Goal: Task Accomplishment & Management: Use online tool/utility

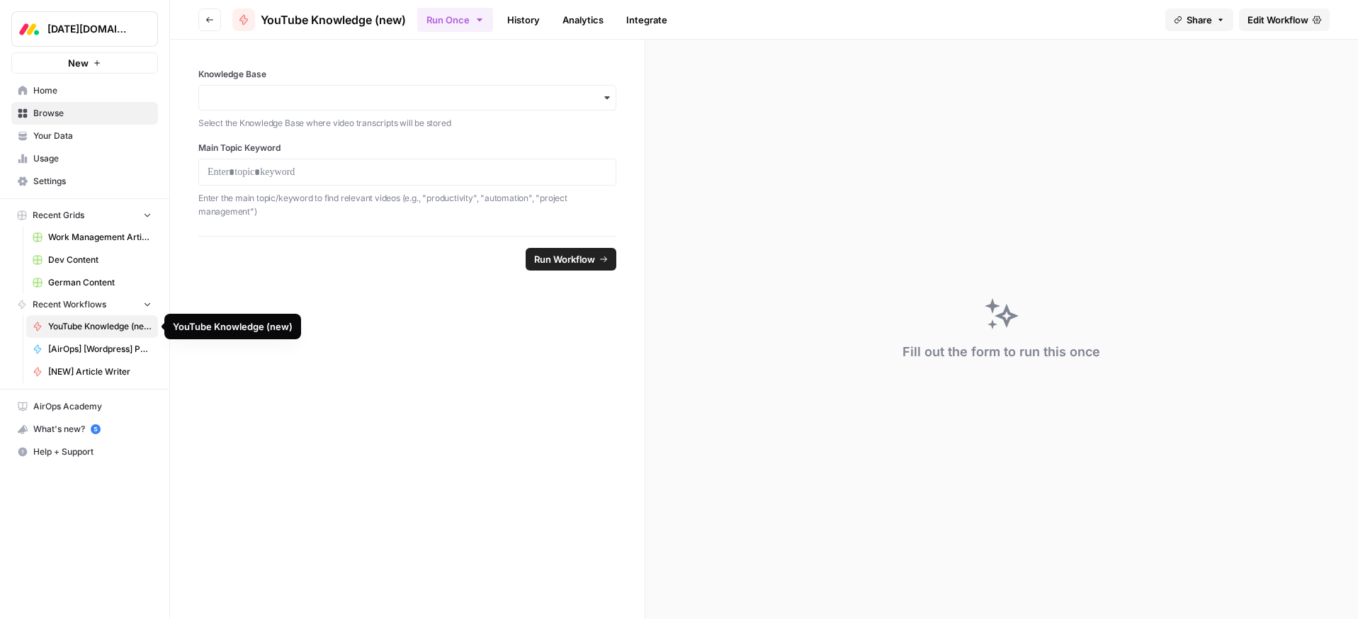
click at [60, 327] on span "YouTube Knowledge (new)" at bounding box center [99, 326] width 103 height 13
click at [40, 92] on span "Home" at bounding box center [92, 90] width 118 height 13
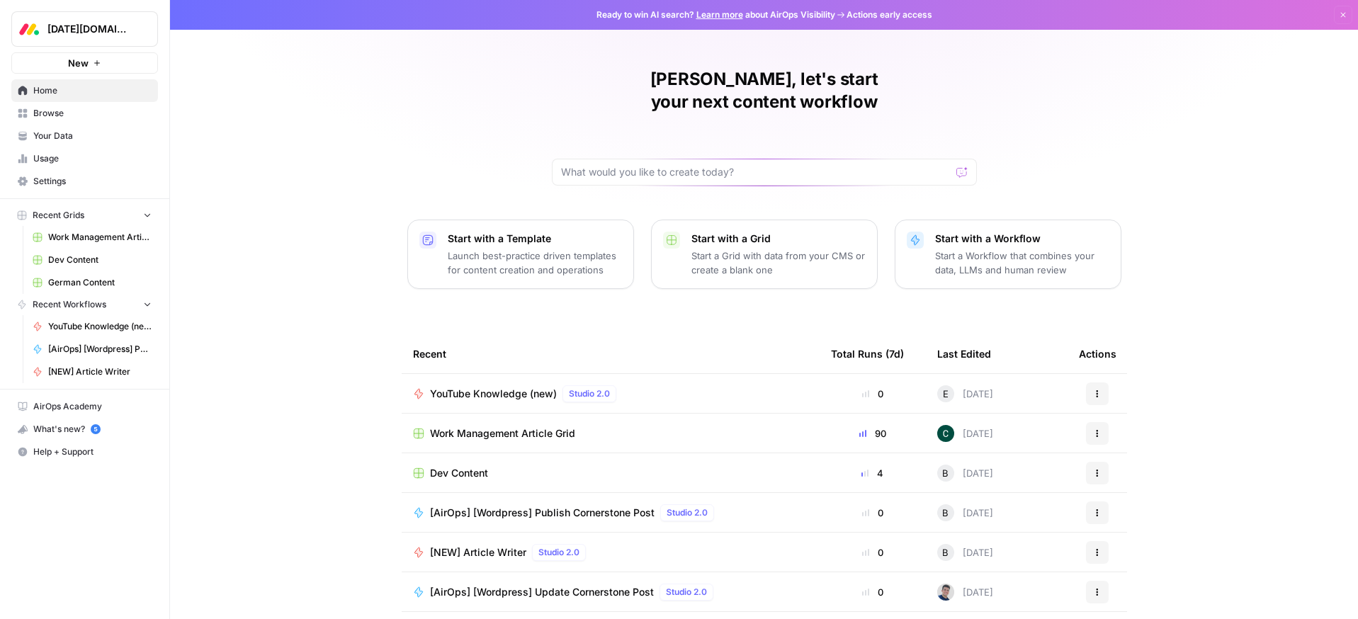
click at [46, 117] on span "Browse" at bounding box center [92, 113] width 118 height 13
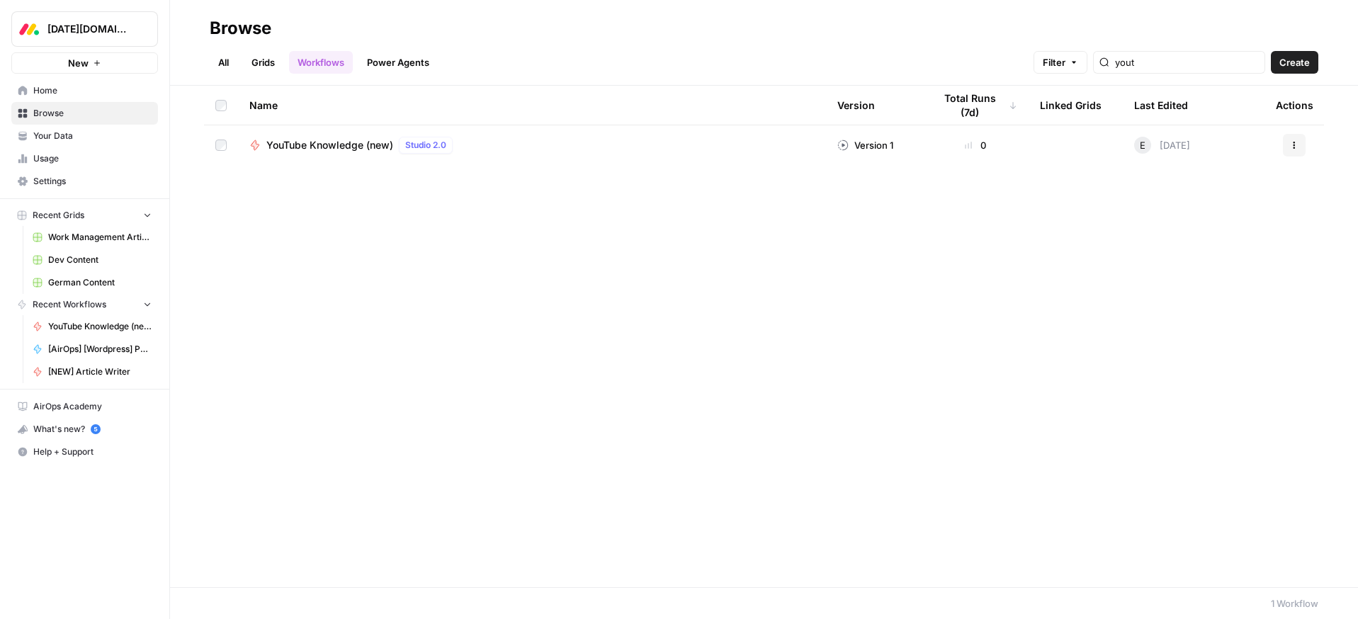
click at [332, 145] on span "YouTube Knowledge (new)" at bounding box center [329, 145] width 127 height 14
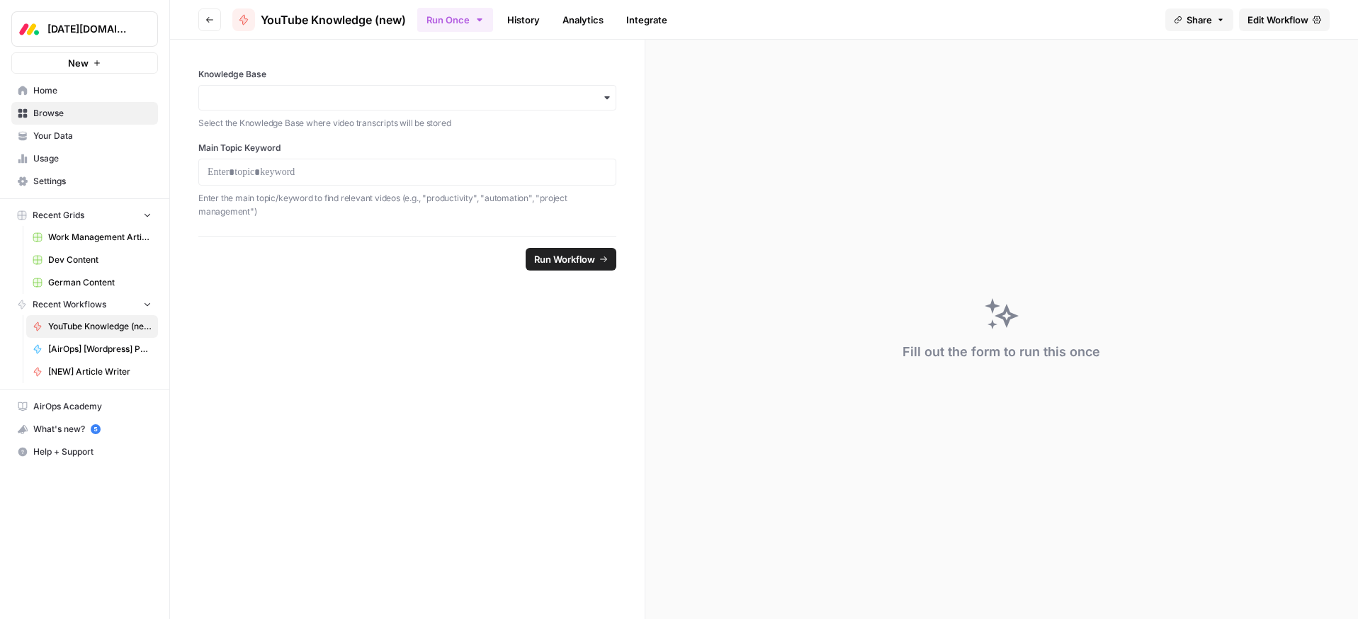
click at [44, 93] on span "Home" at bounding box center [92, 90] width 118 height 13
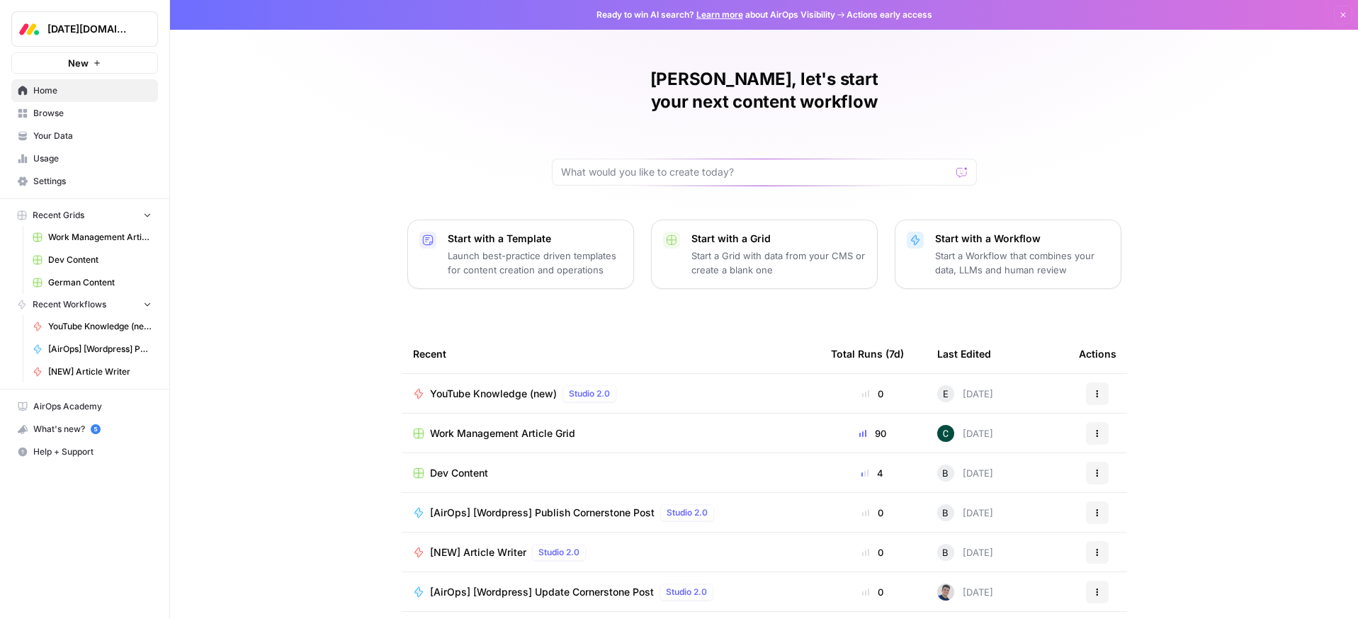
click at [625, 385] on div "YouTube Knowledge (new) Studio 2.0" at bounding box center [610, 393] width 395 height 17
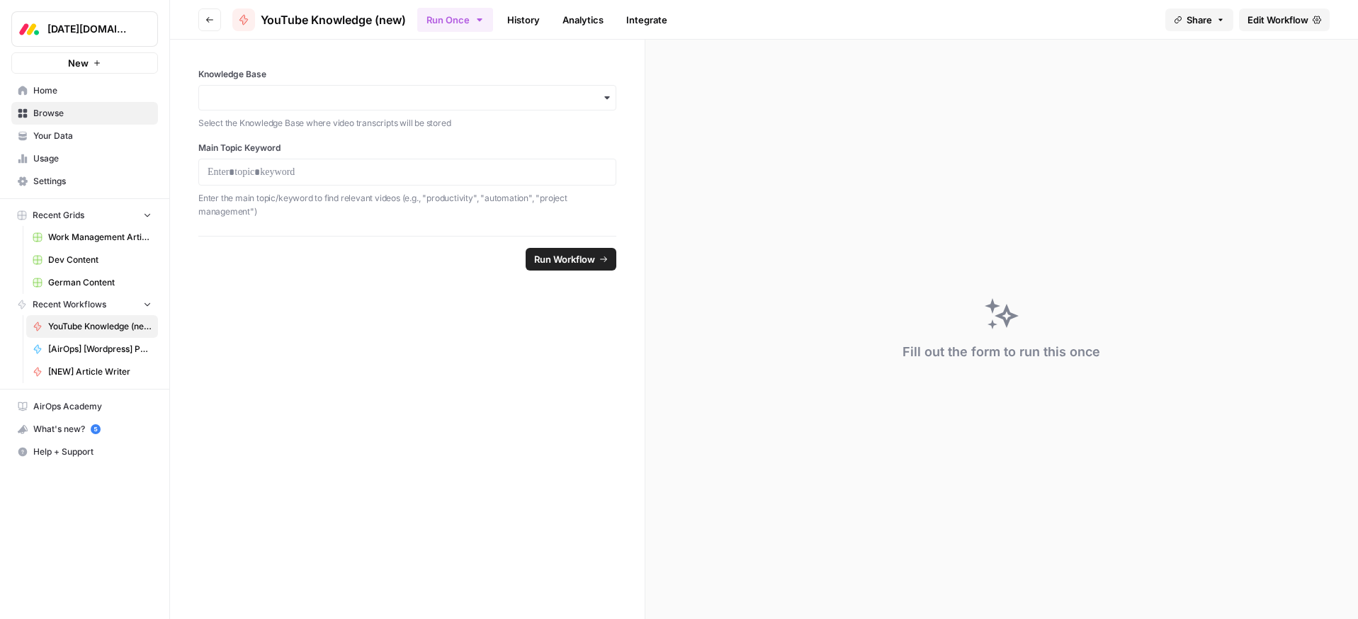
click at [201, 19] on button "Go back" at bounding box center [209, 20] width 23 height 23
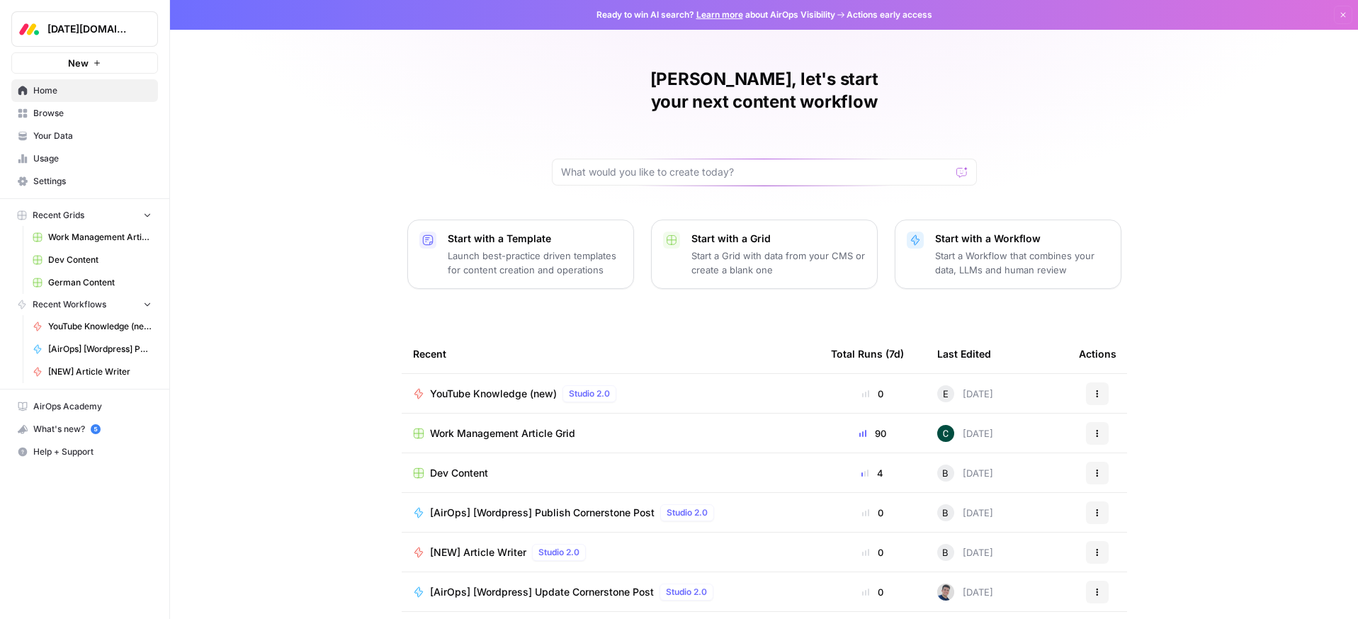
scroll to position [33, 0]
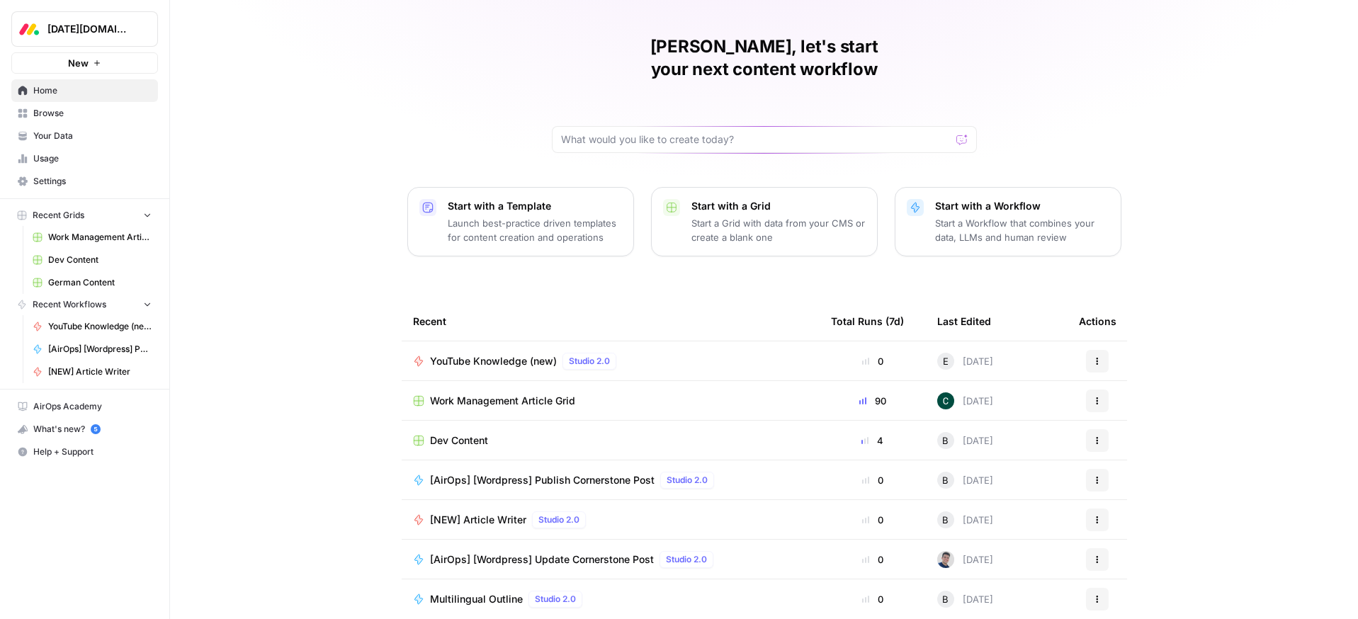
drag, startPoint x: 532, startPoint y: 323, endPoint x: 531, endPoint y: 330, distance: 7.2
click at [531, 341] on td "YouTube Knowledge (new) Studio 2.0" at bounding box center [611, 360] width 418 height 39
click at [531, 353] on div "YouTube Knowledge (new) Studio 2.0" at bounding box center [526, 361] width 192 height 17
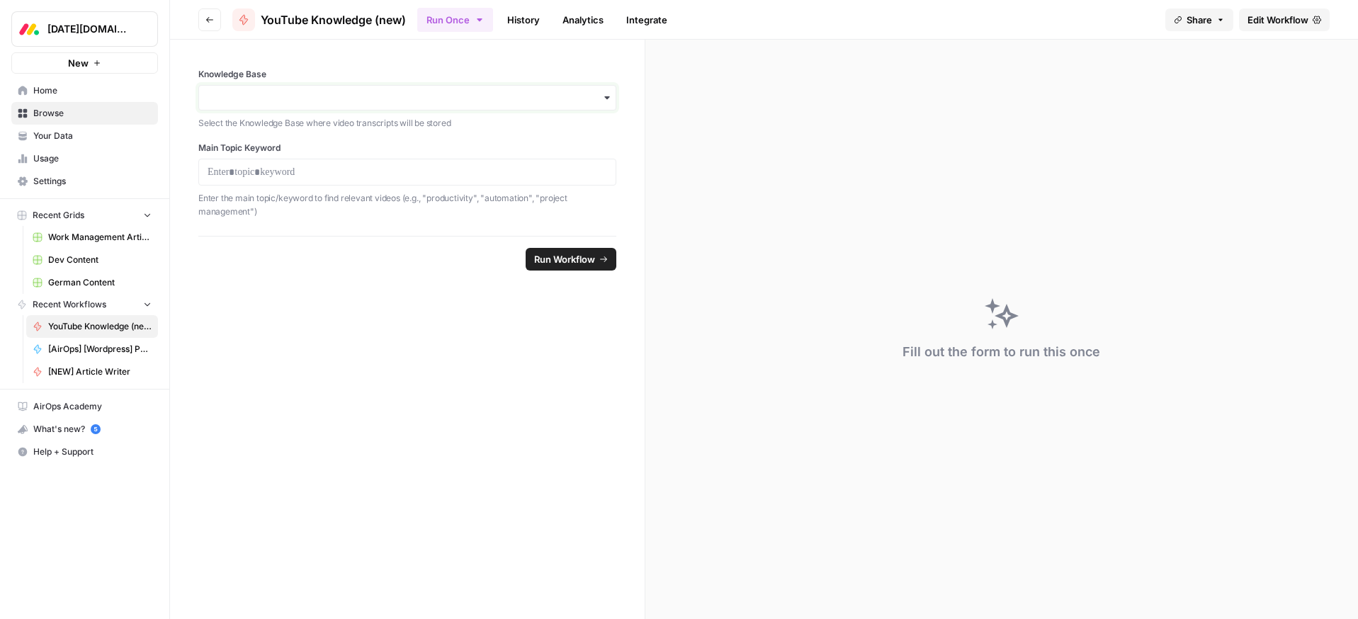
click at [247, 104] on input "Knowledge Base" at bounding box center [408, 98] width 400 height 14
click at [349, 412] on form "Knowledge Base Select the Knowledge Base where video transcripts will be stored…" at bounding box center [407, 329] width 475 height 579
click at [122, 320] on span "YouTube Knowledge (new)" at bounding box center [99, 326] width 103 height 13
click at [38, 94] on span "Home" at bounding box center [92, 90] width 118 height 13
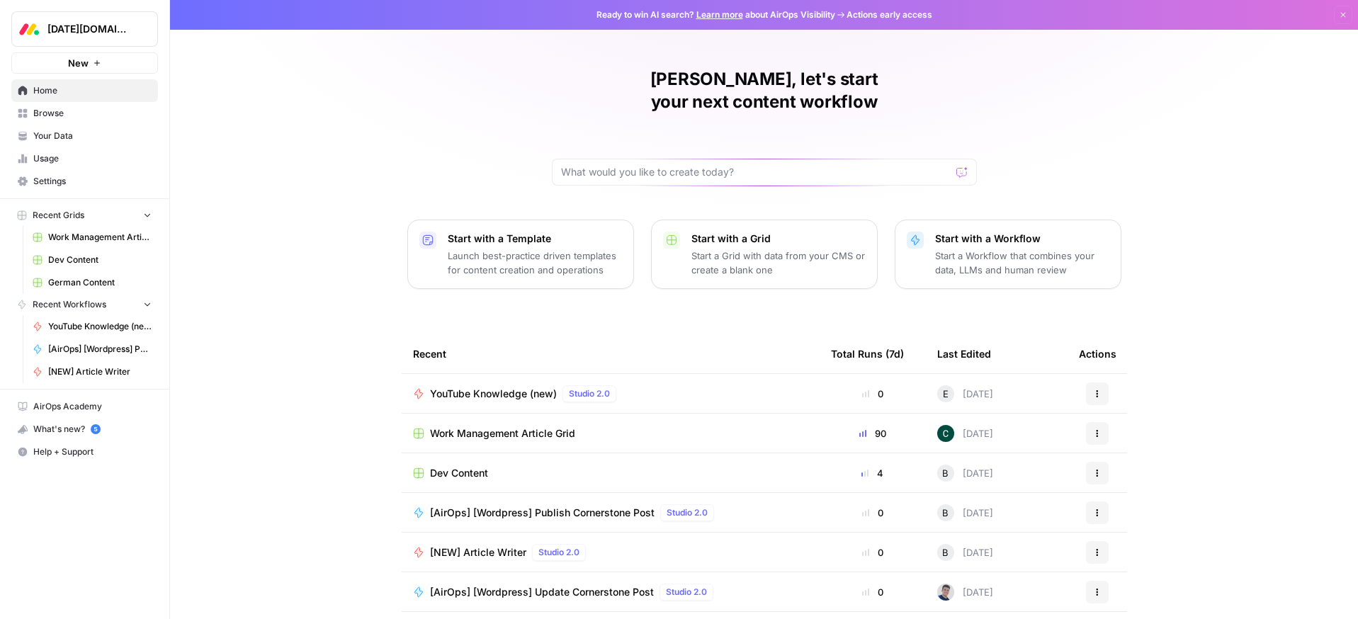
scroll to position [6, 0]
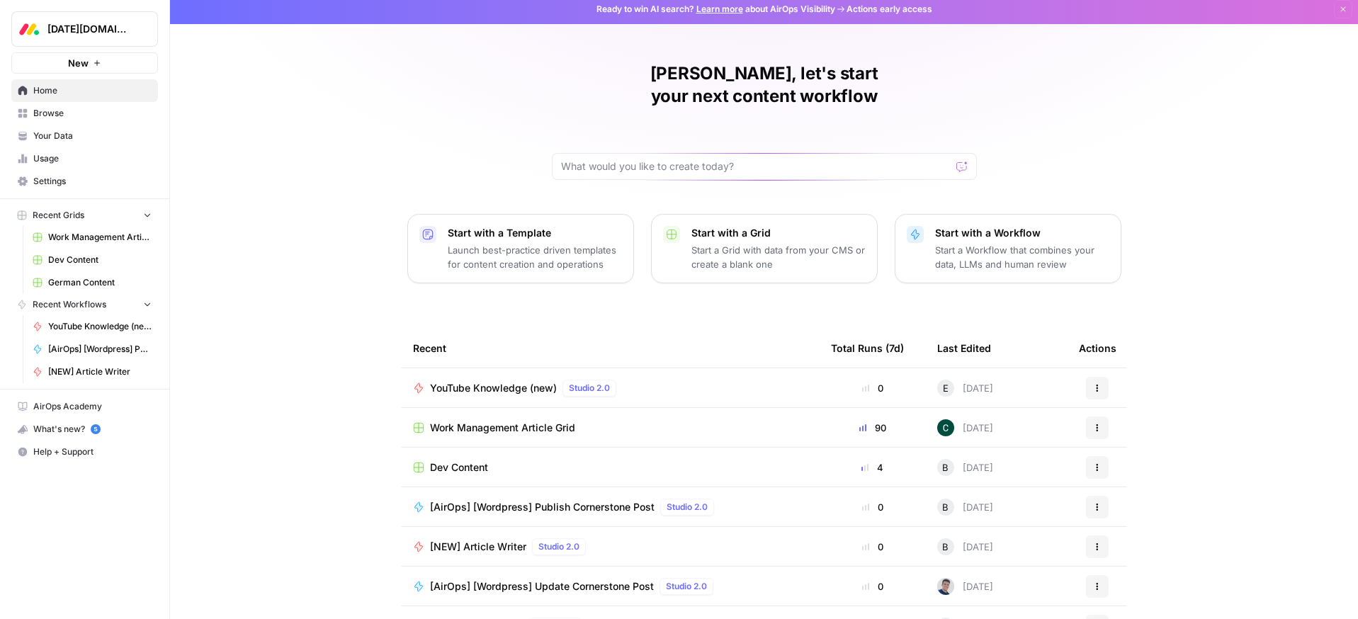
click at [1094, 384] on icon "button" at bounding box center [1097, 388] width 9 height 9
click at [1131, 422] on span "Edit in Studio" at bounding box center [1170, 419] width 113 height 14
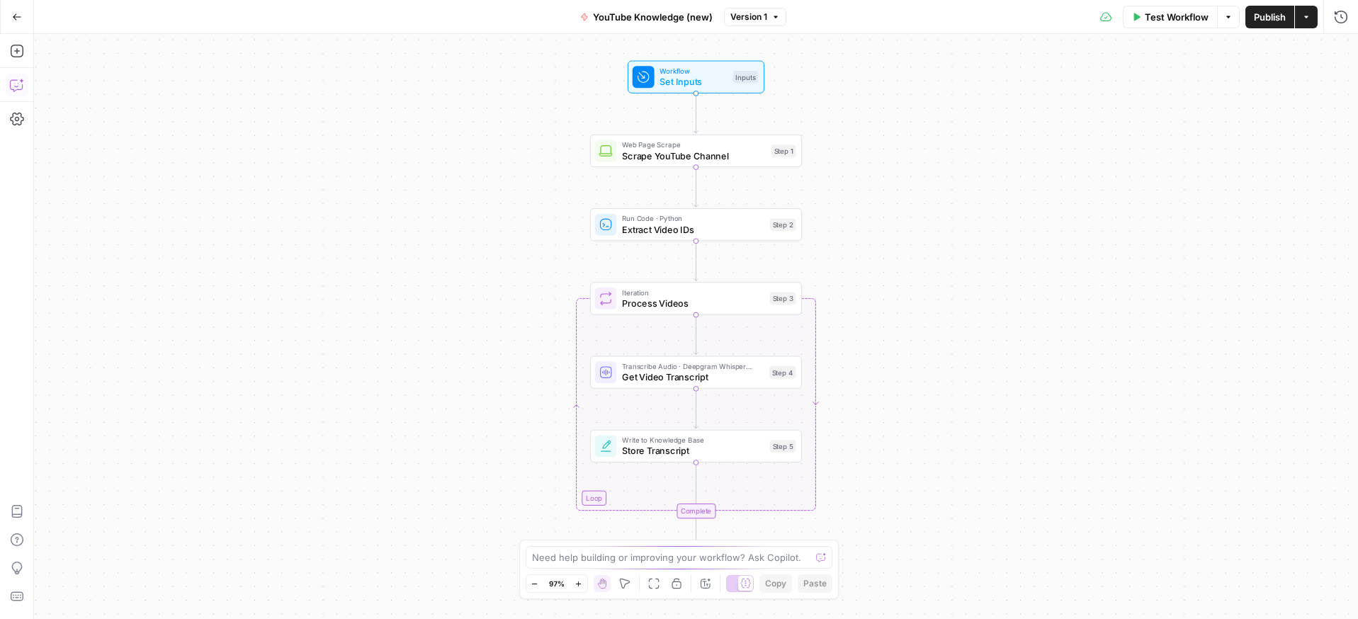
click at [15, 86] on icon "button" at bounding box center [16, 86] width 4 height 1
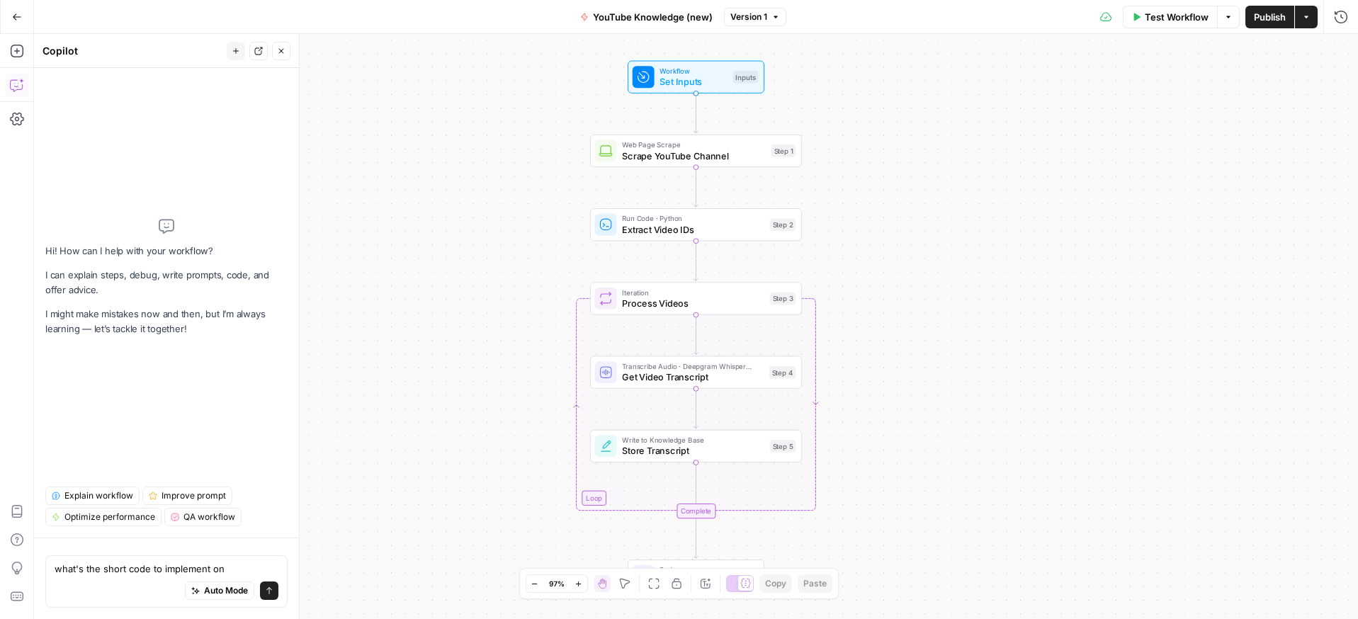
click at [228, 569] on textarea "what's the short code to implement on" at bounding box center [167, 569] width 224 height 14
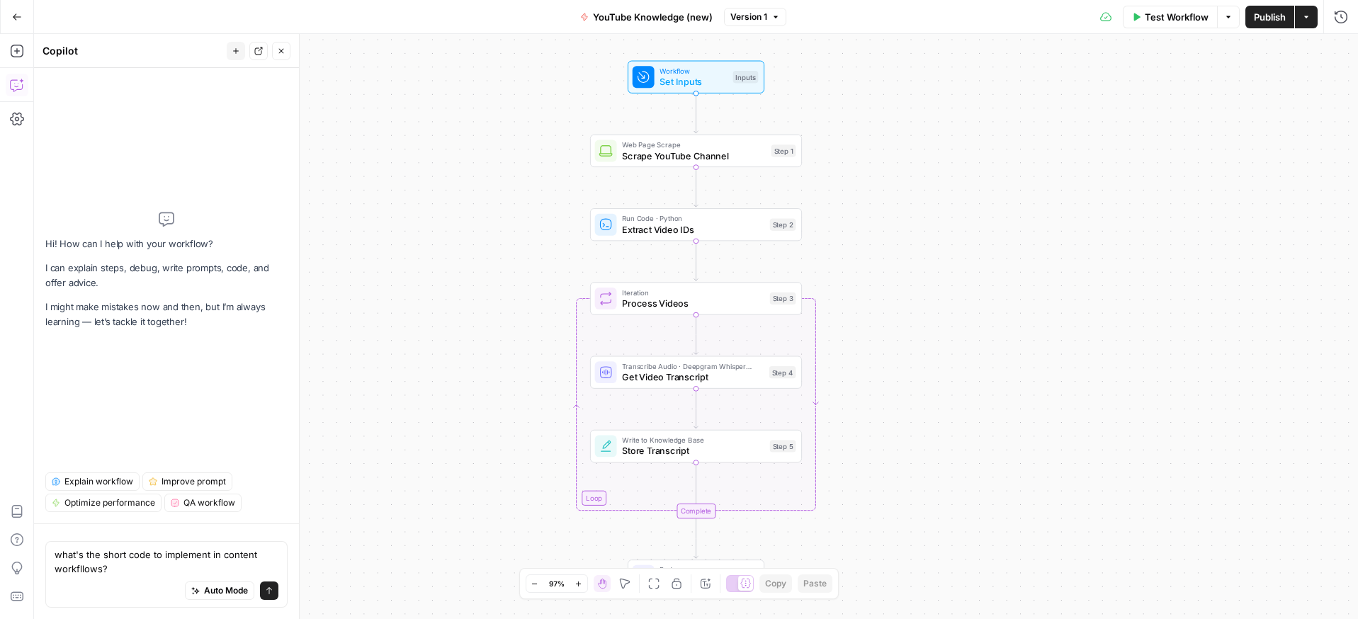
type textarea "what's the short code to implement in content workflows?"
click at [175, 562] on textarea "what's the short code to implement in content workflows?" at bounding box center [167, 562] width 224 height 28
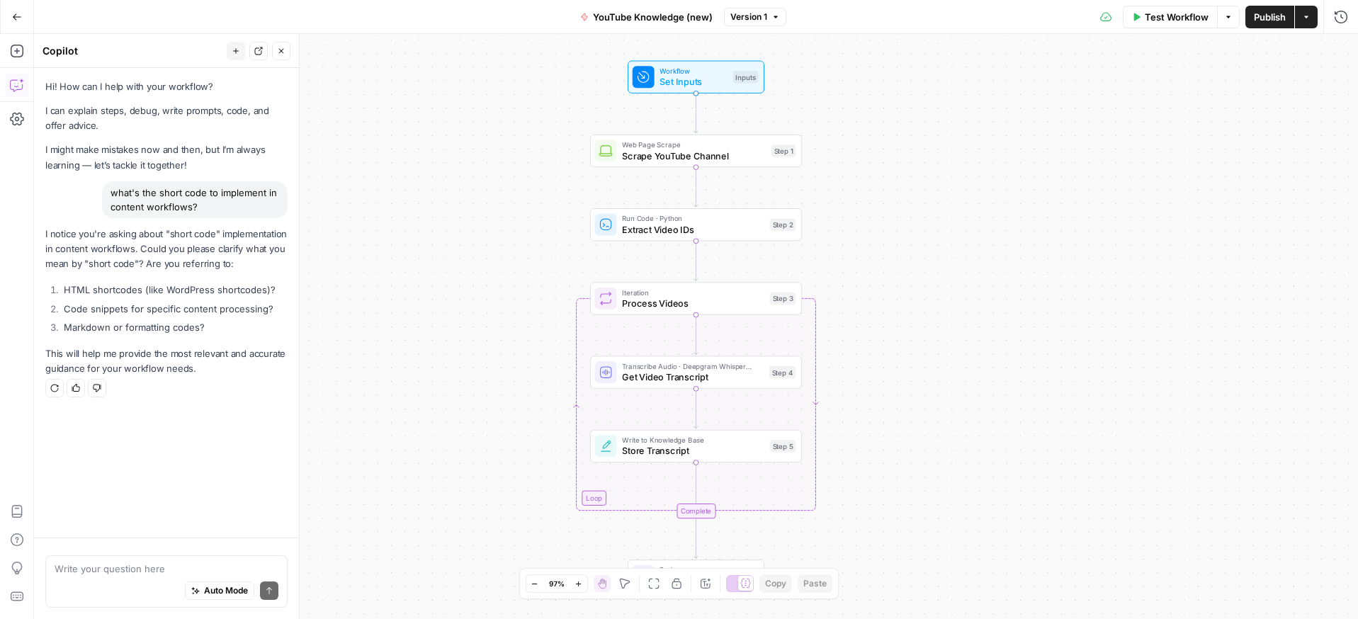
click at [132, 565] on textarea at bounding box center [167, 569] width 224 height 14
type textarea "before you gave me a shortcode in order to use this workflow. what is it?"
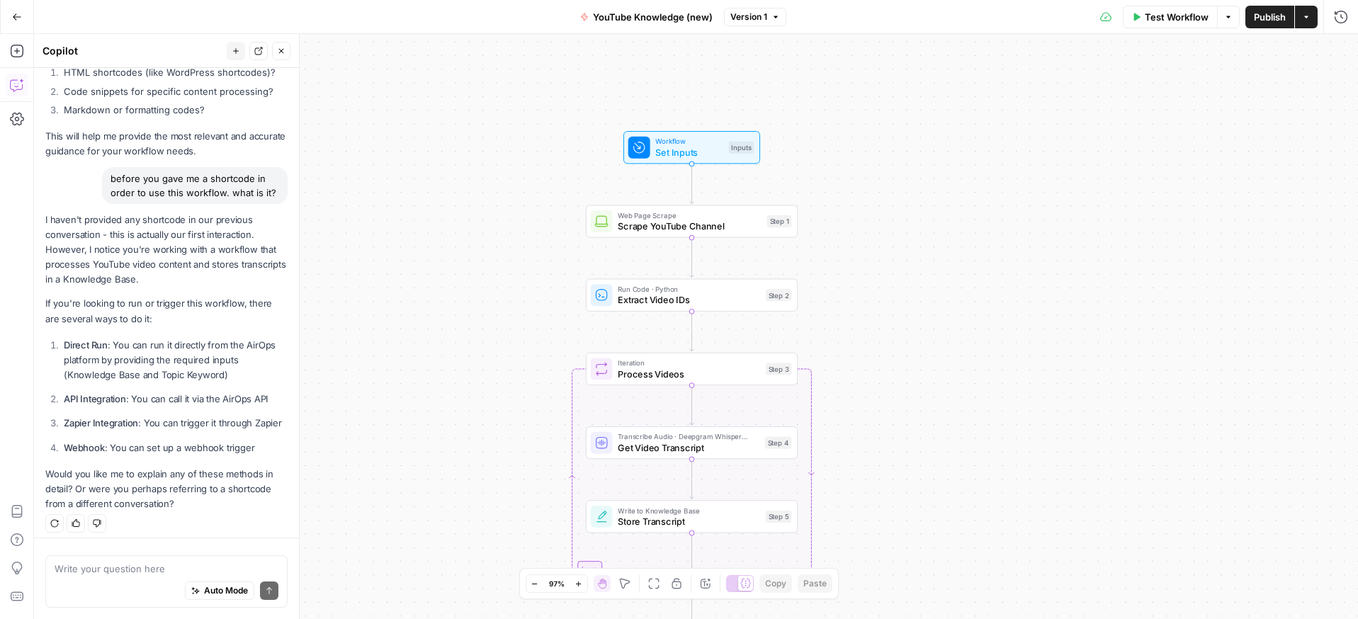
scroll to position [215, 0]
click at [120, 562] on textarea at bounding box center [167, 569] width 224 height 14
click at [165, 571] on textarea "how can I use my youtubekolade" at bounding box center [167, 569] width 224 height 14
click at [169, 569] on textarea "how can I use my youtubekolade" at bounding box center [167, 569] width 224 height 14
click at [183, 567] on textarea "how can I use my youtube kolade" at bounding box center [167, 569] width 224 height 14
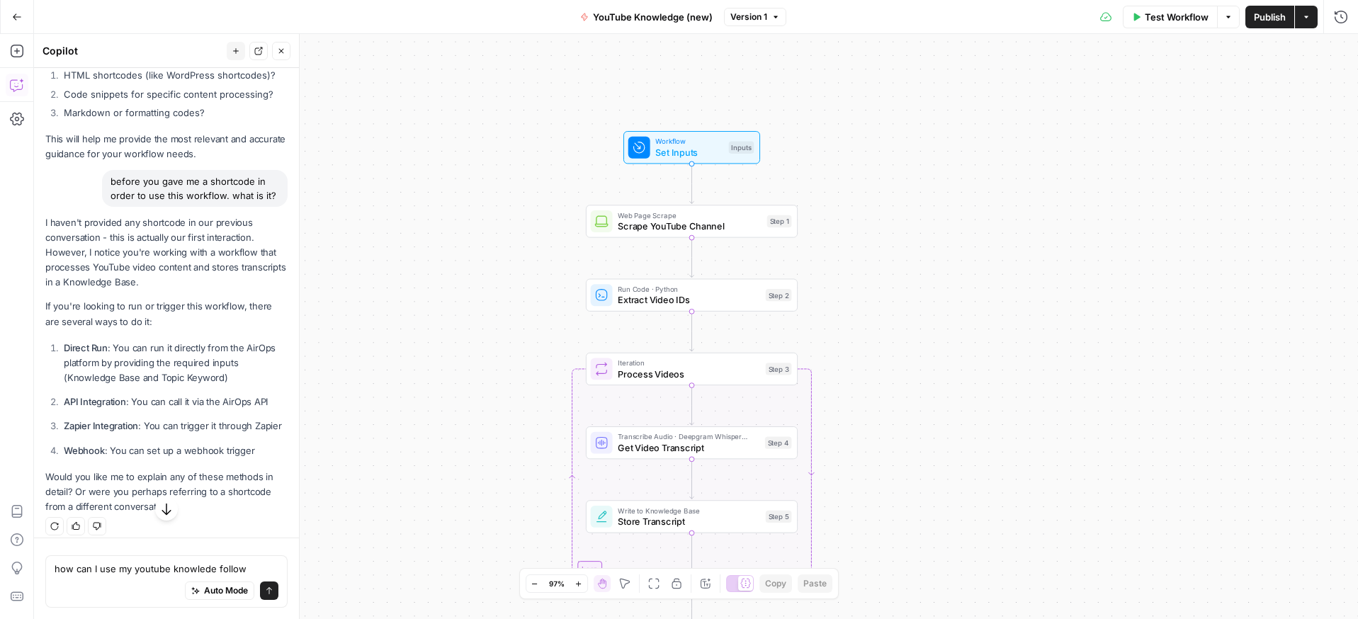
type textarea "how can I use my youtube knowlede follow?"
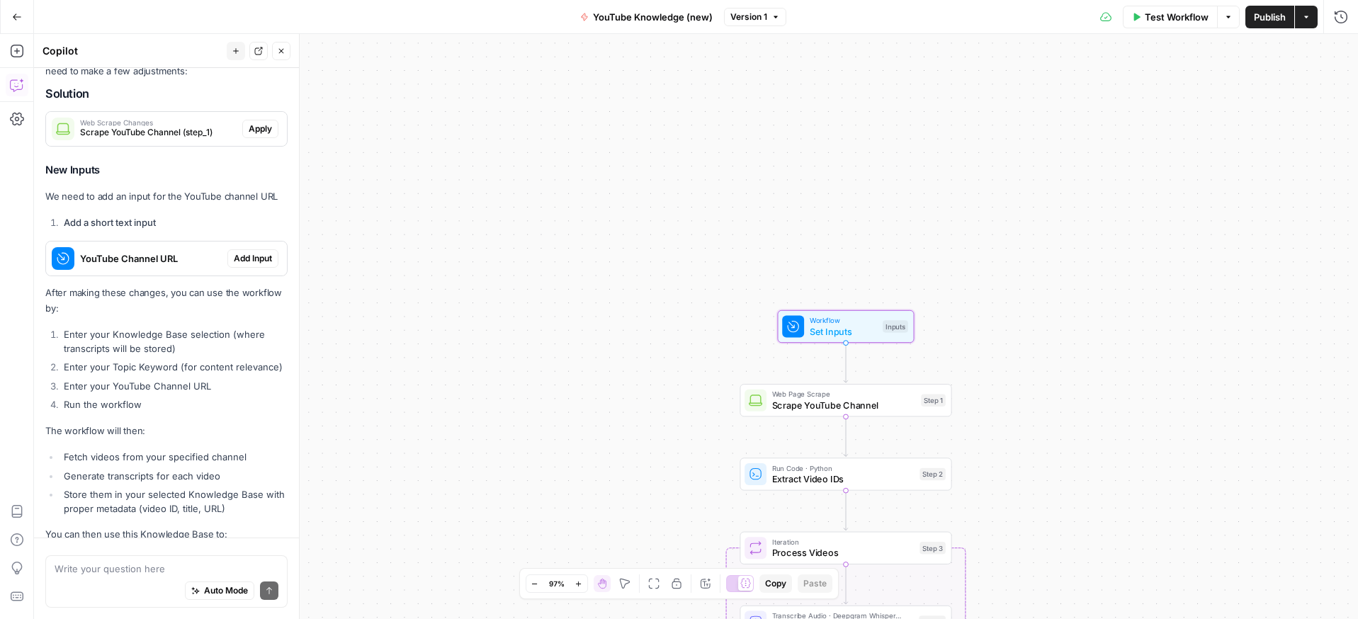
scroll to position [908, 0]
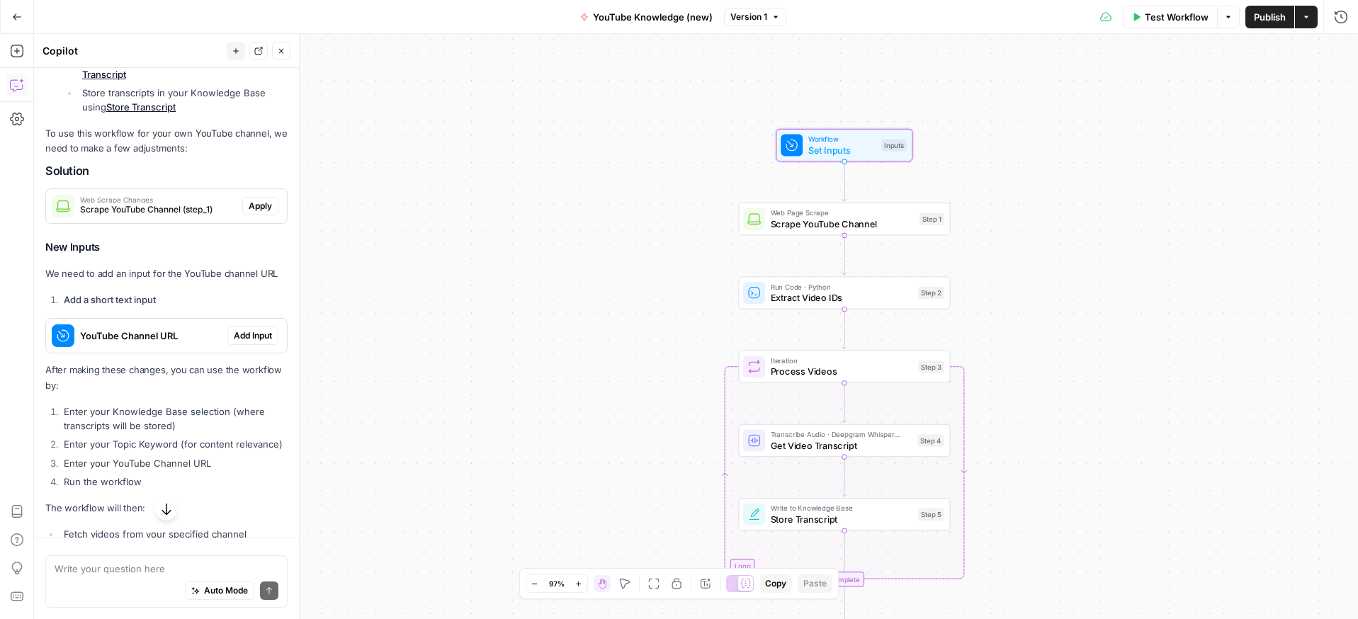
click at [841, 140] on span "Workflow" at bounding box center [842, 139] width 68 height 11
click at [1158, 113] on Base "Knowledge Base" at bounding box center [1224, 114] width 226 height 14
click at [1148, 114] on Base "Knowledge Base" at bounding box center [1224, 114] width 226 height 14
click at [1129, 113] on Base "Knowledge Base" at bounding box center [1224, 114] width 226 height 14
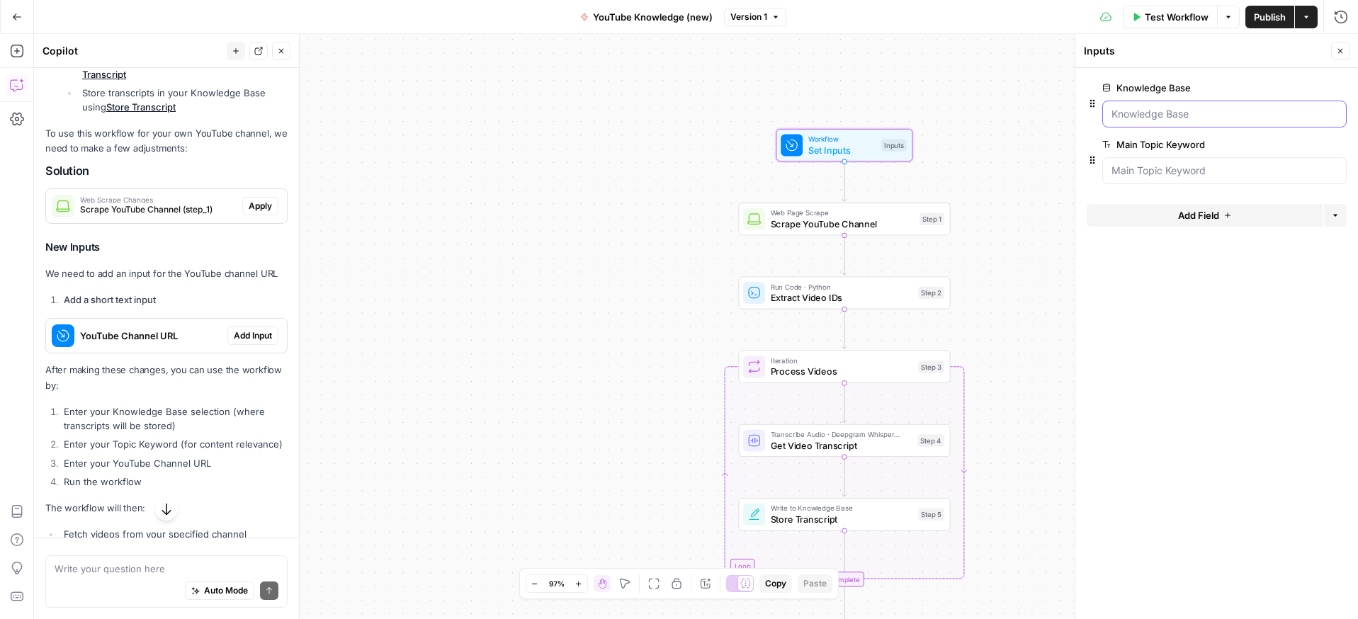
click at [1148, 111] on Base "Knowledge Base" at bounding box center [1224, 114] width 226 height 14
click at [1138, 113] on Base "Knowledge Base" at bounding box center [1224, 114] width 226 height 14
click at [1151, 159] on div at bounding box center [1224, 170] width 244 height 27
click at [1144, 172] on Keyword "Main Topic Keyword" at bounding box center [1224, 171] width 226 height 14
click at [1119, 111] on Base "Knowledge Base" at bounding box center [1224, 114] width 226 height 14
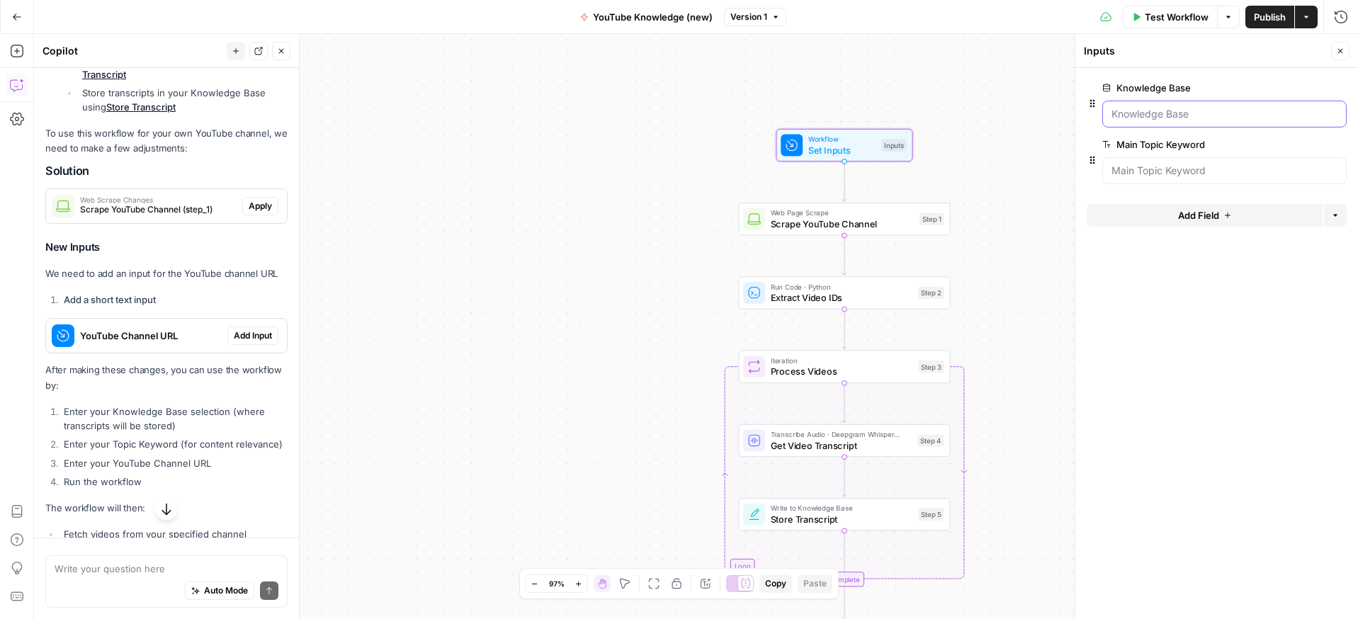
click at [1145, 113] on Base "Knowledge Base" at bounding box center [1224, 114] width 226 height 14
click at [877, 149] on div "Workflow Set Inputs Inputs Test Step" at bounding box center [844, 145] width 126 height 23
click at [857, 147] on span "Set Inputs" at bounding box center [842, 149] width 68 height 13
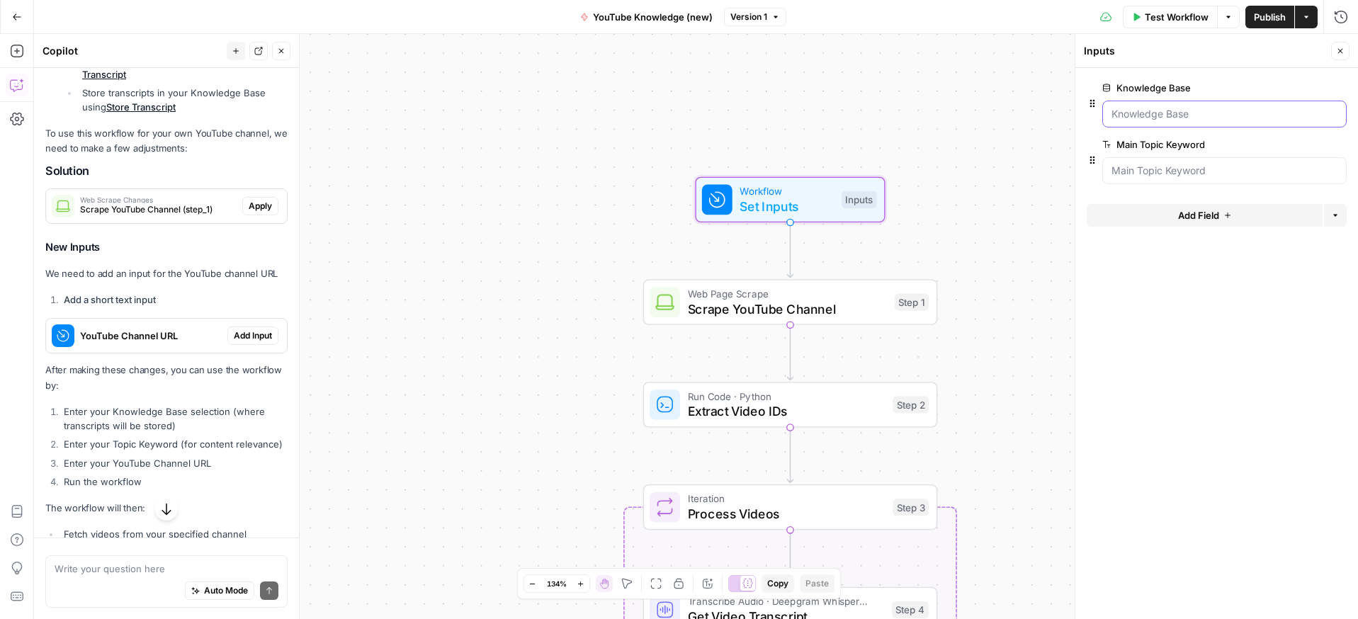
drag, startPoint x: 1162, startPoint y: 119, endPoint x: 1159, endPoint y: 132, distance: 13.1
click at [1162, 119] on Base "Knowledge Base" at bounding box center [1224, 114] width 226 height 14
click at [1150, 172] on Keyword "Main Topic Keyword" at bounding box center [1224, 171] width 226 height 14
click at [1297, 87] on span "edit field" at bounding box center [1293, 87] width 31 height 11
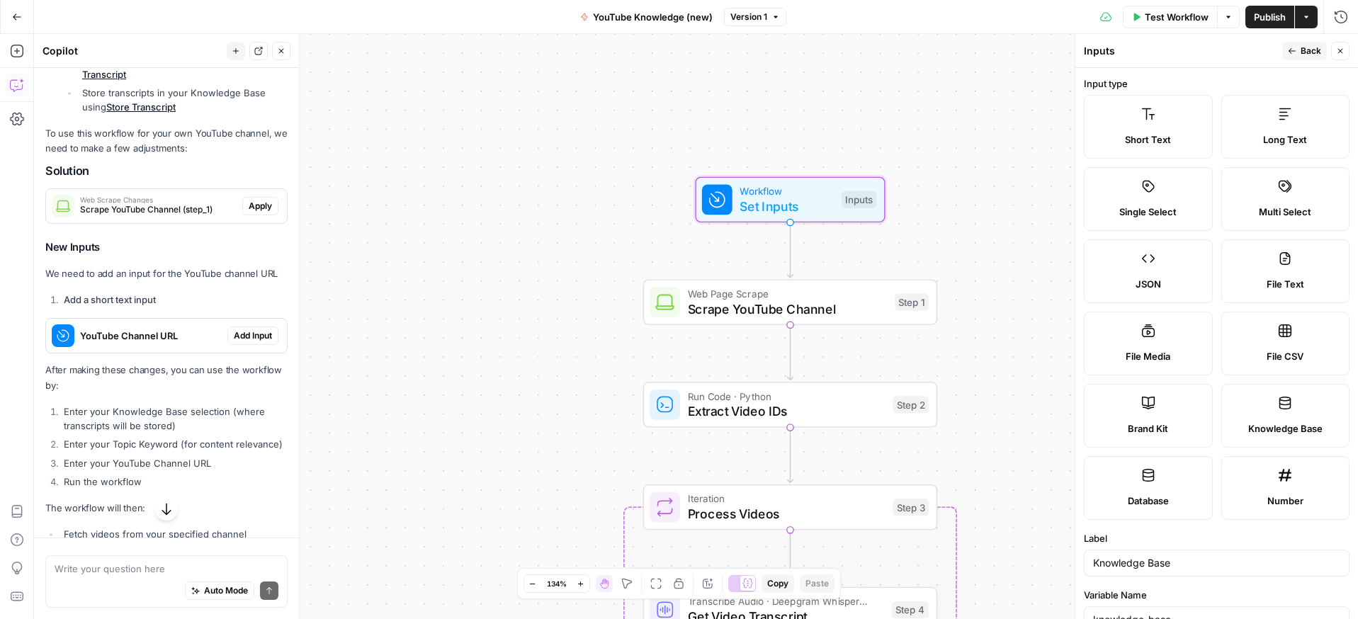
click at [1295, 51] on icon "button" at bounding box center [1292, 51] width 9 height 9
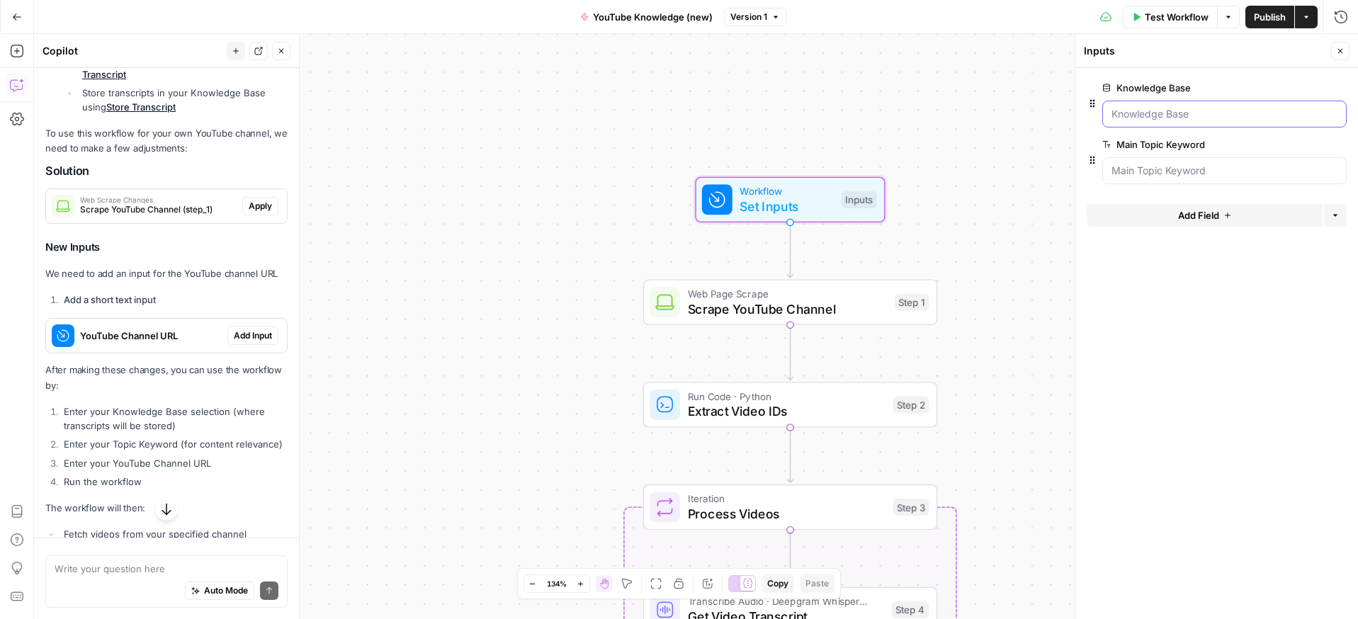
click at [1157, 116] on Base "Knowledge Base" at bounding box center [1224, 114] width 226 height 14
click at [1241, 108] on Base "Knowledge Base" at bounding box center [1224, 114] width 226 height 14
click at [1165, 113] on Base "Knowledge Base" at bounding box center [1224, 114] width 226 height 14
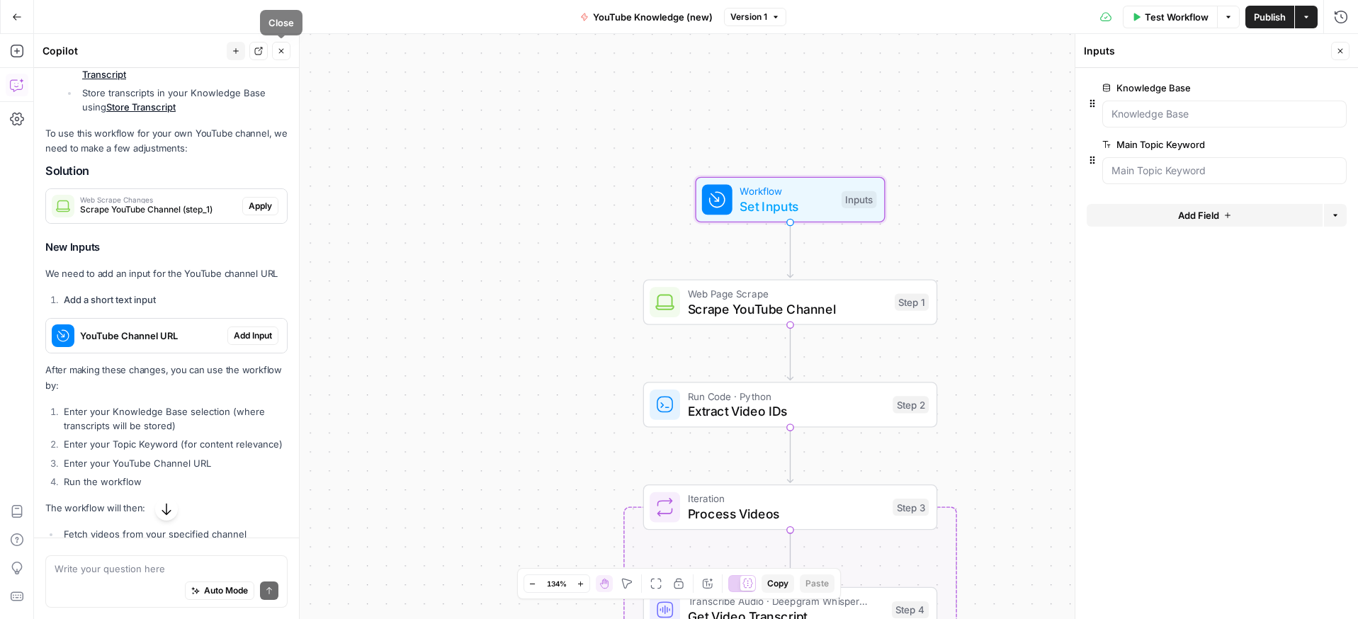
click at [278, 47] on icon "button" at bounding box center [281, 51] width 9 height 9
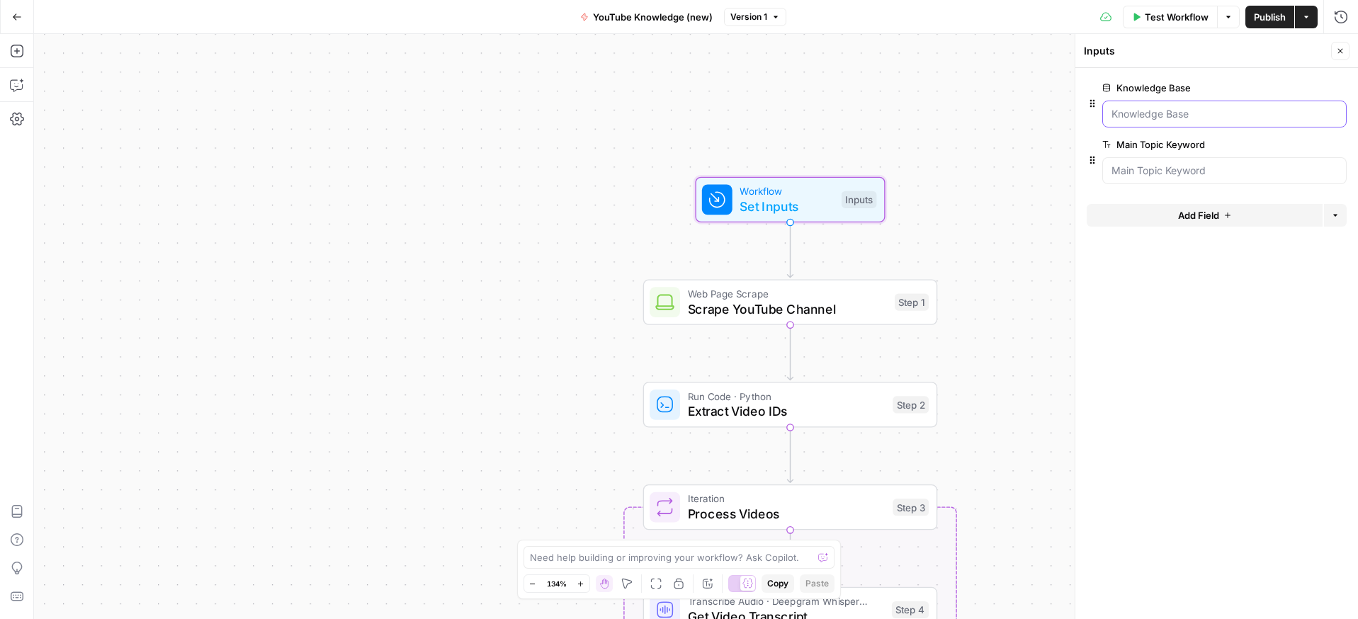
click at [1160, 108] on Base "Knowledge Base" at bounding box center [1224, 114] width 226 height 14
click at [1165, 116] on Base "Knowledge Base" at bounding box center [1224, 114] width 226 height 14
click at [1166, 114] on Base "Knowledge Base" at bounding box center [1224, 114] width 226 height 14
click at [1168, 176] on Keyword "Main Topic Keyword" at bounding box center [1224, 171] width 226 height 14
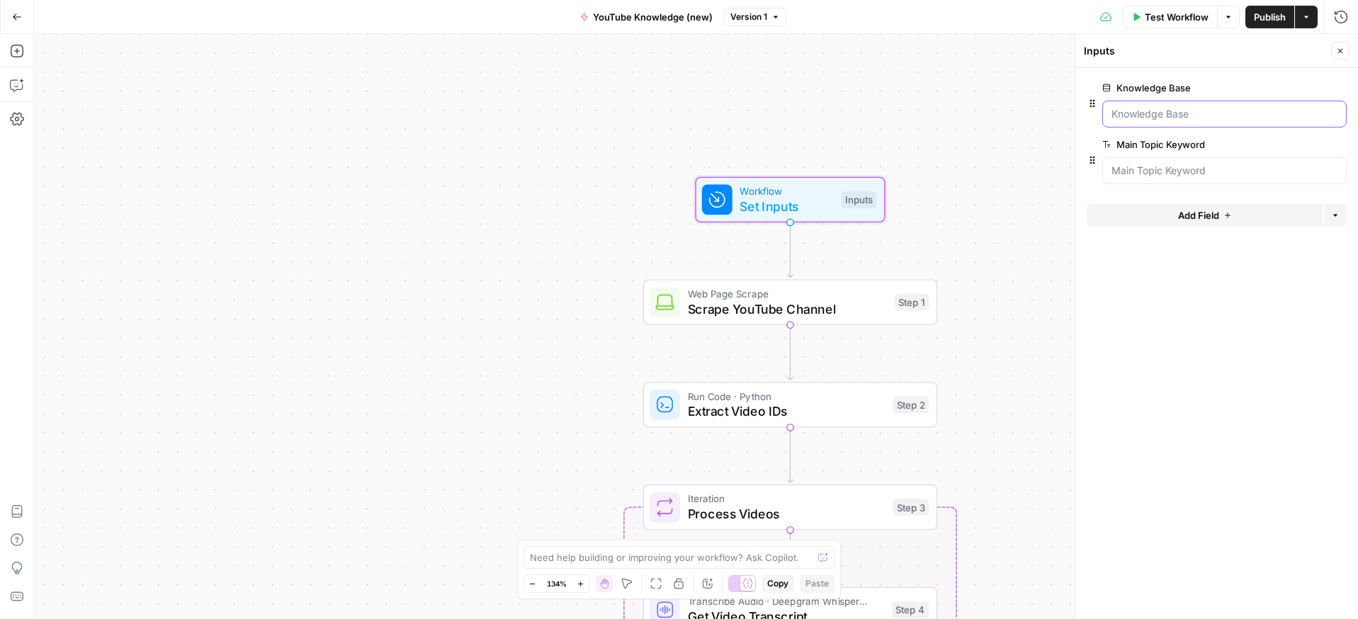
click at [1141, 119] on Base "Knowledge Base" at bounding box center [1224, 114] width 226 height 14
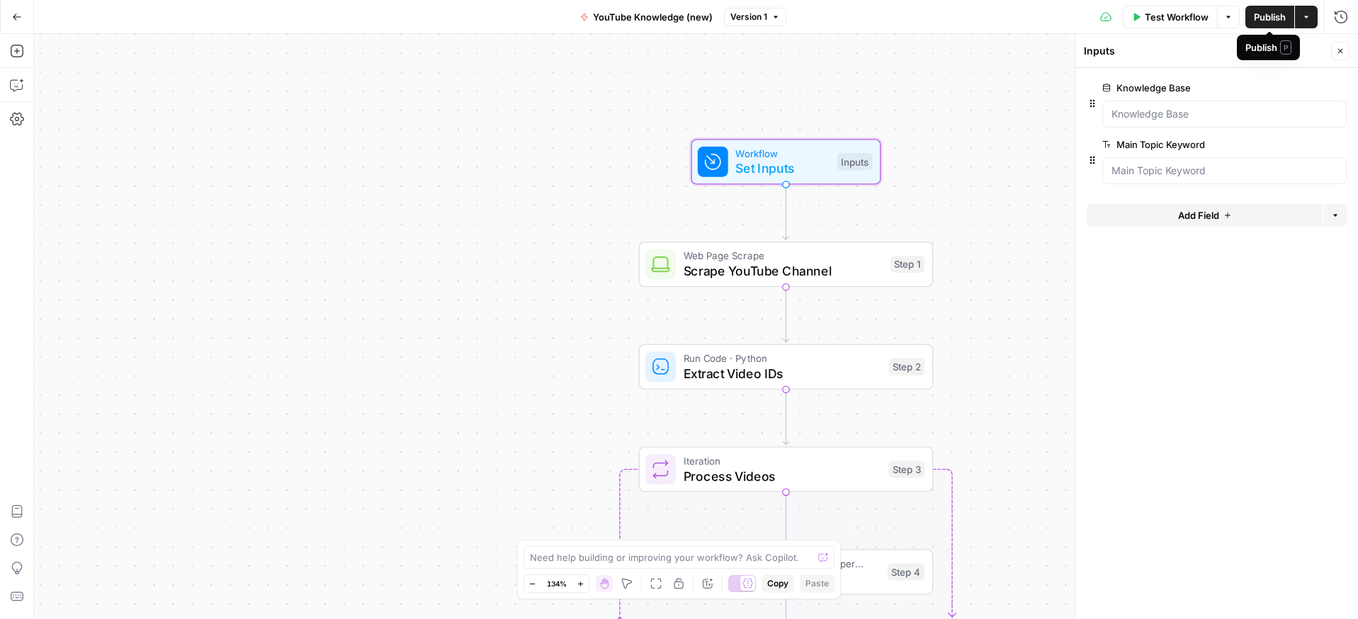
click at [1271, 17] on span "Publish" at bounding box center [1270, 17] width 32 height 14
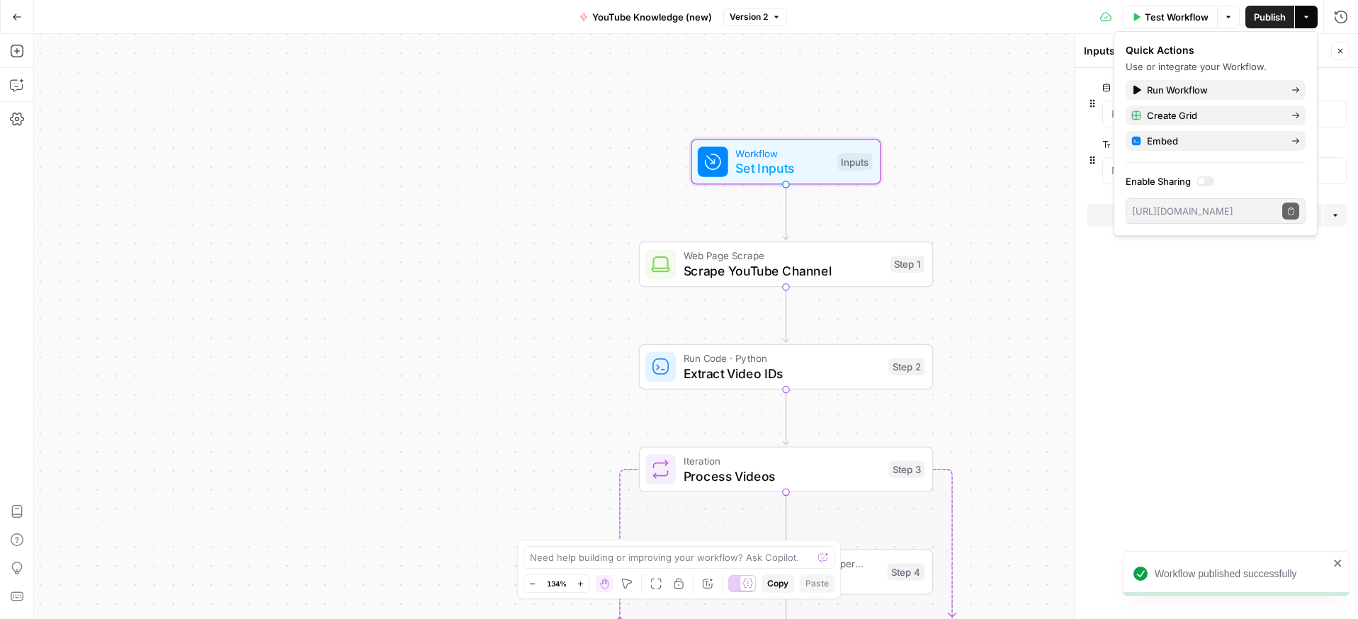
click at [925, 84] on div "Workflow Set Inputs Inputs Web Page Scrape Scrape YouTube Channel Step 1 Run Co…" at bounding box center [696, 326] width 1324 height 585
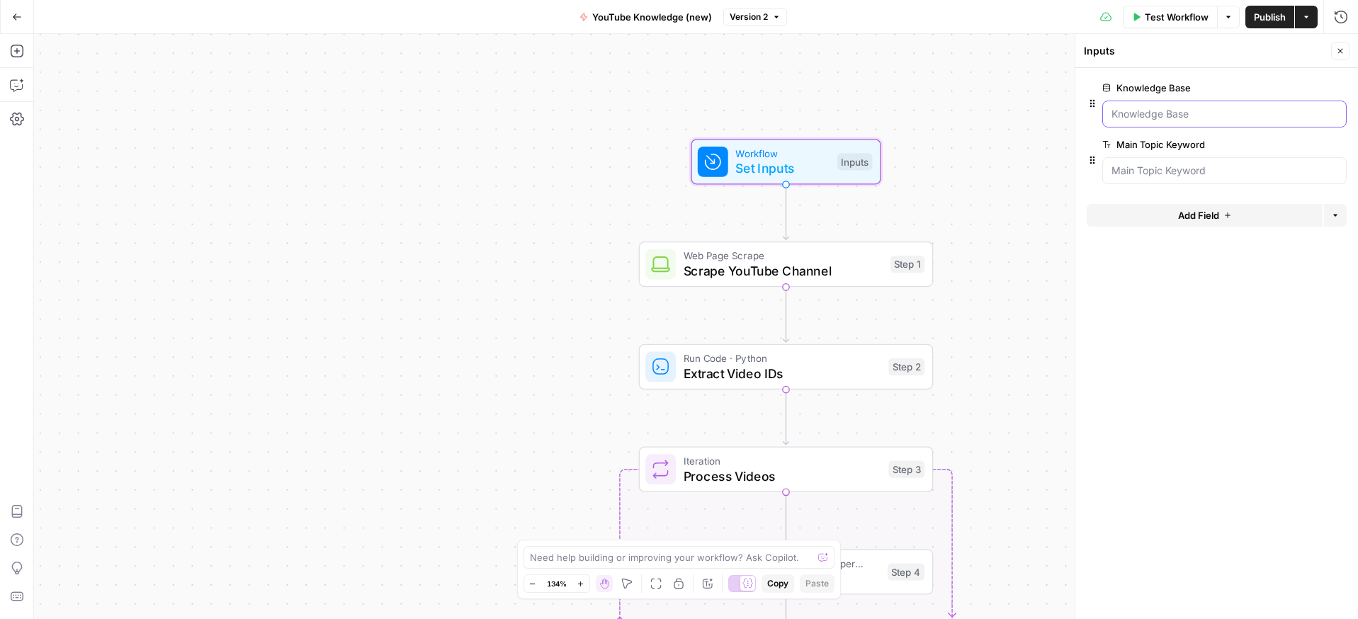
click at [1174, 111] on Base "Knowledge Base" at bounding box center [1224, 114] width 226 height 14
click at [1172, 111] on Base "Knowledge Base" at bounding box center [1224, 114] width 226 height 14
click at [18, 16] on icon "button" at bounding box center [17, 16] width 9 height 6
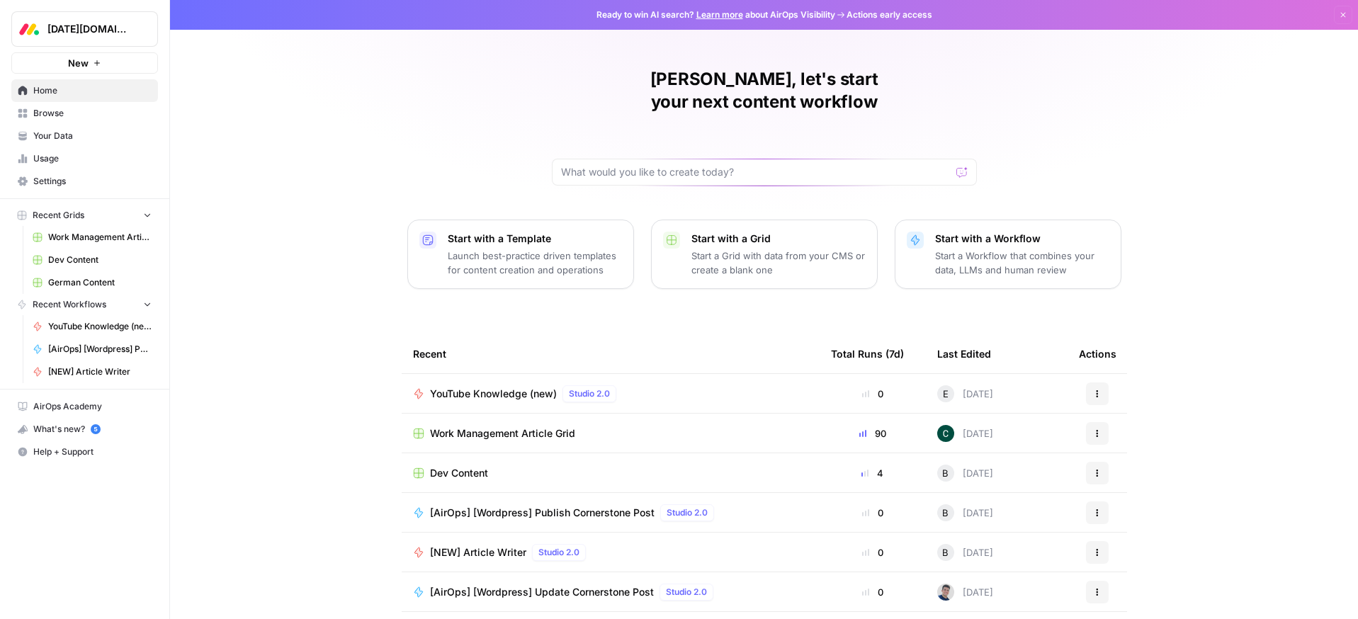
click at [49, 108] on span "Browse" at bounding box center [92, 113] width 118 height 13
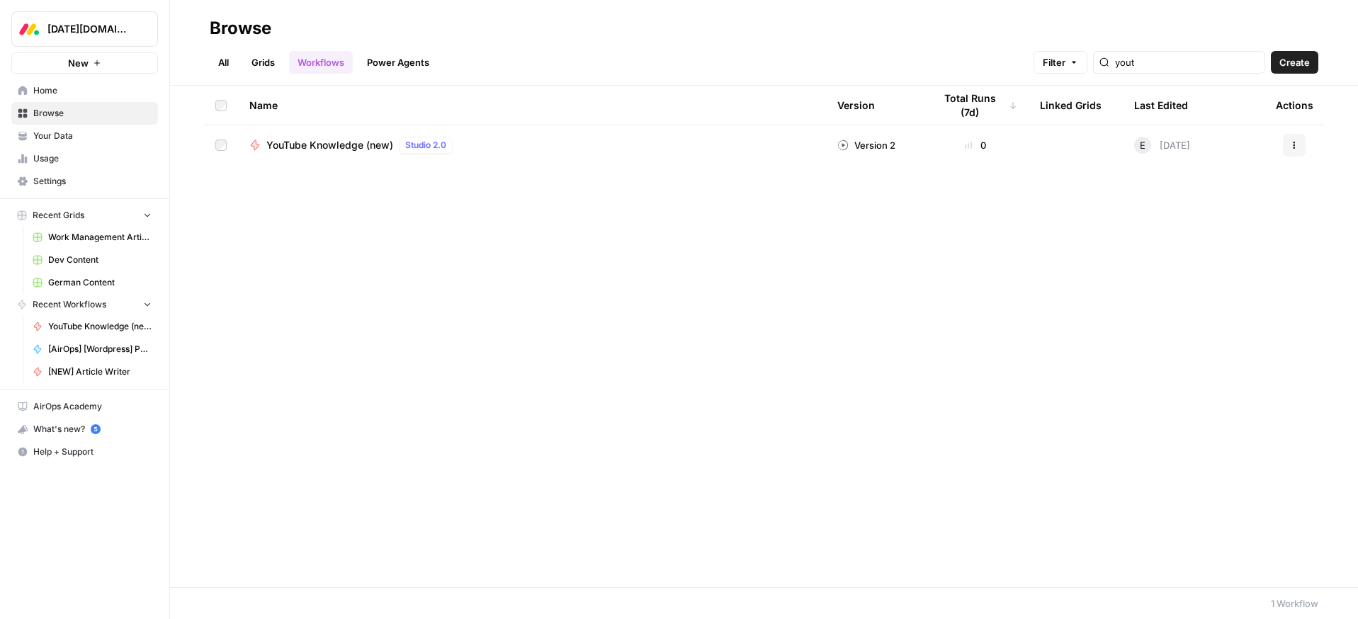
click at [579, 140] on div "YouTube Knowledge (new) Studio 2.0" at bounding box center [531, 145] width 565 height 17
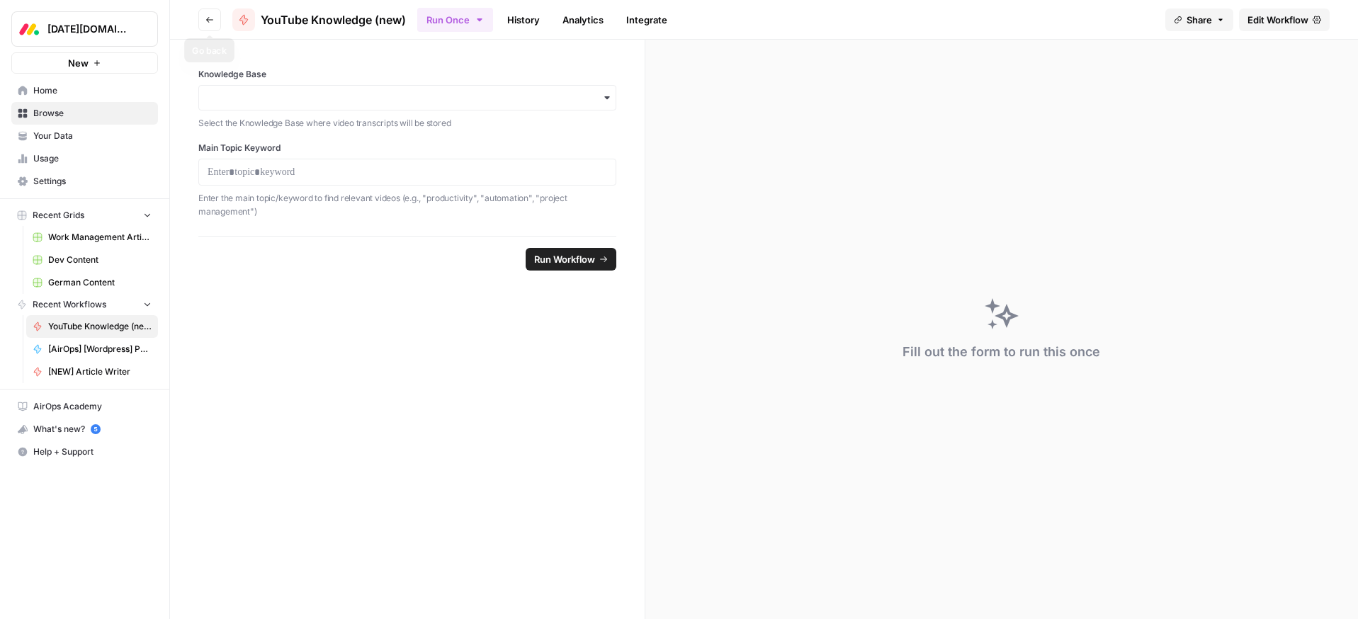
click at [204, 21] on button "Go back" at bounding box center [209, 20] width 23 height 23
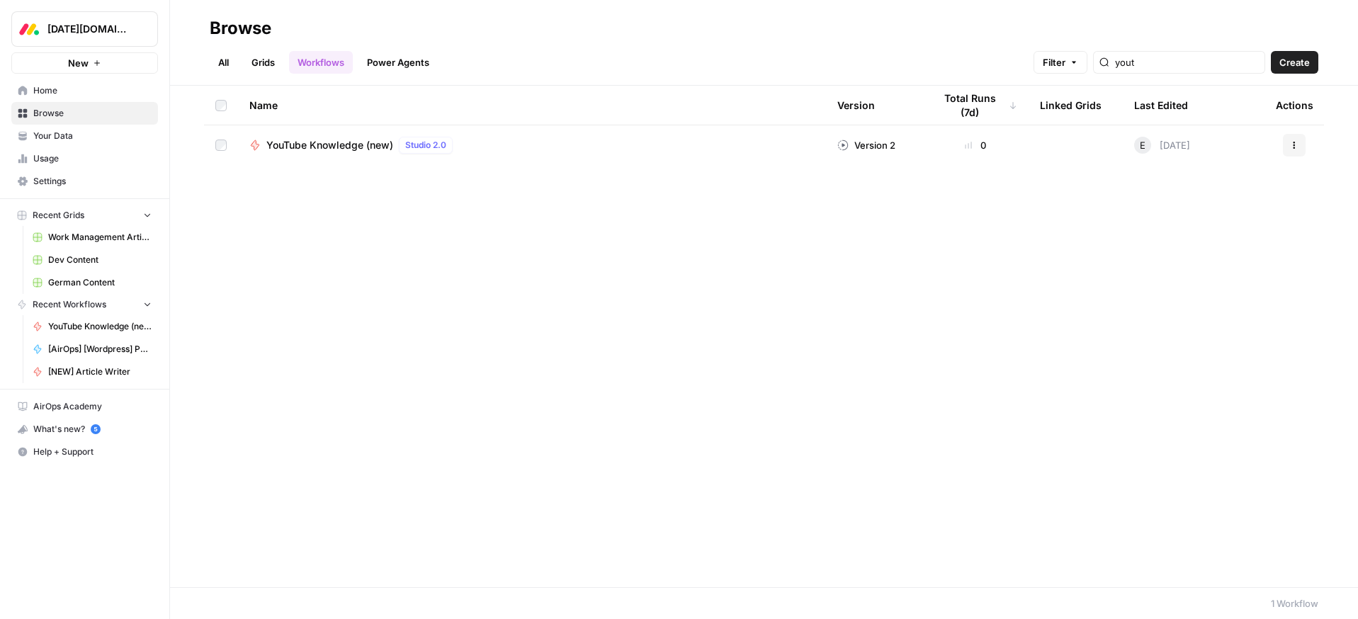
click at [305, 145] on span "YouTube Knowledge (new)" at bounding box center [329, 145] width 127 height 14
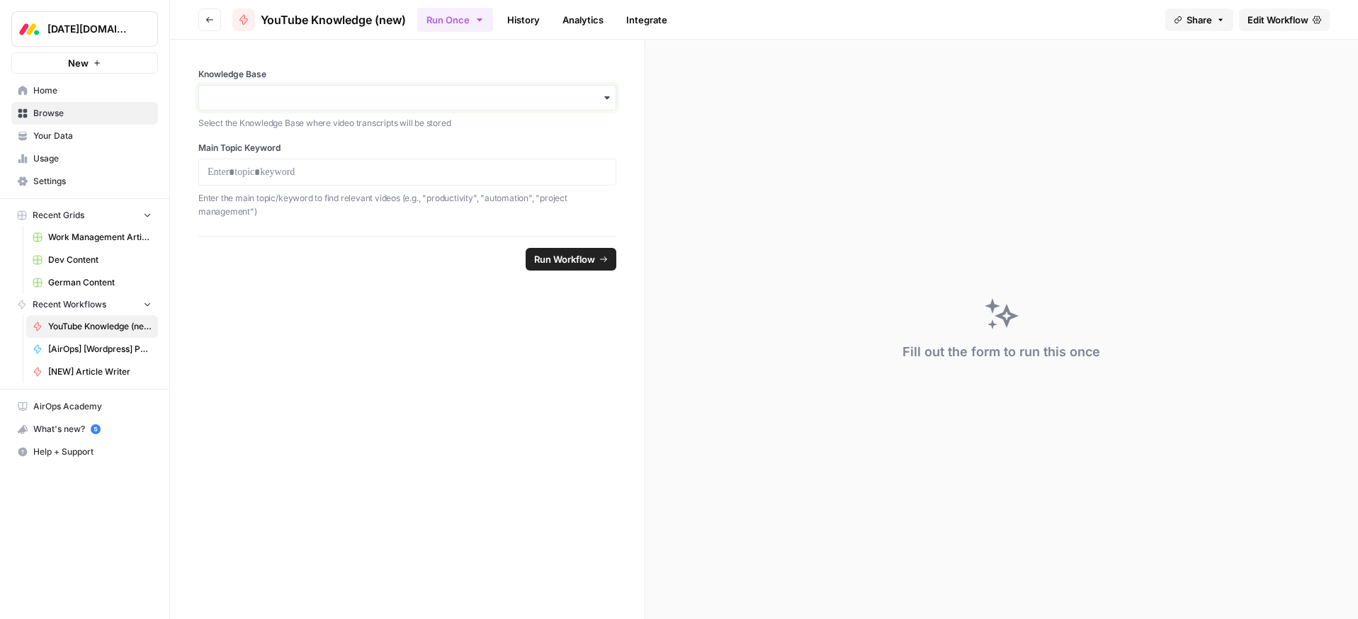
click at [258, 93] on input "Knowledge Base" at bounding box center [408, 98] width 400 height 14
click at [378, 373] on form "Knowledge Base Select the Knowledge Base where video transcripts will be stored…" at bounding box center [407, 329] width 475 height 579
click at [279, 108] on div "button" at bounding box center [407, 98] width 418 height 26
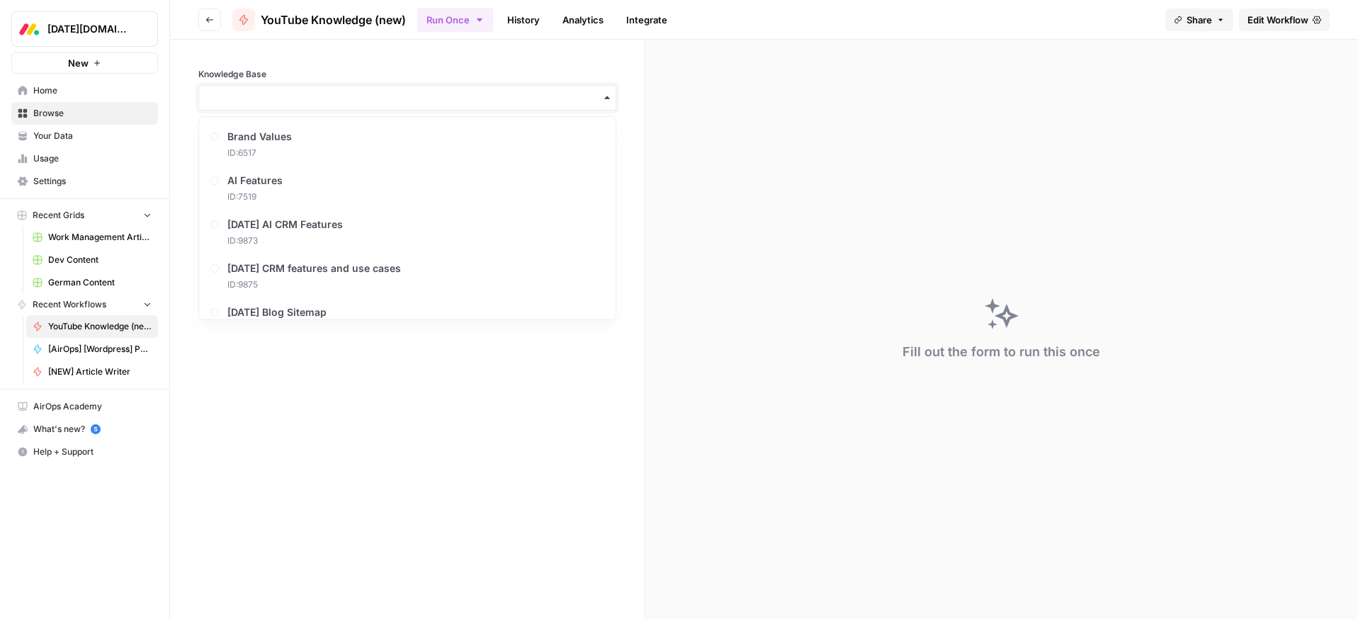
click at [279, 101] on input "Knowledge Base" at bounding box center [408, 98] width 400 height 14
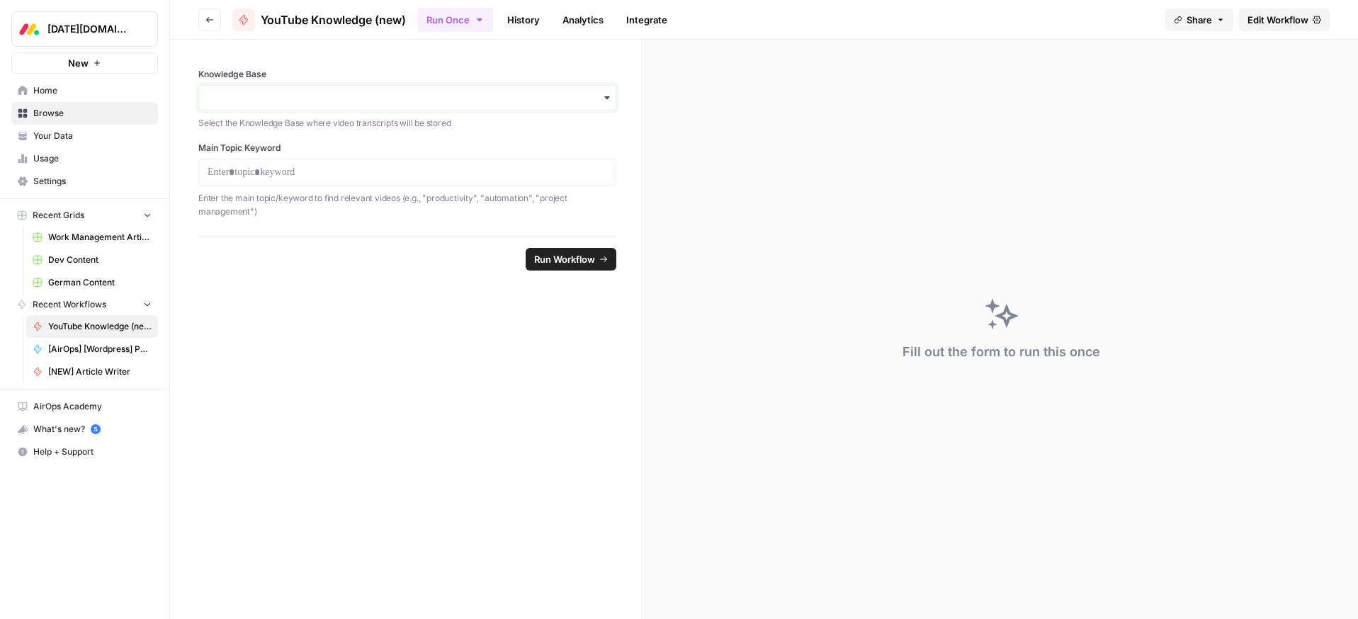
click at [279, 101] on input "Knowledge Base" at bounding box center [408, 98] width 400 height 14
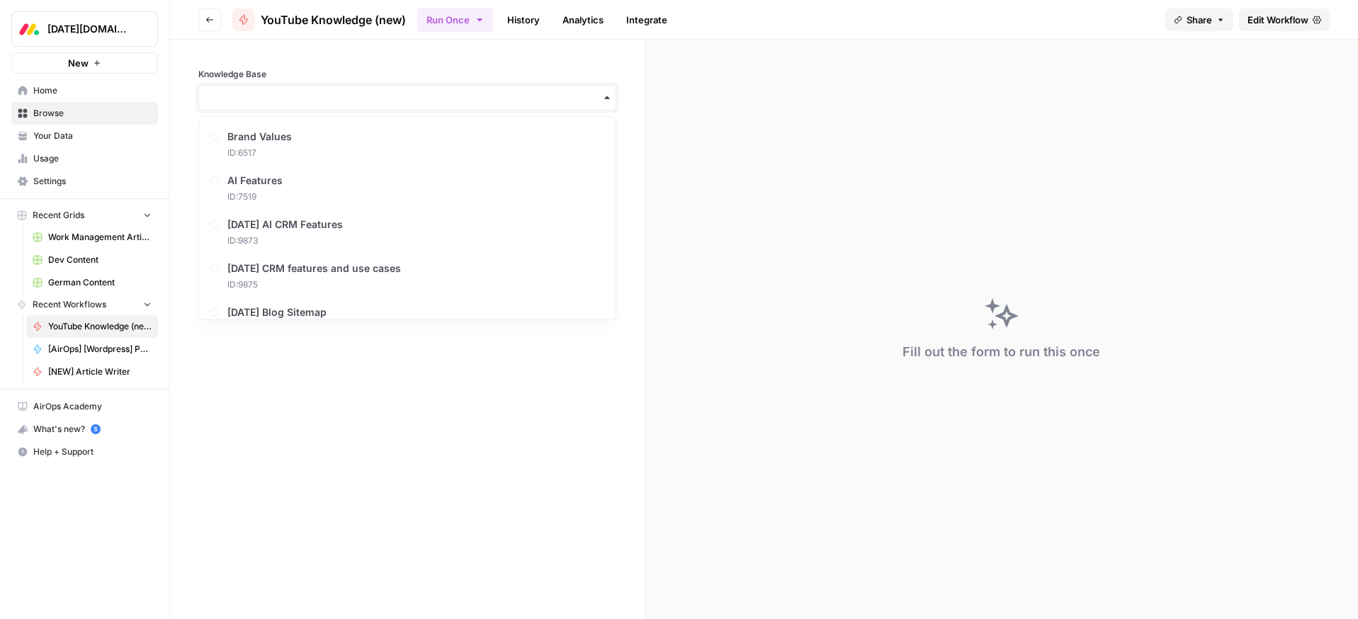
click at [264, 96] on input "Knowledge Base" at bounding box center [408, 98] width 400 height 14
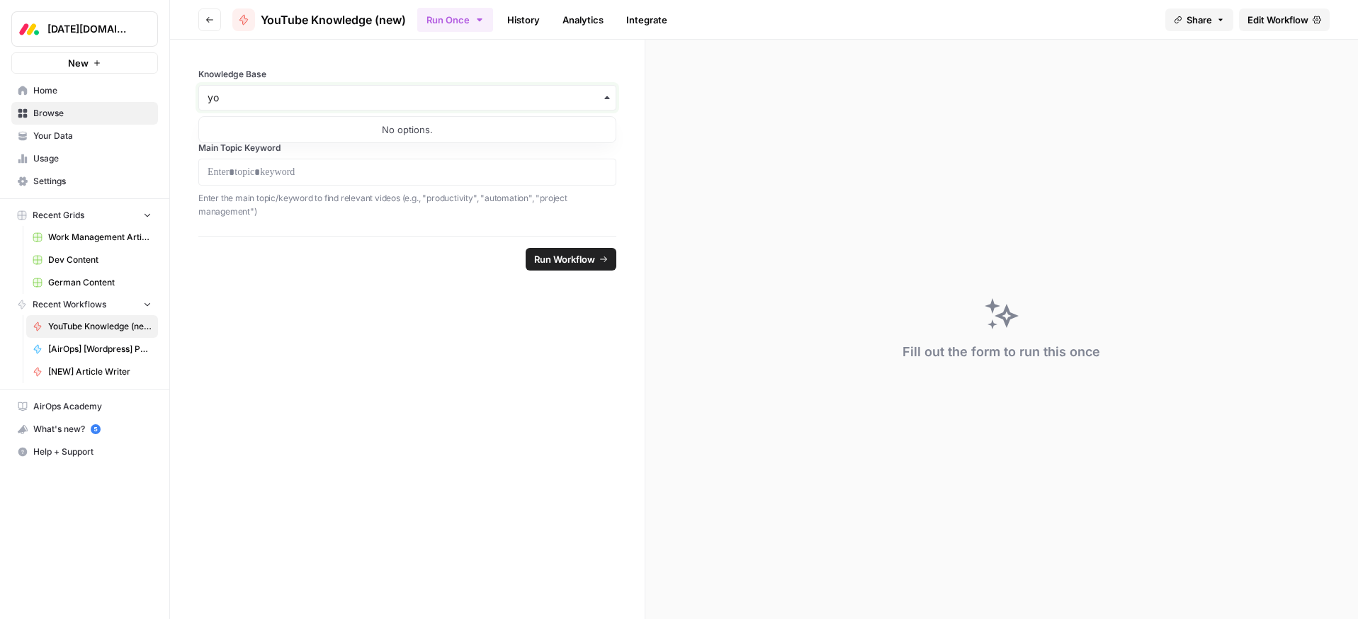
type input "y"
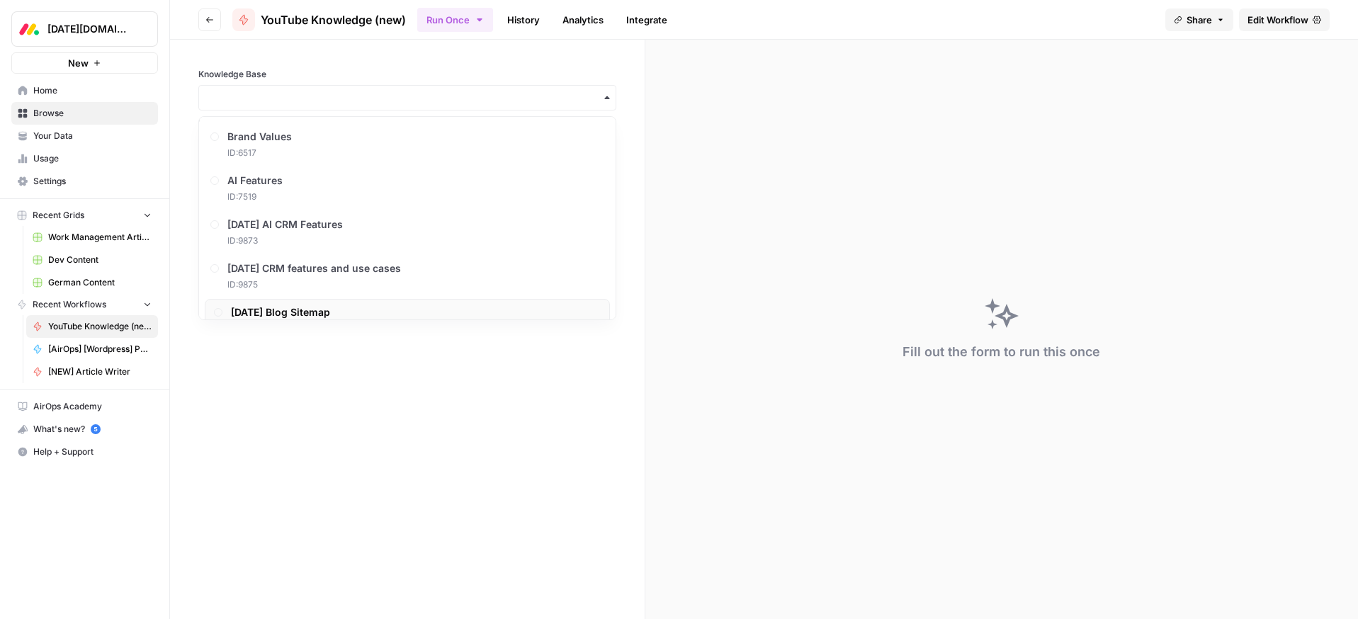
scroll to position [22, 0]
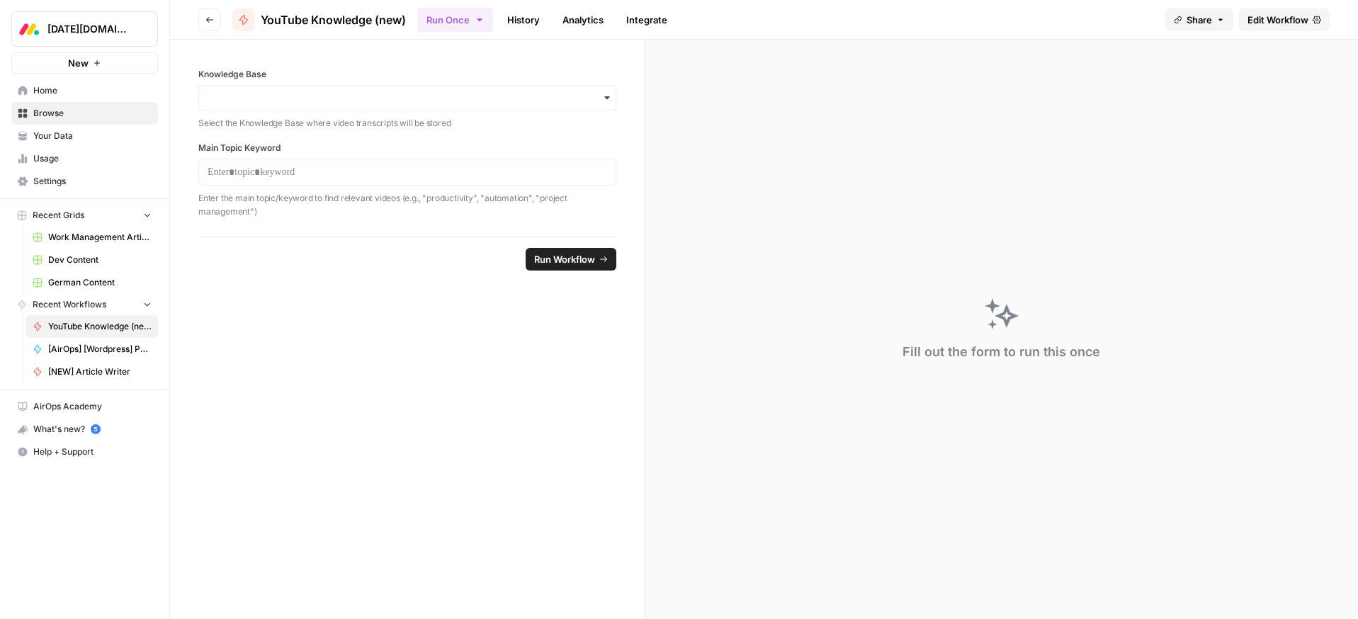
click at [317, 370] on form "Knowledge Base Select the Knowledge Base where video transcripts will be stored…" at bounding box center [407, 329] width 475 height 579
click at [251, 174] on p at bounding box center [408, 172] width 400 height 14
click at [562, 268] on button "Run Workflow" at bounding box center [571, 259] width 91 height 23
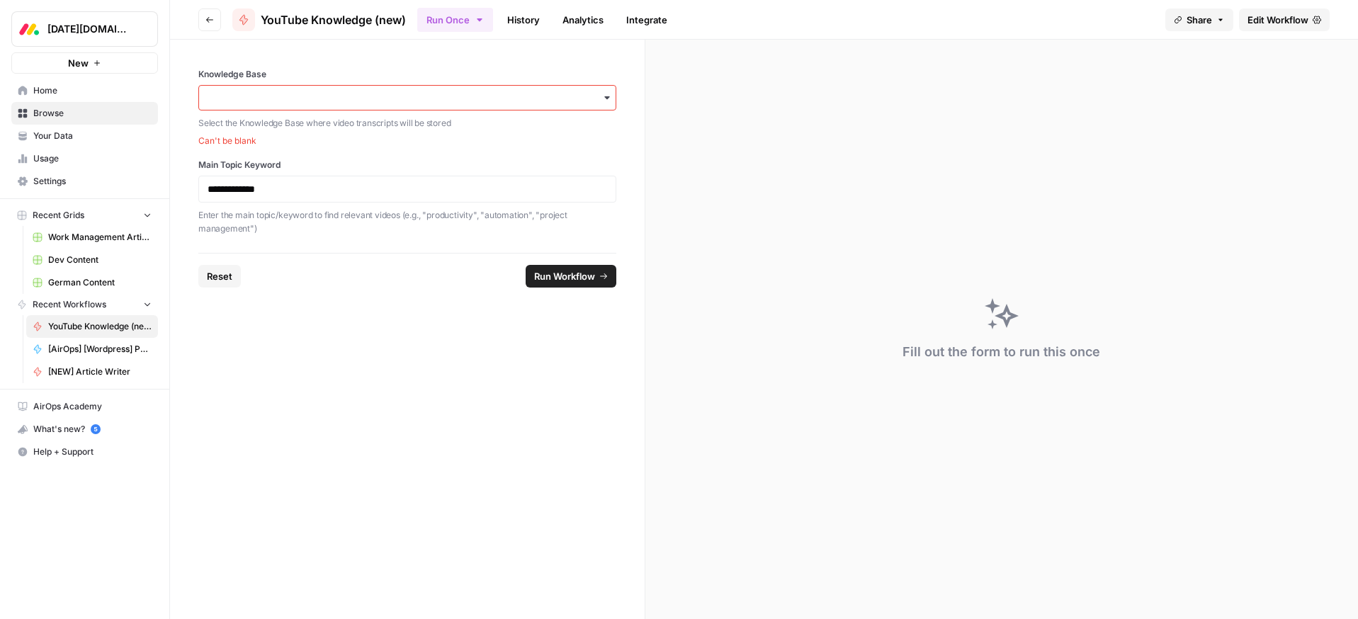
click at [228, 88] on div "button" at bounding box center [407, 98] width 418 height 26
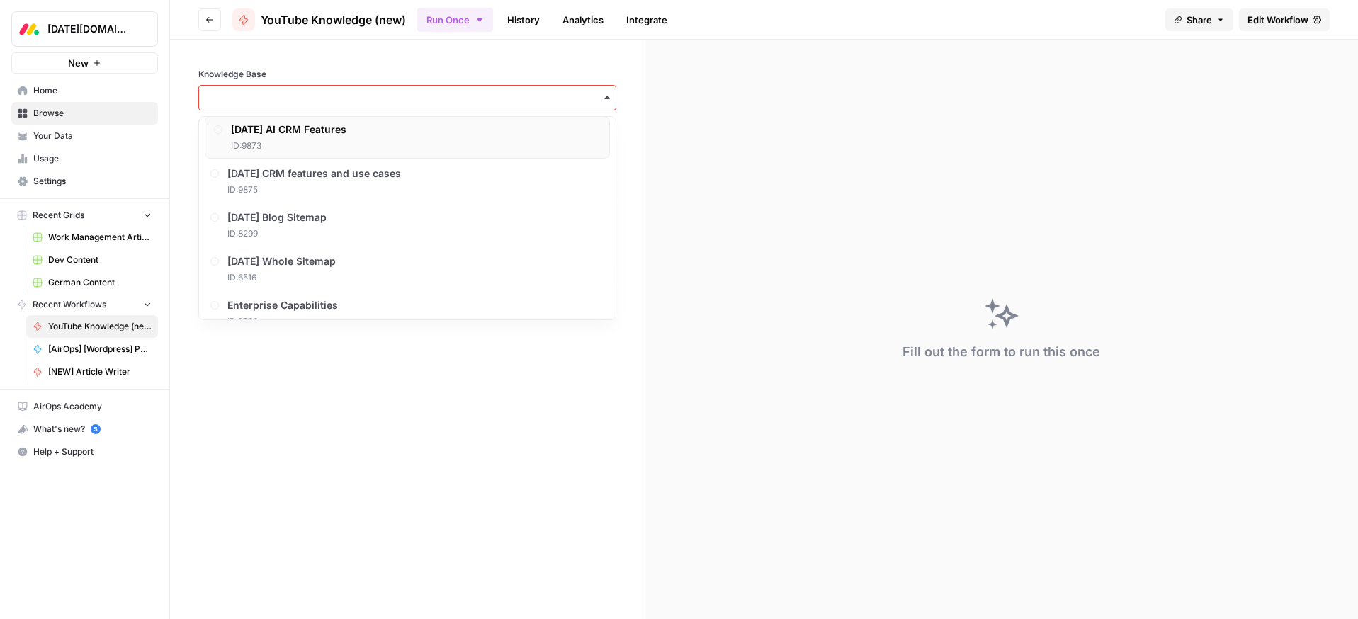
scroll to position [96, 0]
click at [256, 177] on span "[DATE] CRM features and use cases" at bounding box center [318, 172] width 174 height 14
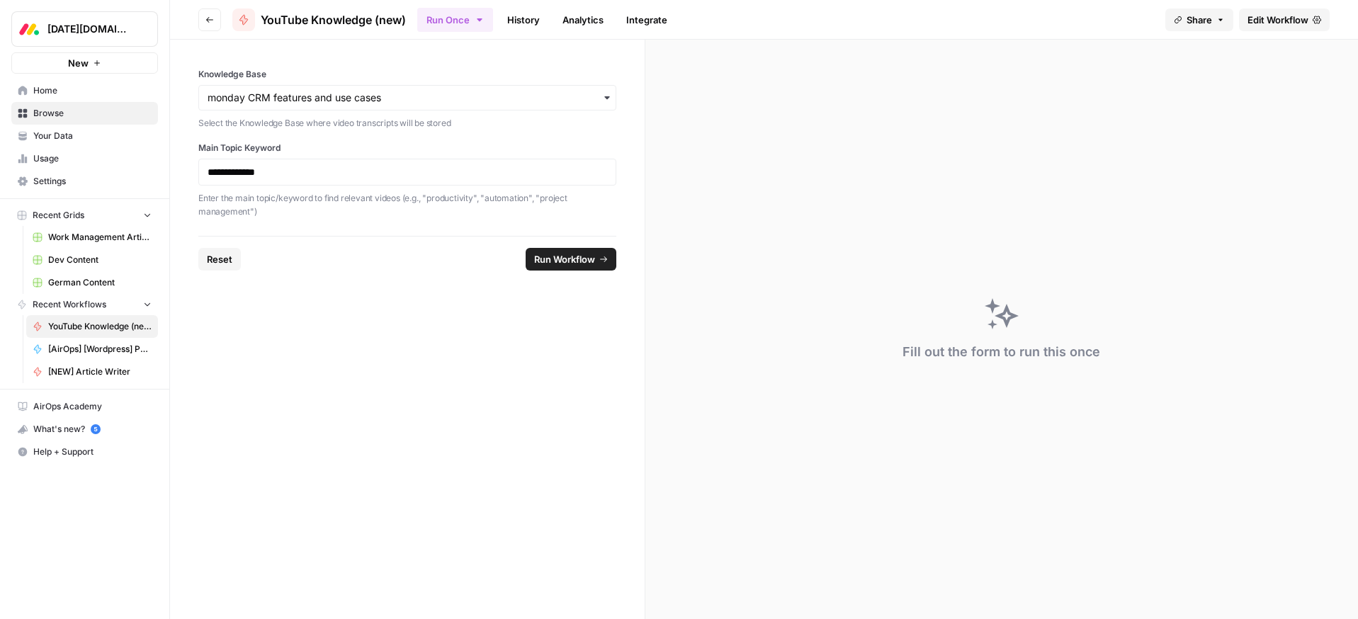
click at [572, 264] on span "Run Workflow" at bounding box center [564, 259] width 61 height 14
drag, startPoint x: 262, startPoint y: 171, endPoint x: 118, endPoint y: 169, distance: 143.8
click at [118, 169] on div "**********" at bounding box center [679, 309] width 1358 height 619
drag, startPoint x: 249, startPoint y: 174, endPoint x: 189, endPoint y: 174, distance: 59.5
click at [189, 174] on div "Knowledge Base Select the Knowledge Base where video transcripts will be stored…" at bounding box center [407, 138] width 475 height 196
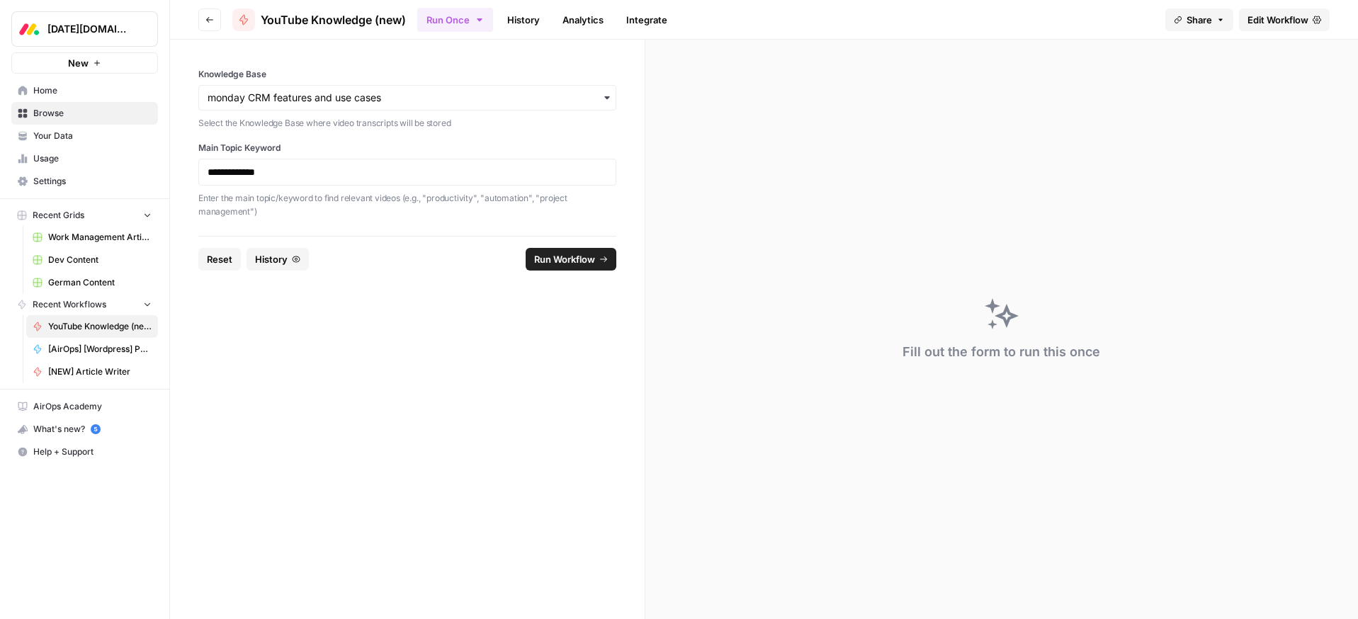
click at [586, 262] on span "Run Workflow" at bounding box center [564, 259] width 61 height 14
drag, startPoint x: 319, startPoint y: 170, endPoint x: 150, endPoint y: 168, distance: 169.3
click at [150, 168] on div "**********" at bounding box center [679, 309] width 1358 height 619
click at [288, 169] on p "**********" at bounding box center [408, 172] width 400 height 14
drag, startPoint x: 295, startPoint y: 170, endPoint x: 111, endPoint y: 181, distance: 183.8
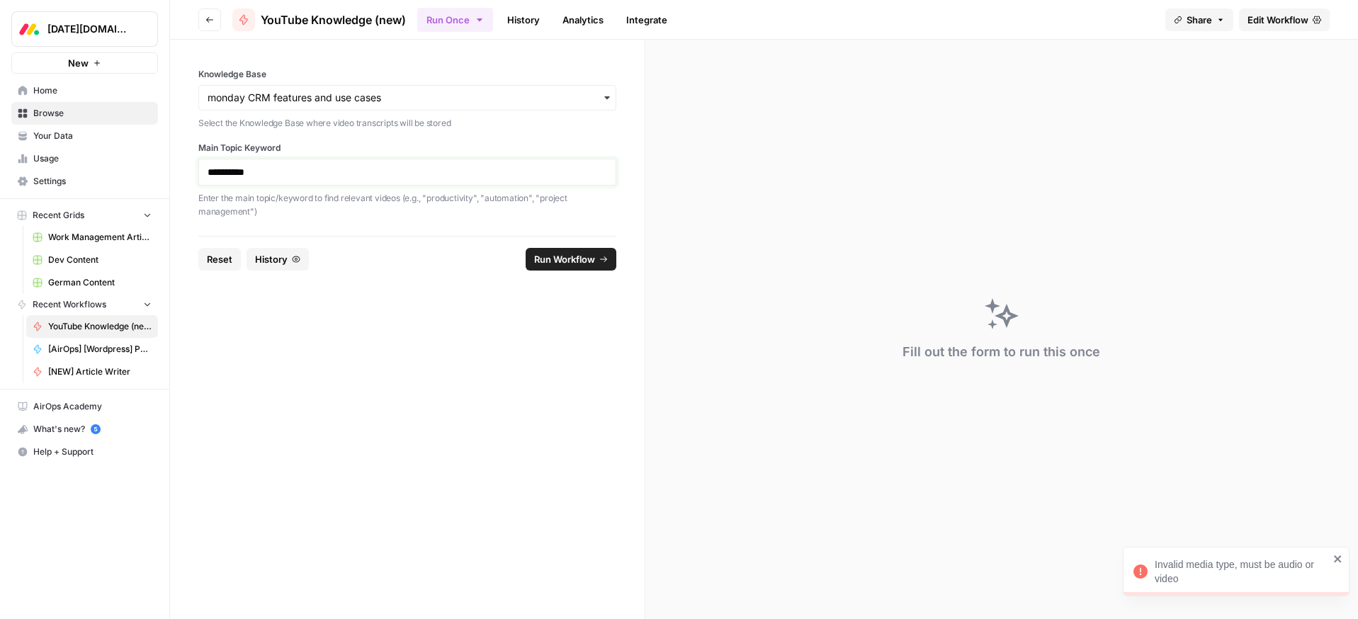
click at [17, 169] on div "**********" at bounding box center [679, 309] width 1358 height 619
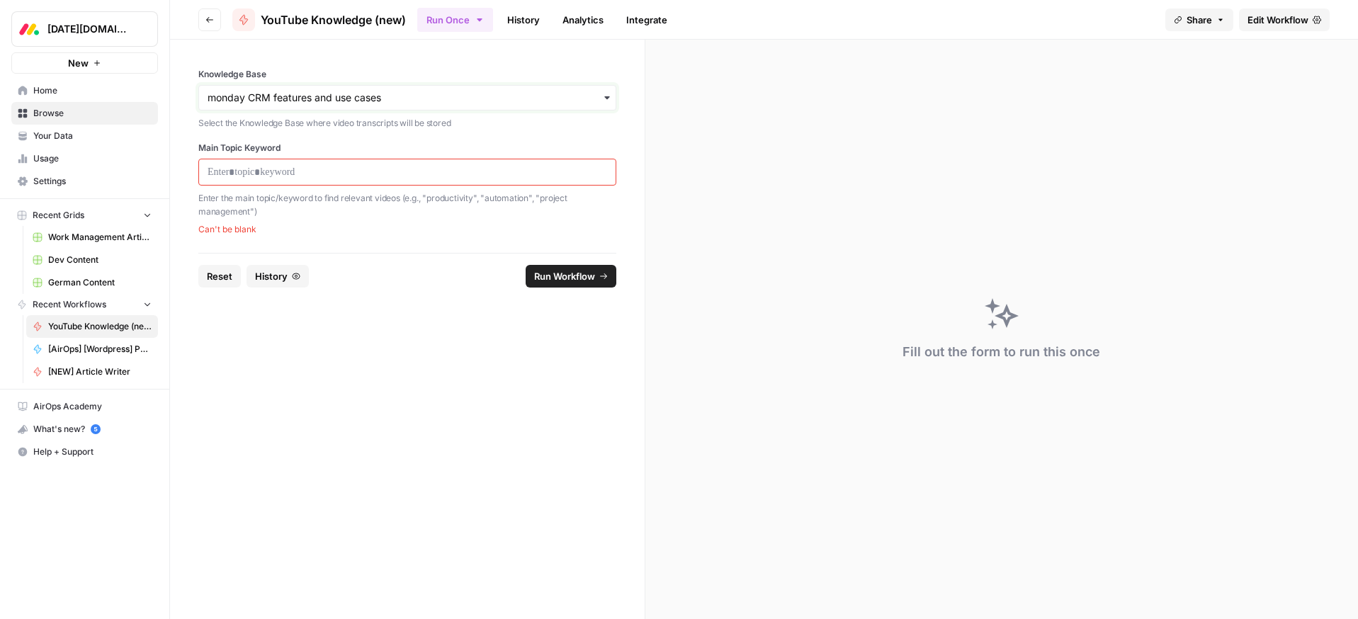
click at [380, 97] on input "Knowledge Base" at bounding box center [408, 98] width 400 height 14
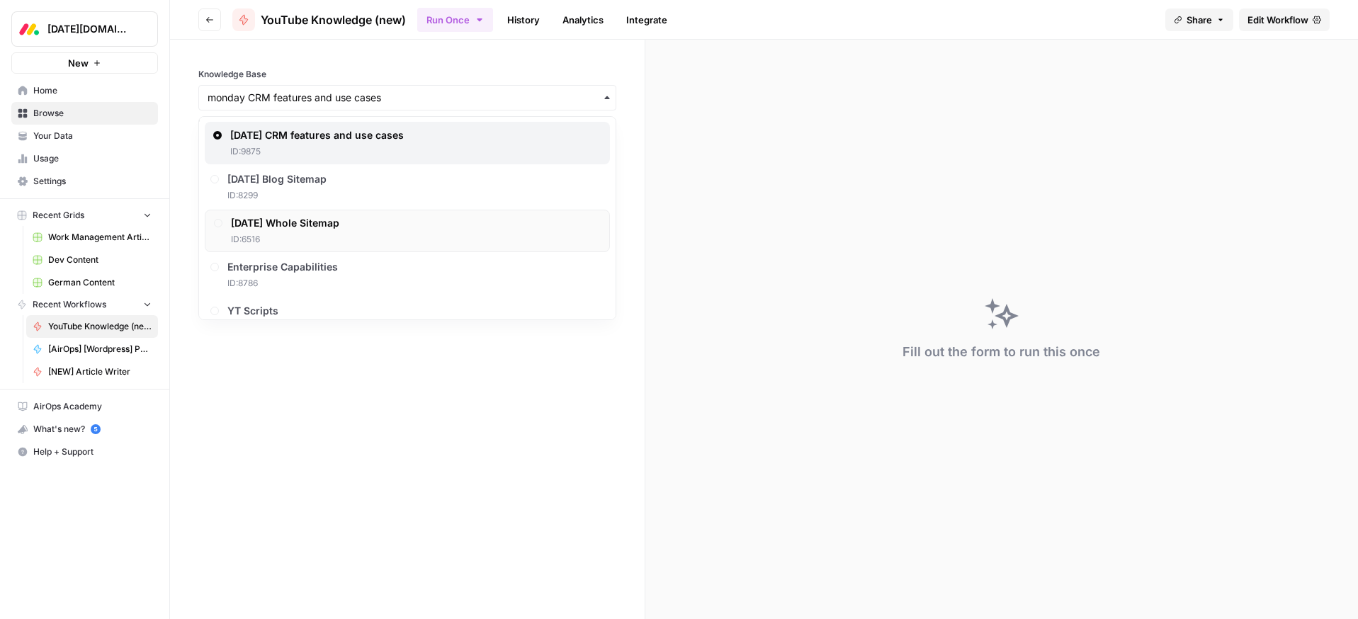
scroll to position [119, 0]
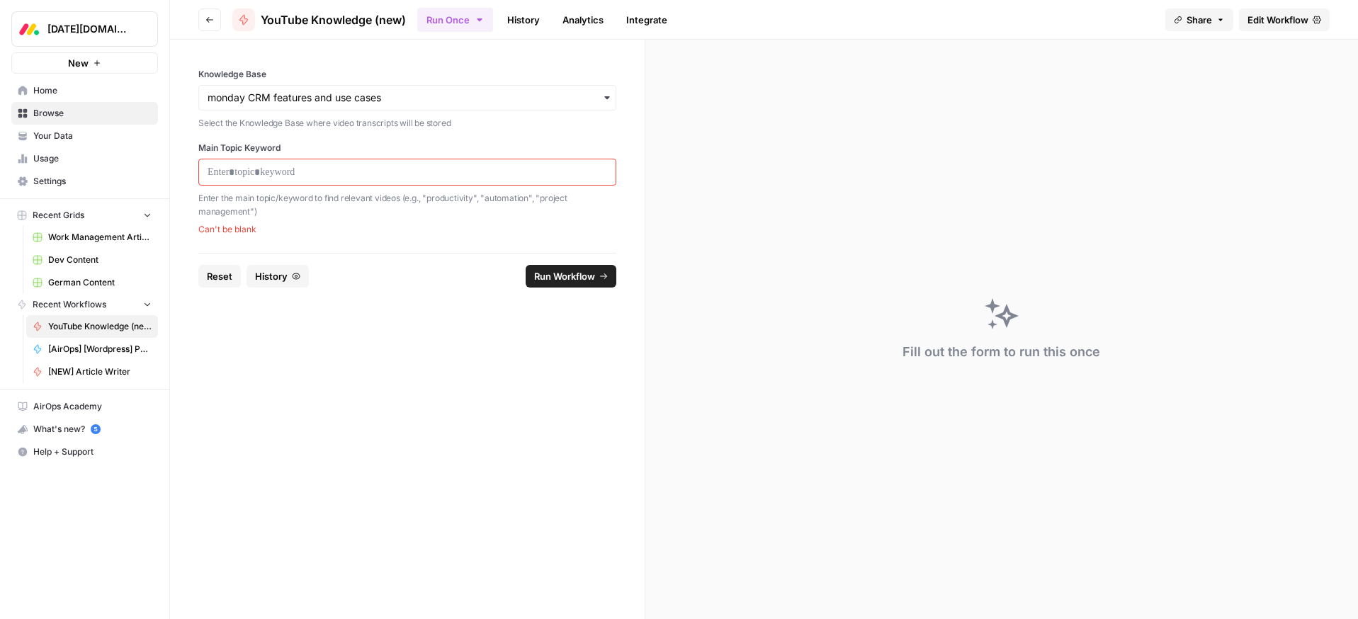
click at [319, 364] on form "Knowledge Base Select the Knowledge Base where video transcripts will be stored…" at bounding box center [407, 329] width 475 height 579
click at [269, 101] on input "Knowledge Base" at bounding box center [408, 98] width 400 height 14
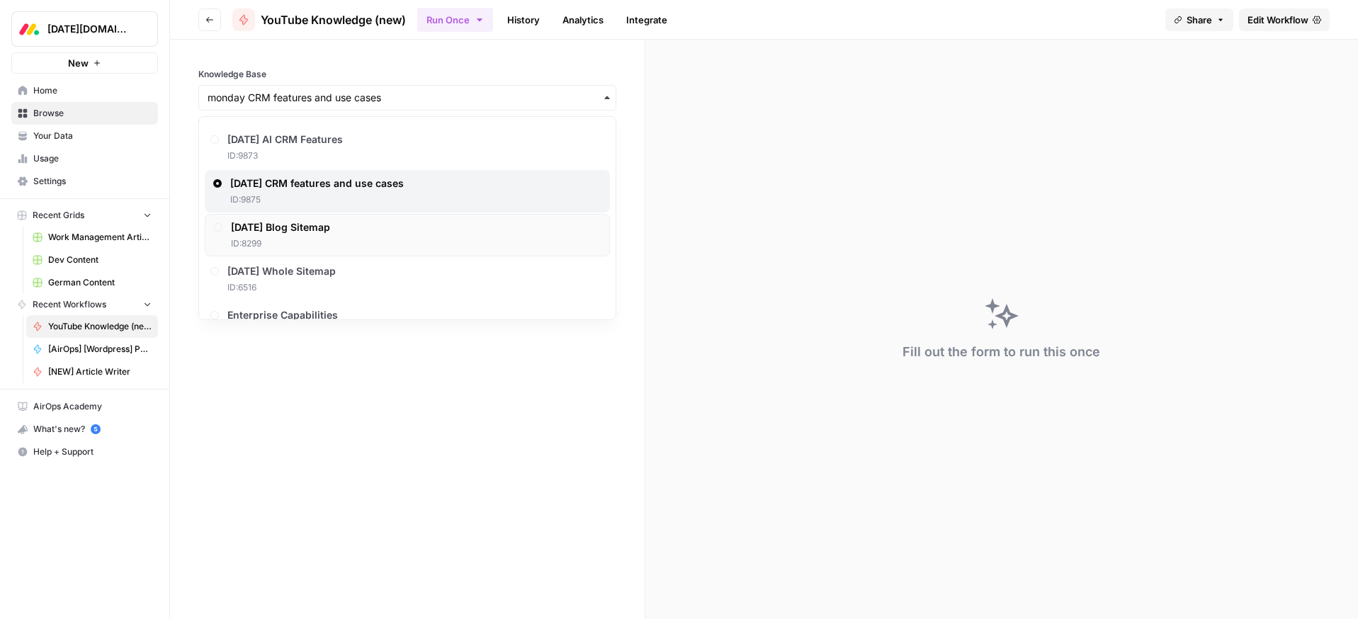
scroll to position [92, 0]
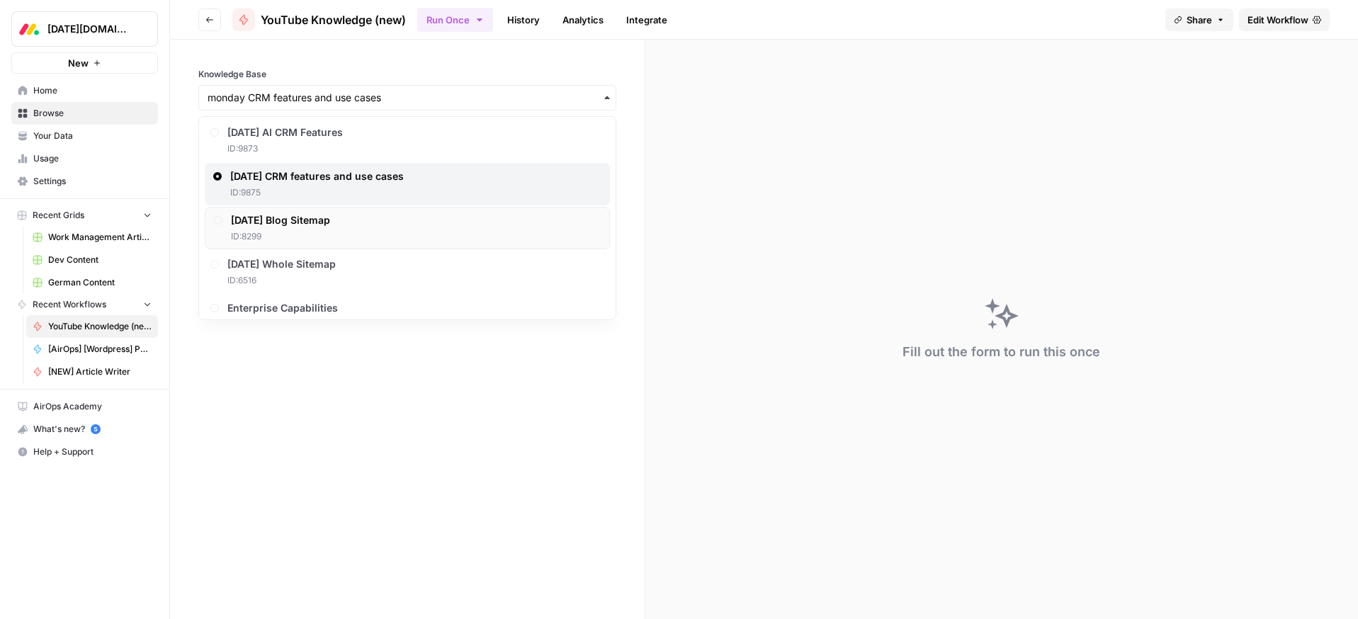
click at [281, 230] on span "ID: 8299" at bounding box center [280, 236] width 99 height 13
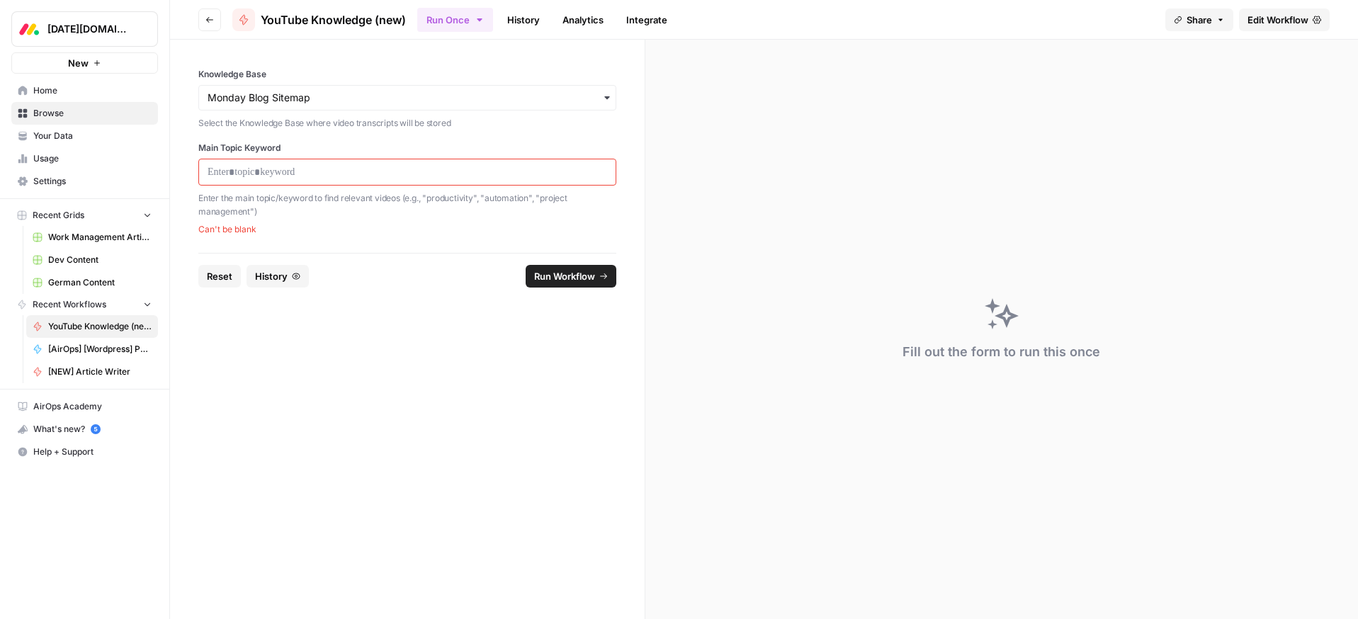
click at [269, 89] on div "button" at bounding box center [407, 98] width 418 height 26
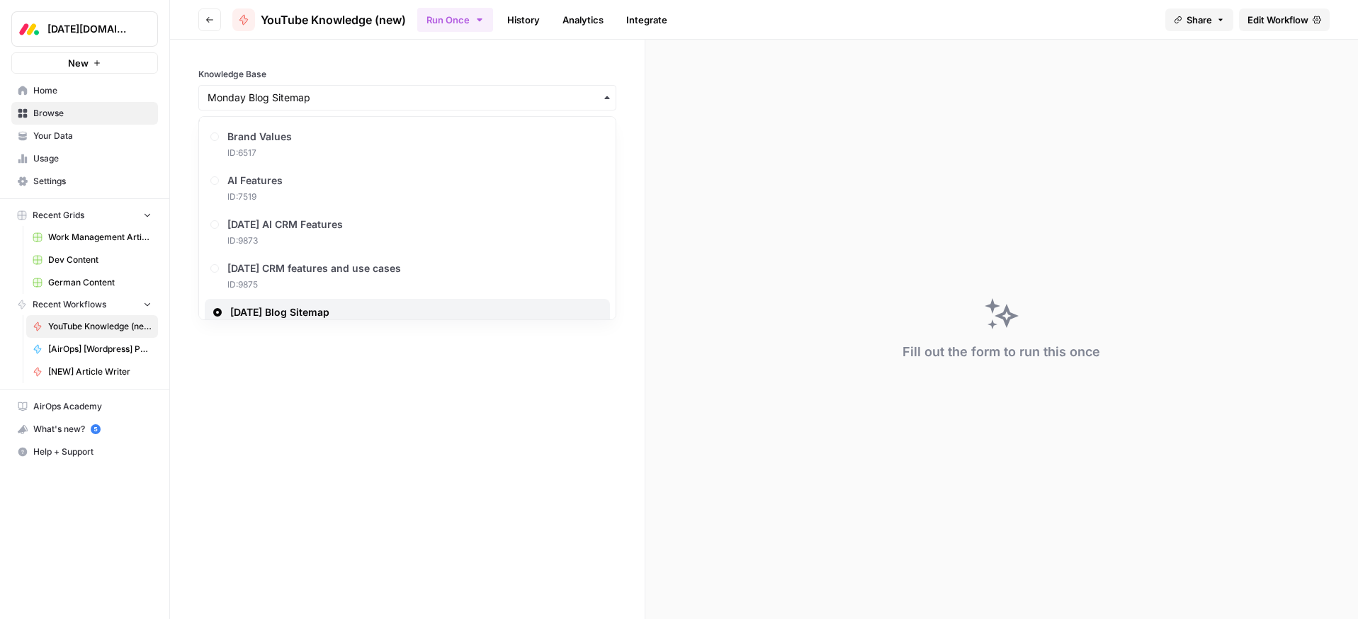
click at [277, 88] on div "button" at bounding box center [407, 98] width 418 height 26
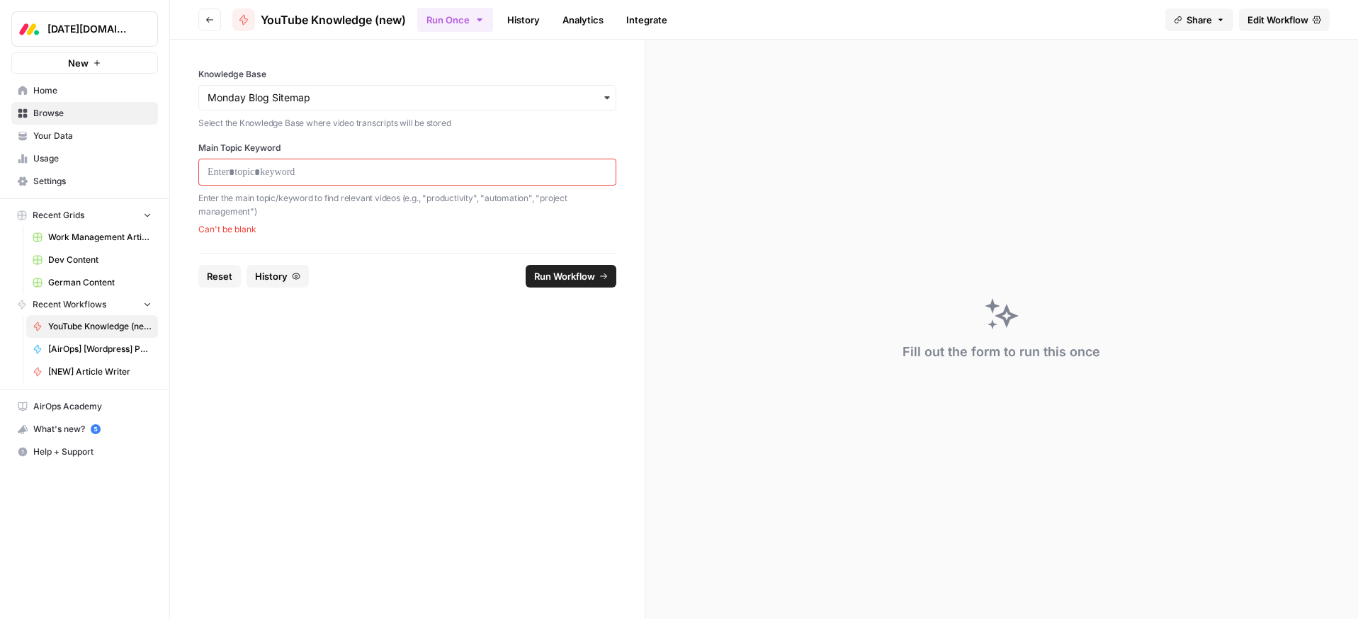
click at [277, 88] on div "button" at bounding box center [407, 98] width 418 height 26
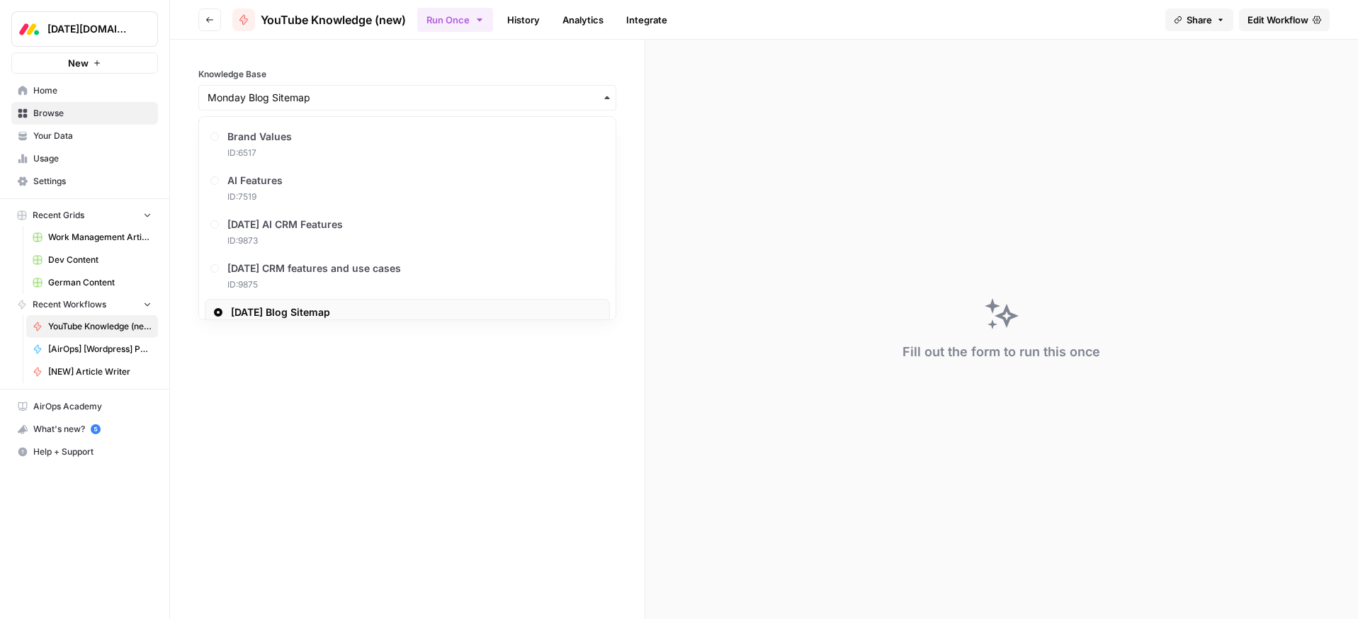
scroll to position [22, 0]
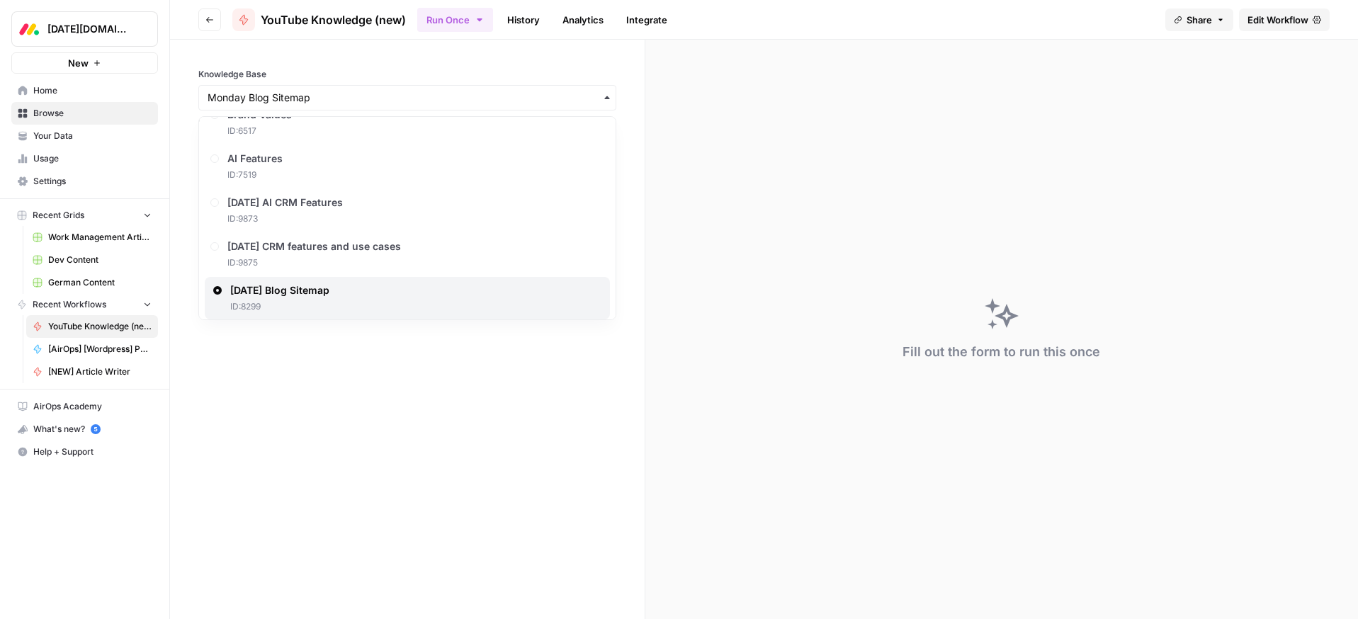
click at [307, 369] on form "Knowledge Base Select the Knowledge Base where video transcripts will be stored…" at bounding box center [407, 329] width 475 height 579
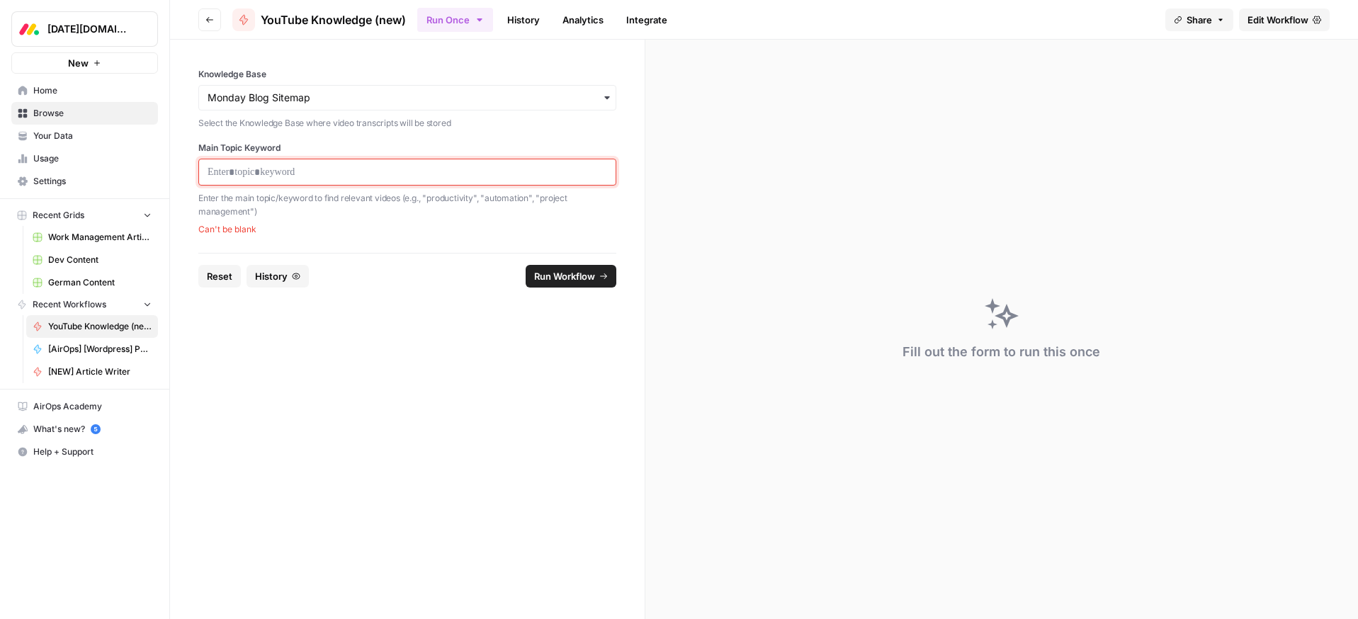
click at [283, 168] on p at bounding box center [408, 172] width 400 height 14
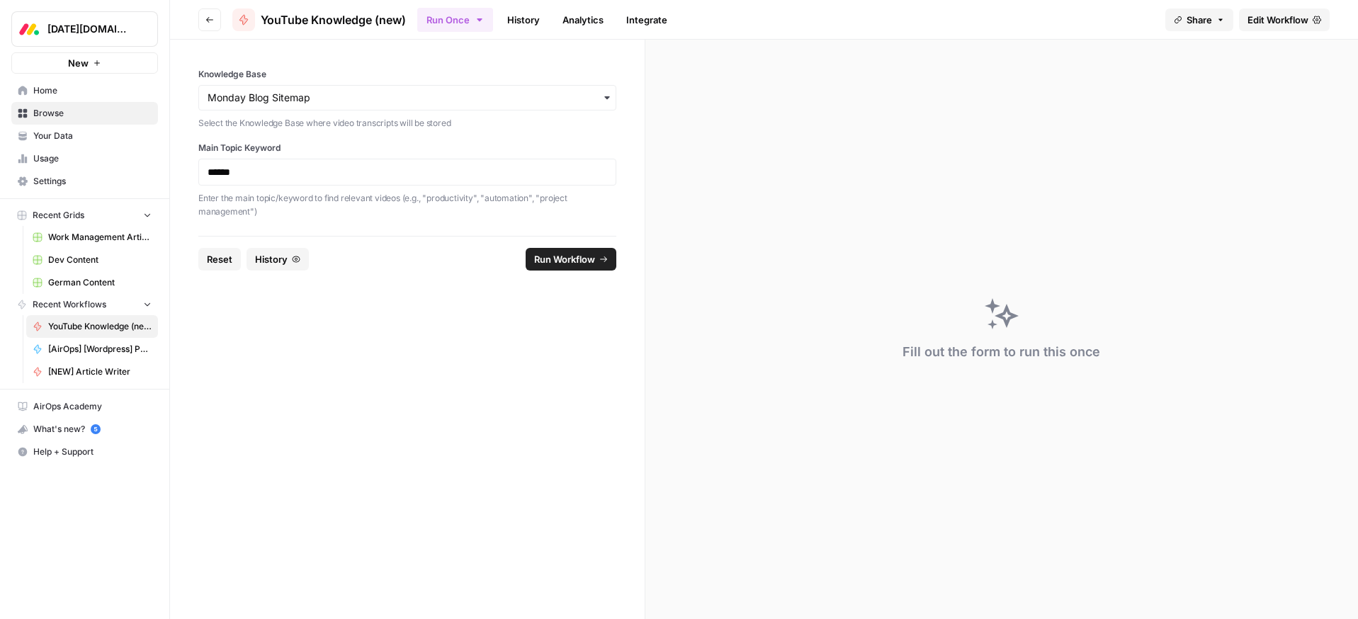
click at [590, 259] on span "Run Workflow" at bounding box center [564, 259] width 61 height 14
click at [295, 95] on input "Knowledge Base" at bounding box center [408, 98] width 400 height 14
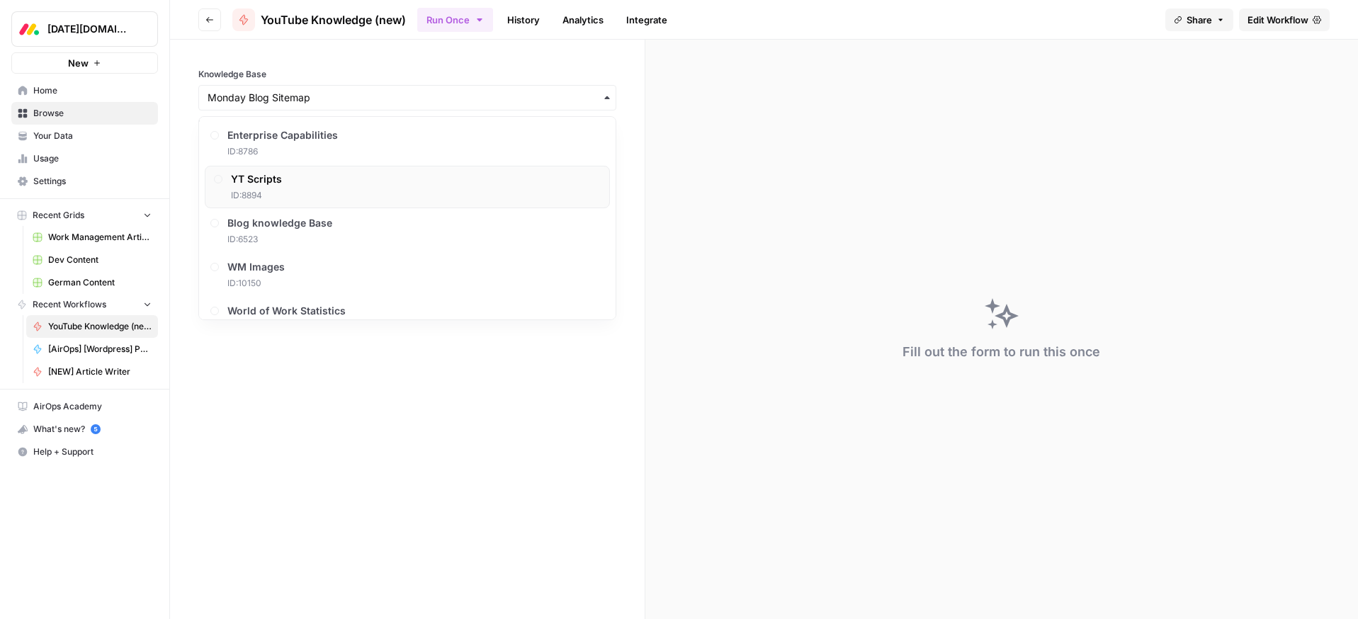
scroll to position [267, 0]
click at [273, 187] on span "ID: 8894" at bounding box center [256, 193] width 51 height 13
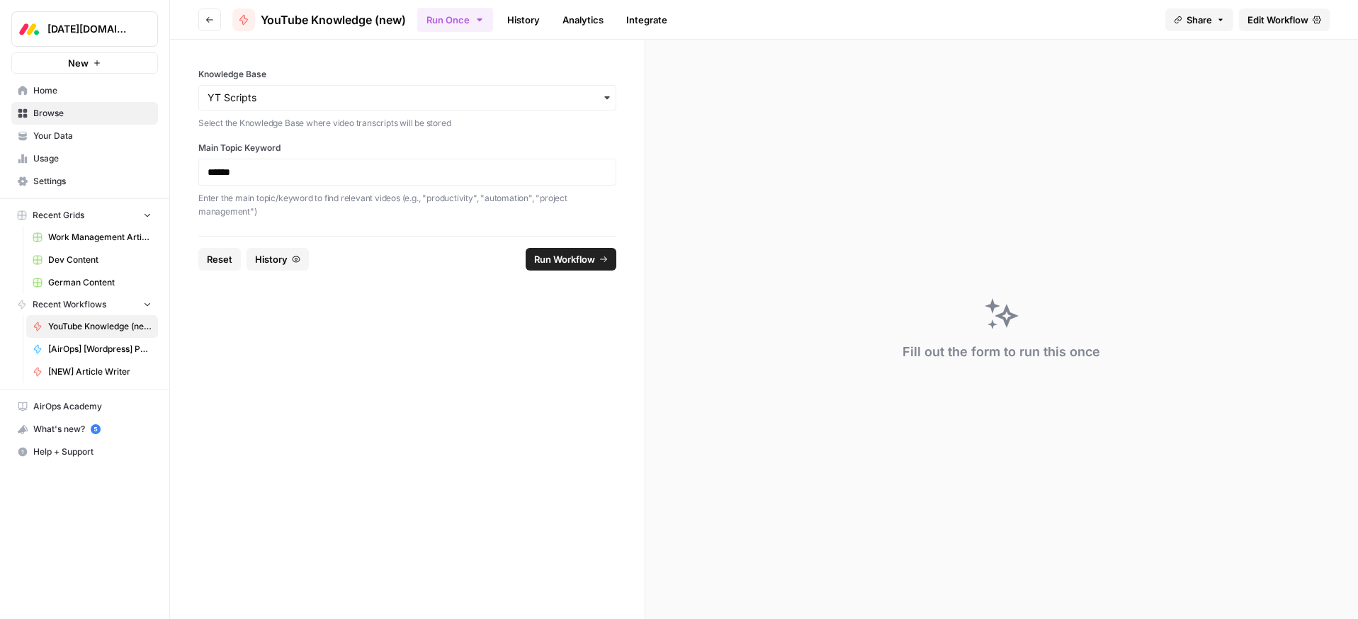
click at [565, 261] on span "Run Workflow" at bounding box center [564, 259] width 61 height 14
click at [262, 98] on input "Knowledge Base" at bounding box center [408, 98] width 400 height 14
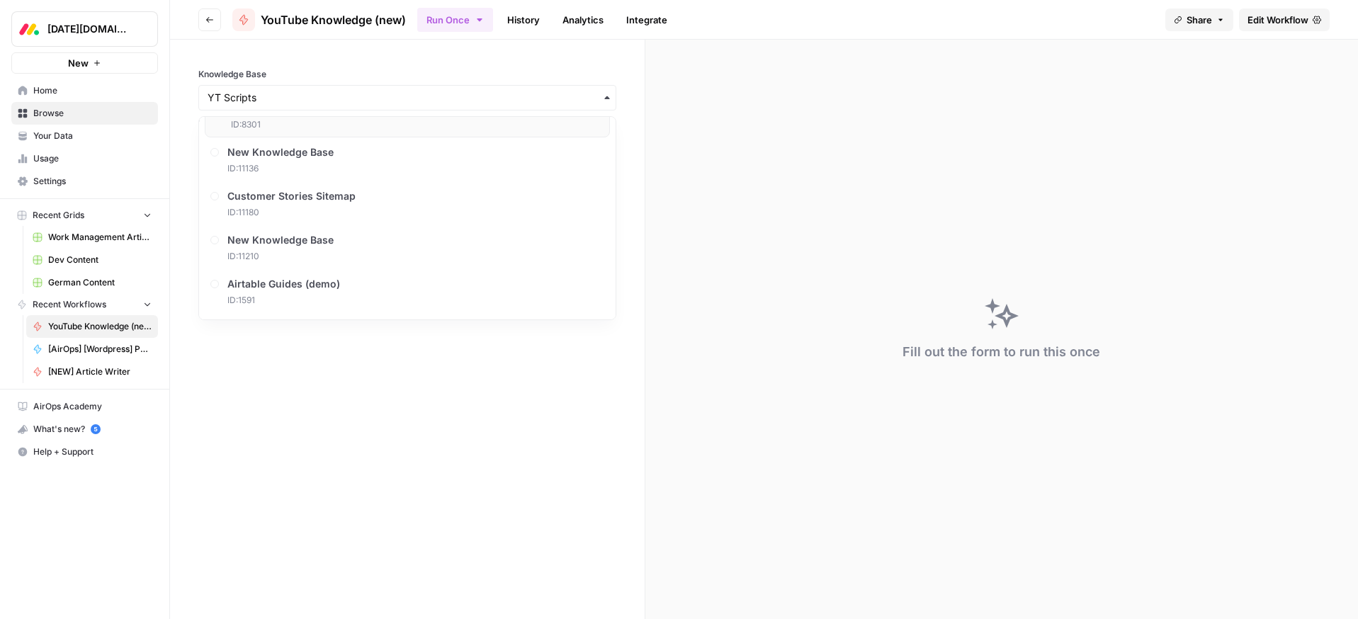
scroll to position [643, 0]
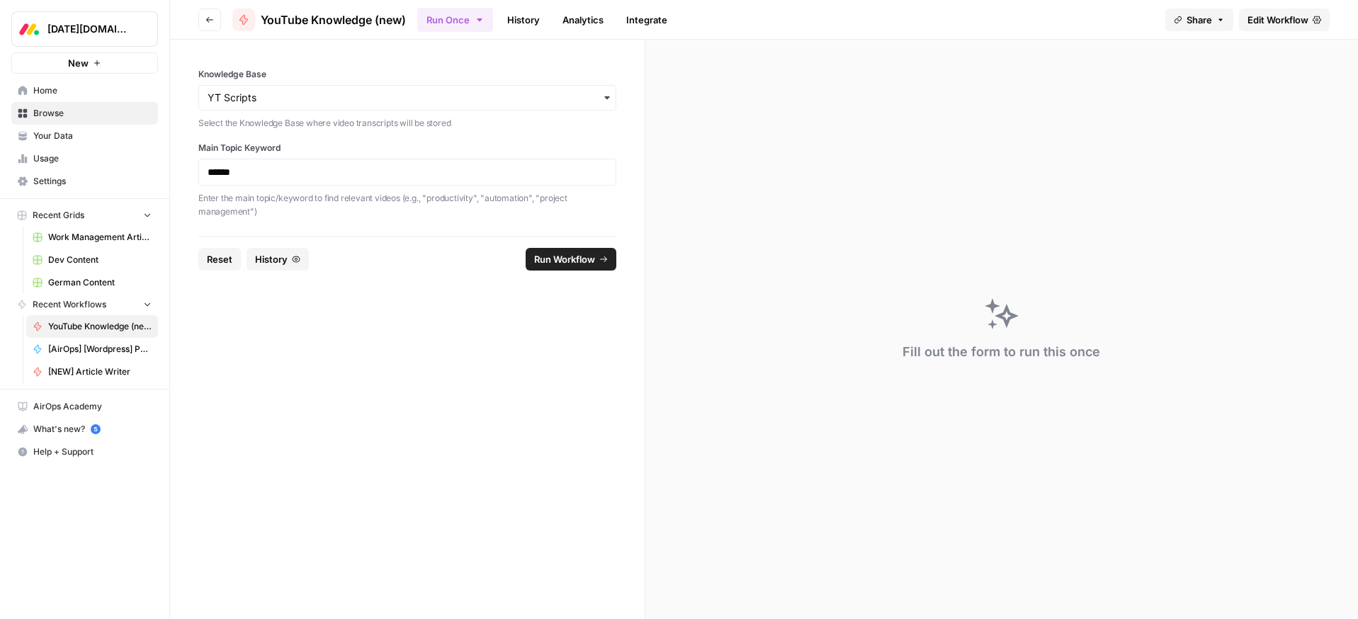
click at [310, 360] on form "Knowledge Base Select the Knowledge Base where video transcripts will be stored…" at bounding box center [407, 329] width 475 height 579
click at [45, 91] on span "Home" at bounding box center [92, 90] width 118 height 13
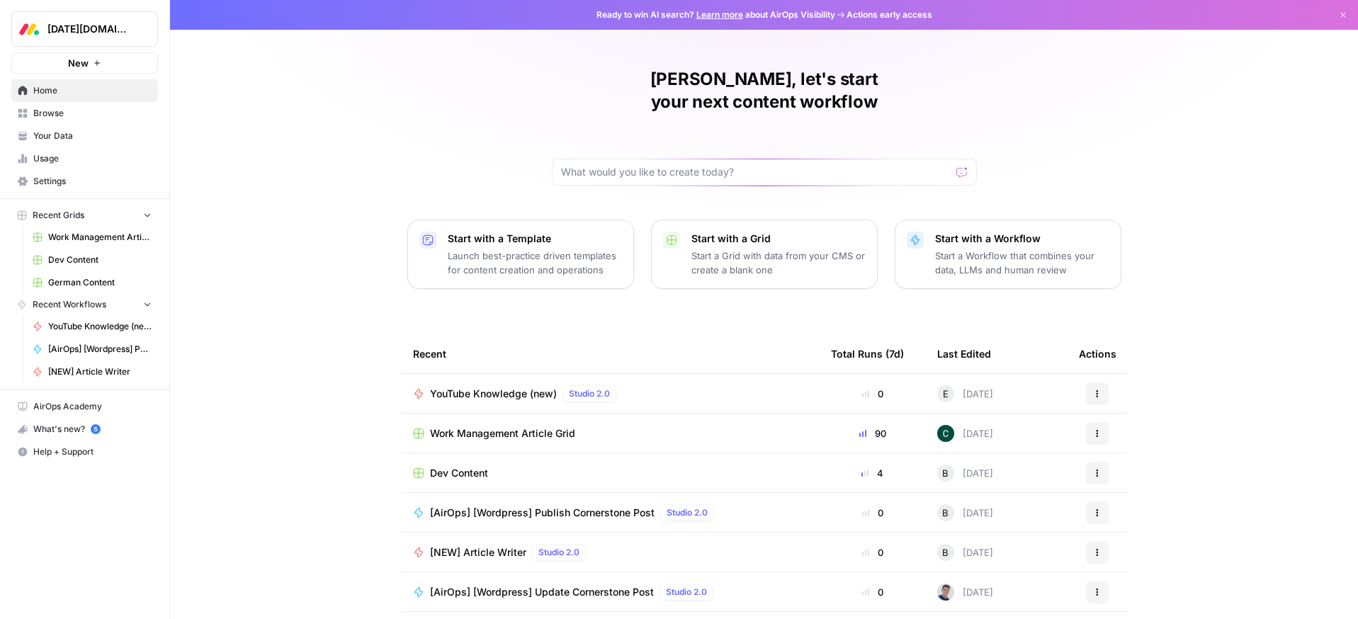
click at [55, 115] on span "Browse" at bounding box center [92, 113] width 118 height 13
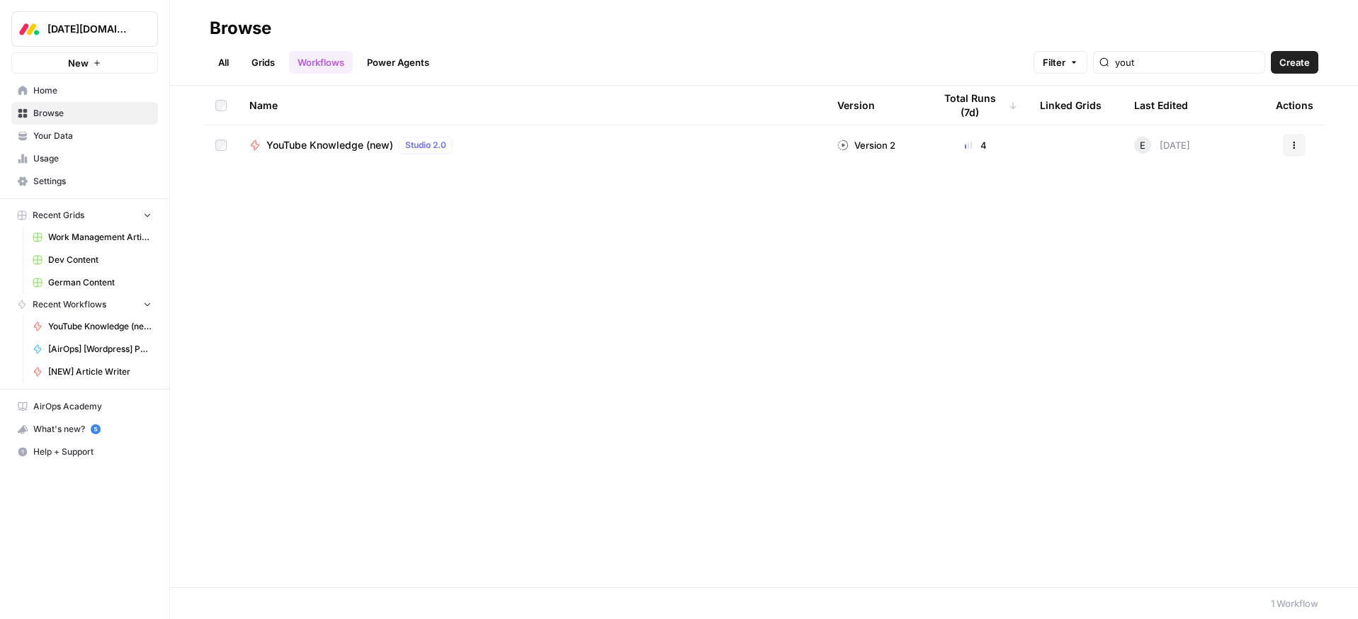
click at [40, 157] on span "Usage" at bounding box center [92, 158] width 118 height 13
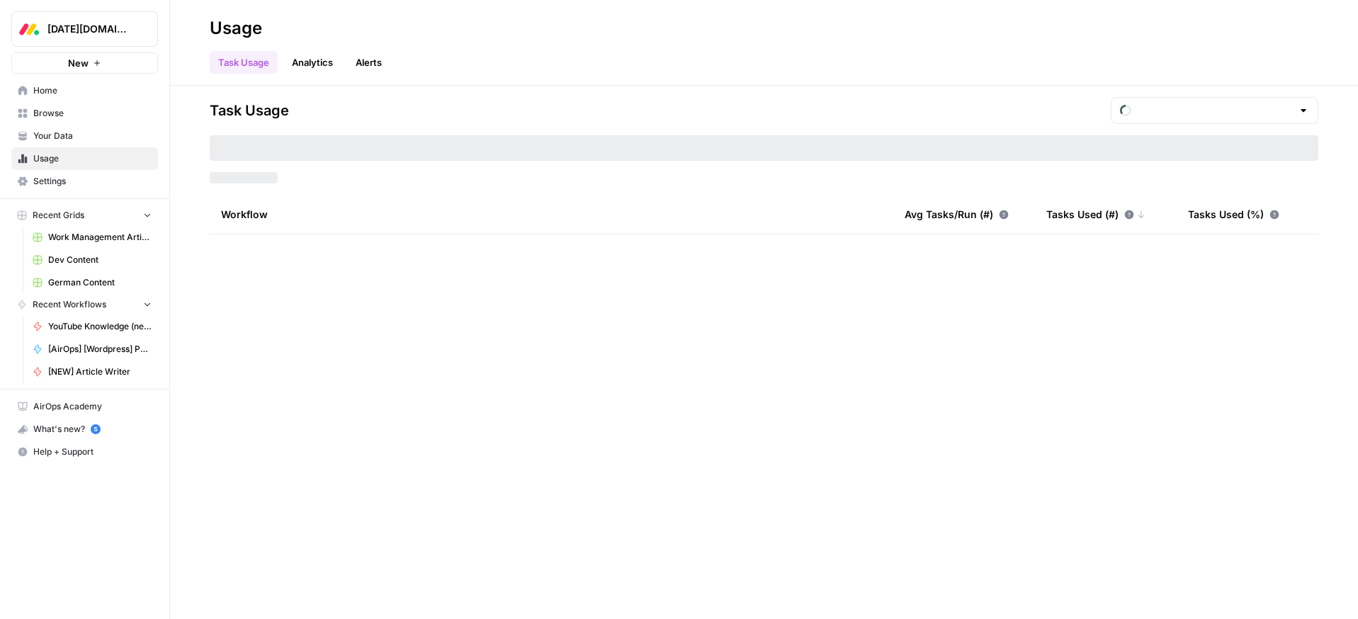
type input "August Tasks"
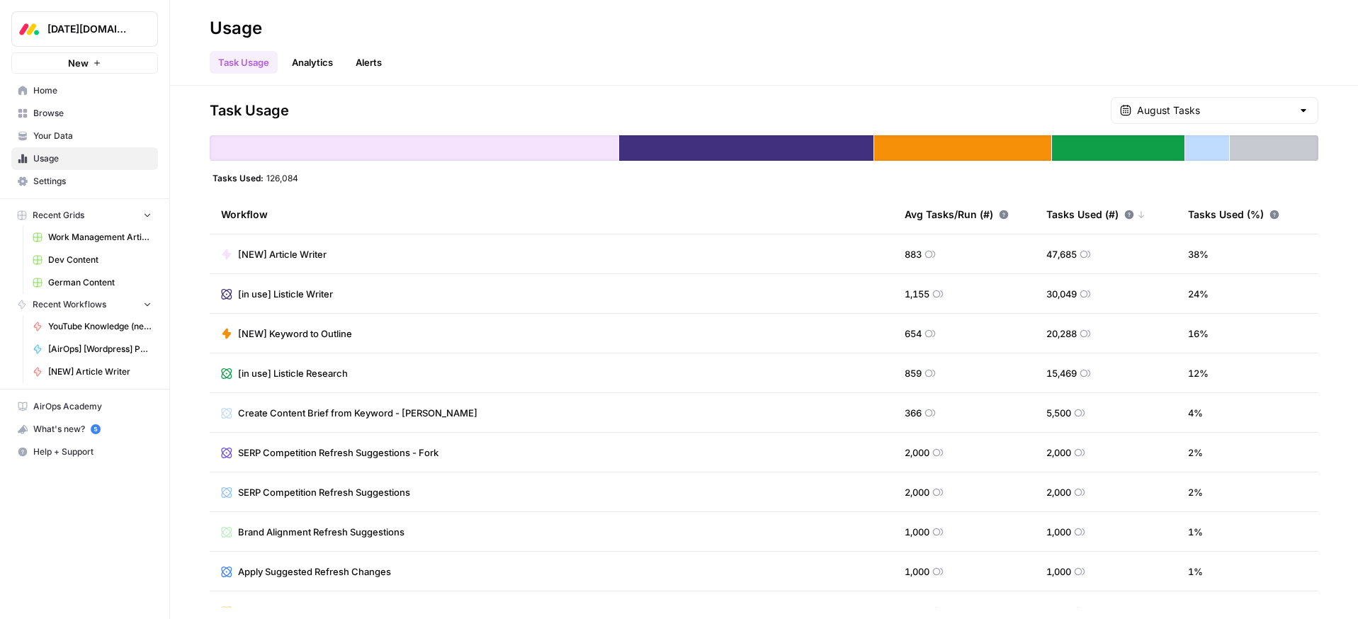
click at [59, 135] on span "Your Data" at bounding box center [92, 136] width 118 height 13
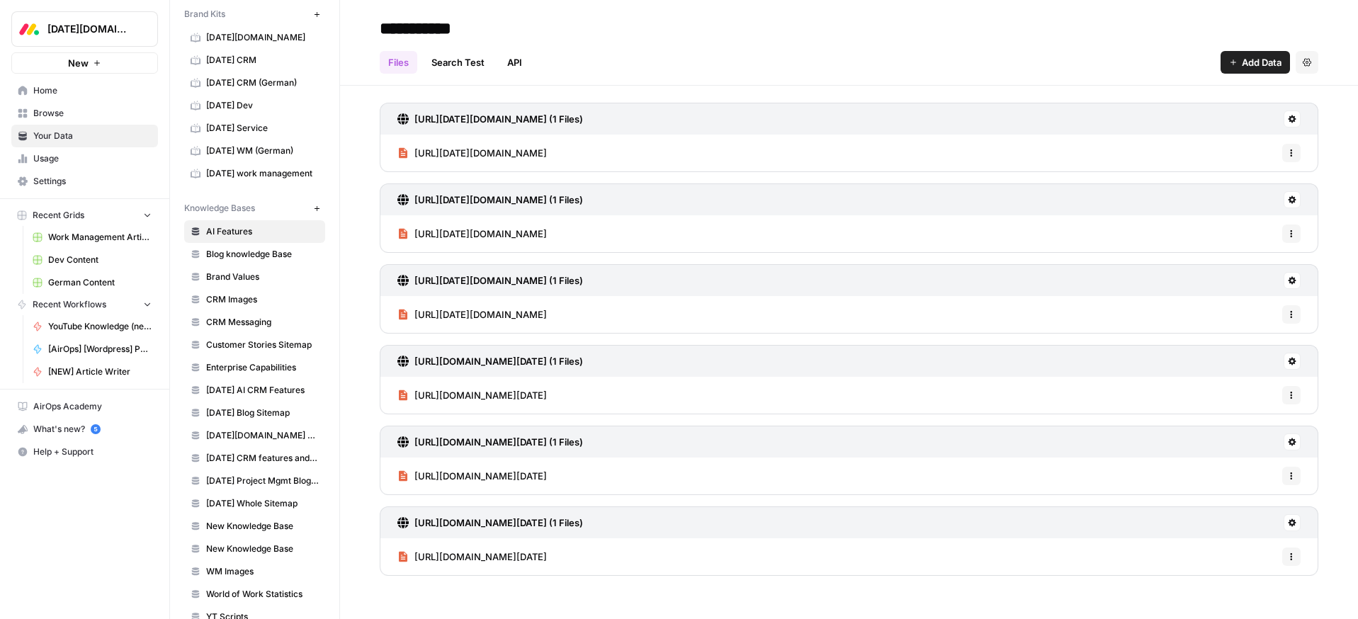
scroll to position [75, 0]
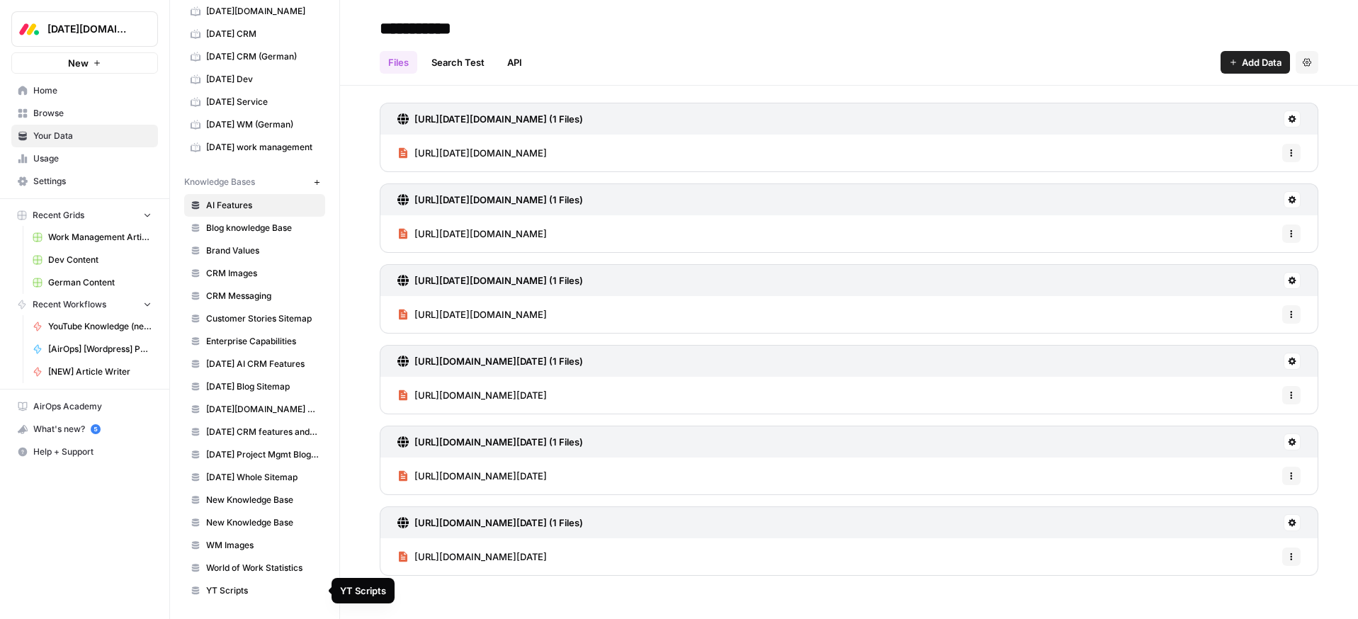
click at [242, 585] on span "YT Scripts" at bounding box center [262, 590] width 113 height 13
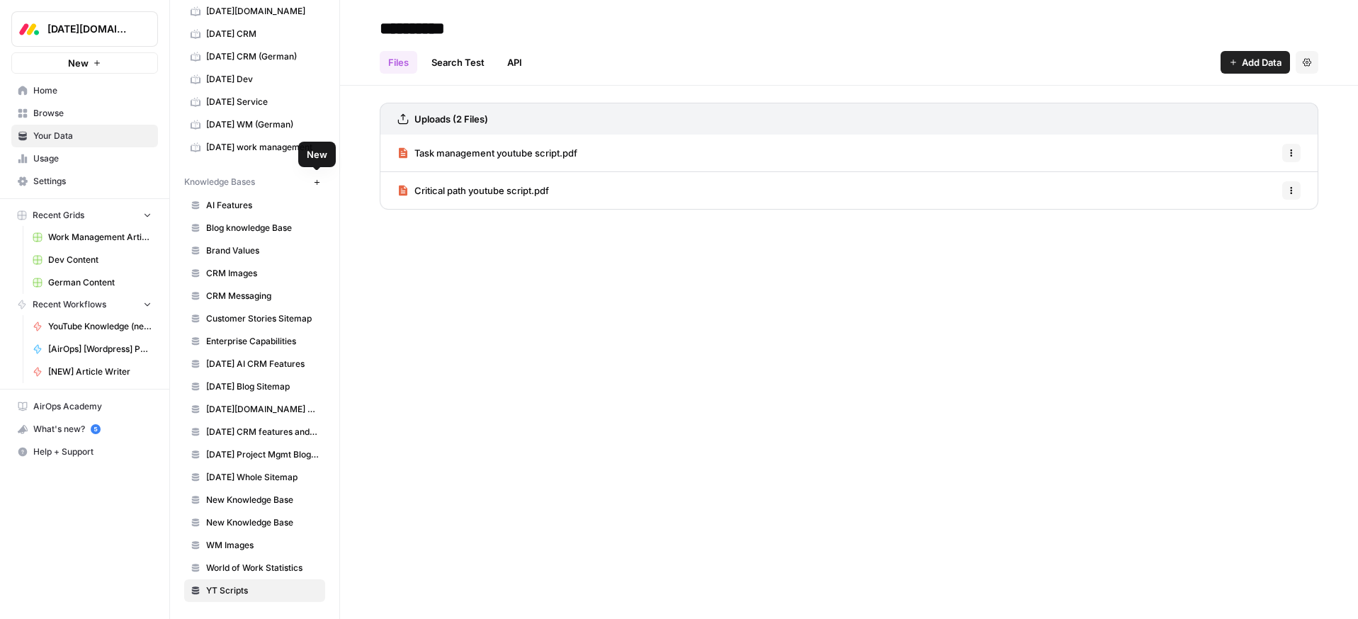
click at [317, 180] on icon "button" at bounding box center [317, 183] width 8 height 8
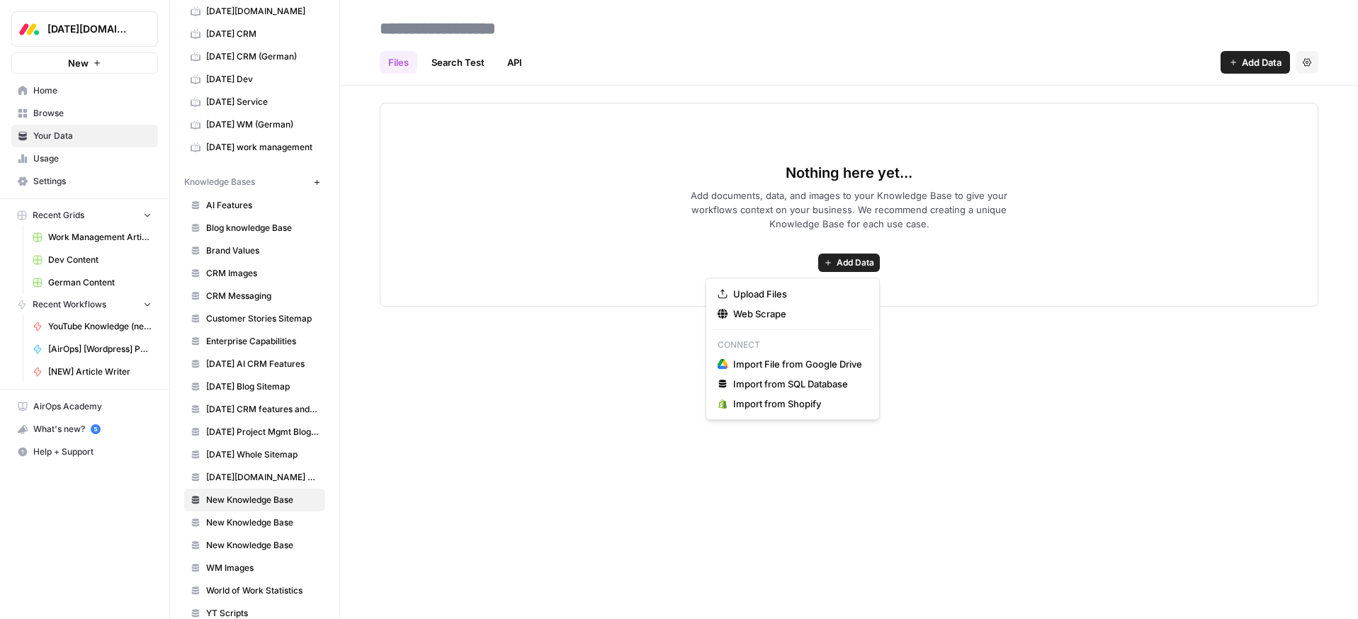
click at [846, 264] on span "Add Data" at bounding box center [856, 262] width 38 height 13
click at [759, 315] on span "Web Scrape" at bounding box center [797, 314] width 129 height 14
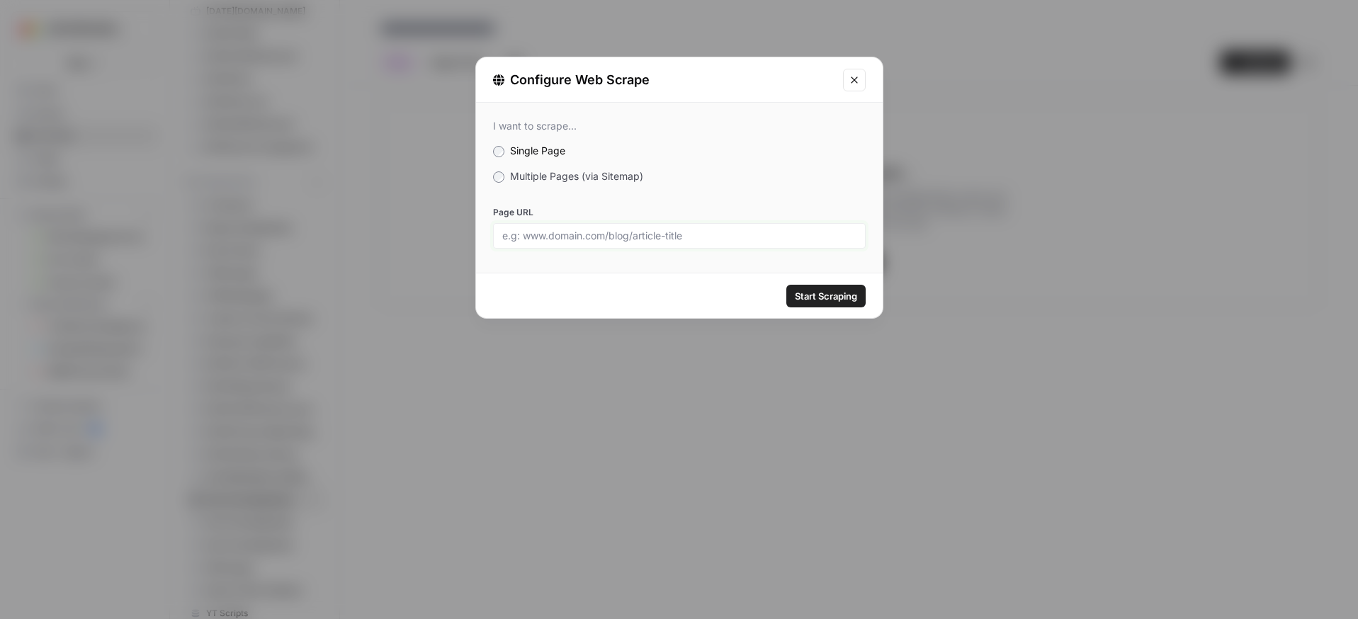
click at [572, 236] on input "Page URL" at bounding box center [679, 236] width 354 height 13
paste input "[URL][DOMAIN_NAME]"
type input "[URL][DOMAIN_NAME]"
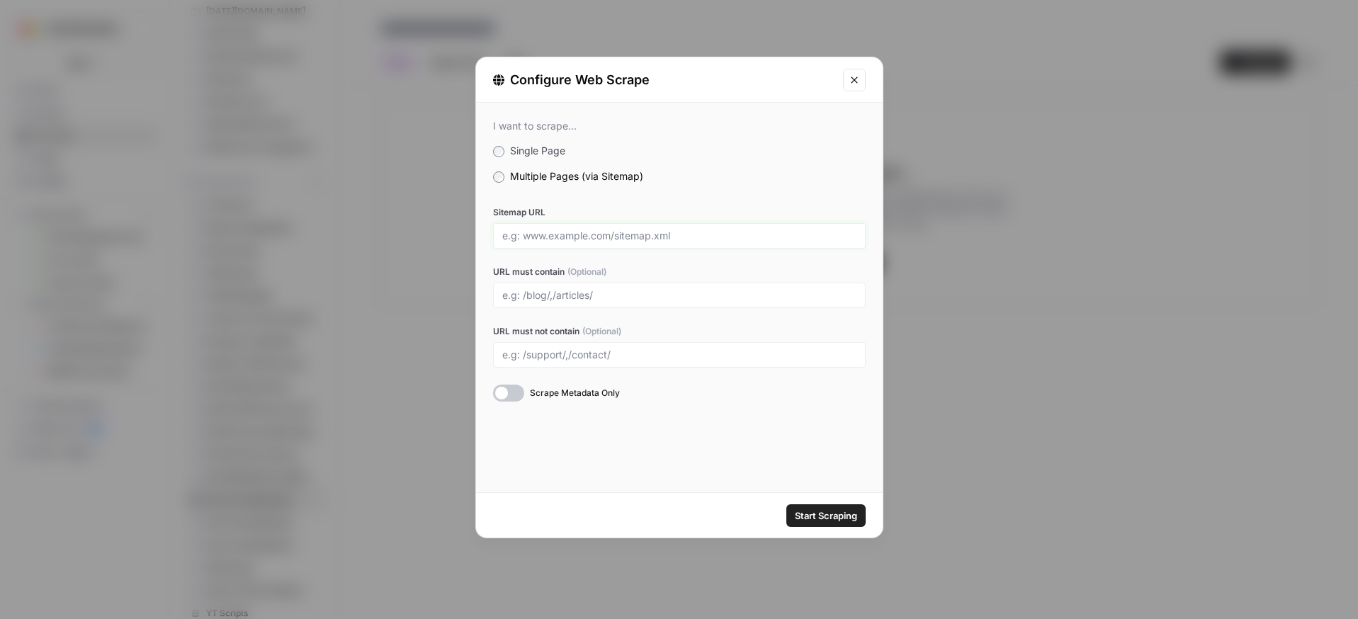
click at [552, 241] on input "Sitemap URL" at bounding box center [679, 236] width 354 height 13
click at [543, 295] on input "URL must contain (Optional)" at bounding box center [679, 295] width 354 height 13
paste input "[URL][DOMAIN_NAME]"
type input "[URL][DOMAIN_NAME]"
drag, startPoint x: 713, startPoint y: 288, endPoint x: 416, endPoint y: 273, distance: 297.1
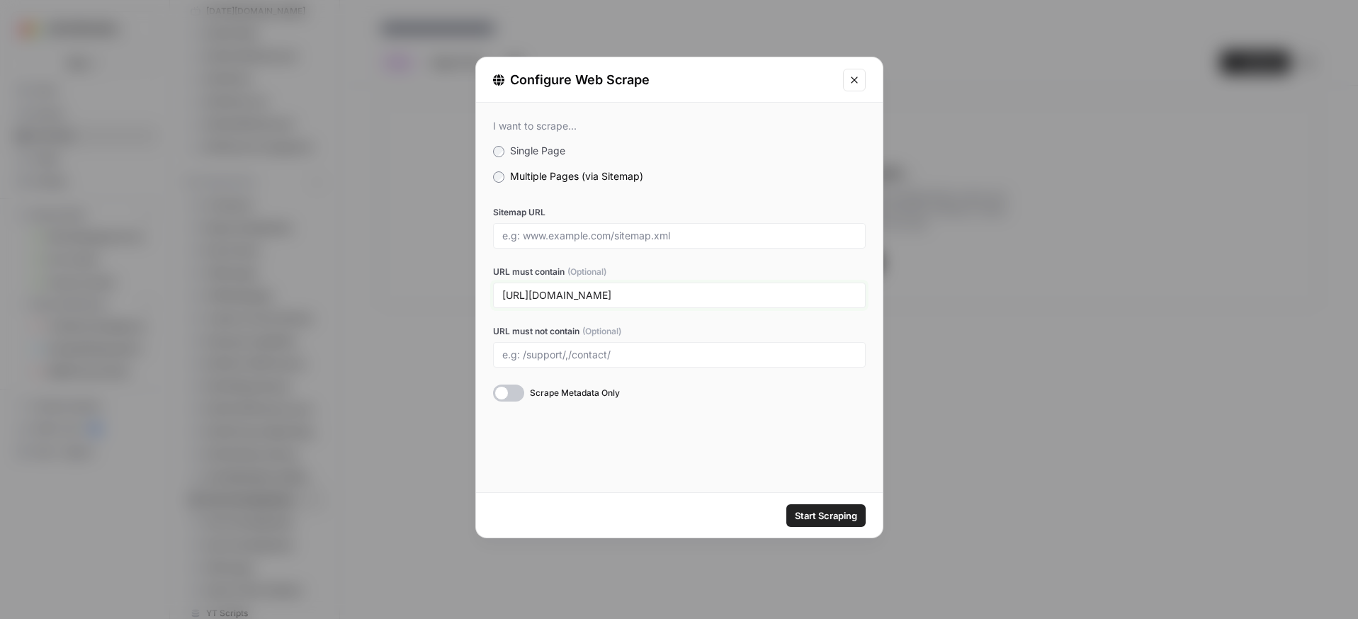
click at [416, 273] on div "Configure Web Scrape I want to scrape... Single Page Multiple Pages (via Sitema…" at bounding box center [679, 309] width 1358 height 619
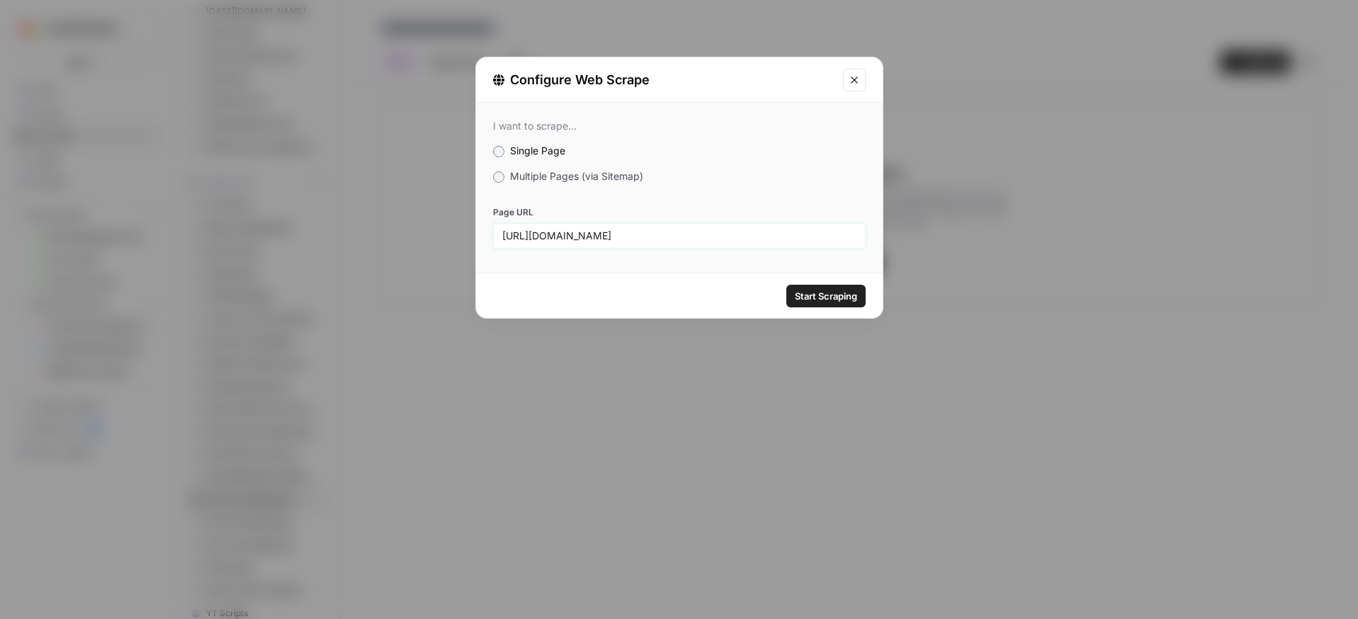
click at [744, 237] on input "[URL][DOMAIN_NAME]" at bounding box center [679, 236] width 354 height 13
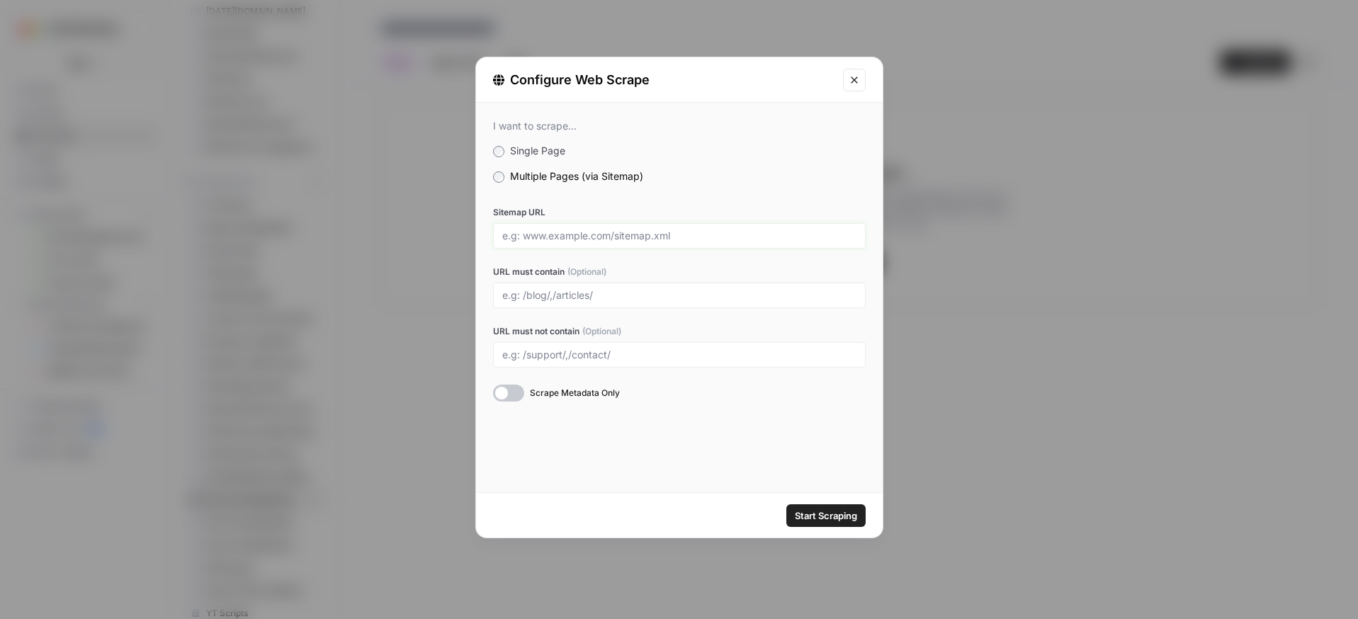
click at [564, 237] on input "Sitemap URL" at bounding box center [679, 236] width 354 height 13
paste input "[URL][DOMAIN_NAME]"
type input "[URL][DOMAIN_NAME]"
drag, startPoint x: 769, startPoint y: 236, endPoint x: 169, endPoint y: 210, distance: 600.5
click at [166, 210] on div "Configure Web Scrape I want to scrape... Single Page Multiple Pages (via Sitema…" at bounding box center [679, 309] width 1358 height 619
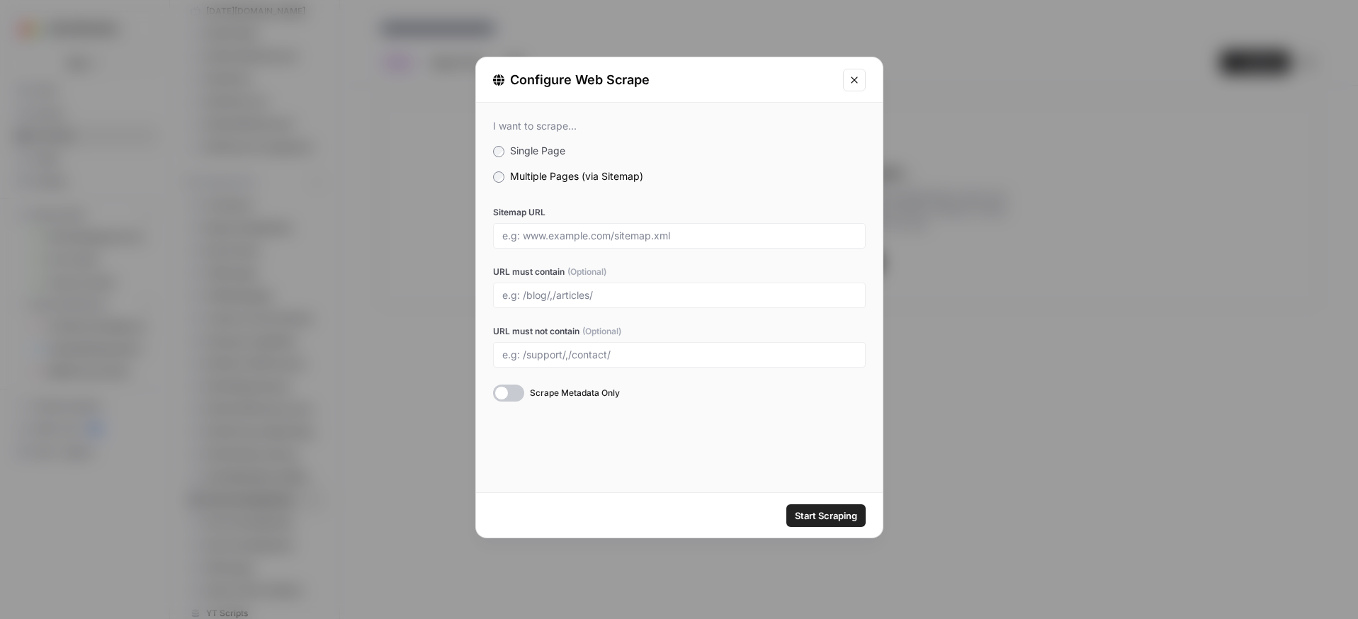
click at [523, 388] on div at bounding box center [508, 393] width 31 height 17
click at [516, 391] on div at bounding box center [508, 393] width 31 height 17
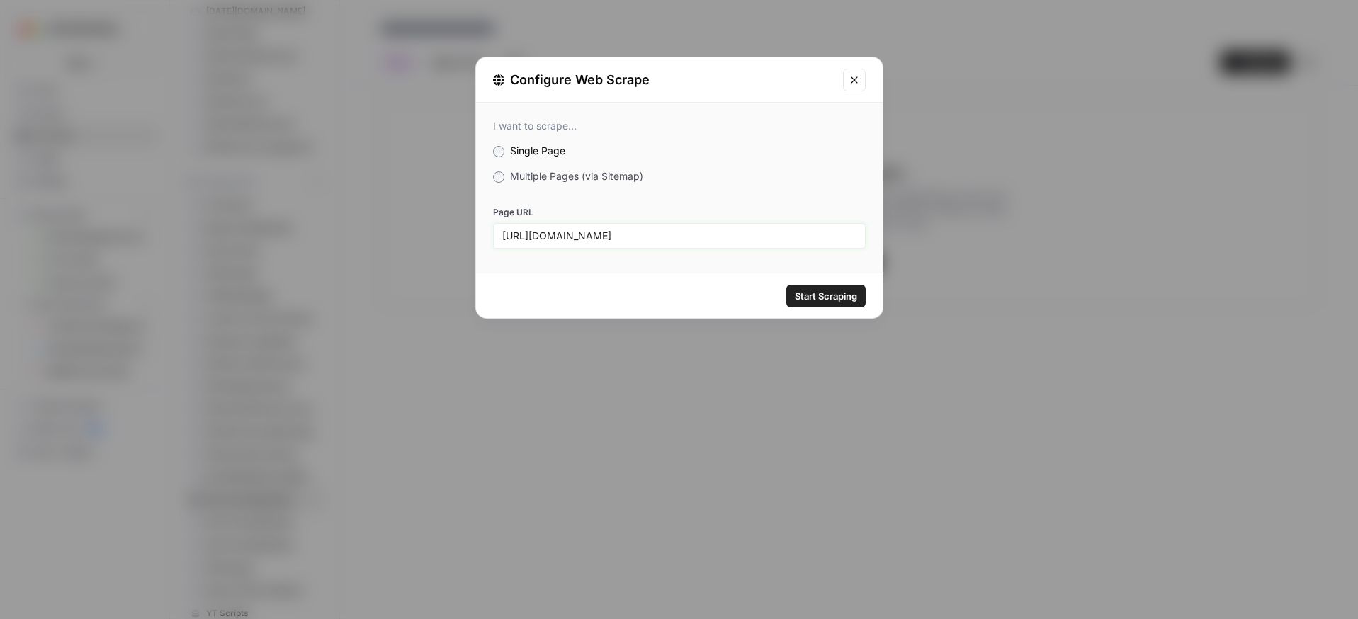
click at [573, 235] on input "[URL][DOMAIN_NAME]" at bounding box center [679, 236] width 354 height 13
drag, startPoint x: 475, startPoint y: 220, endPoint x: 298, endPoint y: 211, distance: 177.3
click at [292, 211] on div "Configure Web Scrape I want to scrape... Single Page Multiple Pages (via Sitema…" at bounding box center [679, 309] width 1358 height 619
click at [826, 297] on span "Start Scraping" at bounding box center [826, 296] width 62 height 14
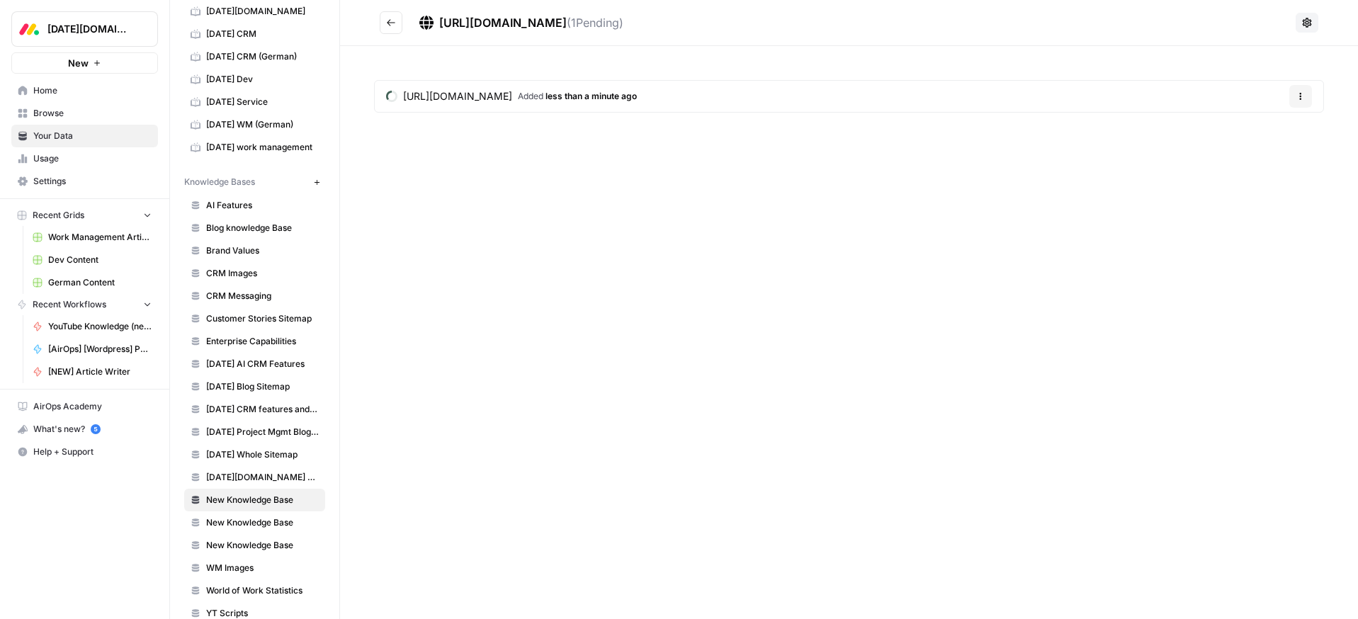
scroll to position [98, 0]
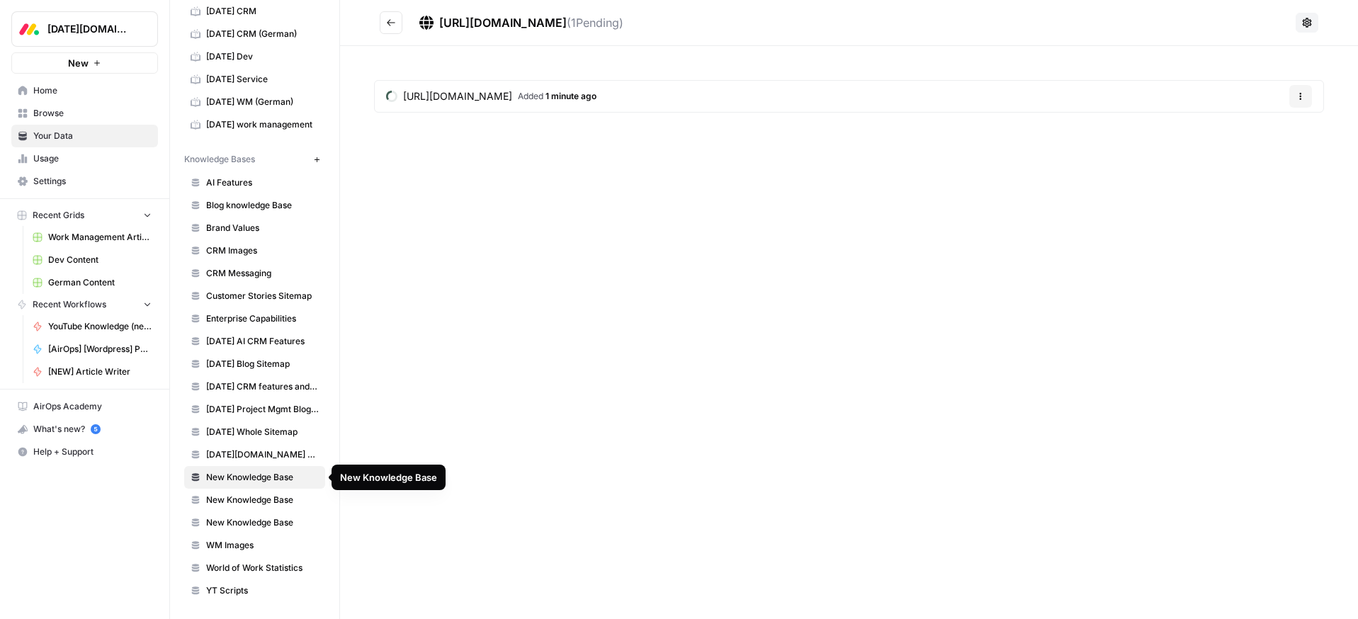
click at [313, 480] on span "New Knowledge Base" at bounding box center [262, 477] width 113 height 13
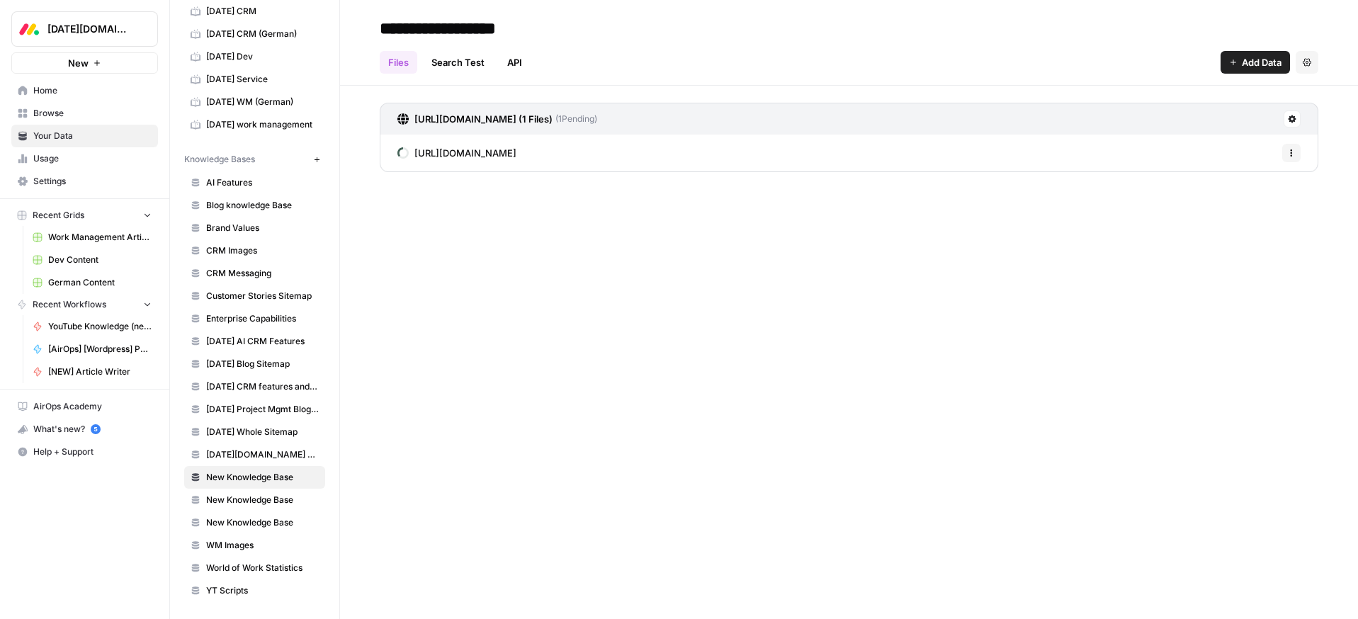
click at [476, 20] on input "**********" at bounding box center [487, 28] width 227 height 28
drag, startPoint x: 543, startPoint y: 28, endPoint x: 333, endPoint y: 24, distance: 209.7
click at [333, 24] on div "**********" at bounding box center [764, 309] width 1188 height 619
type input "**********"
click at [54, 92] on span "Home" at bounding box center [92, 90] width 118 height 13
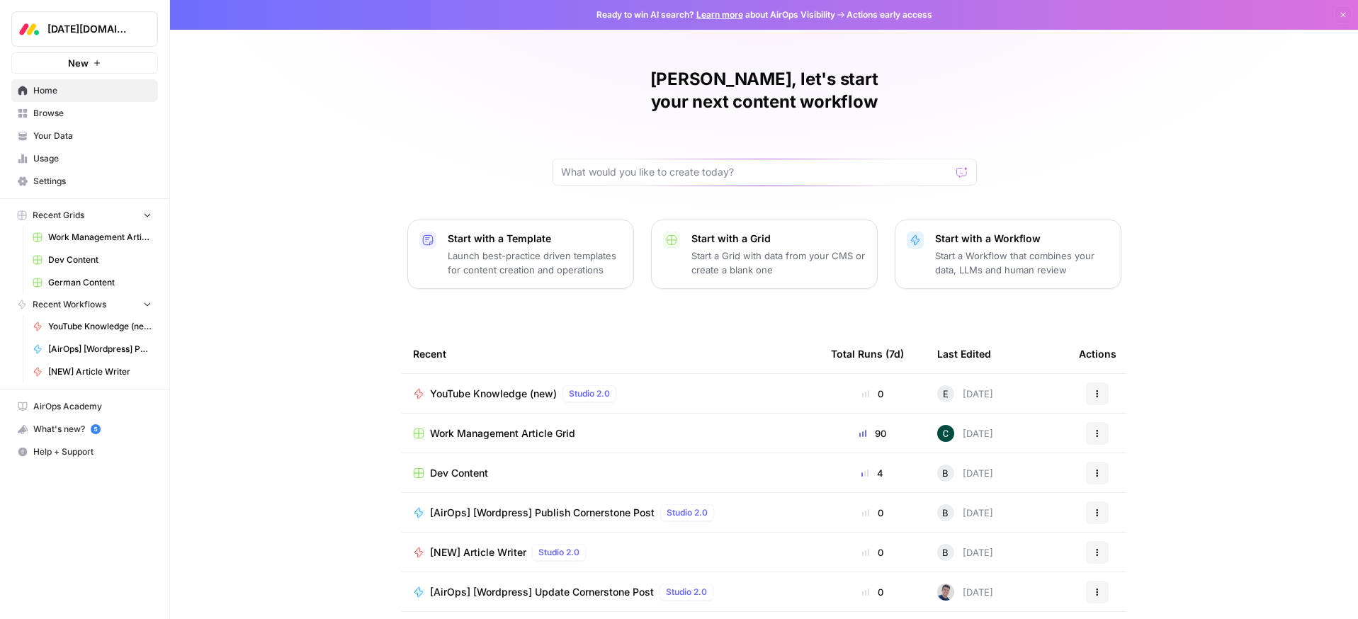
click at [516, 387] on span "YouTube Knowledge (new)" at bounding box center [493, 394] width 127 height 14
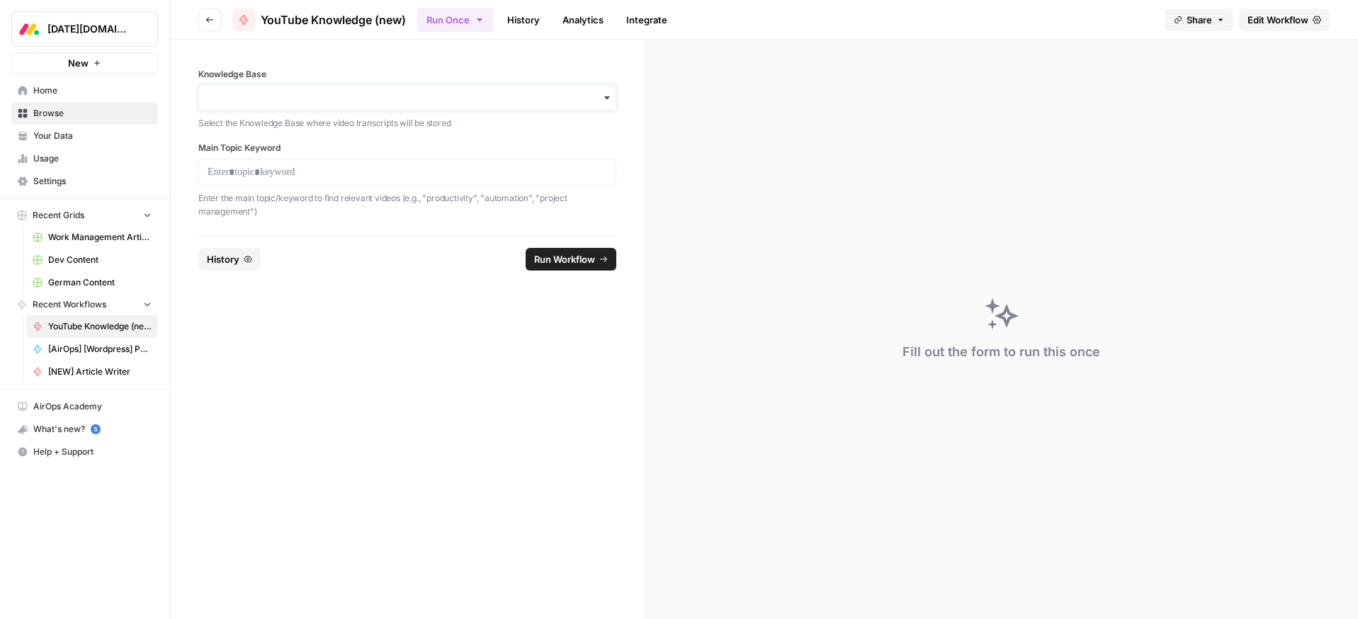
click at [276, 96] on input "Knowledge Base" at bounding box center [408, 98] width 400 height 14
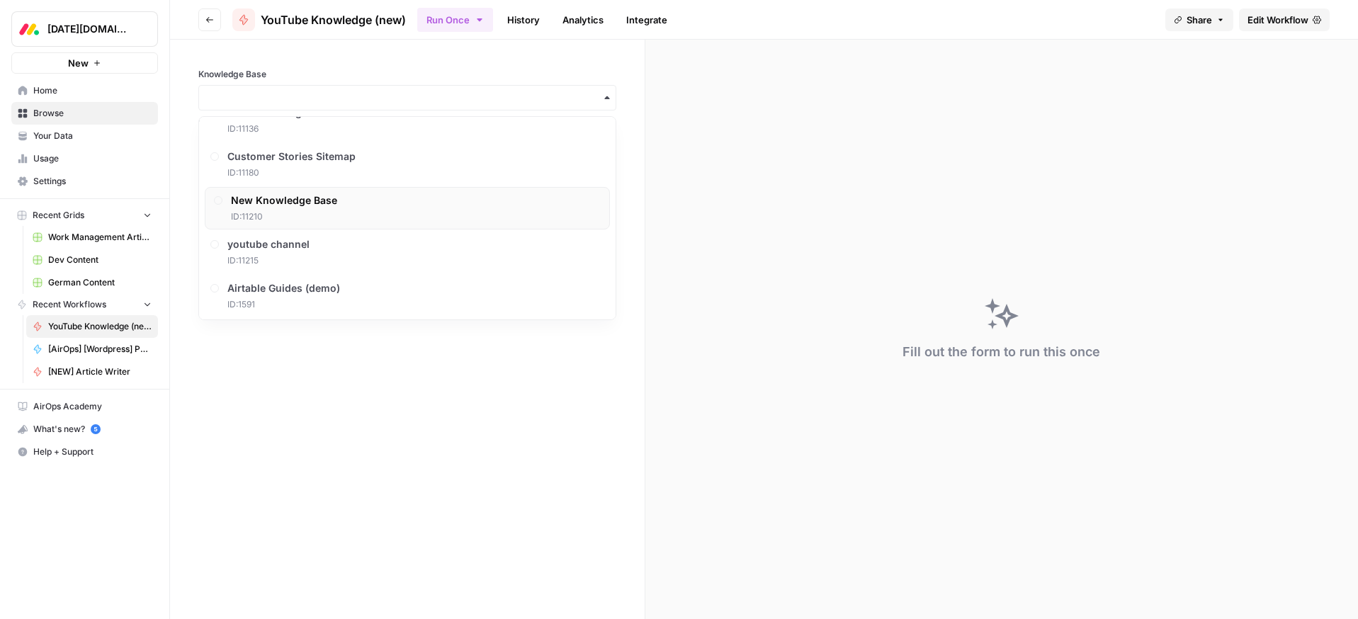
scroll to position [687, 0]
click at [279, 241] on span "youtube channel" at bounding box center [272, 240] width 82 height 14
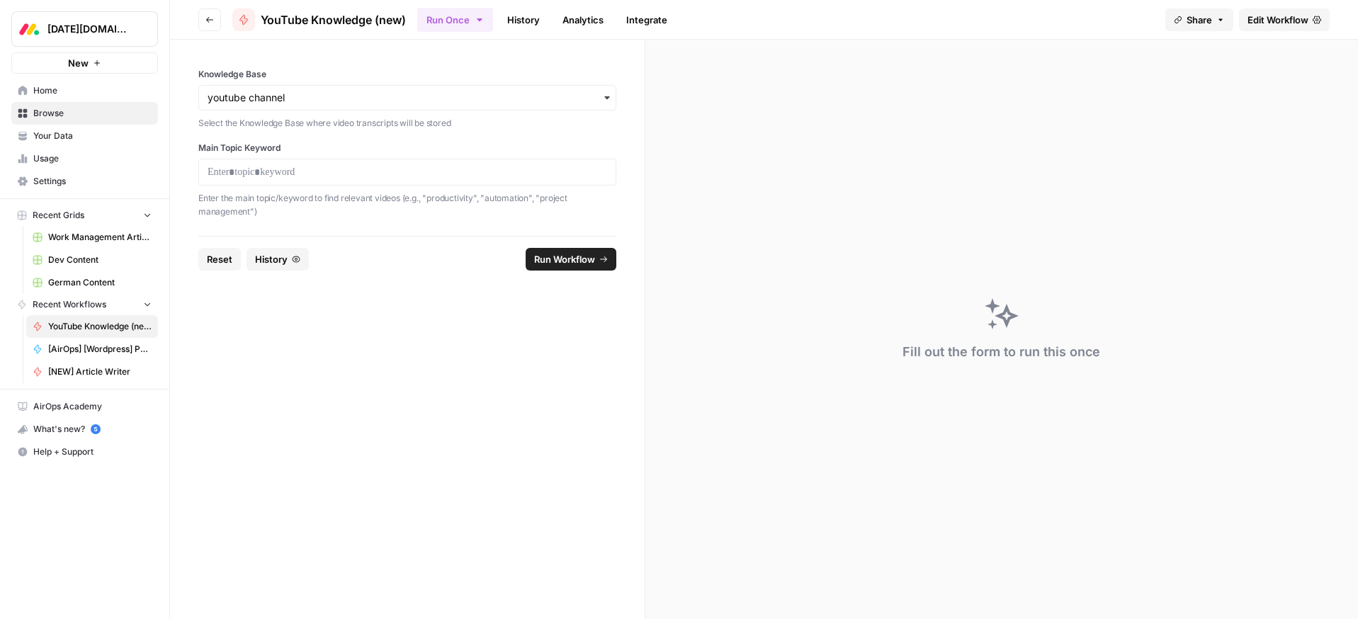
click at [247, 179] on div at bounding box center [407, 172] width 418 height 27
click at [249, 177] on p at bounding box center [408, 172] width 400 height 14
click at [539, 264] on span "Run Workflow" at bounding box center [564, 259] width 61 height 14
click at [213, 19] on span "Go back" at bounding box center [213, 19] width 1 height 1
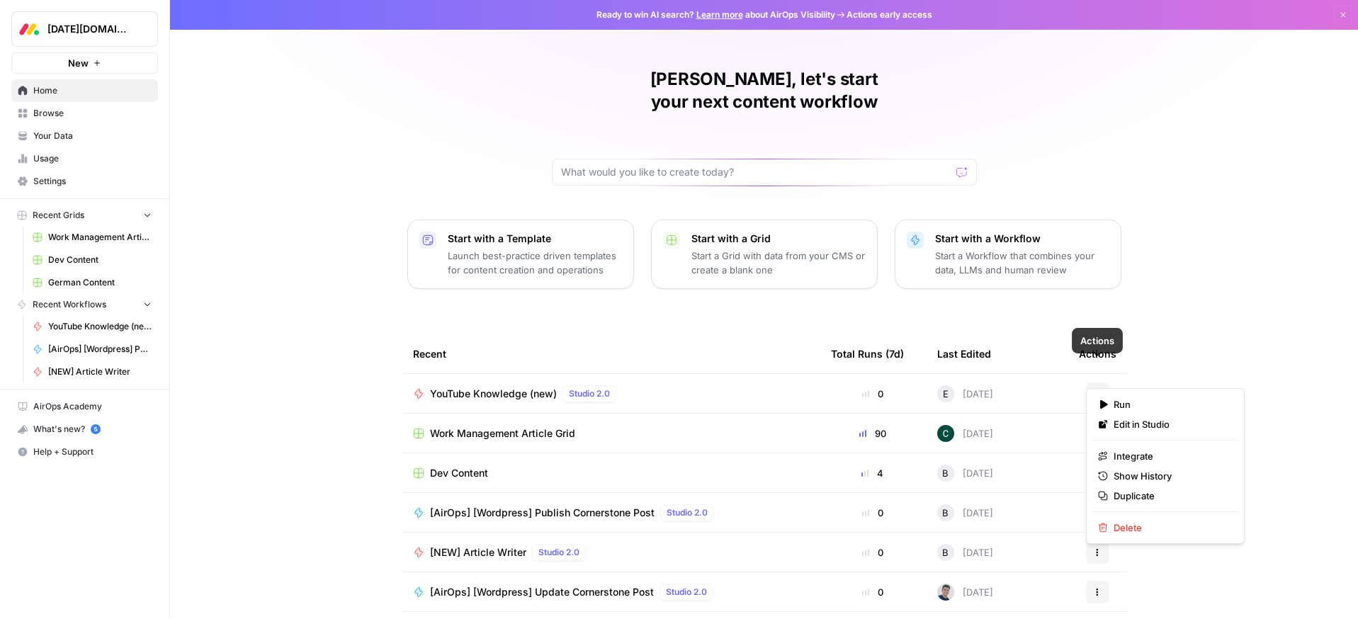
click at [1097, 390] on icon "button" at bounding box center [1097, 391] width 2 height 2
click at [1130, 421] on span "Edit in Studio" at bounding box center [1170, 424] width 113 height 14
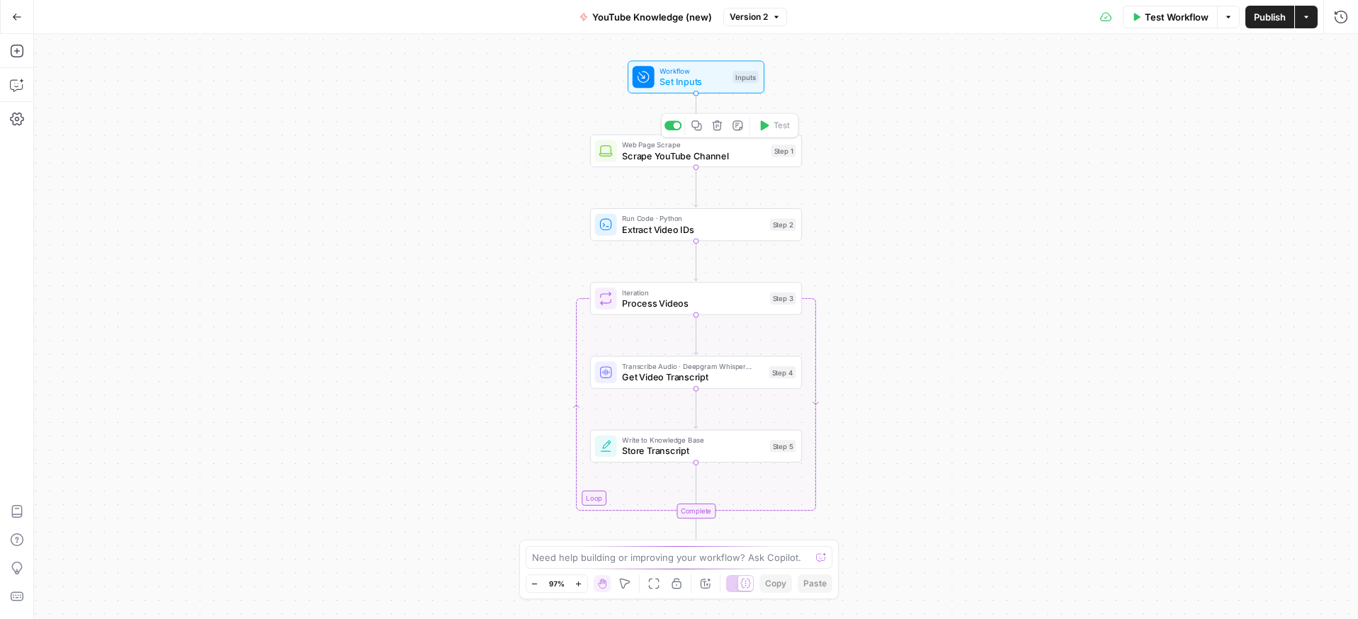
click at [681, 154] on span "Scrape YouTube Channel" at bounding box center [694, 155] width 144 height 13
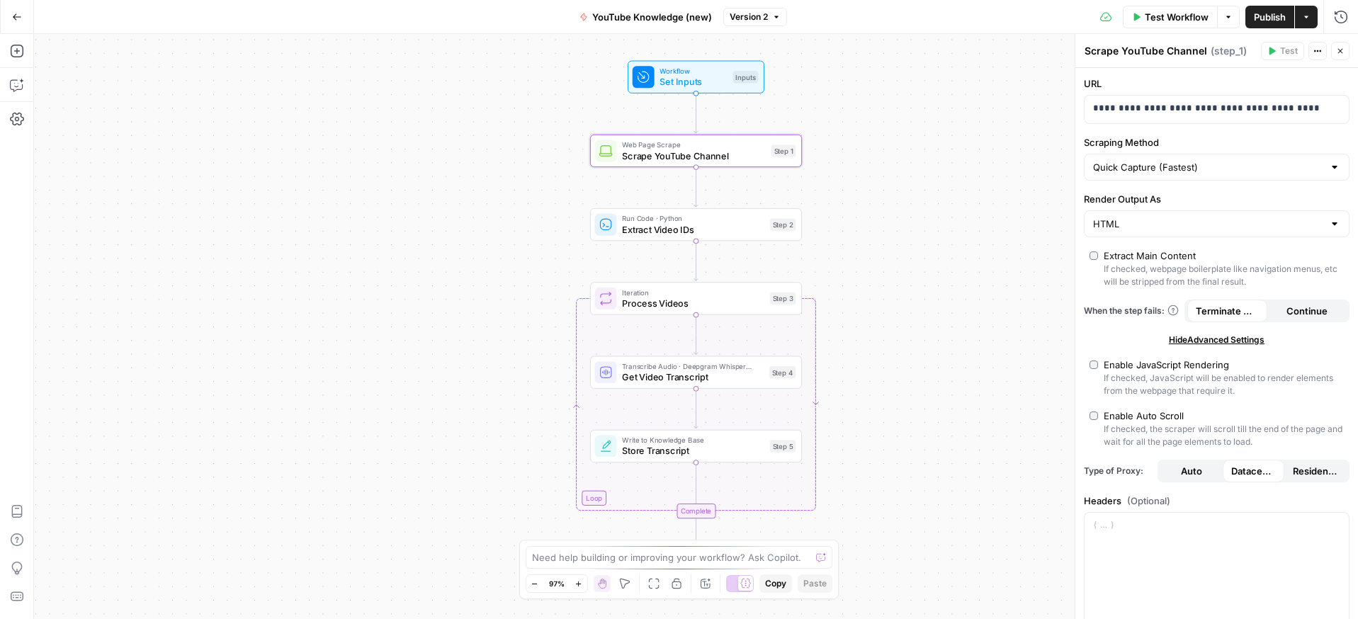
click at [1342, 50] on icon "button" at bounding box center [1340, 51] width 9 height 9
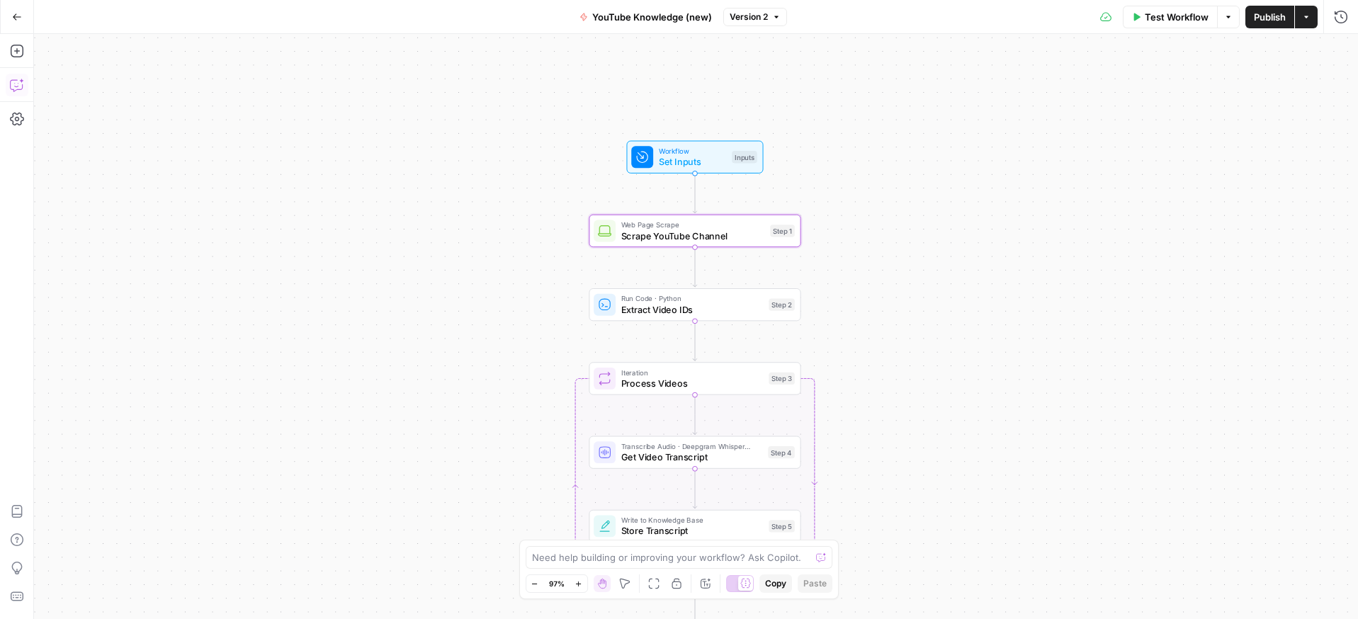
click at [19, 75] on button "Copilot" at bounding box center [17, 85] width 23 height 23
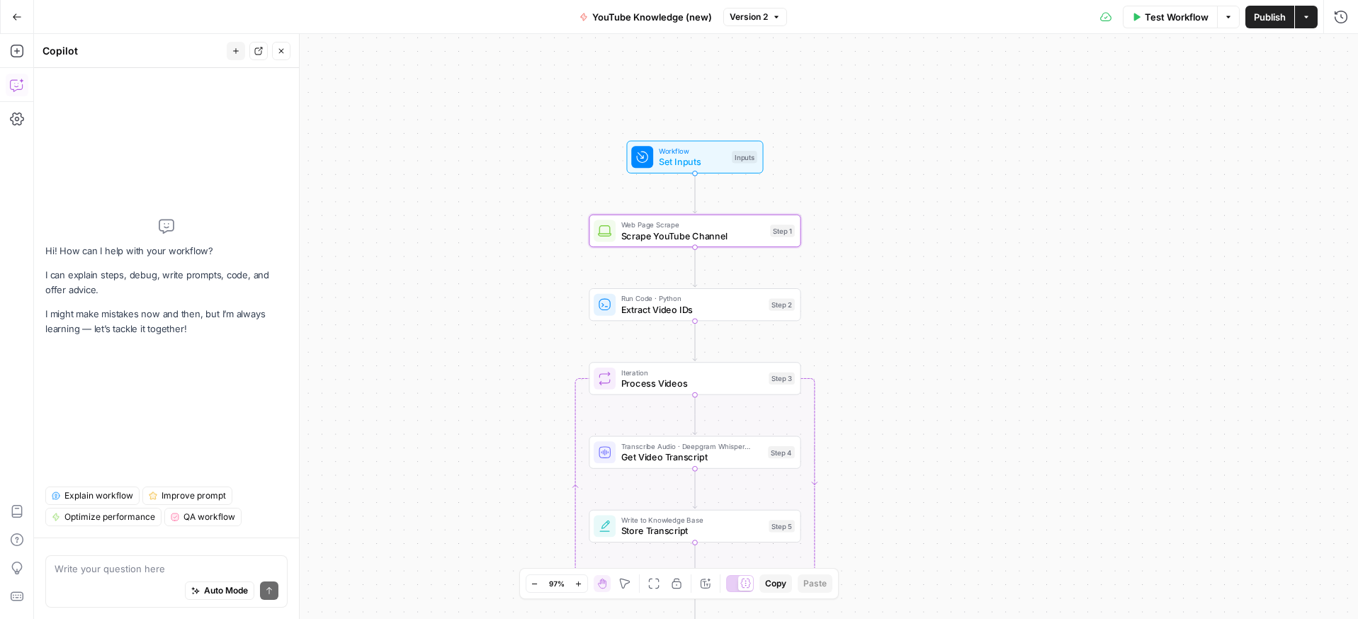
click at [108, 571] on textarea at bounding box center [167, 569] width 224 height 14
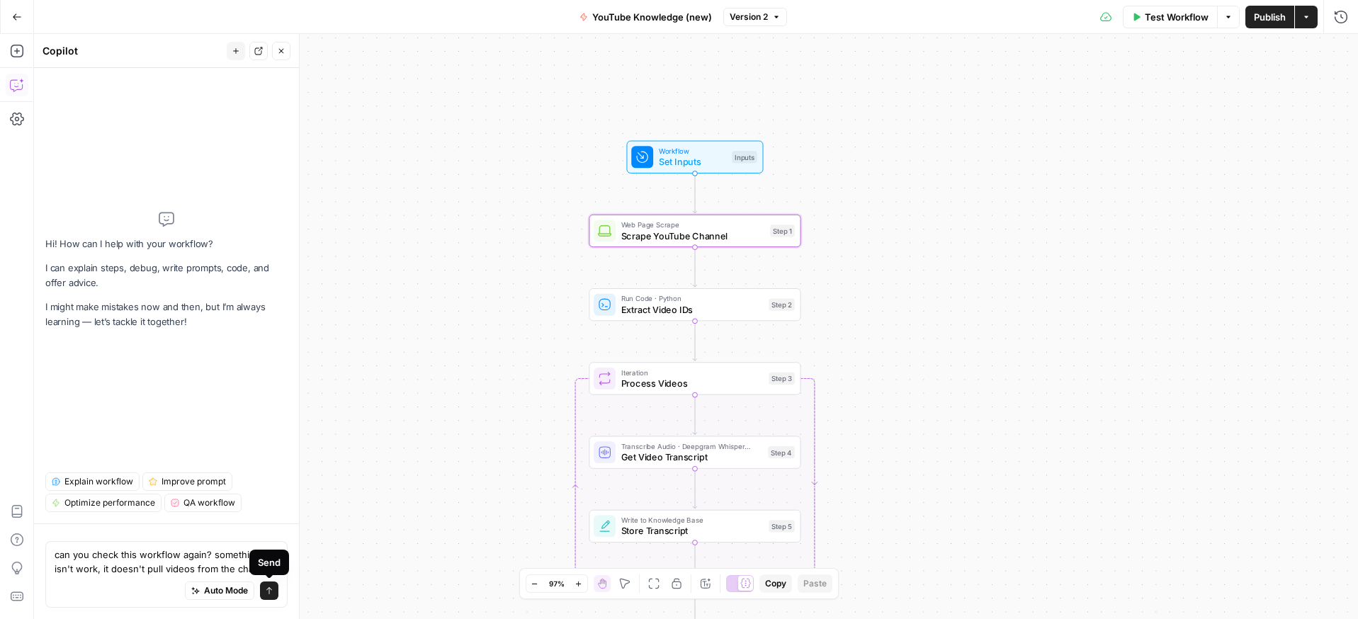
type textarea "can you check this workflow again? something isn't work, it doesn't pull videos…"
click at [268, 589] on icon "submit" at bounding box center [269, 591] width 9 height 9
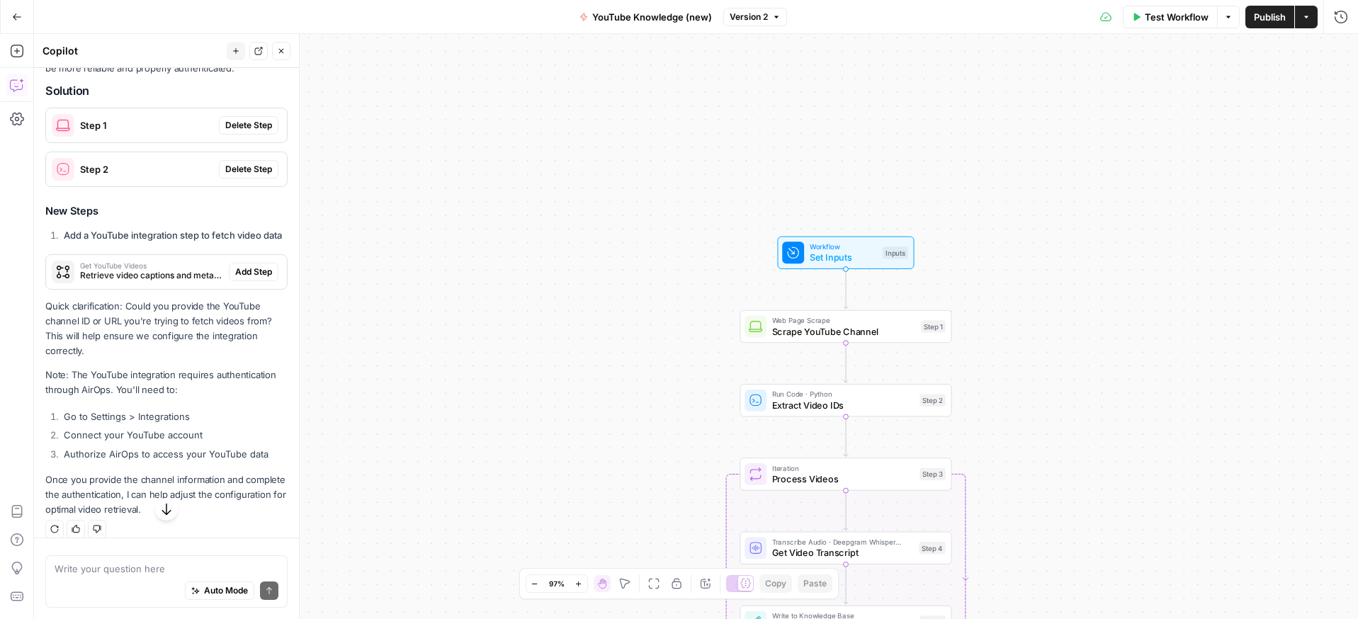
scroll to position [346, 0]
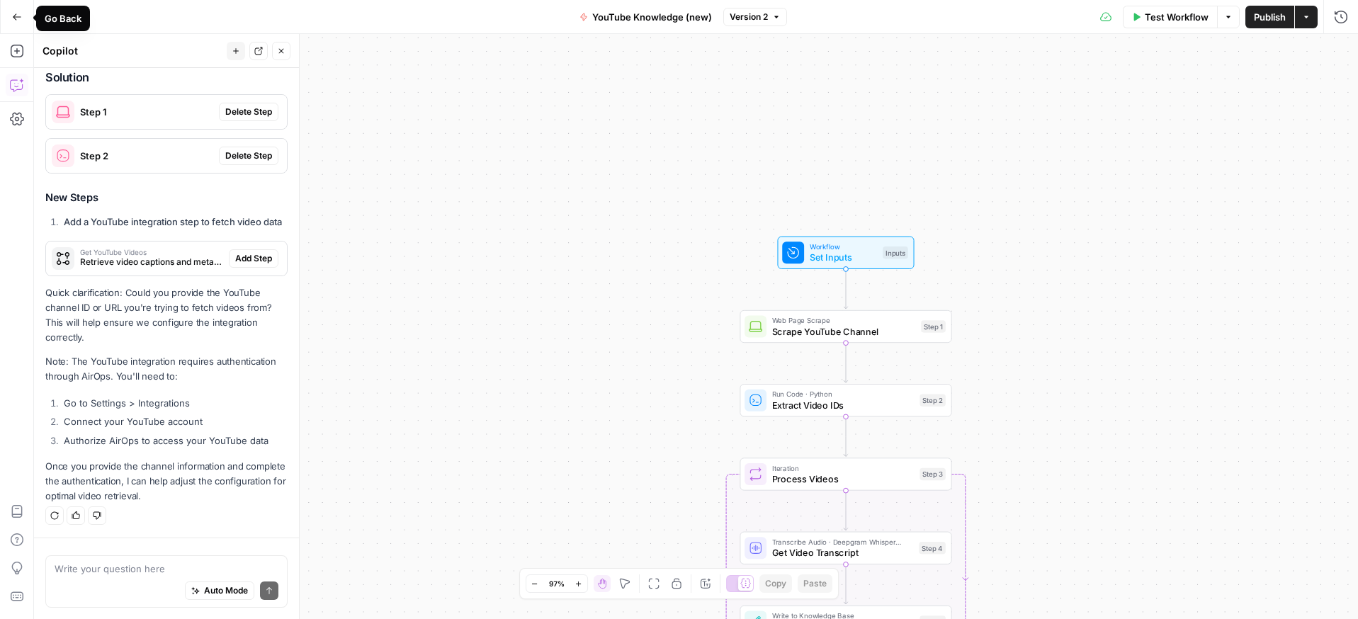
click at [18, 13] on icon "button" at bounding box center [17, 17] width 10 height 10
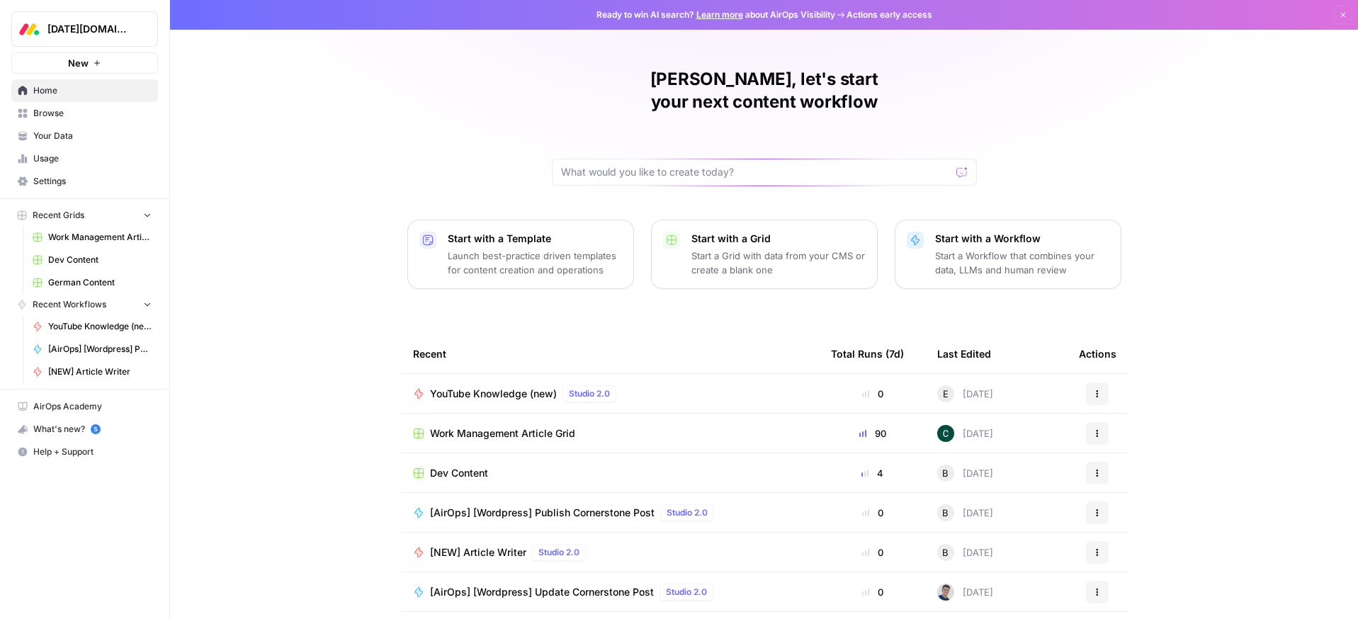
click at [45, 182] on span "Settings" at bounding box center [92, 181] width 118 height 13
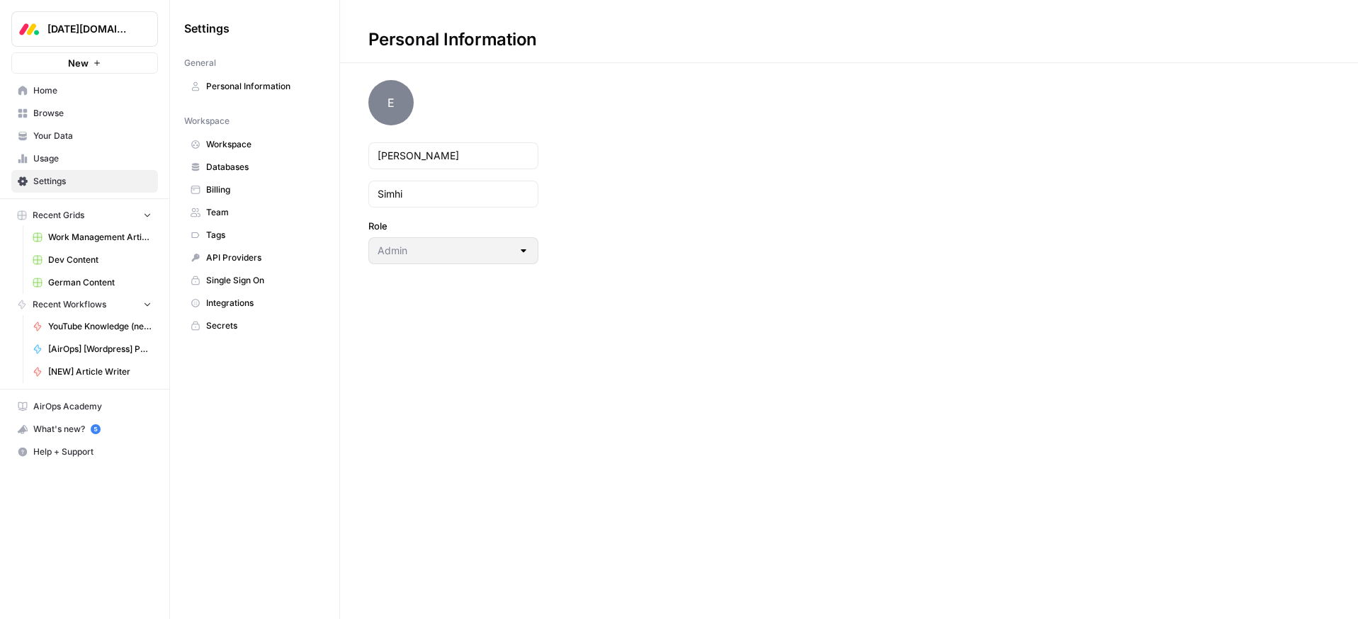
click at [234, 303] on span "Integrations" at bounding box center [262, 303] width 113 height 13
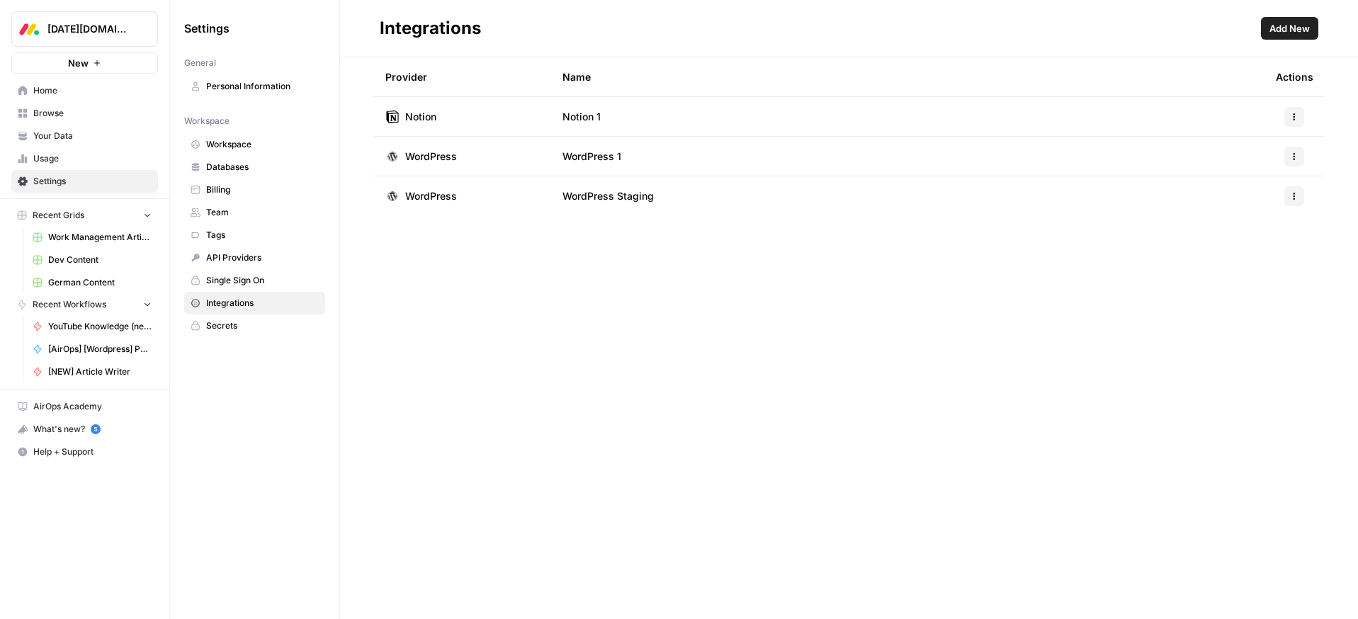
click at [1286, 34] on span "Add New" at bounding box center [1289, 28] width 40 height 14
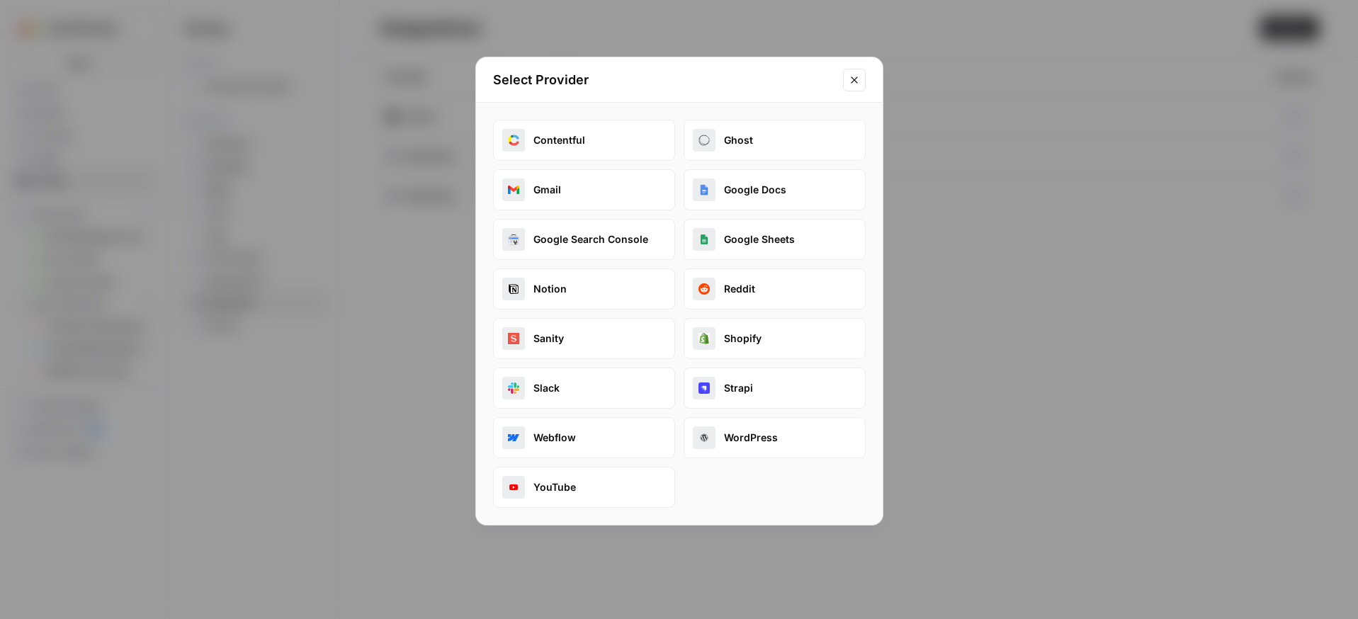
click at [577, 487] on button "YouTube" at bounding box center [584, 487] width 182 height 41
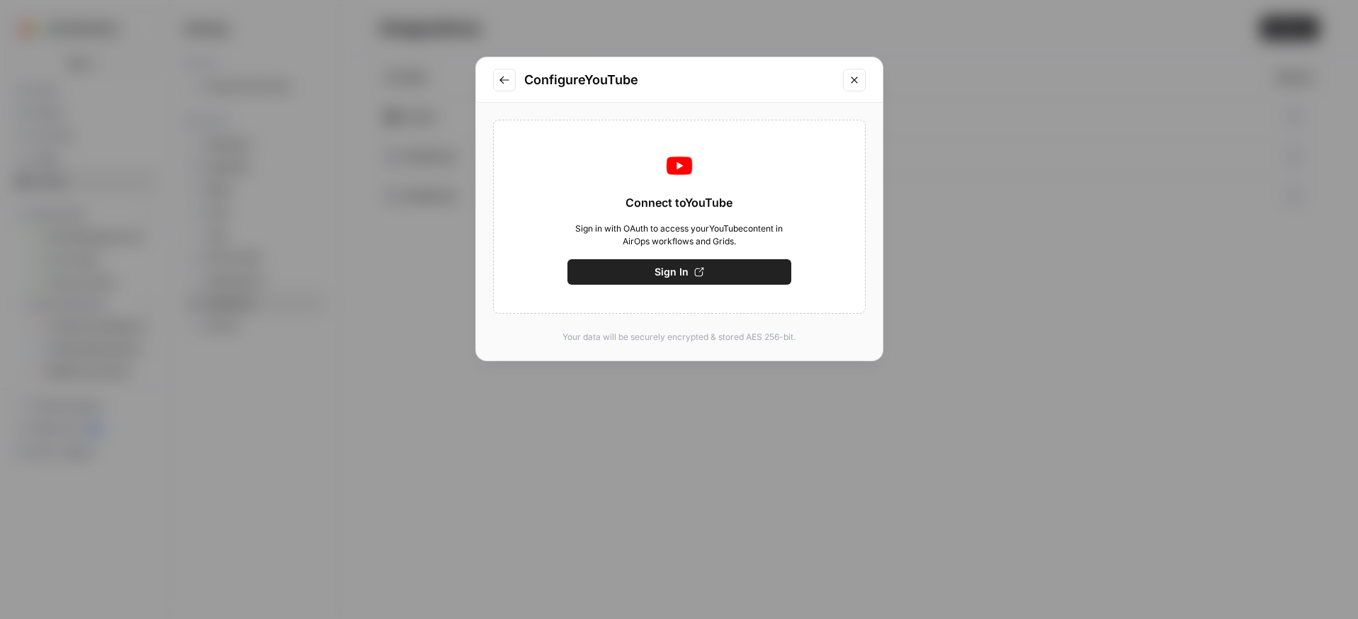
click at [682, 271] on span "Sign In" at bounding box center [672, 272] width 34 height 14
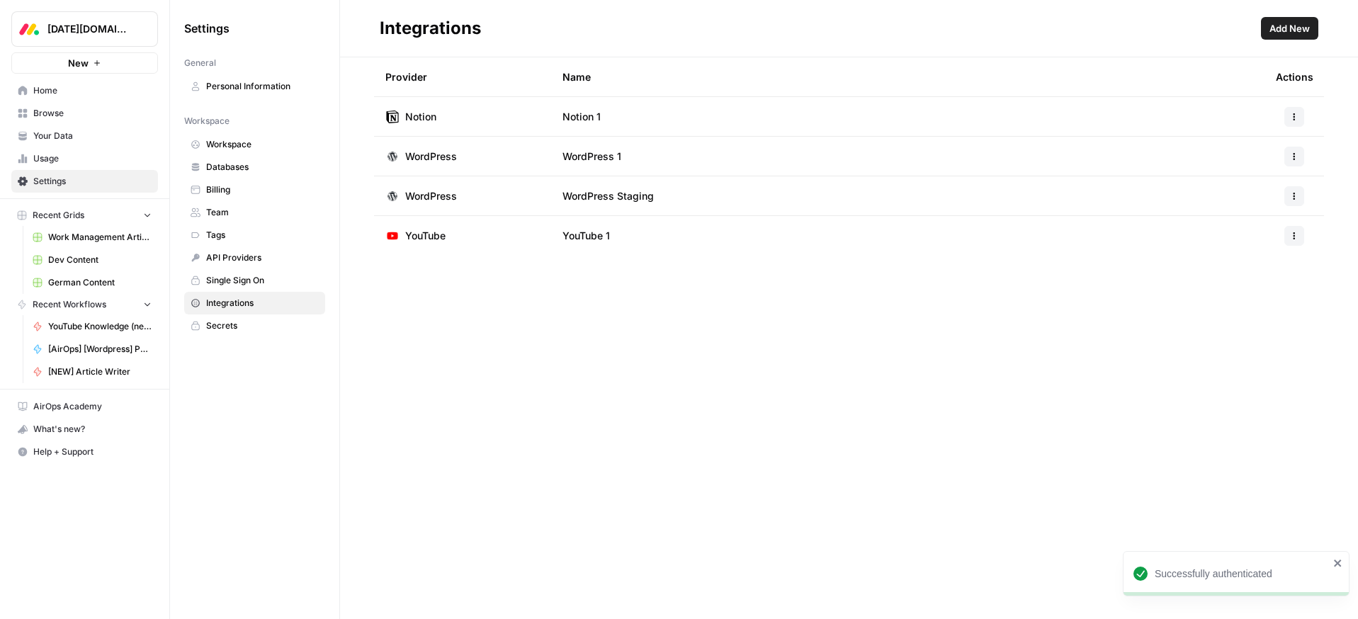
click at [496, 345] on div "Provider Name Actions Notion Notion 1 WordPress WordPress 1 WordPress WordPress…" at bounding box center [849, 338] width 1018 height 562
click at [36, 86] on span "Home" at bounding box center [92, 90] width 118 height 13
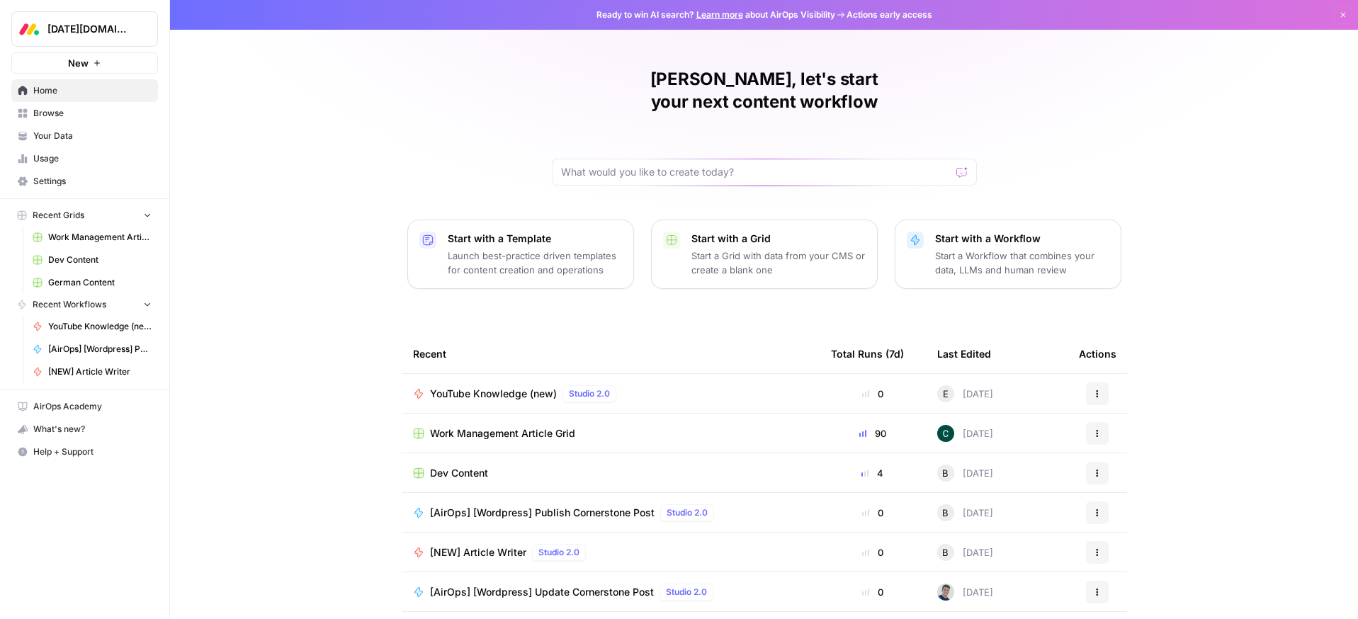
click at [635, 385] on div "YouTube Knowledge (new) Studio 2.0" at bounding box center [610, 393] width 395 height 17
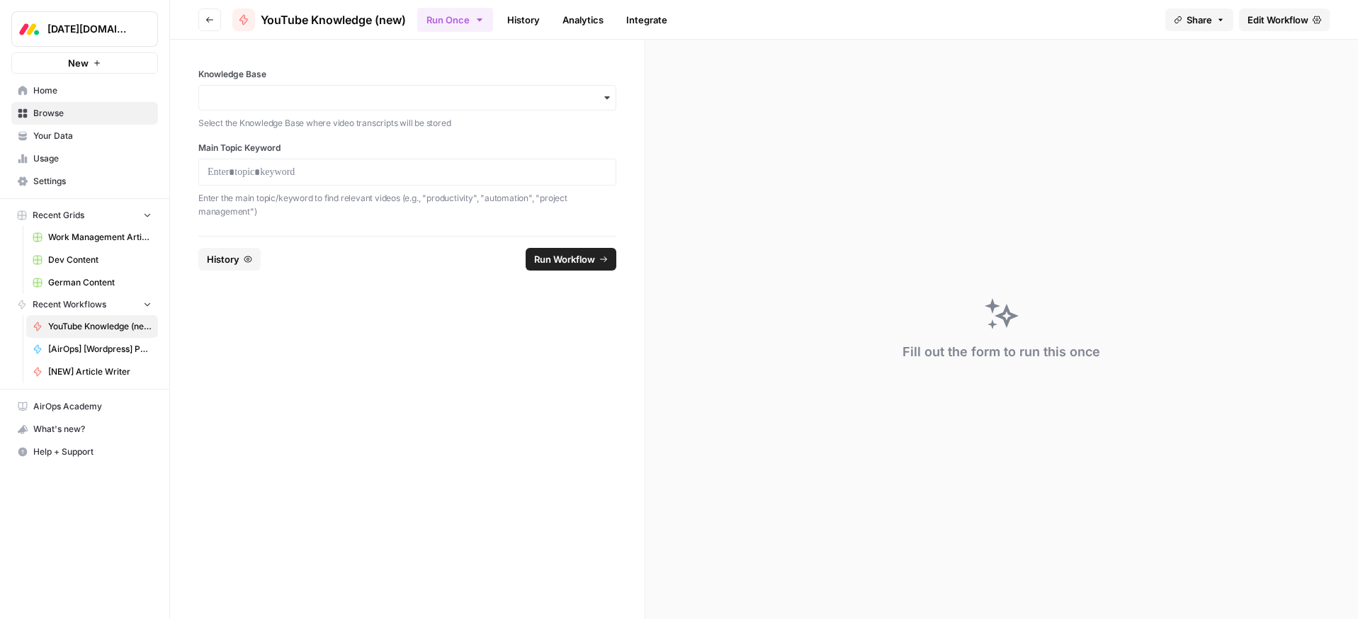
click at [49, 183] on span "Settings" at bounding box center [92, 181] width 118 height 13
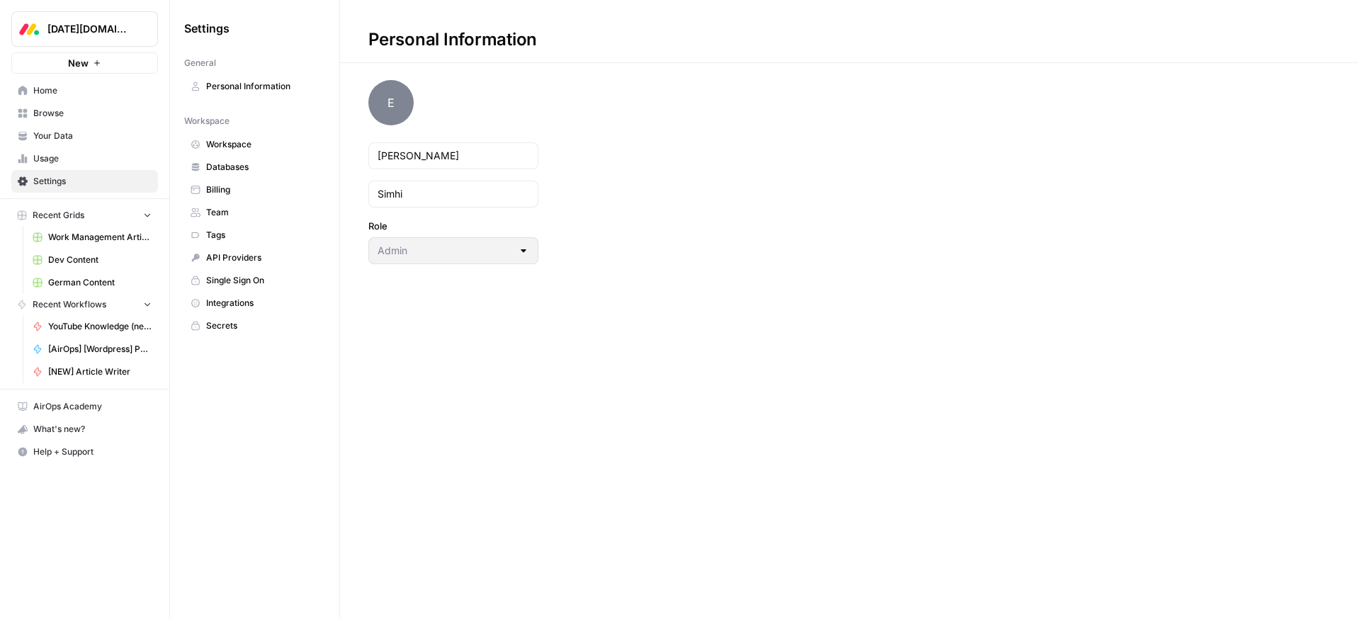
click at [228, 311] on link "Integrations" at bounding box center [254, 303] width 141 height 23
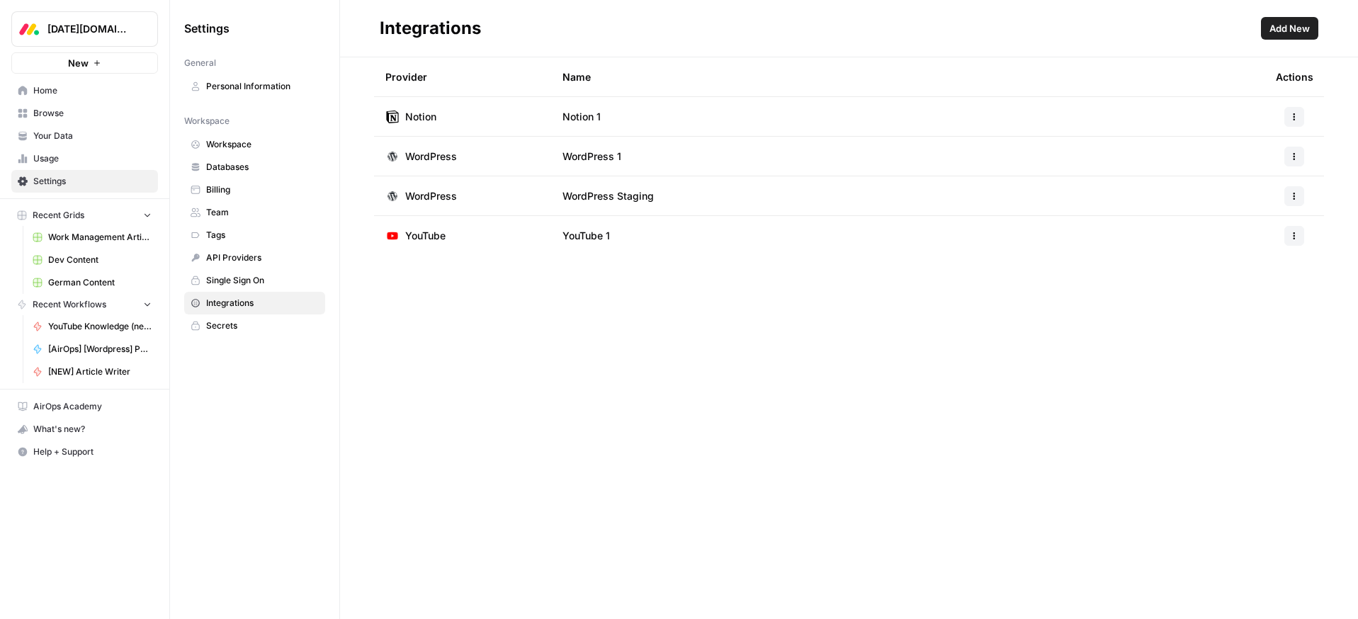
click at [45, 90] on span "Home" at bounding box center [92, 90] width 118 height 13
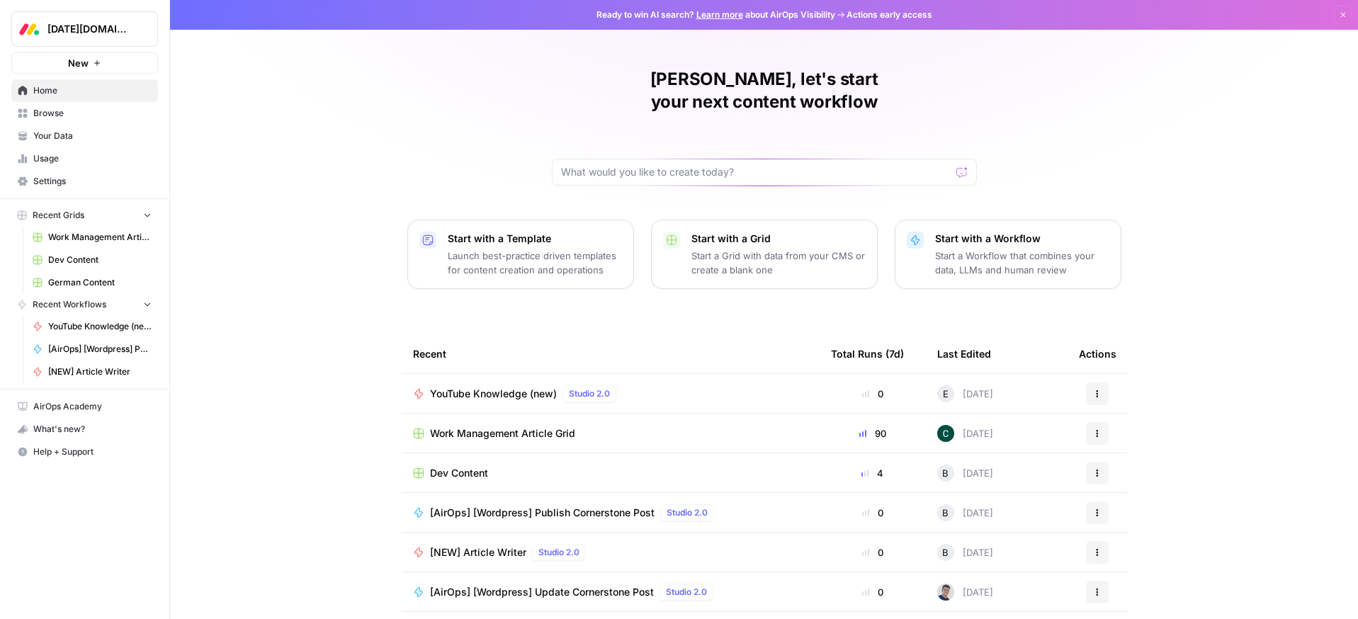
click at [628, 385] on div "YouTube Knowledge (new) Studio 2.0" at bounding box center [610, 393] width 395 height 17
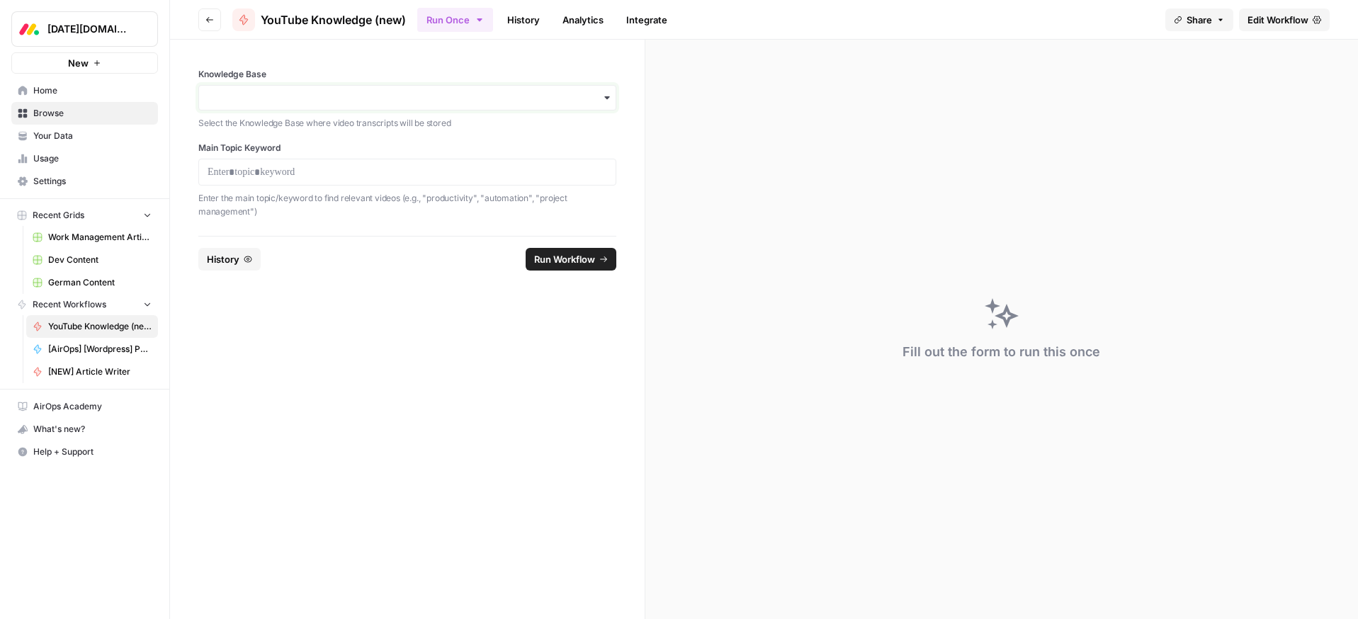
click at [259, 98] on input "Knowledge Base" at bounding box center [408, 98] width 400 height 14
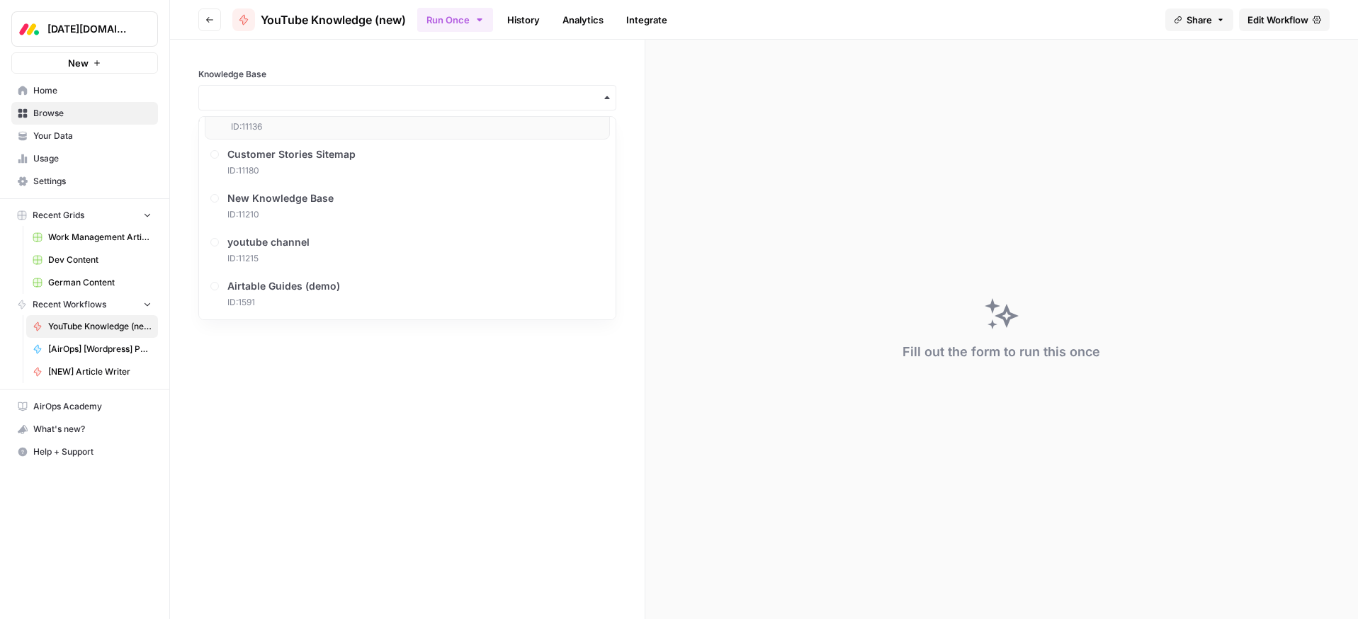
scroll to position [687, 0]
click at [273, 239] on span "youtube channel" at bounding box center [272, 240] width 82 height 14
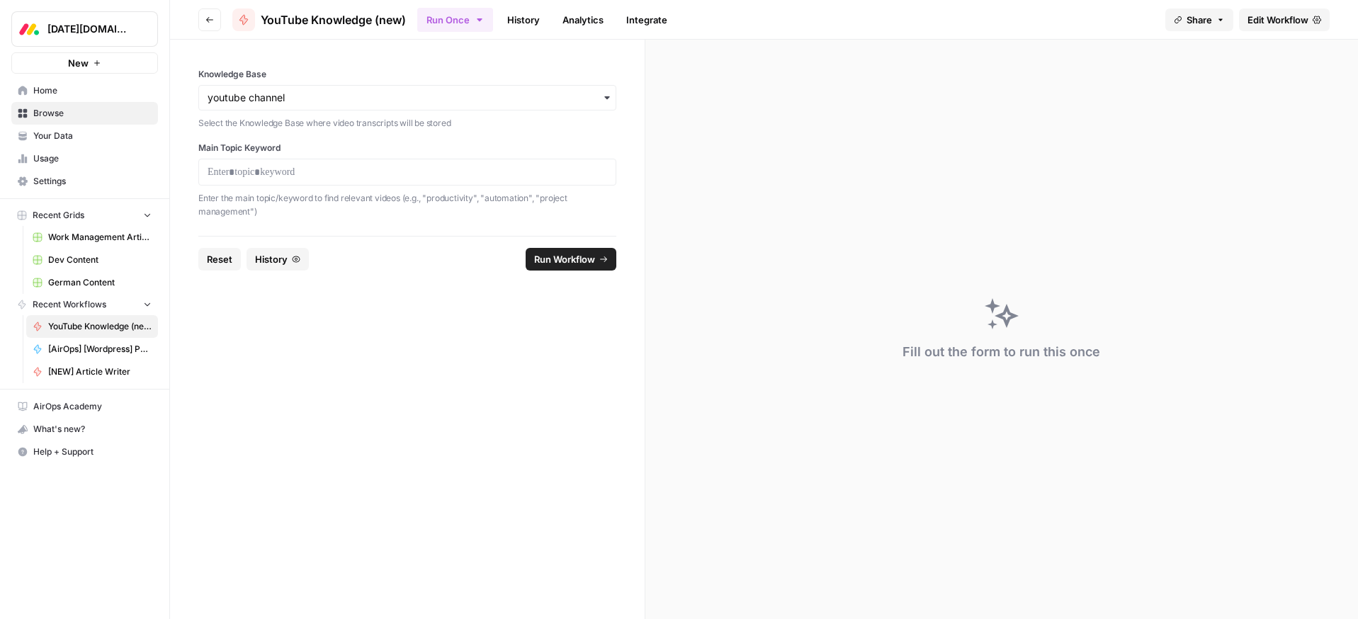
click at [264, 181] on div at bounding box center [407, 172] width 418 height 27
click at [273, 174] on p at bounding box center [408, 172] width 400 height 14
click at [545, 260] on span "Run Workflow" at bounding box center [564, 259] width 61 height 14
drag, startPoint x: 126, startPoint y: 165, endPoint x: 151, endPoint y: 173, distance: 26.0
click at [74, 160] on div "**********" at bounding box center [679, 309] width 1358 height 619
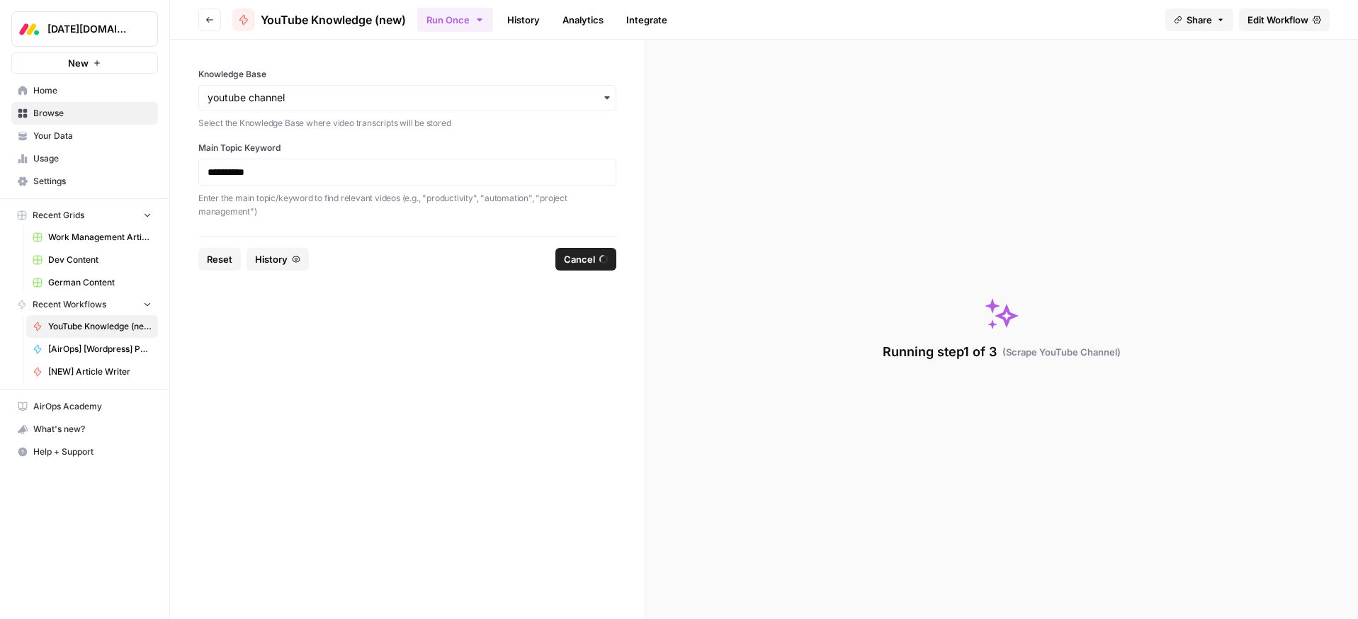
click at [587, 263] on span "Cancel" at bounding box center [579, 259] width 31 height 14
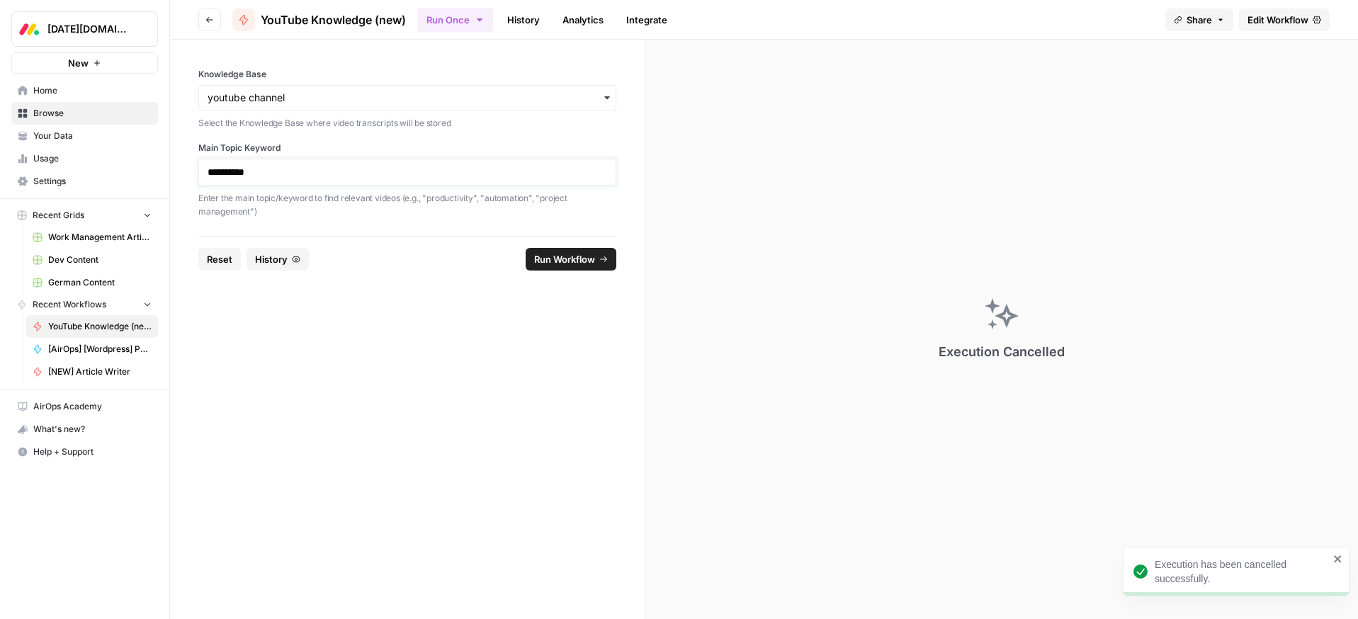
click at [283, 174] on p "**********" at bounding box center [408, 172] width 400 height 14
click at [569, 256] on span "Run Workflow" at bounding box center [564, 259] width 61 height 14
click at [307, 96] on input "Knowledge Base" at bounding box center [408, 98] width 400 height 14
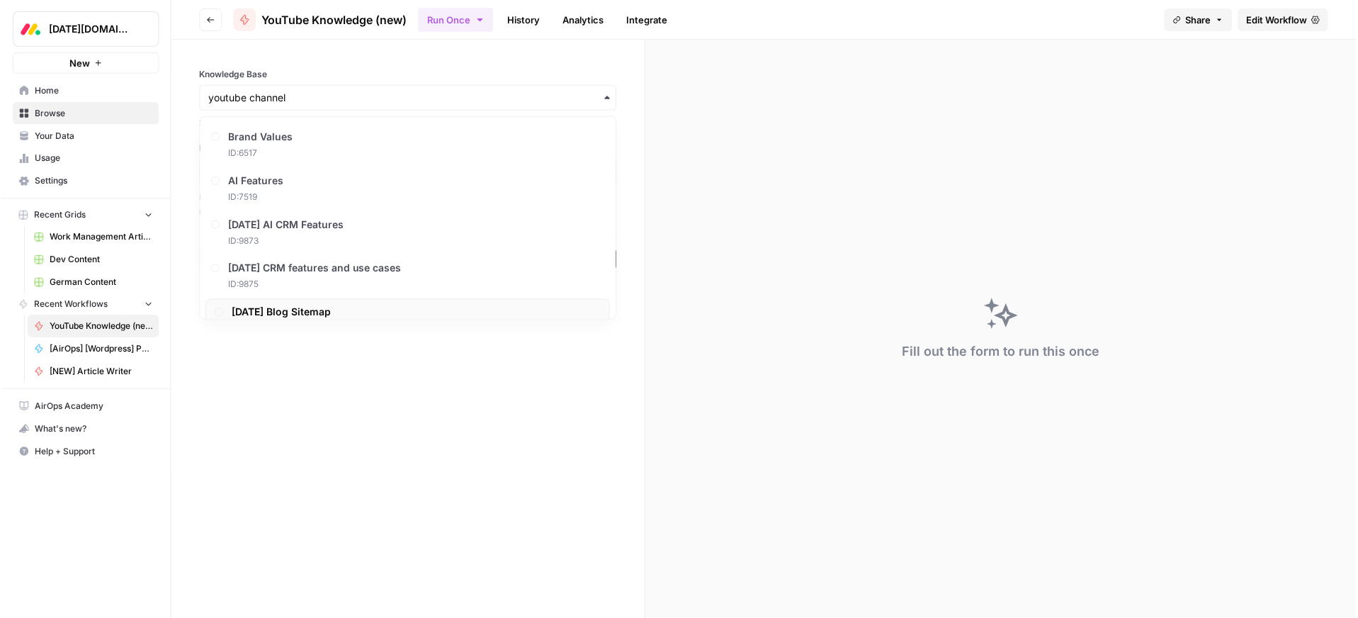
scroll to position [22, 0]
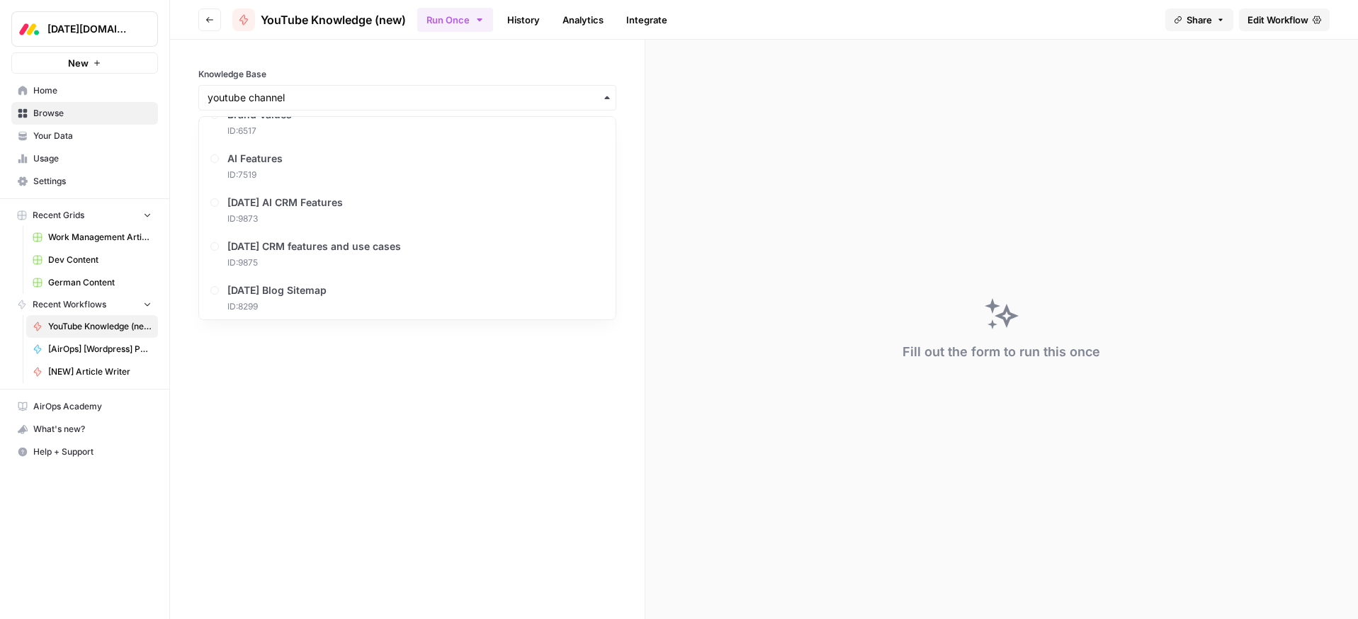
click at [356, 468] on form "**********" at bounding box center [407, 329] width 475 height 579
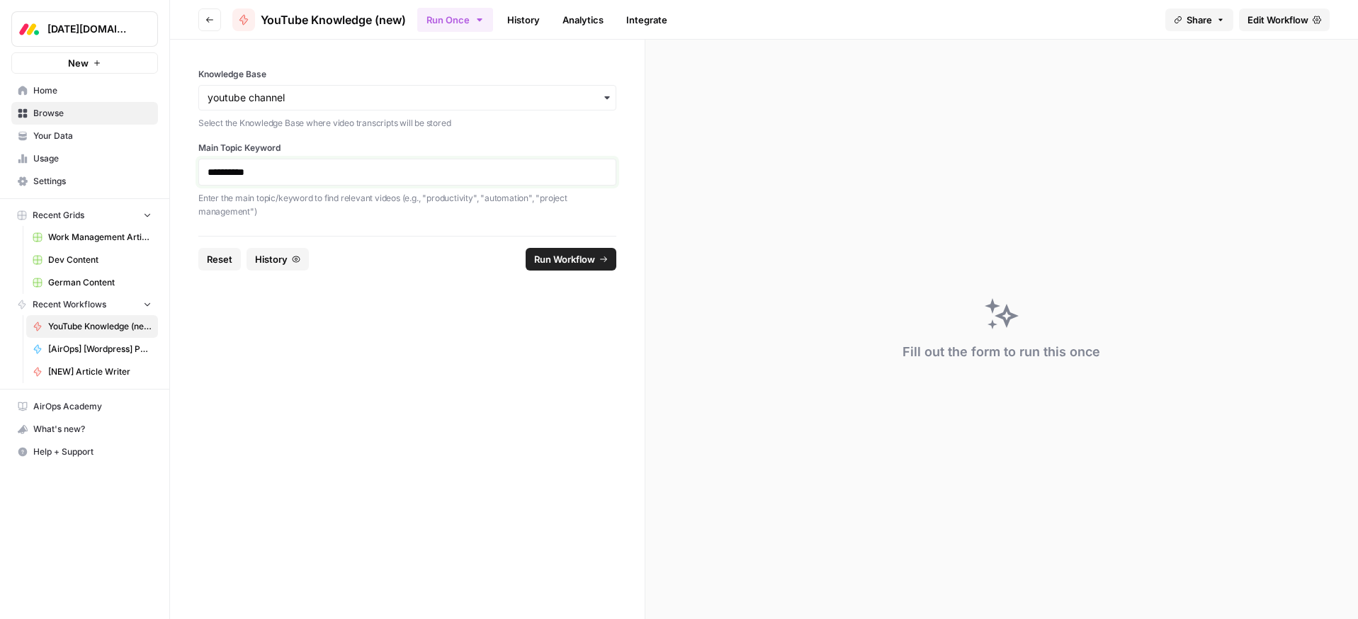
click at [260, 172] on p "**********" at bounding box center [408, 172] width 400 height 14
click at [317, 376] on form "**********" at bounding box center [407, 329] width 475 height 579
click at [84, 330] on span "YouTube Knowledge (new)" at bounding box center [99, 326] width 103 height 13
click at [46, 98] on link "Home" at bounding box center [84, 90] width 147 height 23
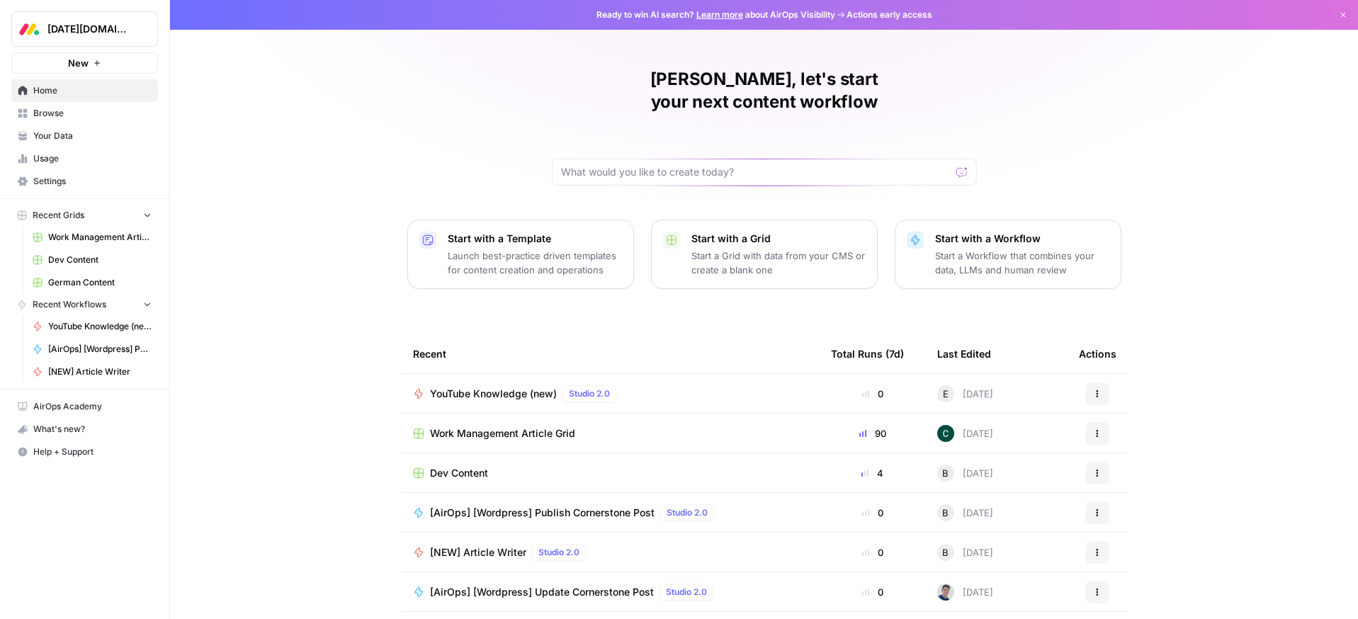
click at [45, 117] on span "Browse" at bounding box center [92, 113] width 118 height 13
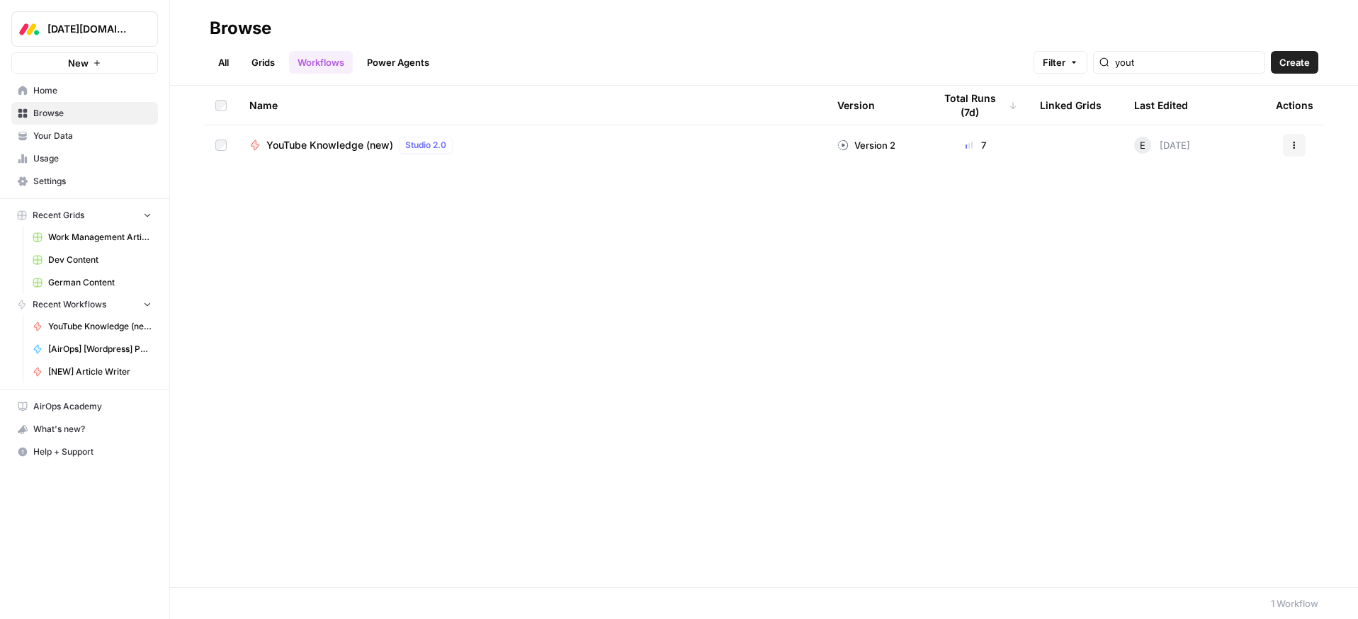
click at [1292, 148] on icon "button" at bounding box center [1294, 145] width 9 height 9
click at [1100, 192] on div "Name Version Total Runs (7d) Linked Grids Last Edited Actions YouTube Knowledge…" at bounding box center [764, 337] width 1188 height 502
click at [1298, 142] on icon "button" at bounding box center [1294, 145] width 9 height 9
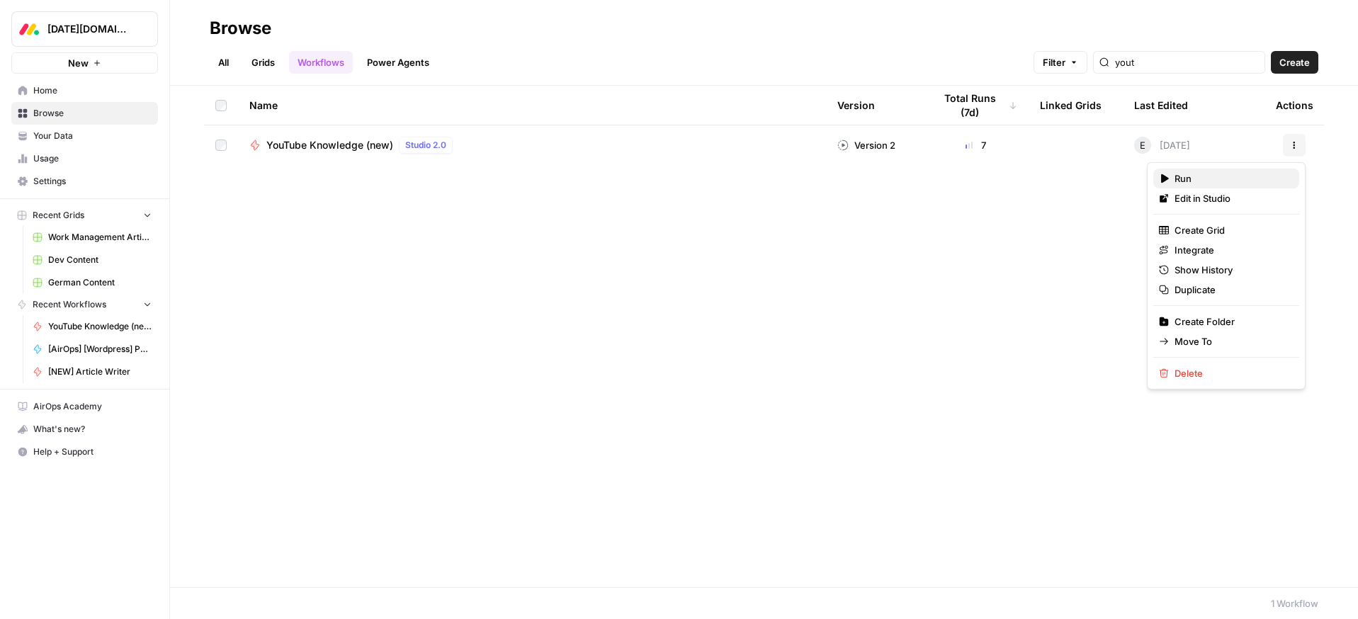
click at [1183, 178] on span "Run" at bounding box center [1230, 178] width 113 height 14
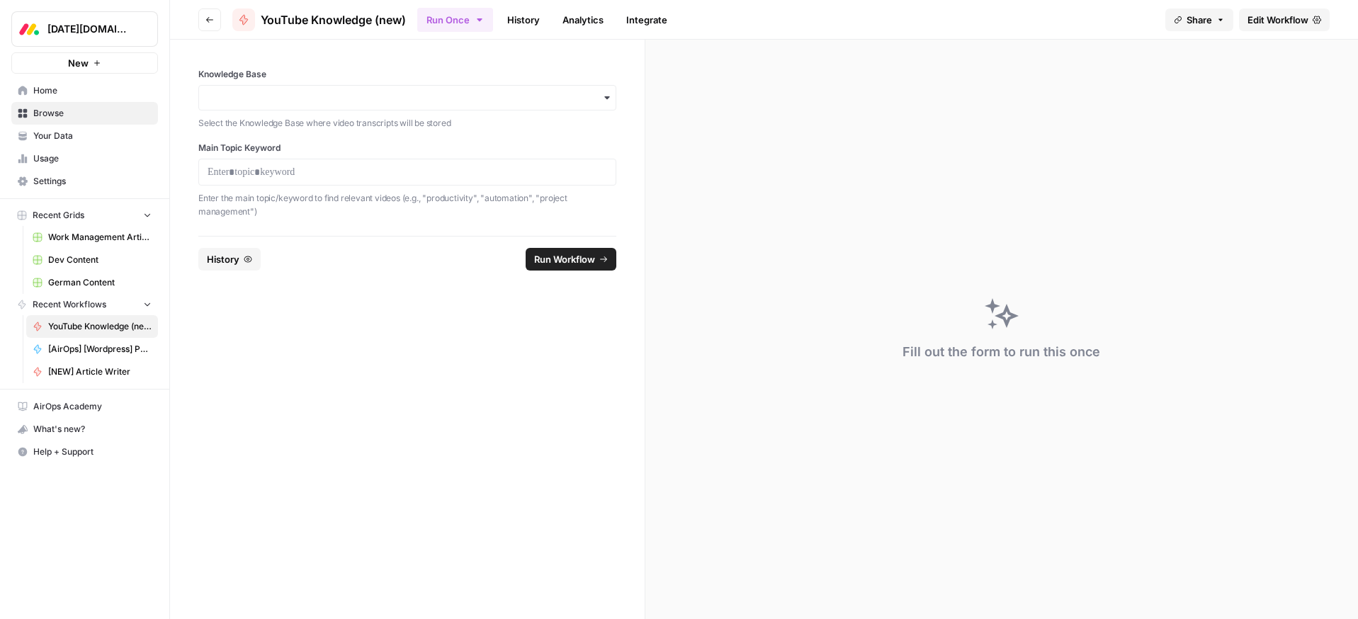
click at [200, 21] on button "Go back" at bounding box center [209, 20] width 23 height 23
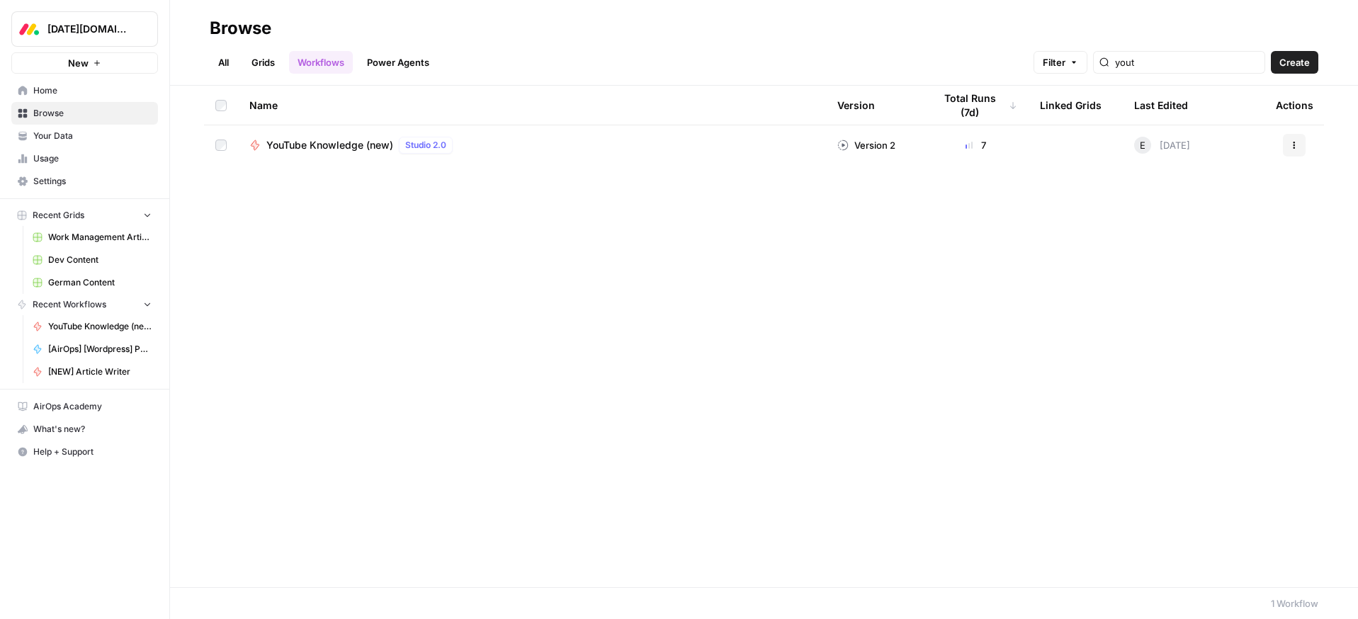
click at [1289, 149] on button "Actions" at bounding box center [1294, 145] width 23 height 23
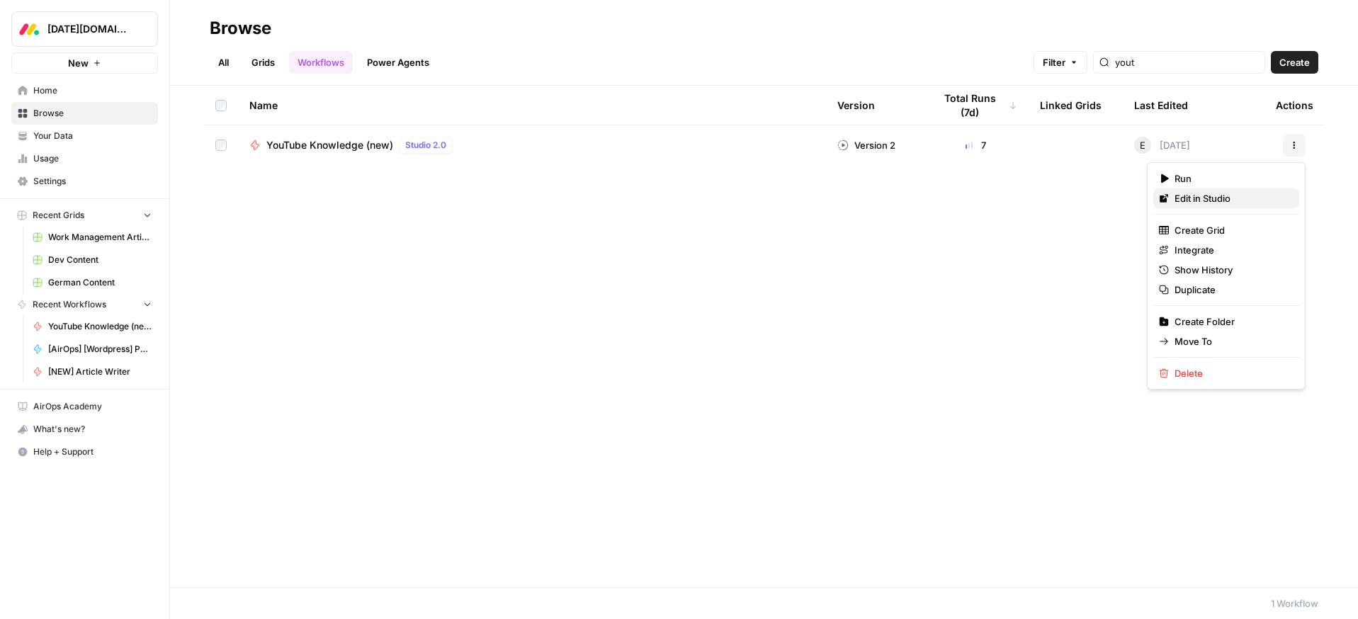
click at [1206, 197] on span "Edit in Studio" at bounding box center [1230, 198] width 113 height 14
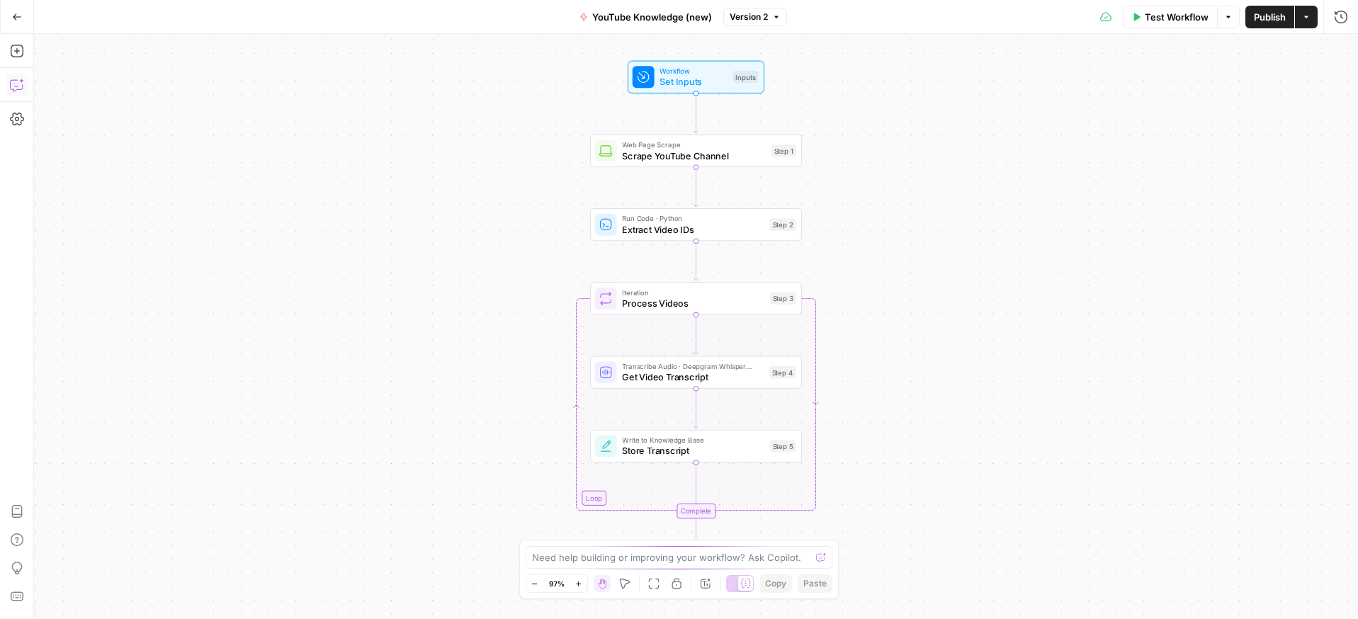
click at [13, 84] on icon "button" at bounding box center [17, 85] width 14 height 14
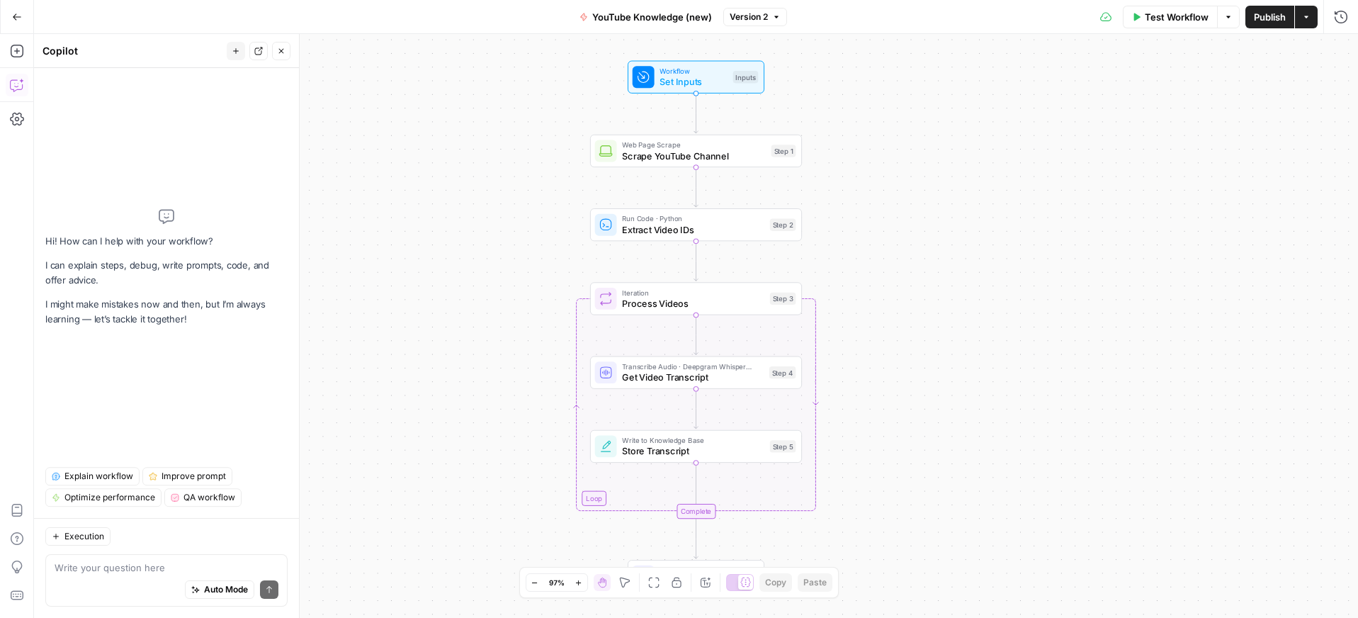
click at [125, 578] on div "Auto Mode Send" at bounding box center [167, 589] width 224 height 31
click at [211, 573] on textarea "I integrated with youtube channel" at bounding box center [167, 567] width 224 height 14
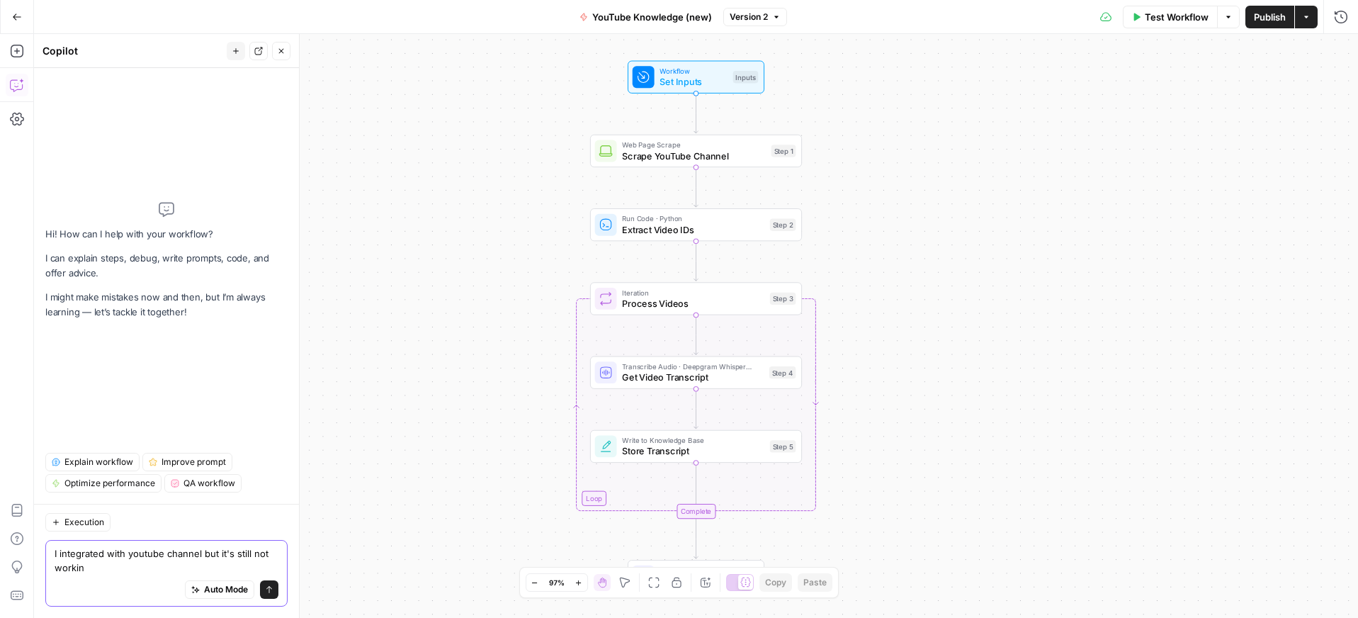
type textarea "I integrated with youtube channel but it's still not working"
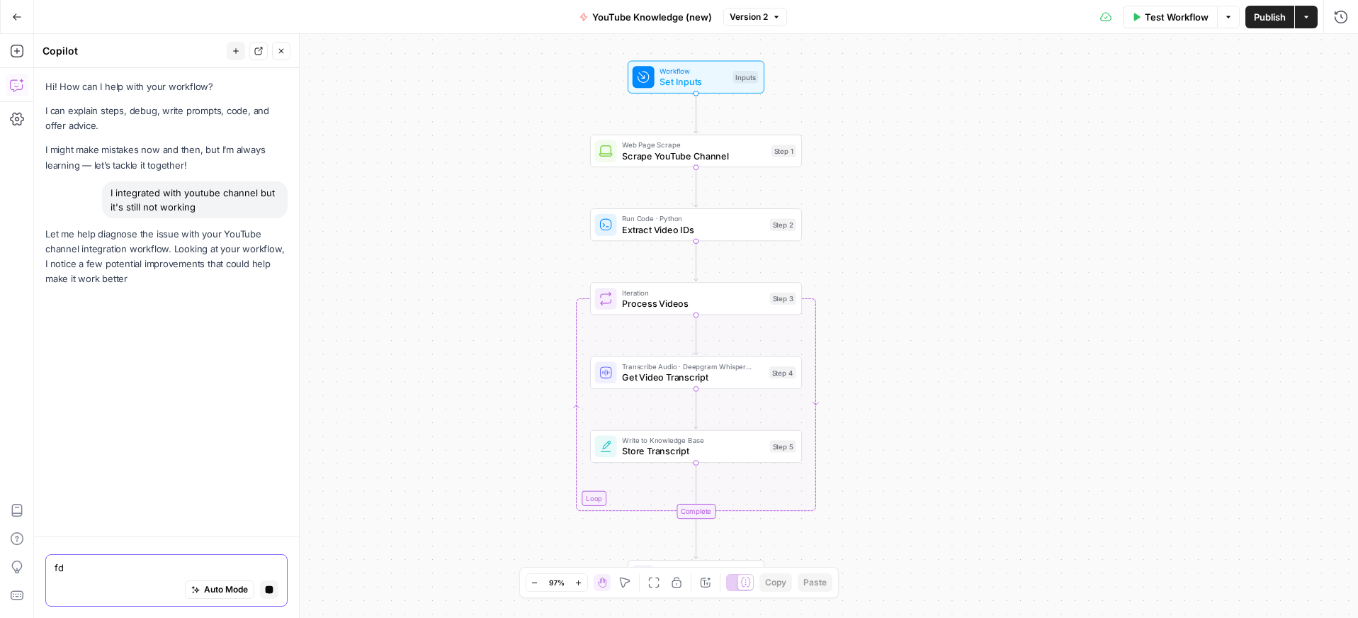
type textarea "f"
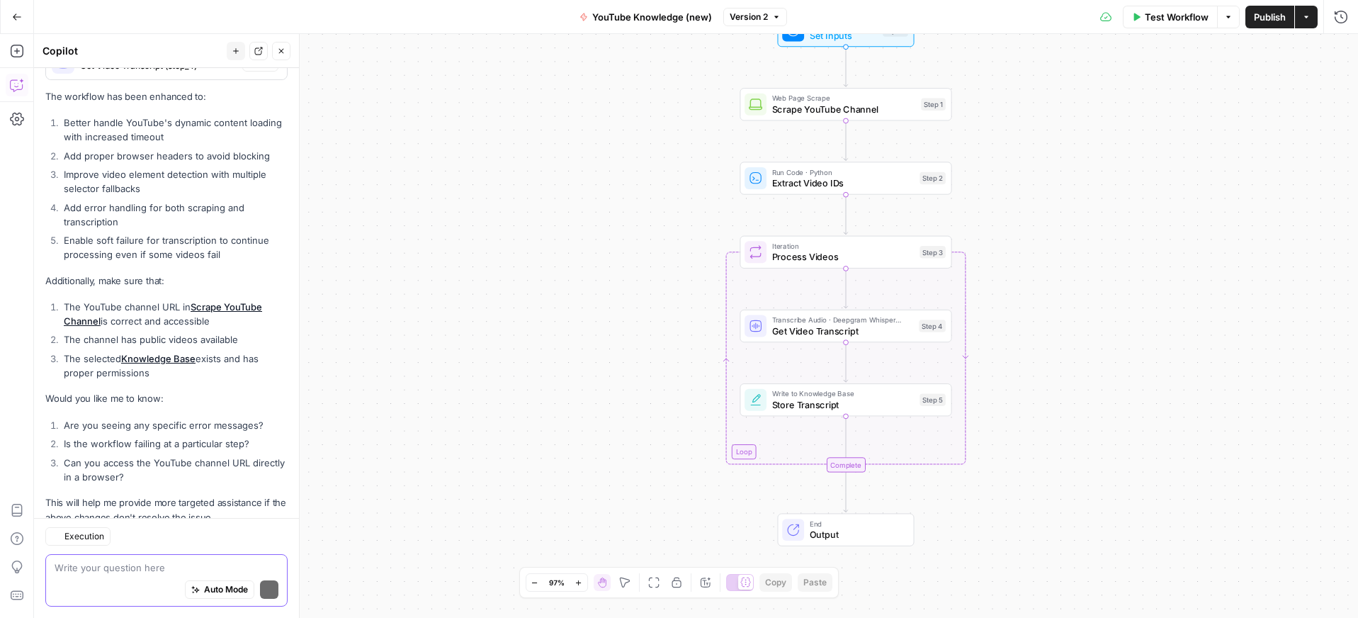
scroll to position [441, 0]
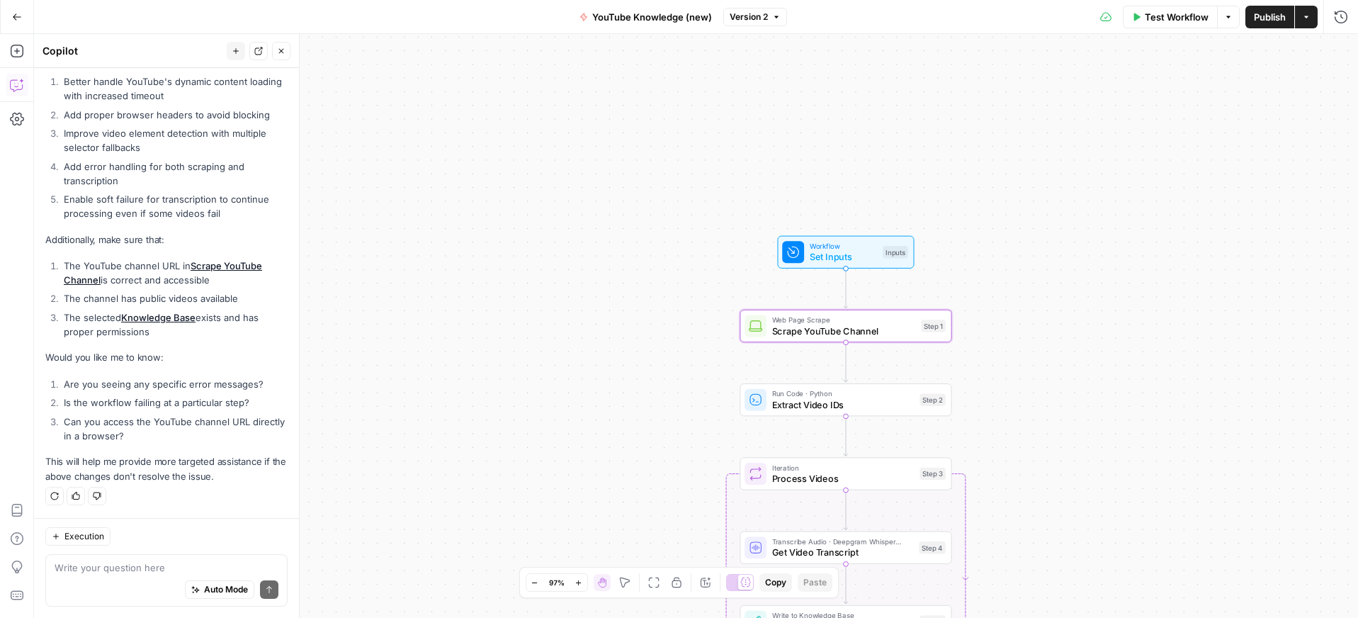
click at [215, 266] on link "Scrape YouTube Channel" at bounding box center [163, 273] width 198 height 26
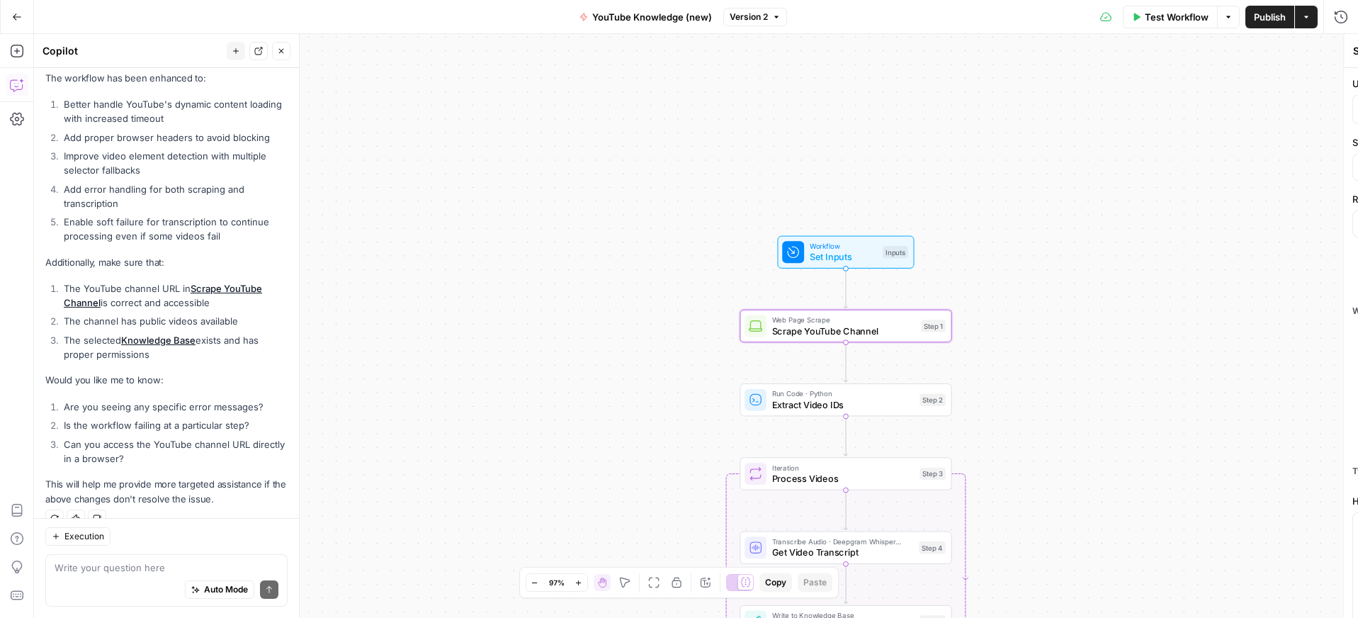
scroll to position [464, 0]
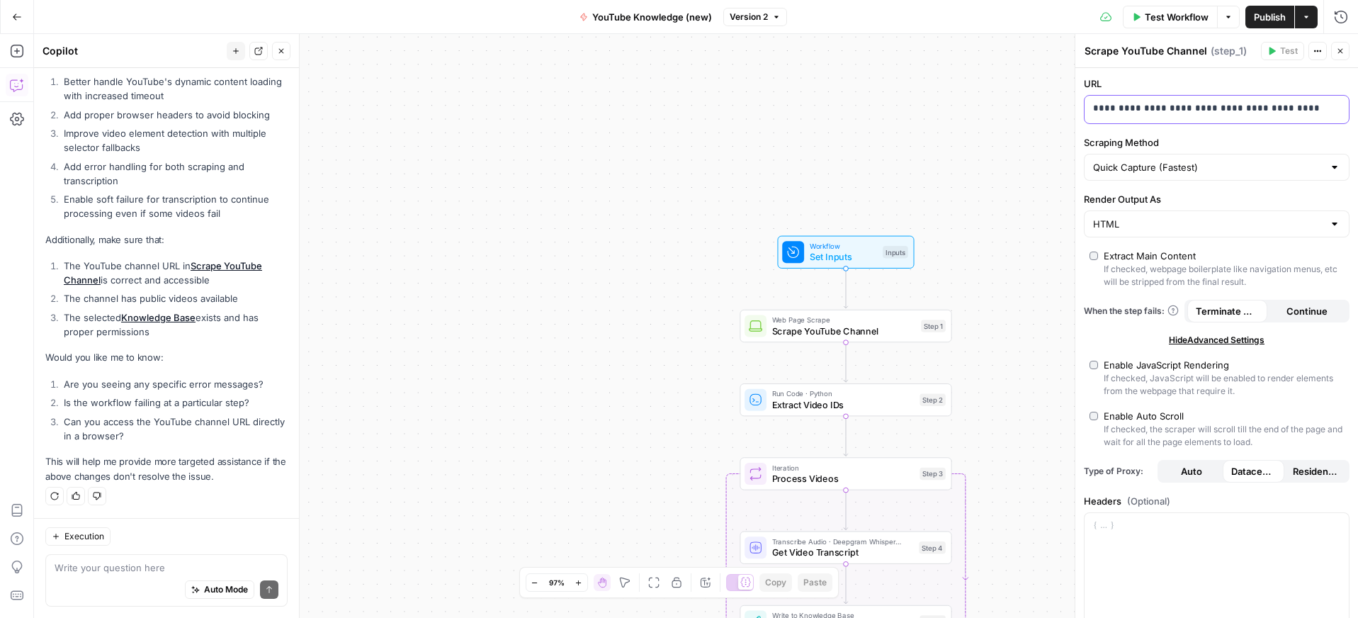
click at [1186, 106] on p "**********" at bounding box center [1216, 108] width 247 height 14
click at [1186, 106] on p "**********" at bounding box center [1205, 108] width 225 height 14
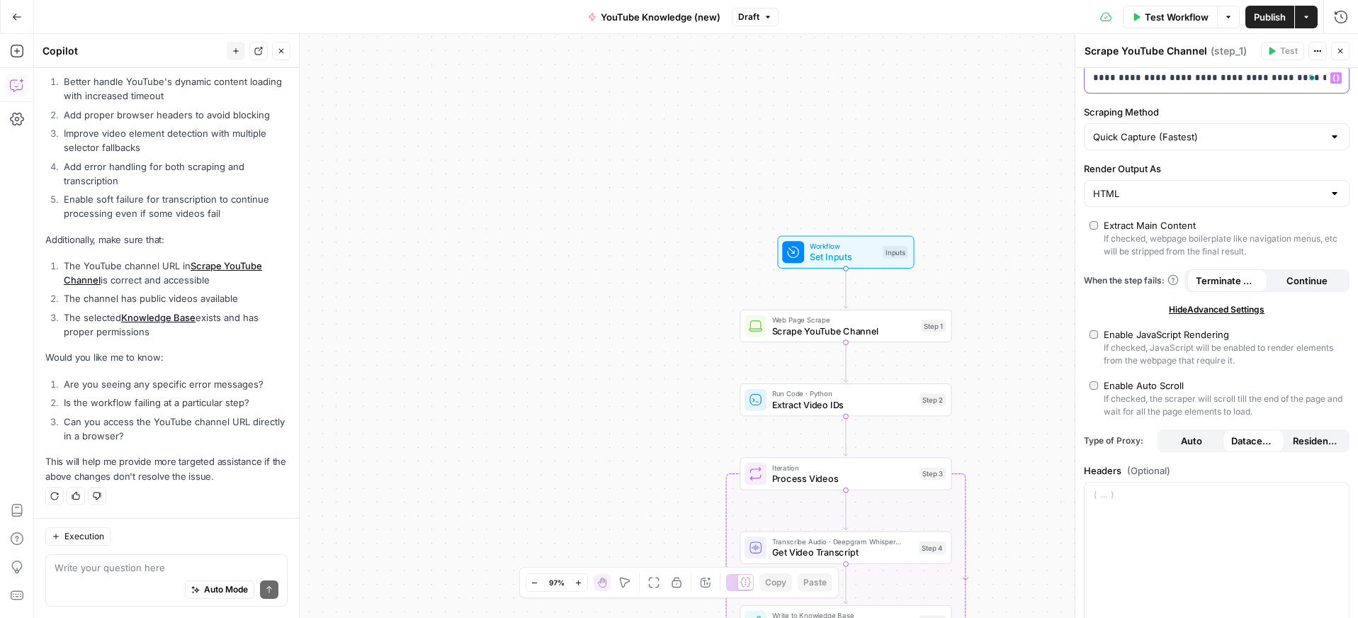
scroll to position [0, 0]
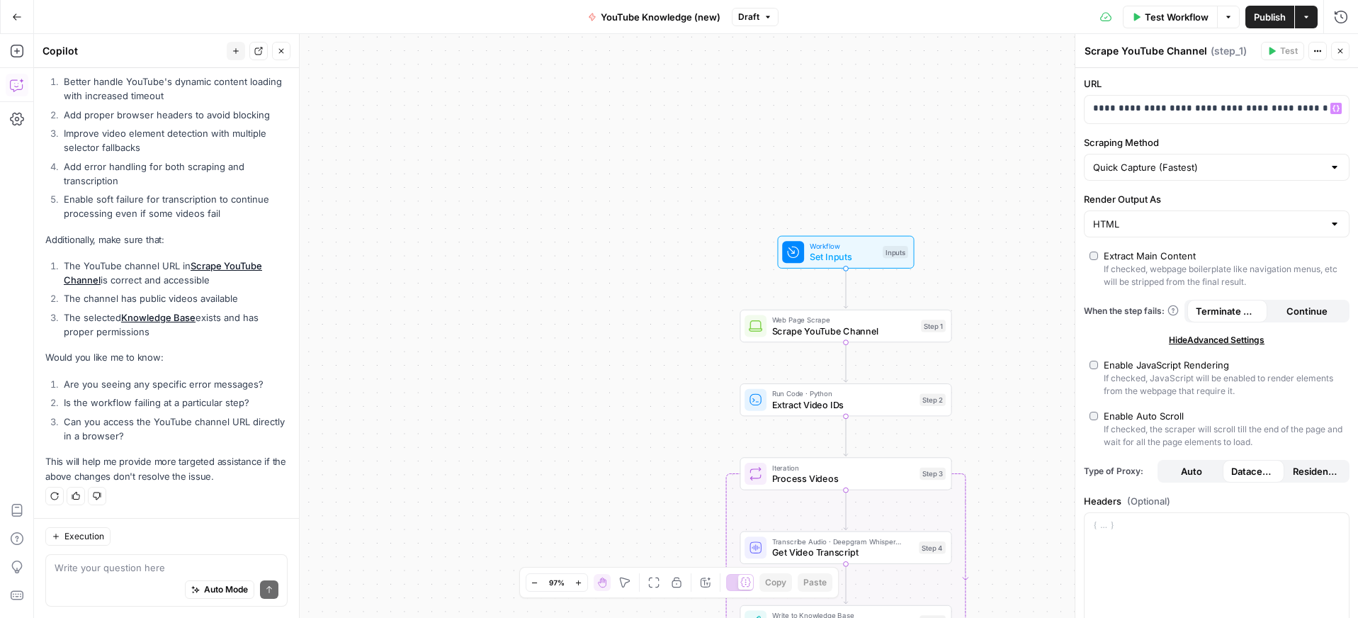
click at [1271, 26] on button "Publish" at bounding box center [1269, 17] width 49 height 23
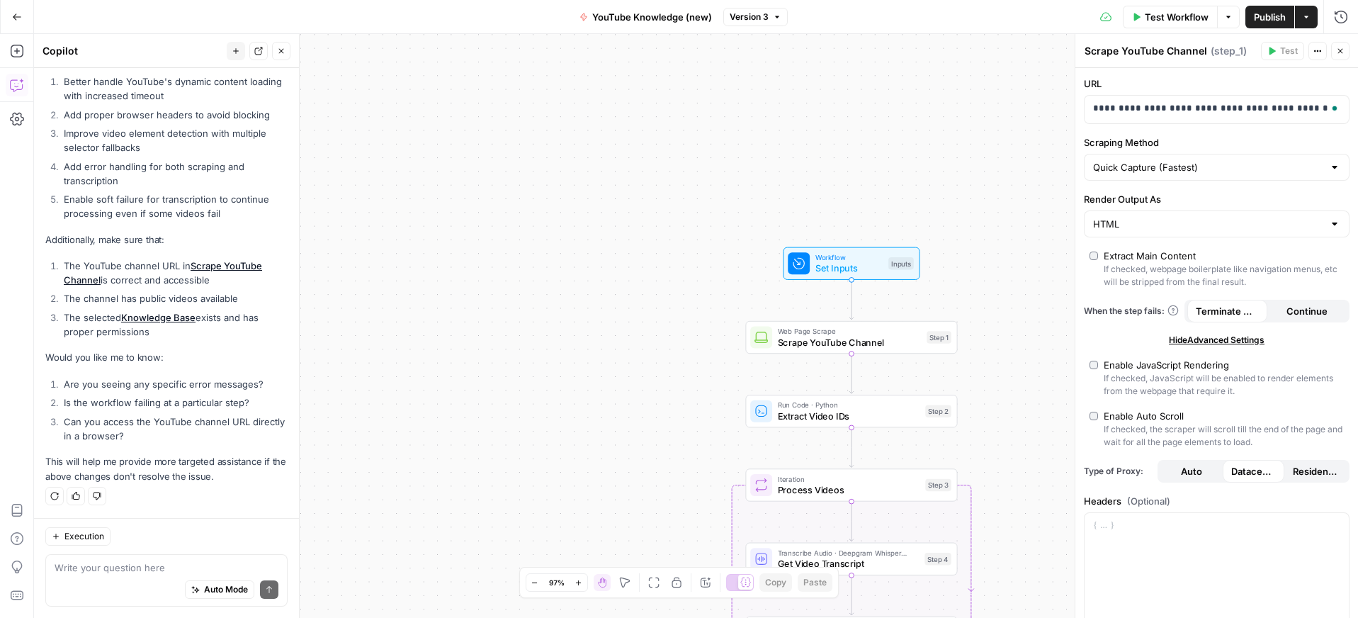
click at [17, 21] on icon "button" at bounding box center [17, 17] width 10 height 10
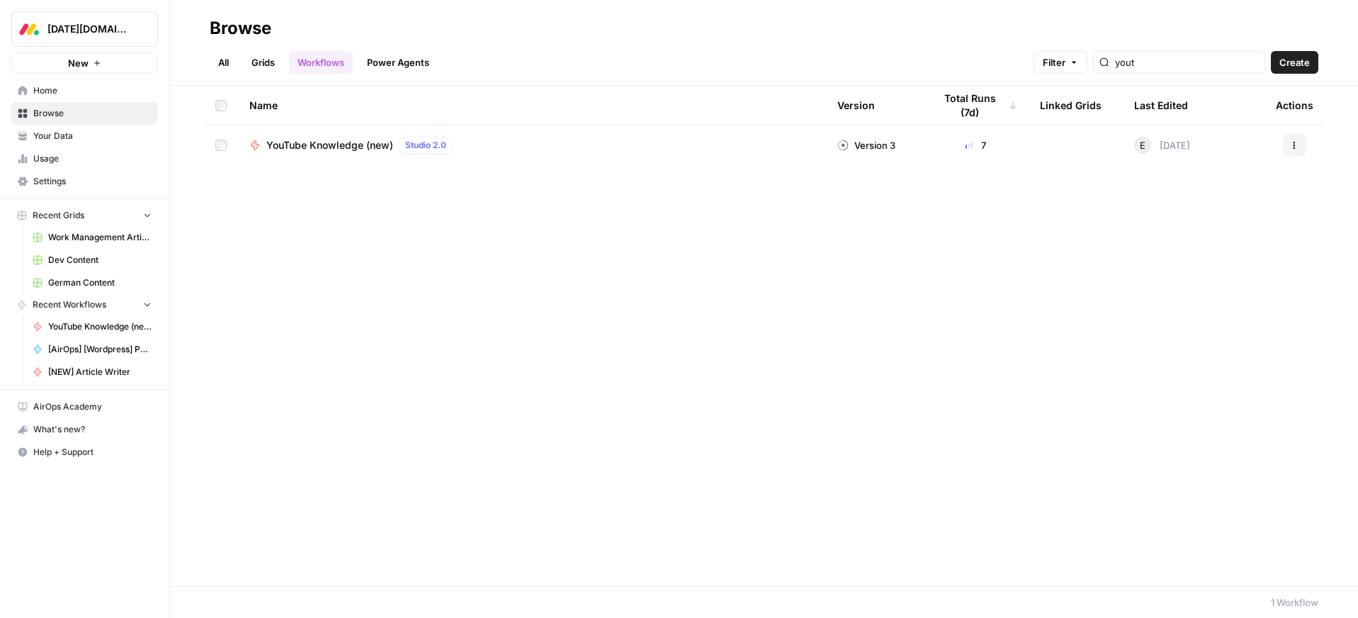
click at [336, 146] on span "YouTube Knowledge (new)" at bounding box center [329, 145] width 127 height 14
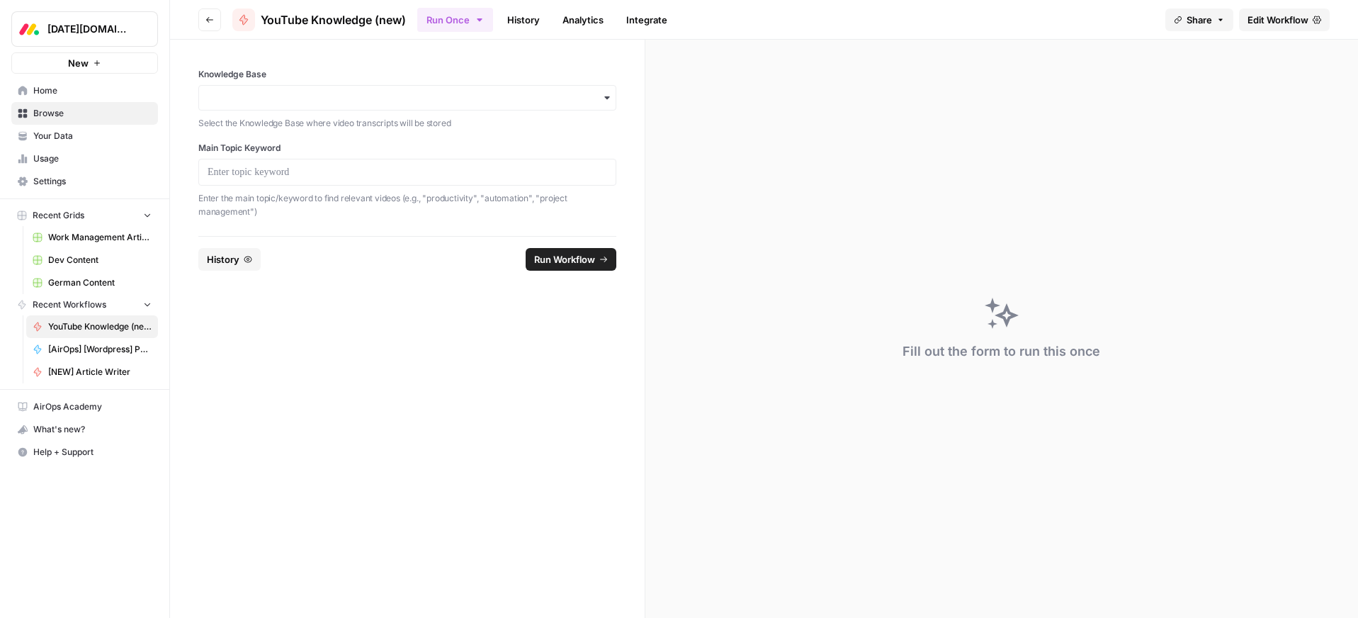
click at [283, 107] on div "button" at bounding box center [407, 98] width 418 height 26
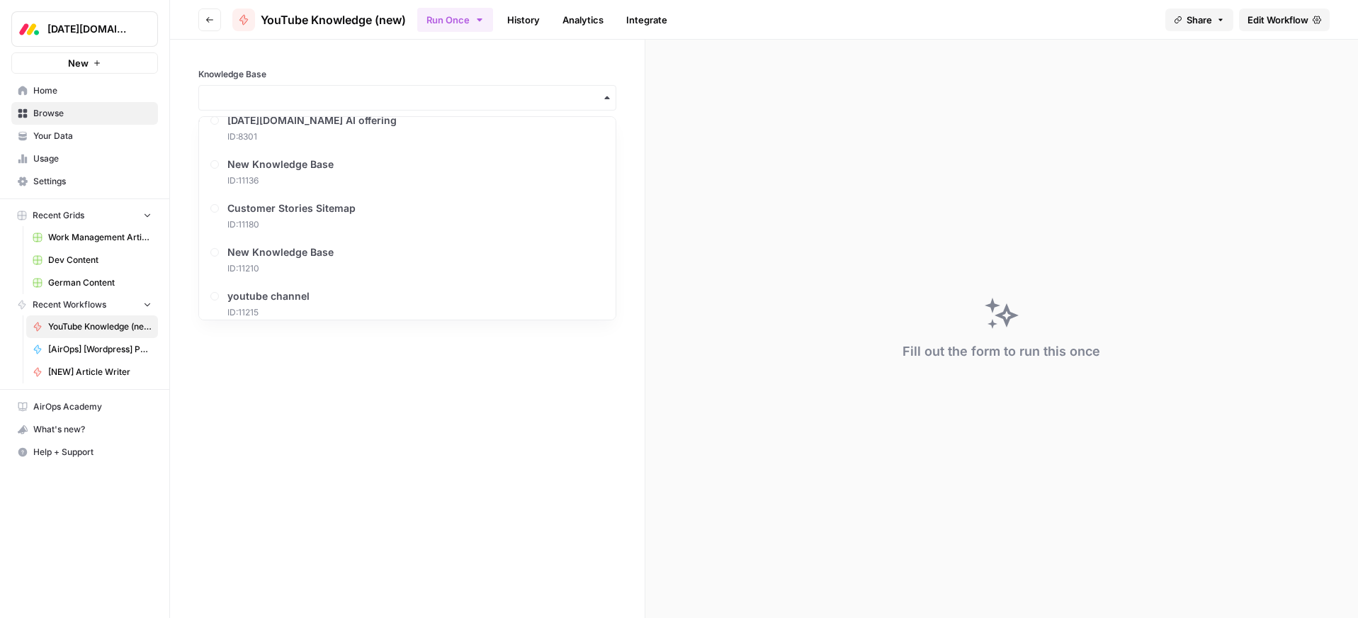
scroll to position [687, 0]
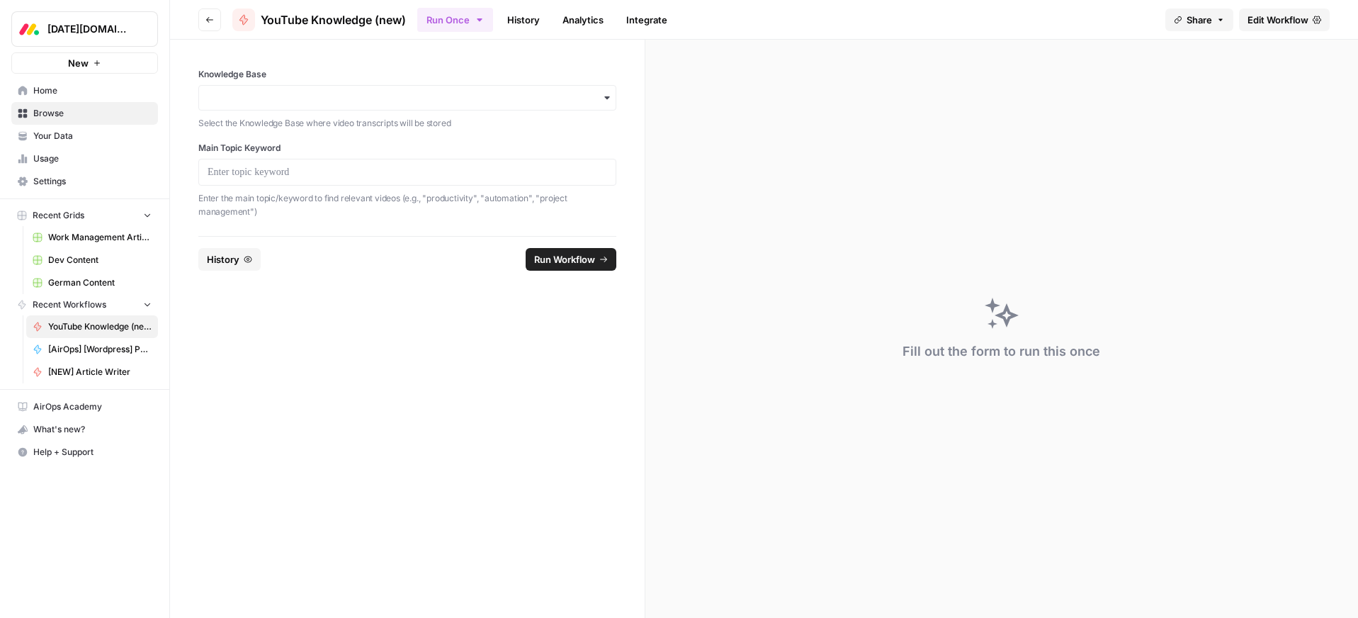
click at [287, 436] on form "Knowledge Base Select the Knowledge Base where video transcripts will be stored…" at bounding box center [407, 329] width 475 height 578
click at [47, 139] on span "Your Data" at bounding box center [92, 136] width 118 height 13
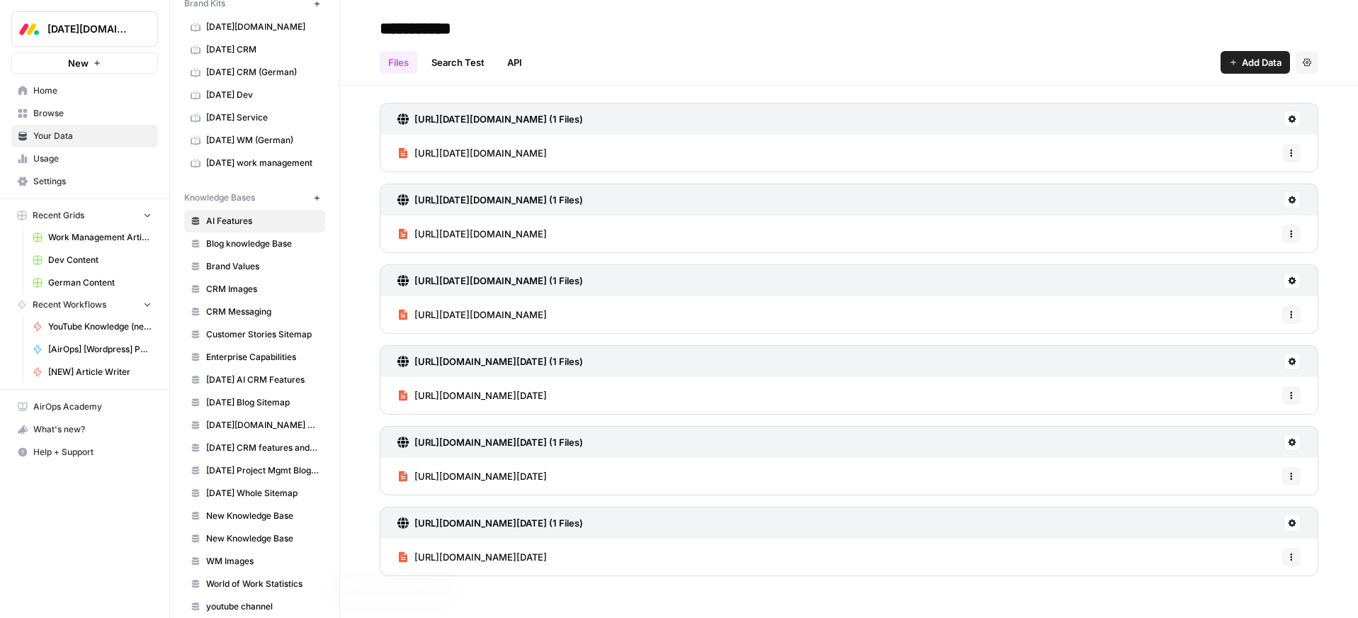
scroll to position [99, 0]
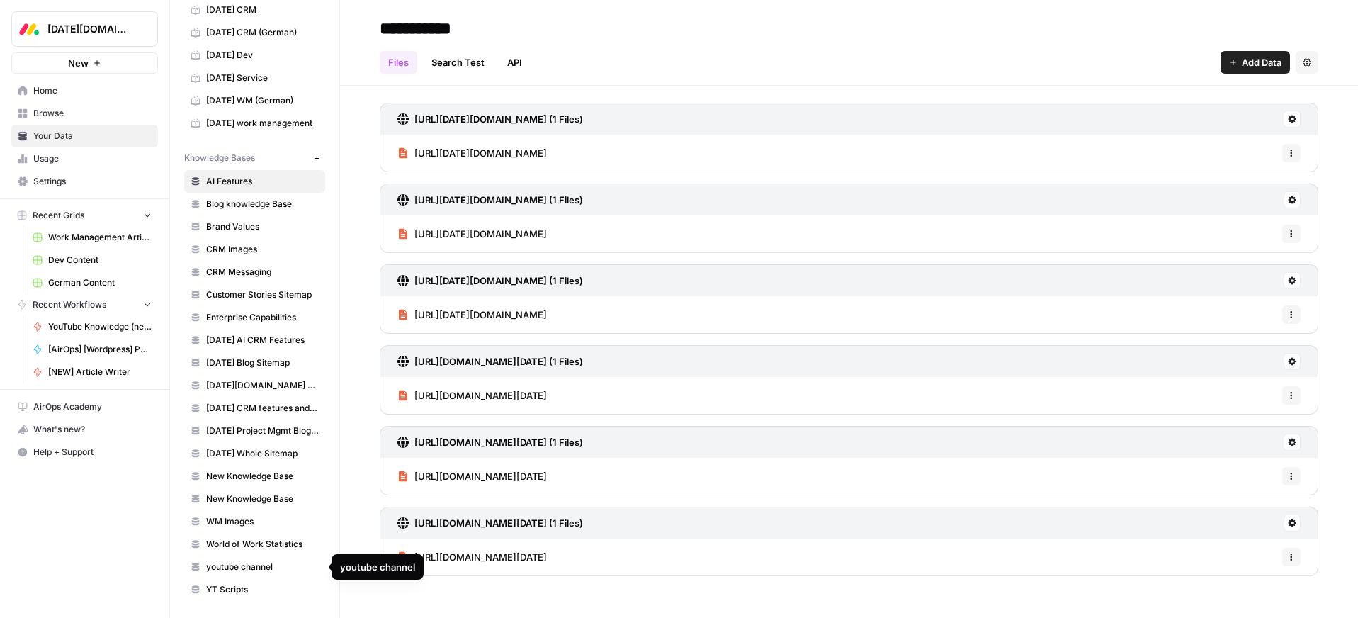
click at [249, 567] on span "youtube channel" at bounding box center [262, 566] width 113 height 13
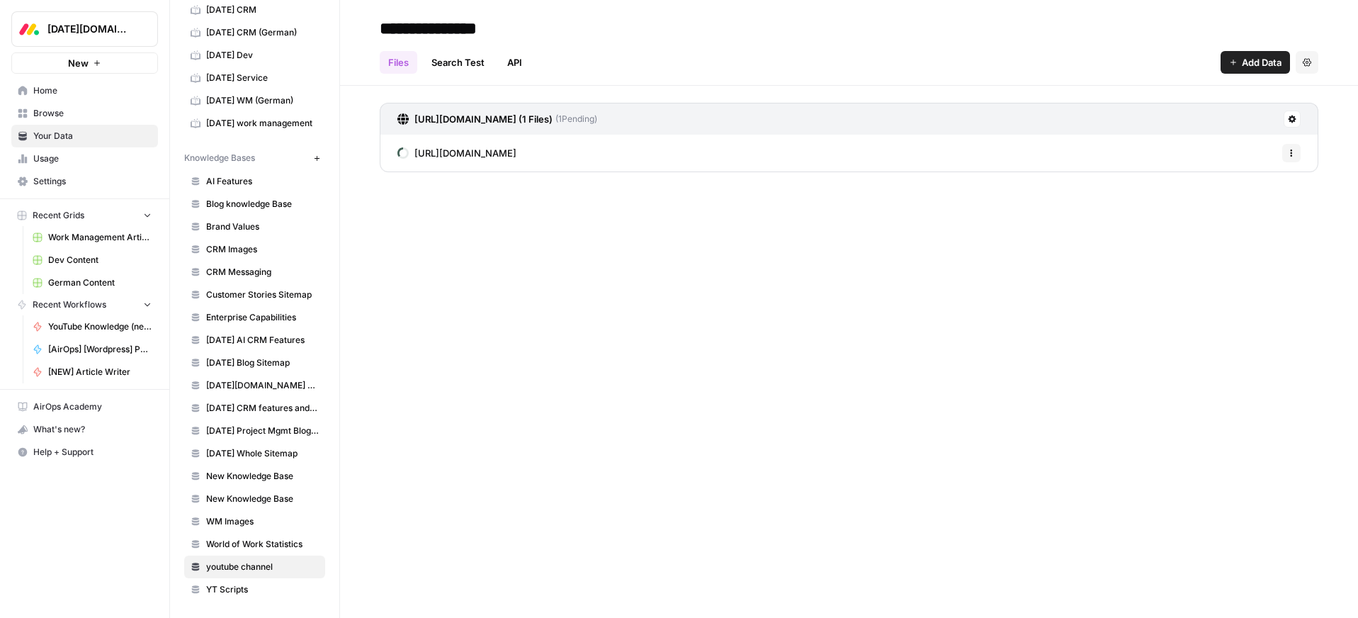
click at [40, 87] on span "Home" at bounding box center [92, 90] width 118 height 13
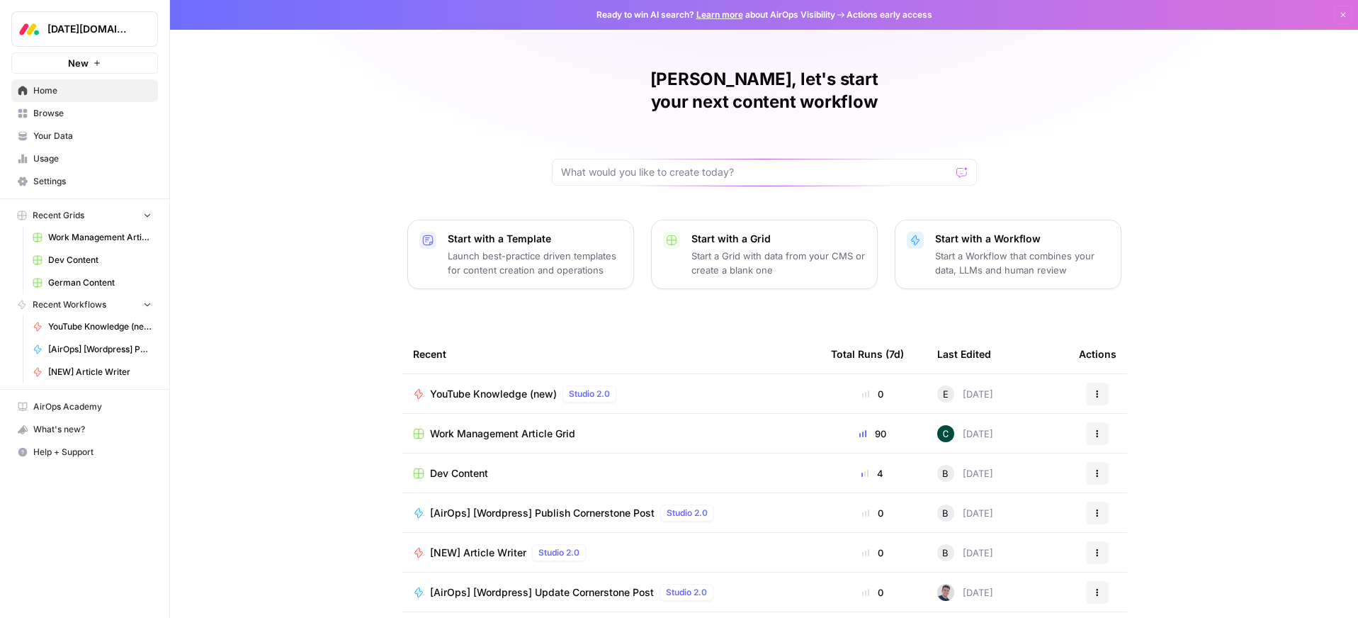
click at [52, 117] on span "Browse" at bounding box center [92, 113] width 118 height 13
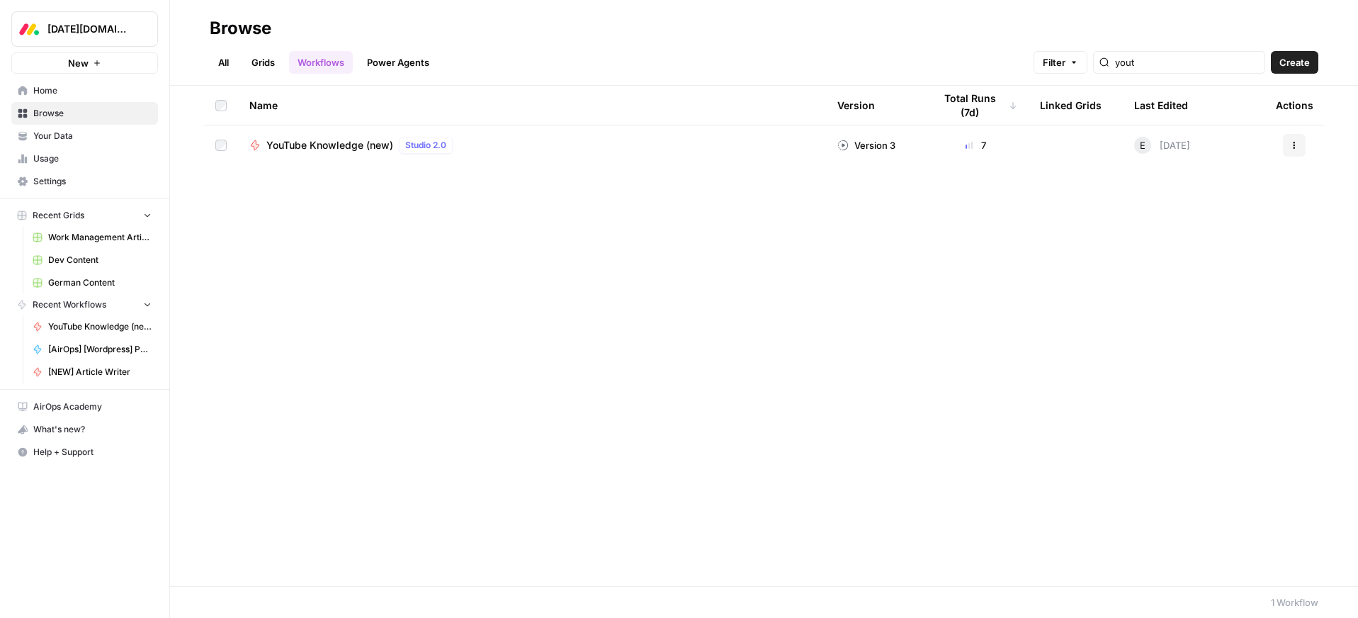
click at [359, 146] on span "YouTube Knowledge (new)" at bounding box center [329, 145] width 127 height 14
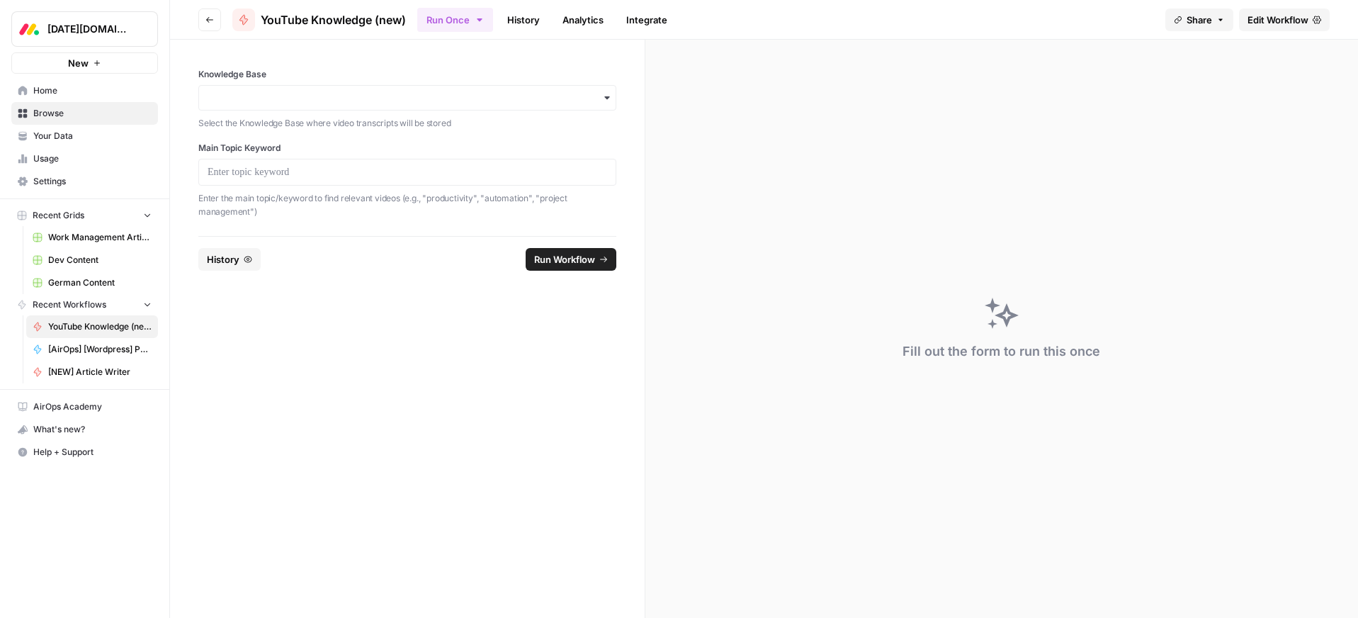
click at [261, 116] on p "Select the Knowledge Base where video transcripts will be stored" at bounding box center [407, 123] width 418 height 14
click at [261, 101] on input "Knowledge Base" at bounding box center [408, 98] width 400 height 14
type input "monday ai"
drag, startPoint x: 261, startPoint y: 98, endPoint x: 137, endPoint y: 94, distance: 124.0
click at [137, 94] on div "Monday.com New Home Browse Your Data Usage Settings Recent Grids Work Managemen…" at bounding box center [679, 309] width 1358 height 618
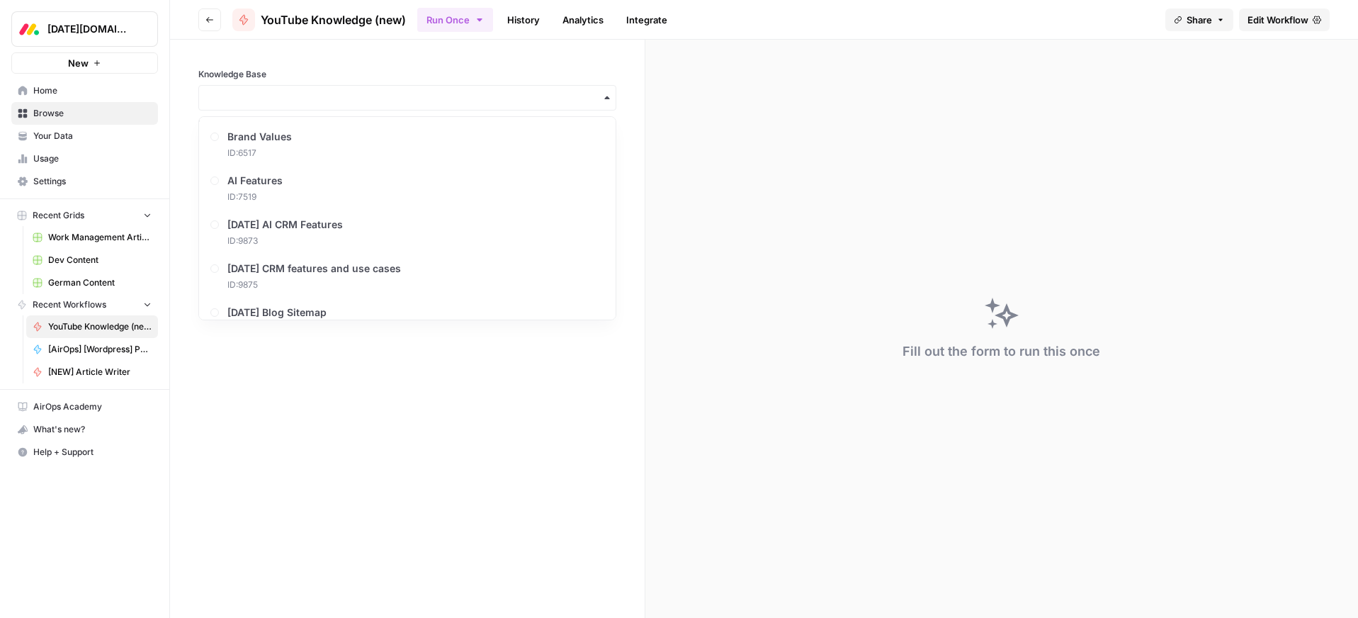
click at [512, 106] on div "button" at bounding box center [407, 98] width 418 height 26
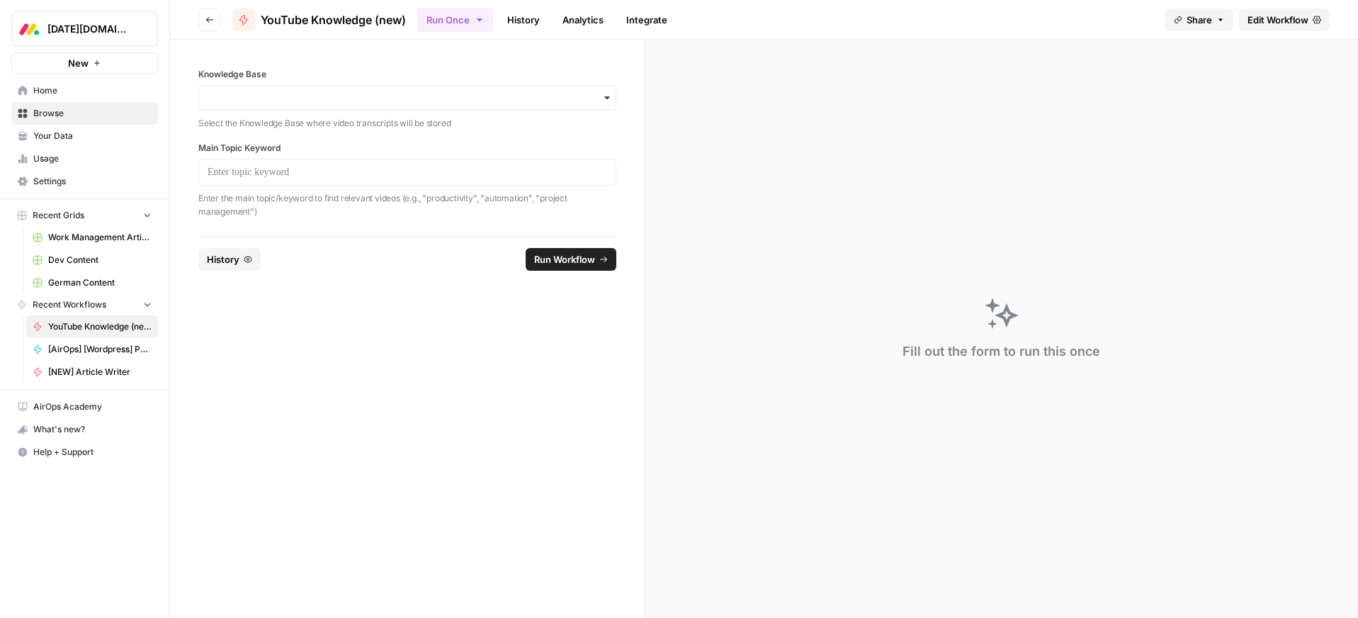
click at [609, 100] on icon "button" at bounding box center [606, 97] width 11 height 11
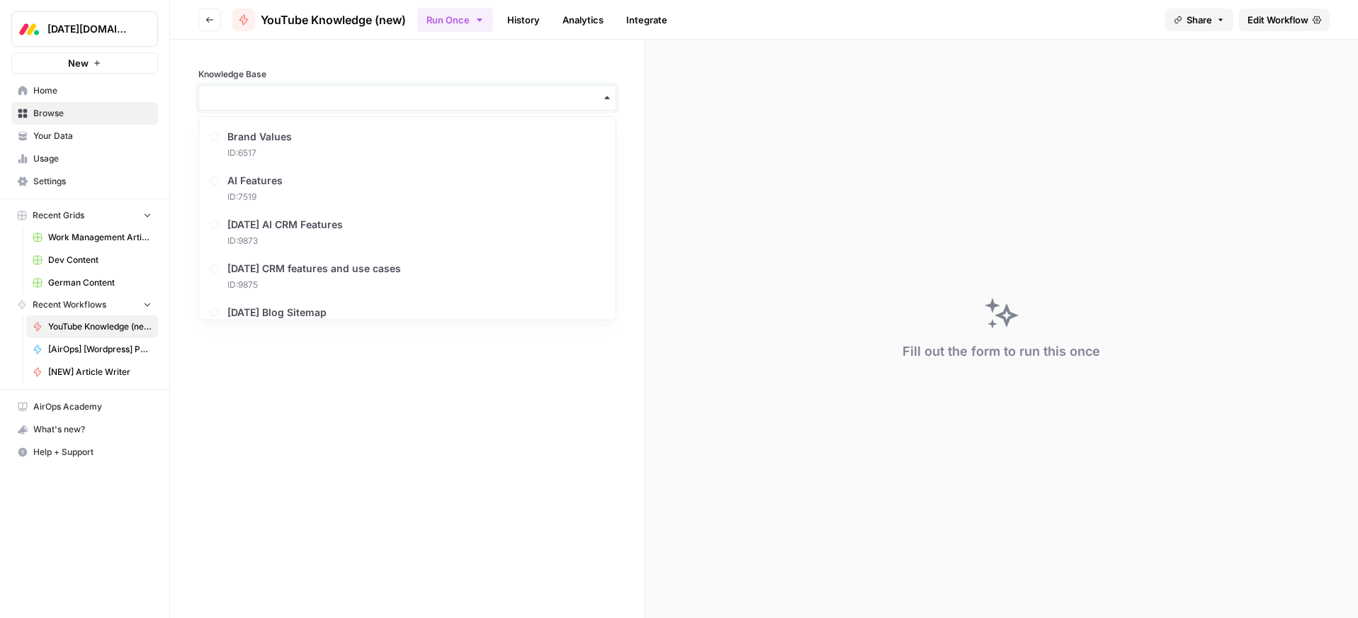
drag, startPoint x: 543, startPoint y: 98, endPoint x: 487, endPoint y: 101, distance: 56.8
click at [543, 98] on input "Knowledge Base" at bounding box center [408, 98] width 400 height 14
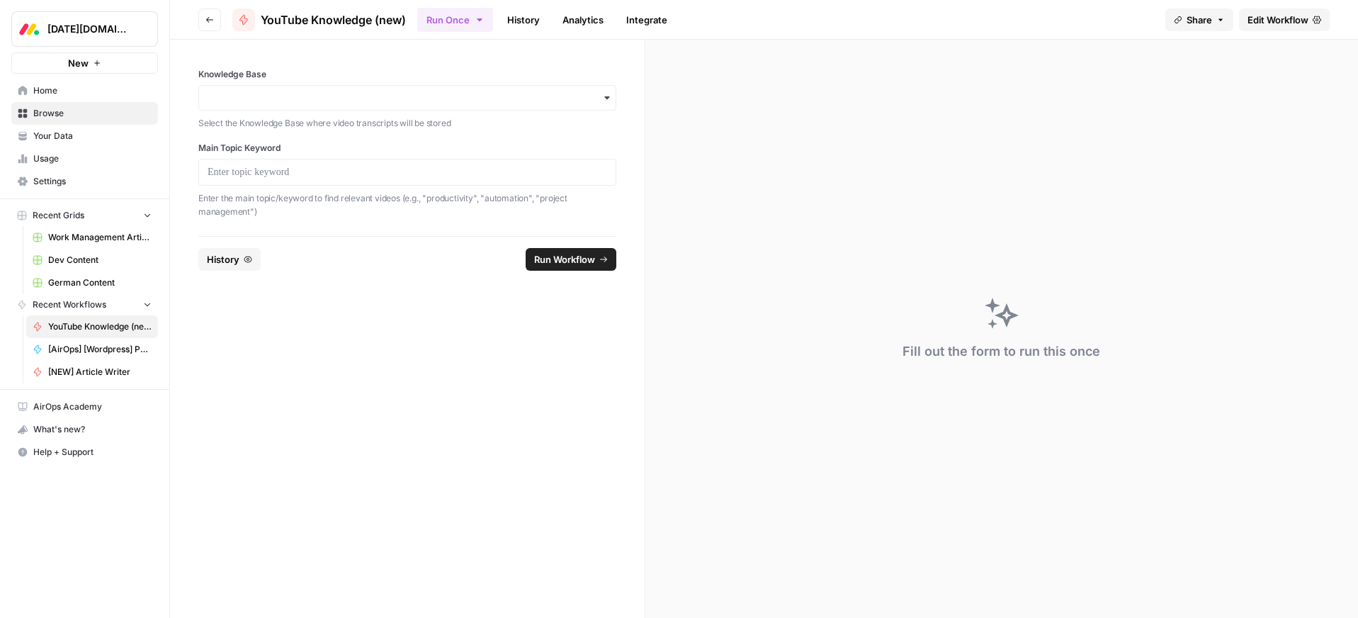
click at [378, 81] on div "Knowledge Base Select the Knowledge Base where video transcripts will be stored" at bounding box center [407, 99] width 418 height 62
click at [368, 103] on input "Knowledge Base" at bounding box center [408, 98] width 400 height 14
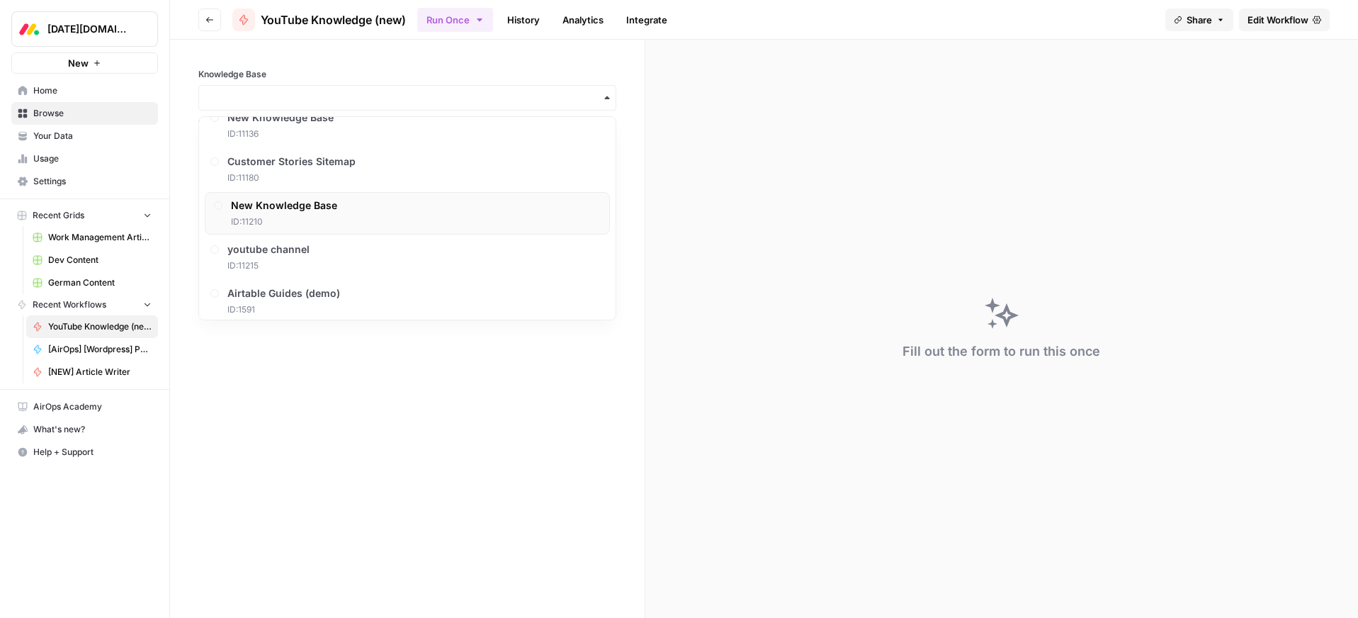
scroll to position [687, 0]
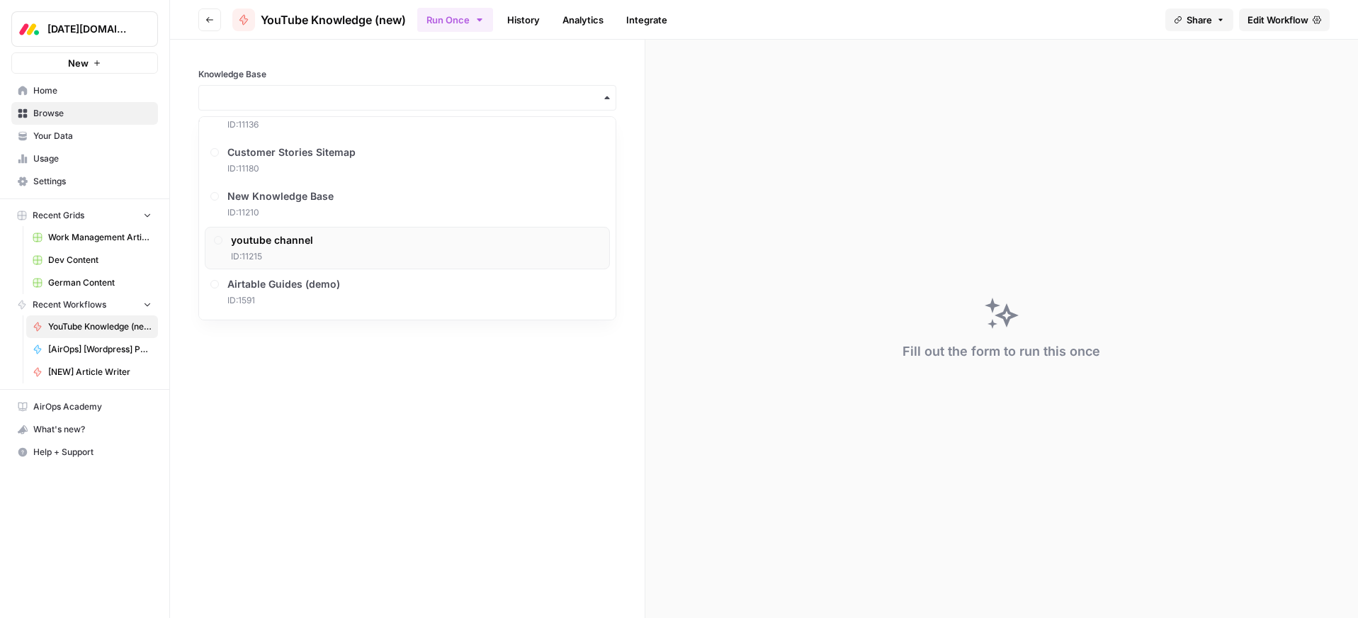
click at [278, 251] on span "ID: 11215" at bounding box center [272, 256] width 82 height 13
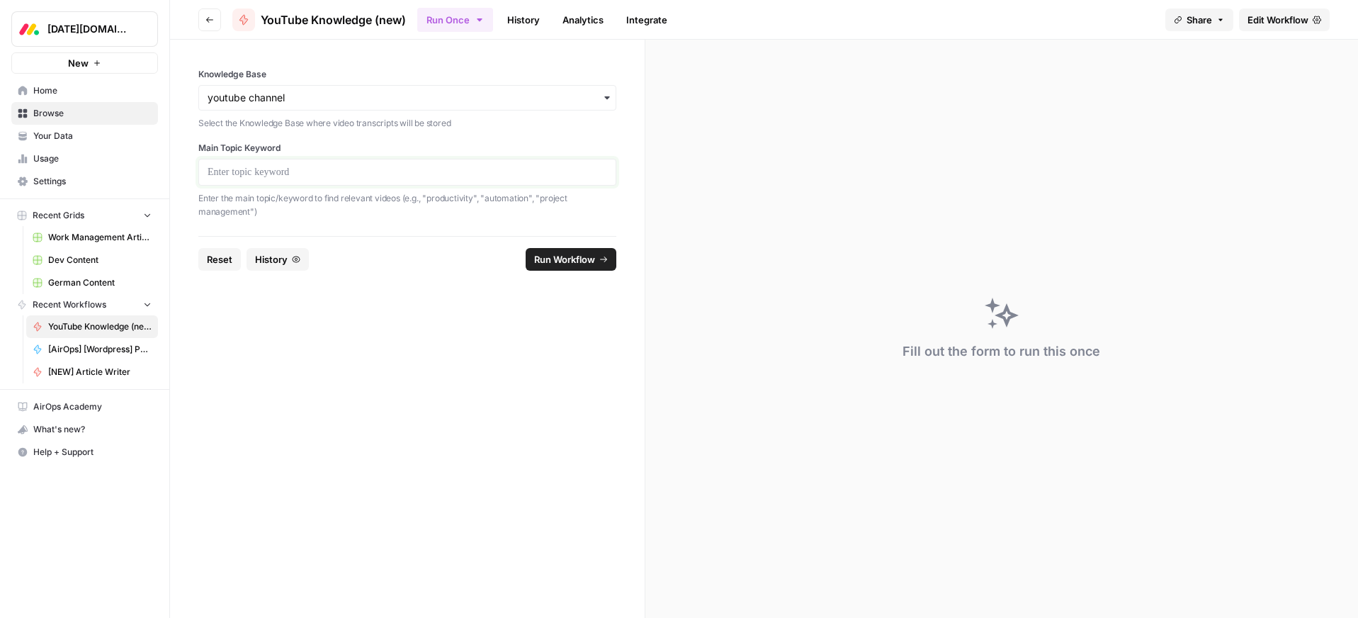
click at [285, 174] on p at bounding box center [408, 172] width 400 height 14
click at [556, 256] on span "Run Workflow" at bounding box center [564, 259] width 61 height 14
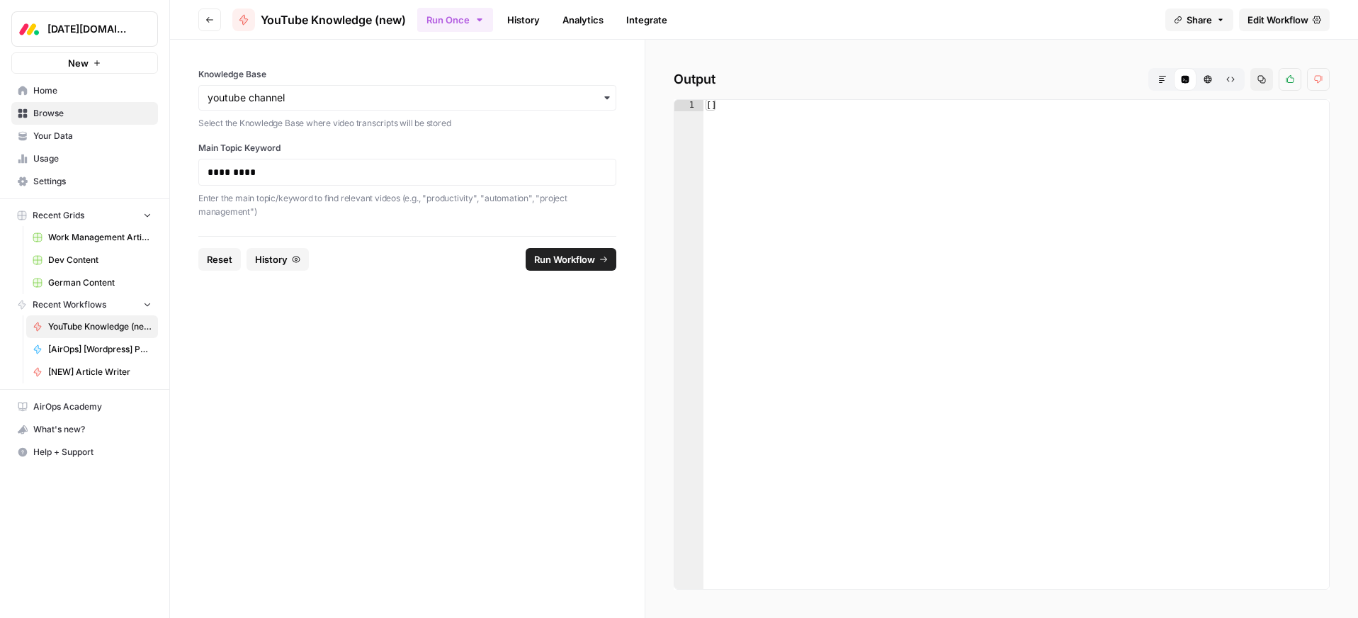
type textarea "**"
click at [713, 106] on div "[ ]" at bounding box center [1015, 355] width 625 height 511
click at [421, 357] on form "Knowledge Base Select the Knowledge Base where video transcripts will be stored…" at bounding box center [407, 329] width 475 height 578
click at [94, 322] on span "YouTube Knowledge (new)" at bounding box center [99, 326] width 103 height 13
click at [47, 93] on span "Home" at bounding box center [92, 90] width 118 height 13
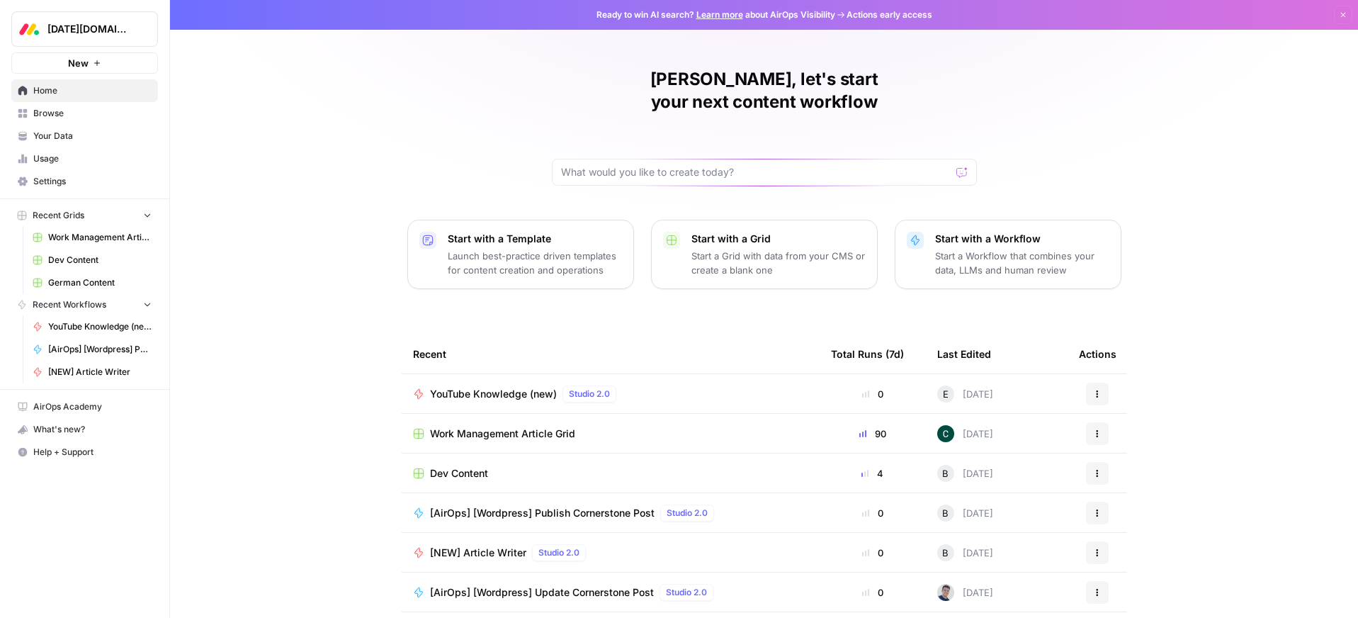
click at [51, 114] on span "Browse" at bounding box center [92, 113] width 118 height 13
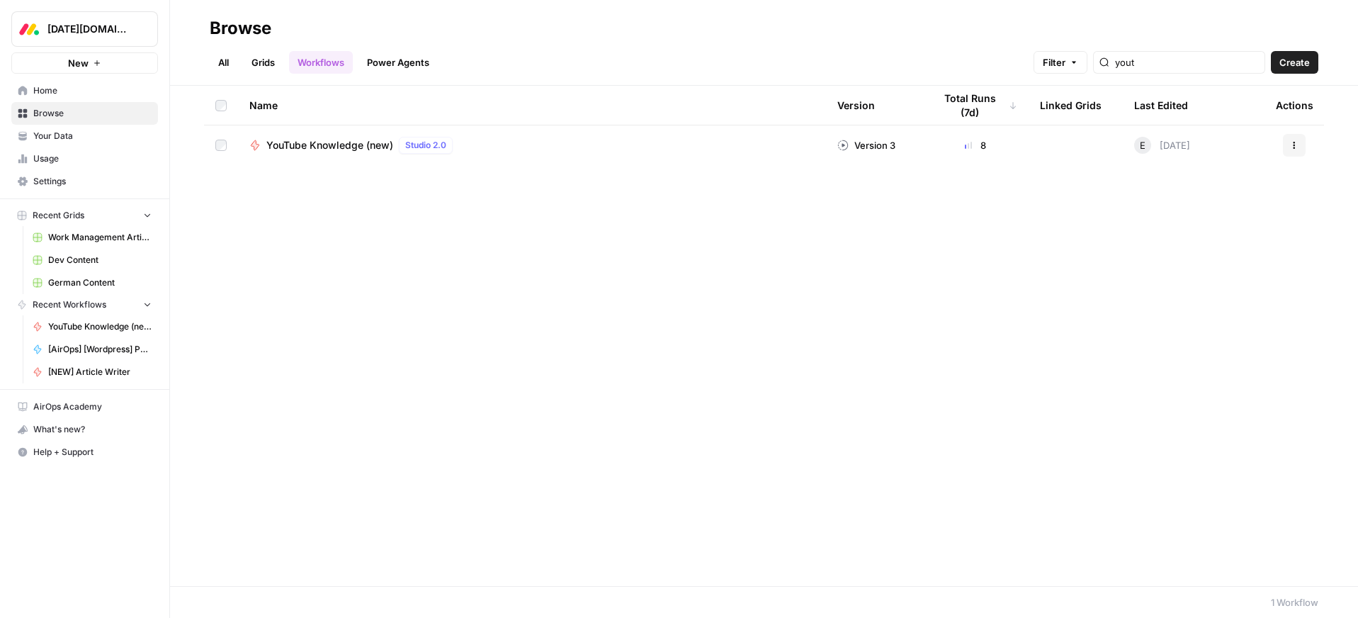
click at [1290, 144] on icon "button" at bounding box center [1294, 145] width 9 height 9
click at [1215, 199] on span "Edit in Studio" at bounding box center [1230, 198] width 113 height 14
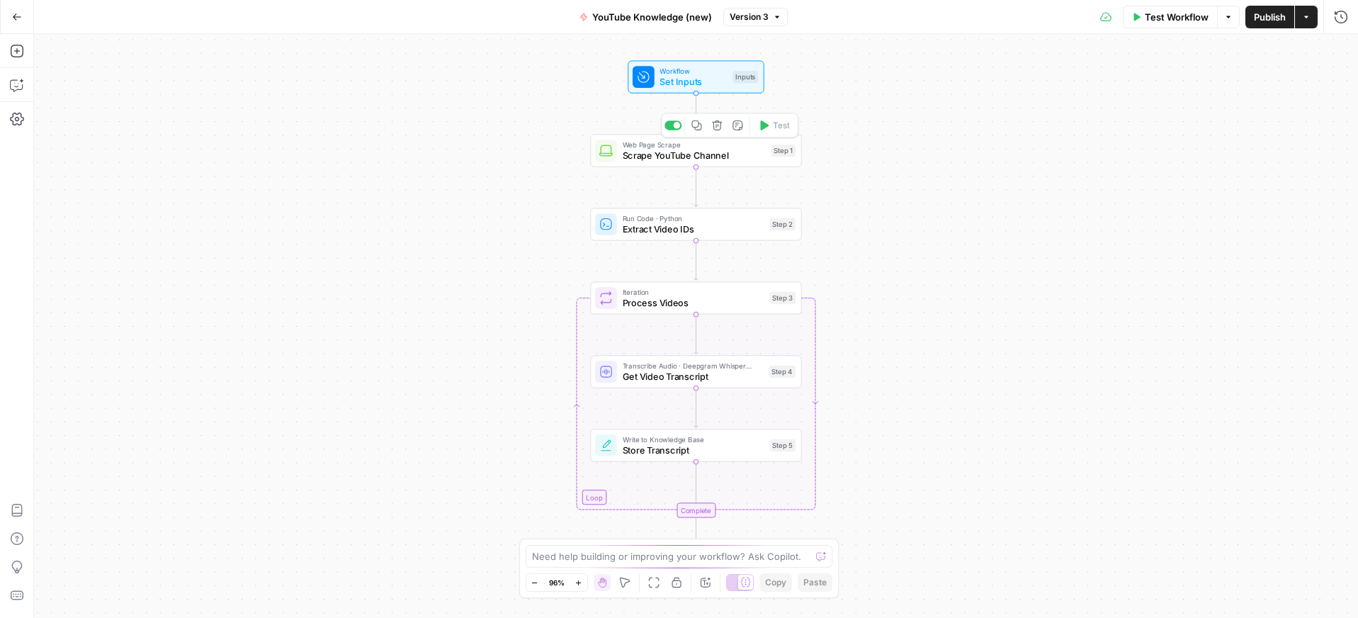
click at [704, 155] on span "Scrape YouTube Channel" at bounding box center [694, 155] width 143 height 13
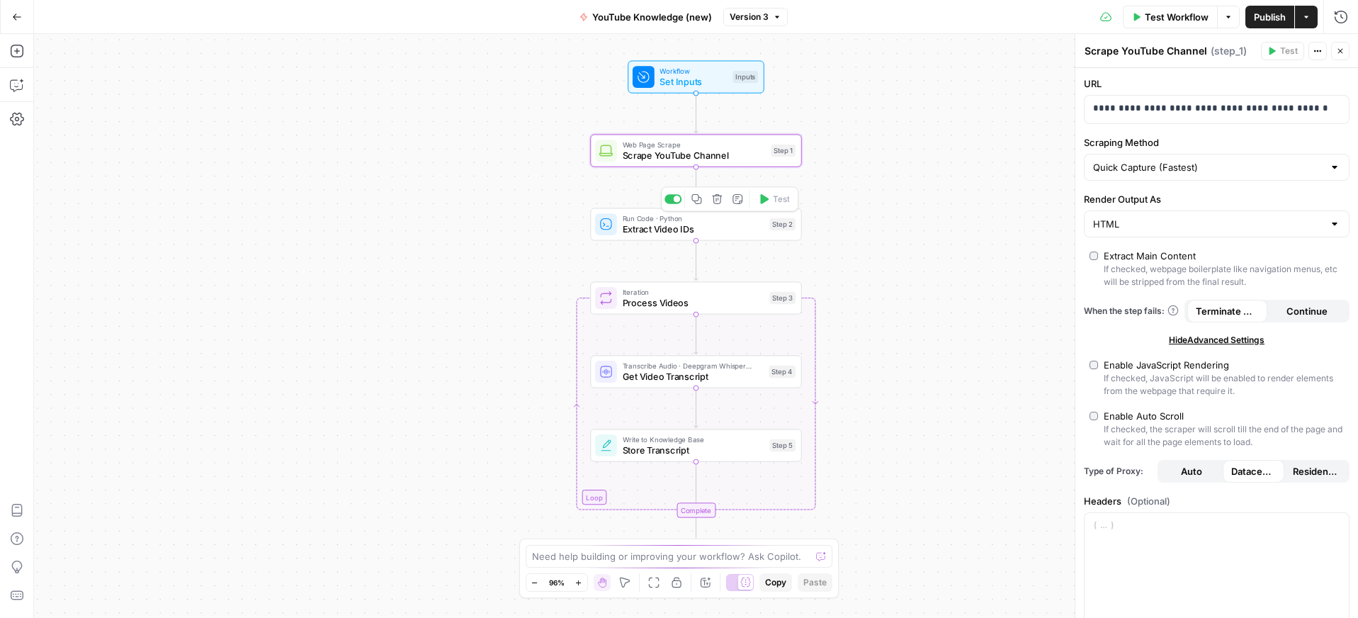
click at [679, 232] on span "Extract Video IDs" at bounding box center [694, 228] width 142 height 13
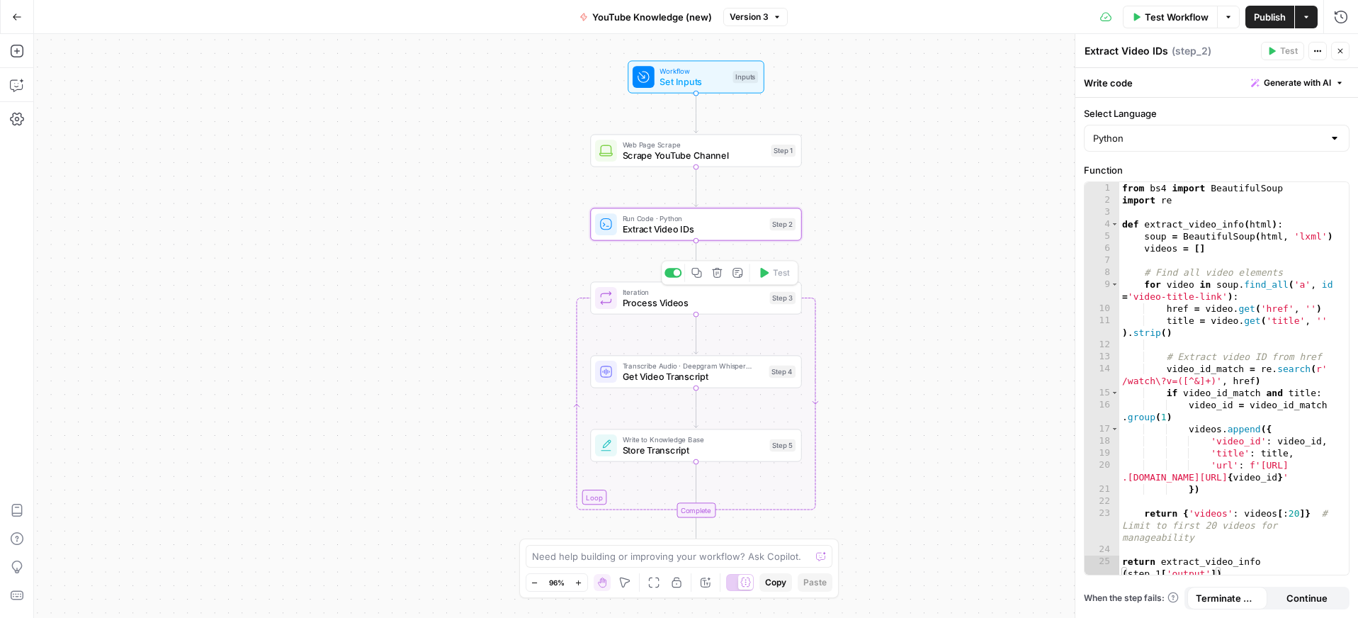
click at [681, 305] on span "Process Videos" at bounding box center [694, 302] width 142 height 13
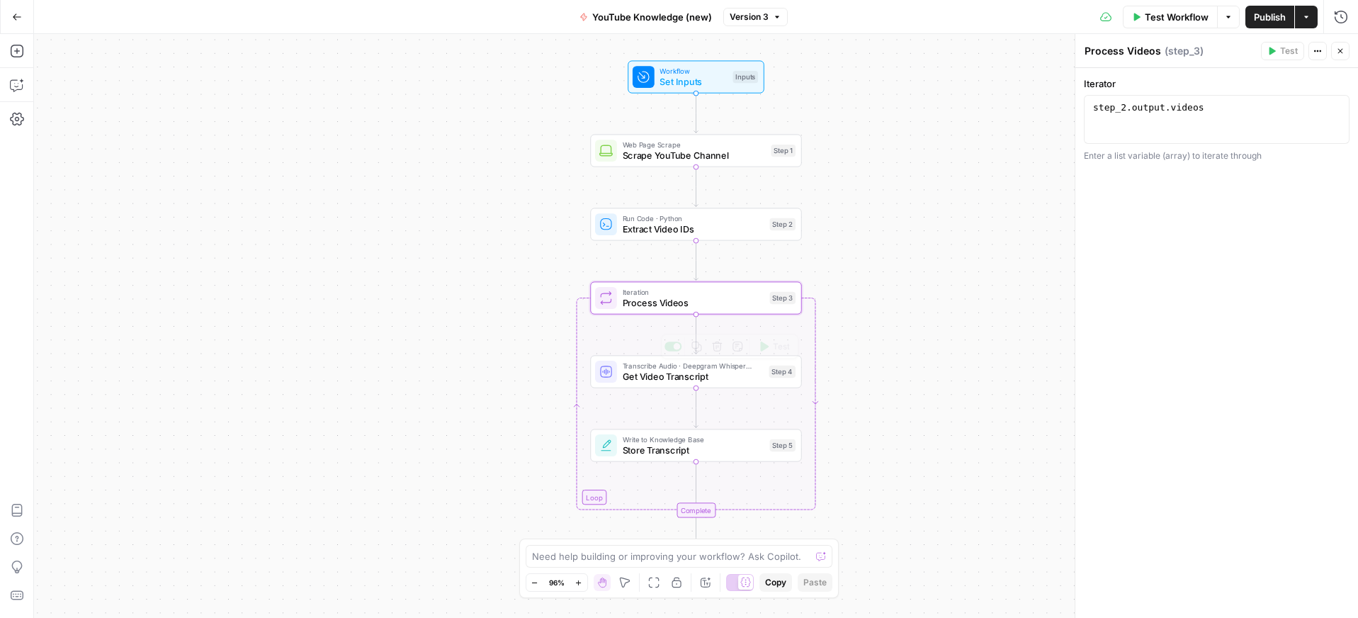
click at [668, 376] on span "Get Video Transcript" at bounding box center [693, 376] width 141 height 13
type textarea "Get Video Transcript"
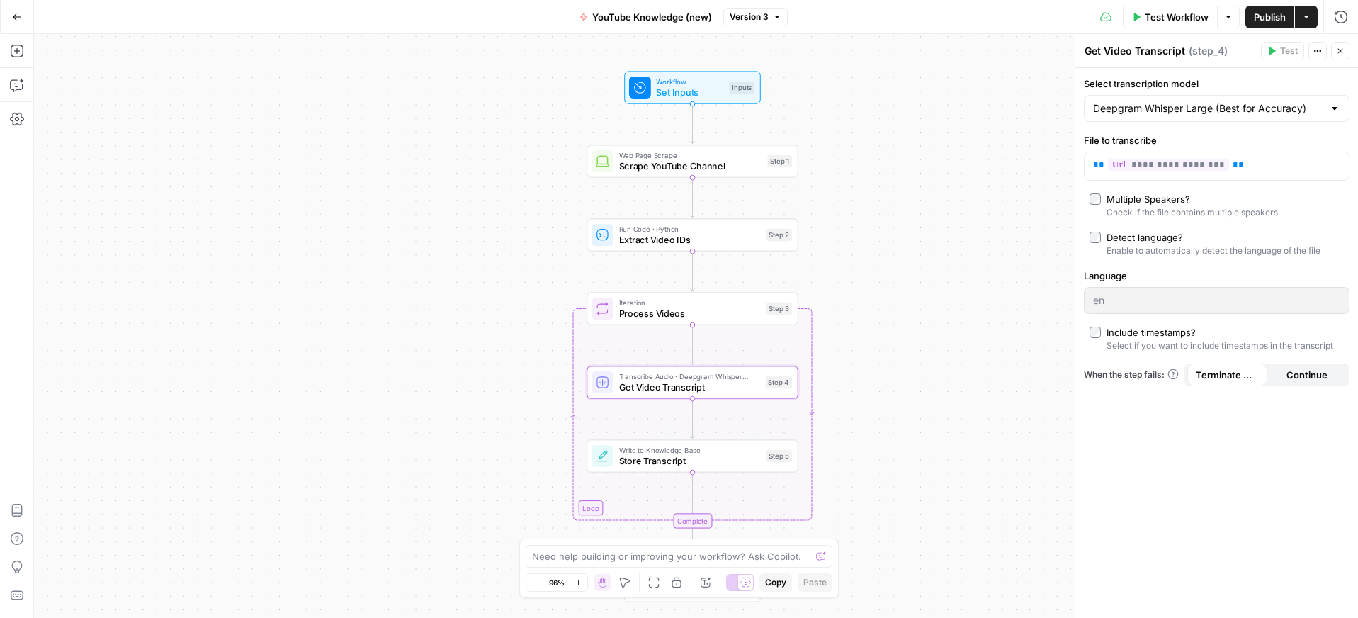
click at [654, 469] on div "Write to Knowledge Base Store Transcript Step 5 Copy step Delete step Add Note …" at bounding box center [692, 455] width 211 height 33
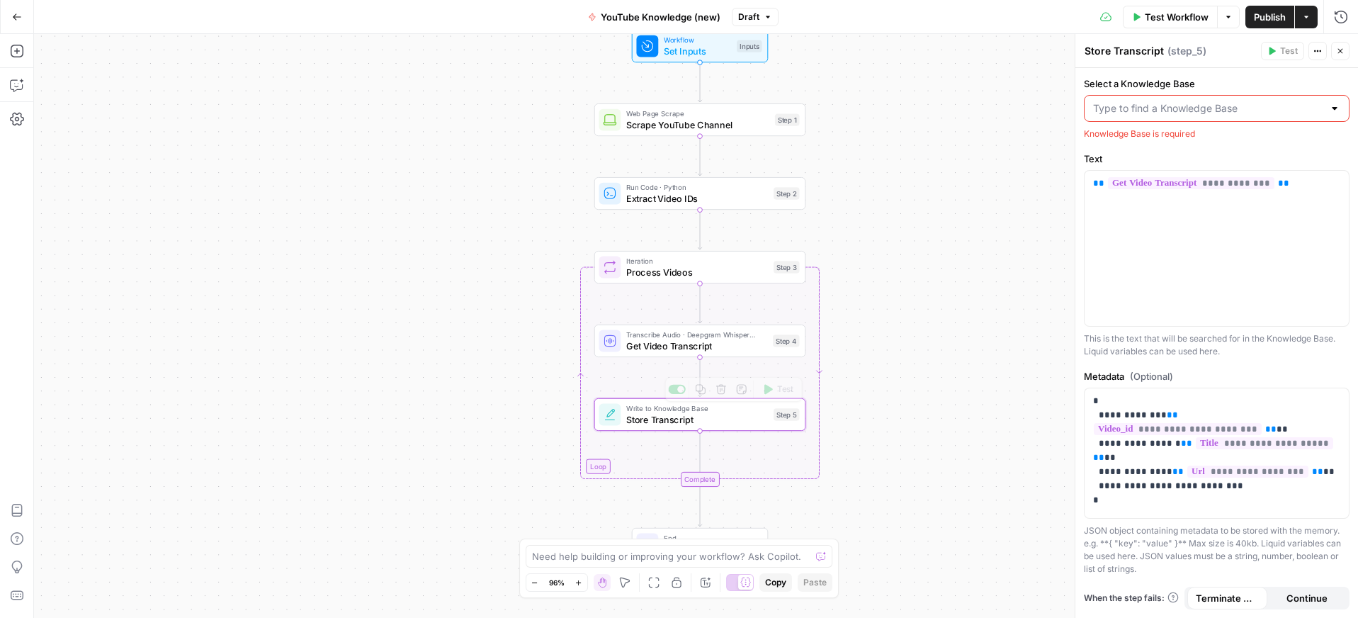
click at [390, 372] on div "Workflow Set Inputs Inputs Web Page Scrape Scrape YouTube Channel Step 1 Run Co…" at bounding box center [696, 326] width 1324 height 584
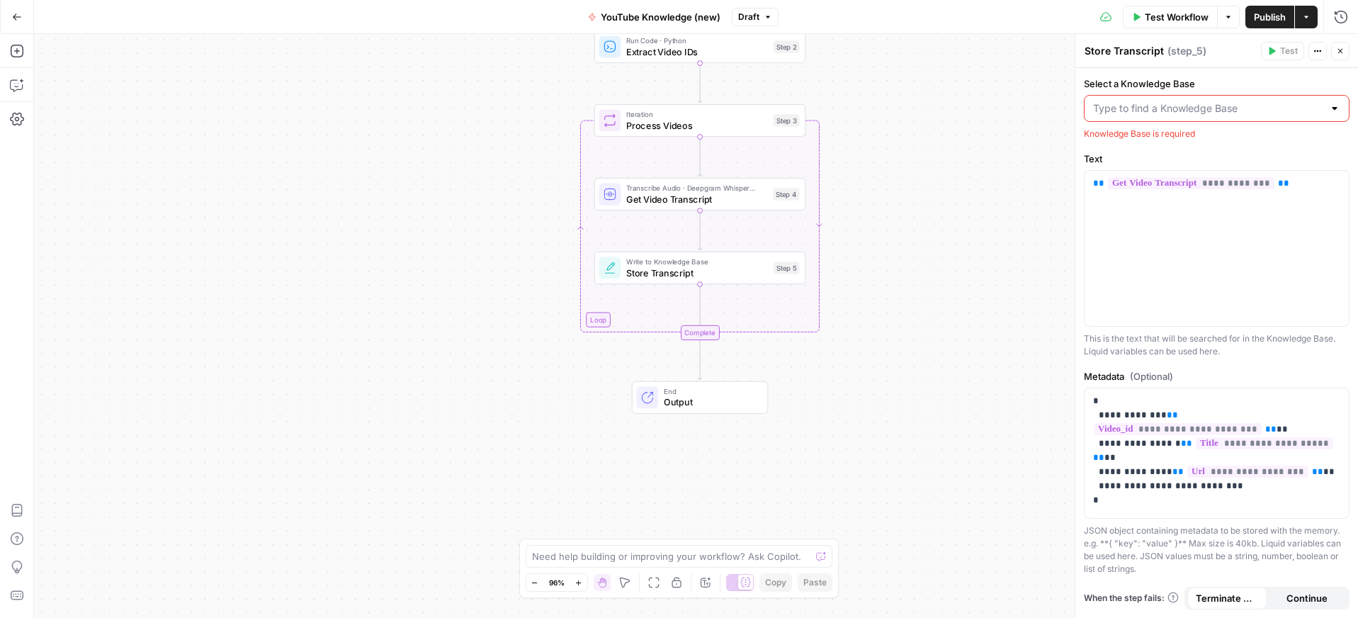
click at [681, 395] on div "End Output" at bounding box center [710, 397] width 93 height 23
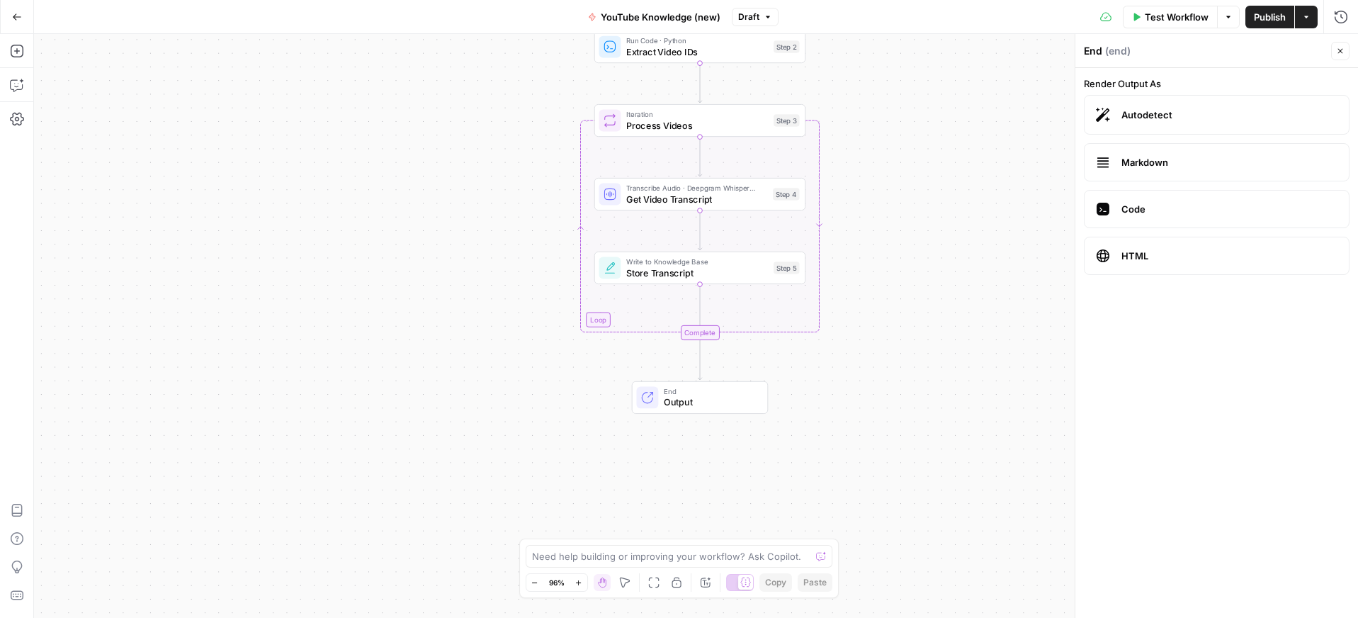
click at [1150, 117] on span "Autodetect" at bounding box center [1229, 115] width 216 height 14
click at [1150, 164] on span "Markdown" at bounding box center [1229, 162] width 216 height 14
click at [1145, 208] on span "Code" at bounding box center [1229, 209] width 216 height 14
click at [1141, 257] on span "HTML" at bounding box center [1229, 256] width 216 height 14
click at [1141, 256] on span "HTML" at bounding box center [1229, 256] width 216 height 14
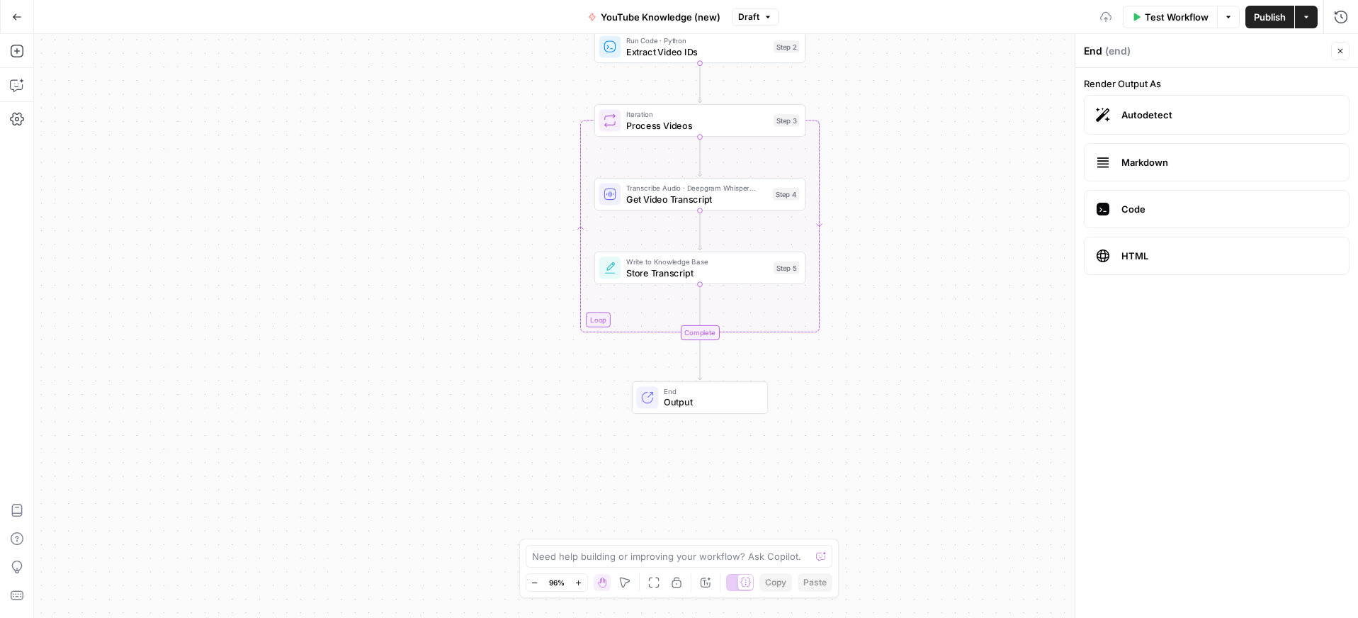
click at [1141, 256] on span "HTML" at bounding box center [1229, 256] width 216 height 14
click at [1153, 256] on span "HTML" at bounding box center [1229, 256] width 216 height 14
click at [1145, 112] on span "Autodetect" at bounding box center [1229, 115] width 216 height 14
click at [937, 129] on div "Workflow Set Inputs Inputs Web Page Scrape Scrape YouTube Channel Step 1 Run Co…" at bounding box center [696, 326] width 1324 height 584
click at [1339, 54] on icon "button" at bounding box center [1340, 51] width 9 height 9
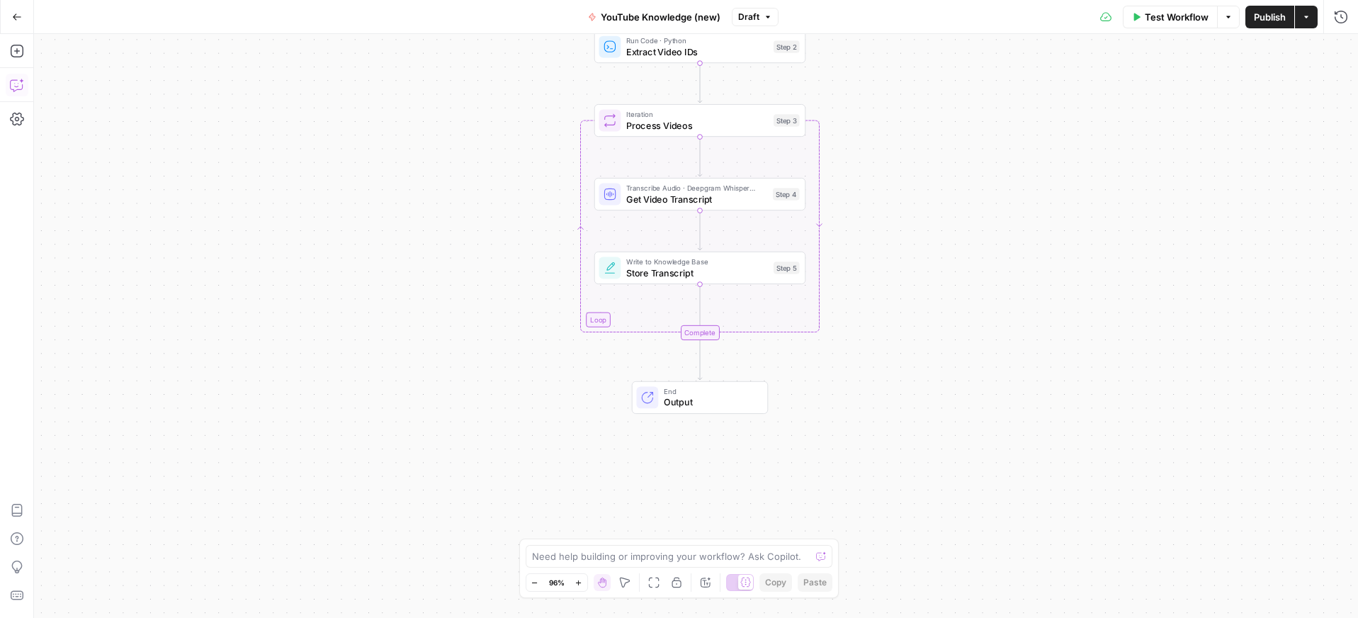
click at [22, 89] on icon "button" at bounding box center [17, 85] width 14 height 14
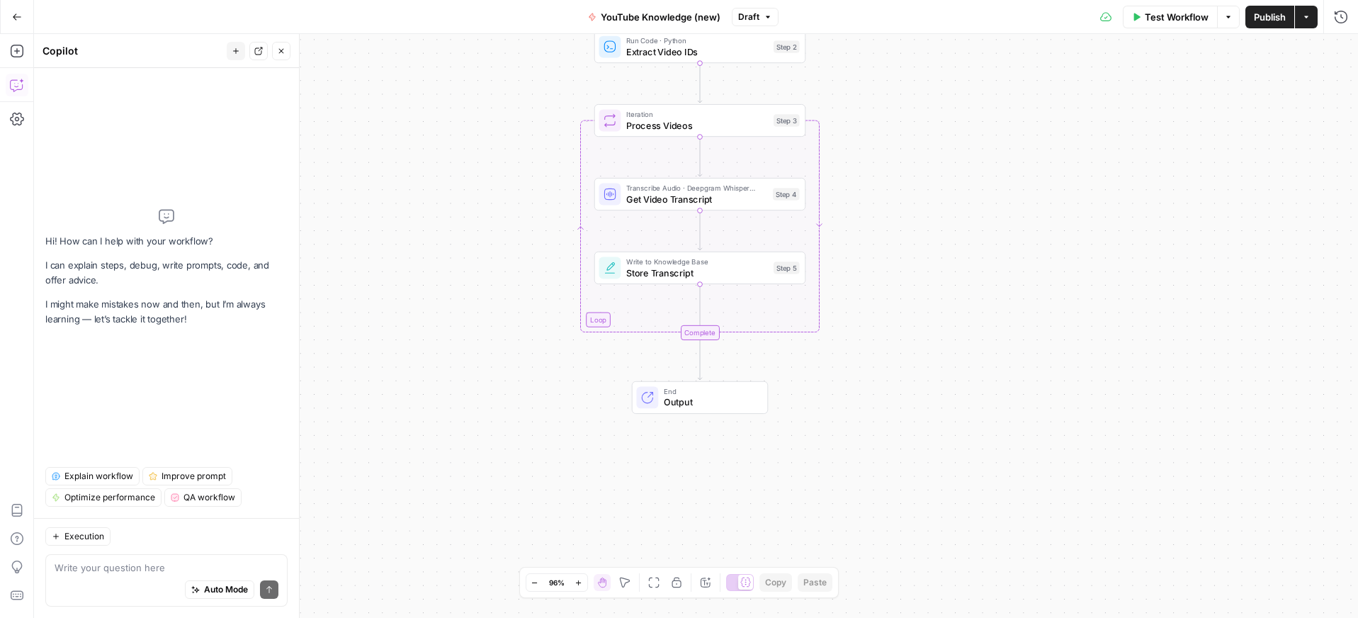
click at [116, 577] on div "Auto Mode Send" at bounding box center [167, 589] width 224 height 31
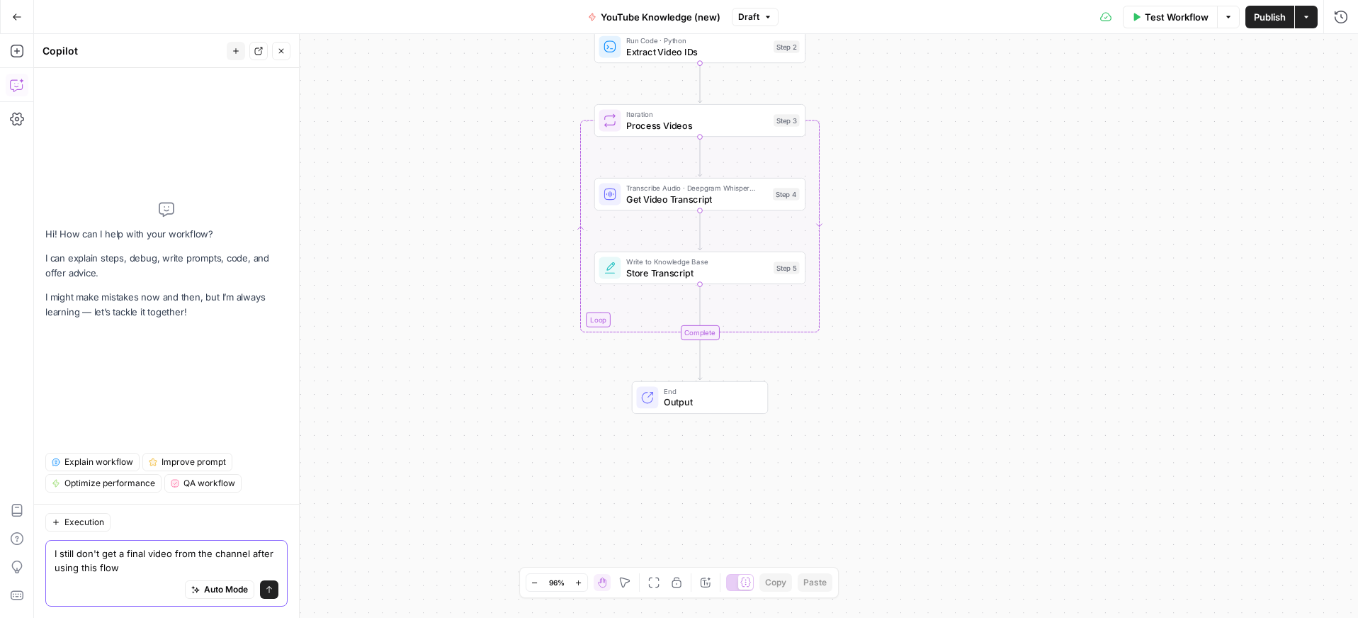
type textarea "I still don't get a final video from the channel after using this flow"
click at [275, 593] on button "Send" at bounding box center [269, 589] width 18 height 18
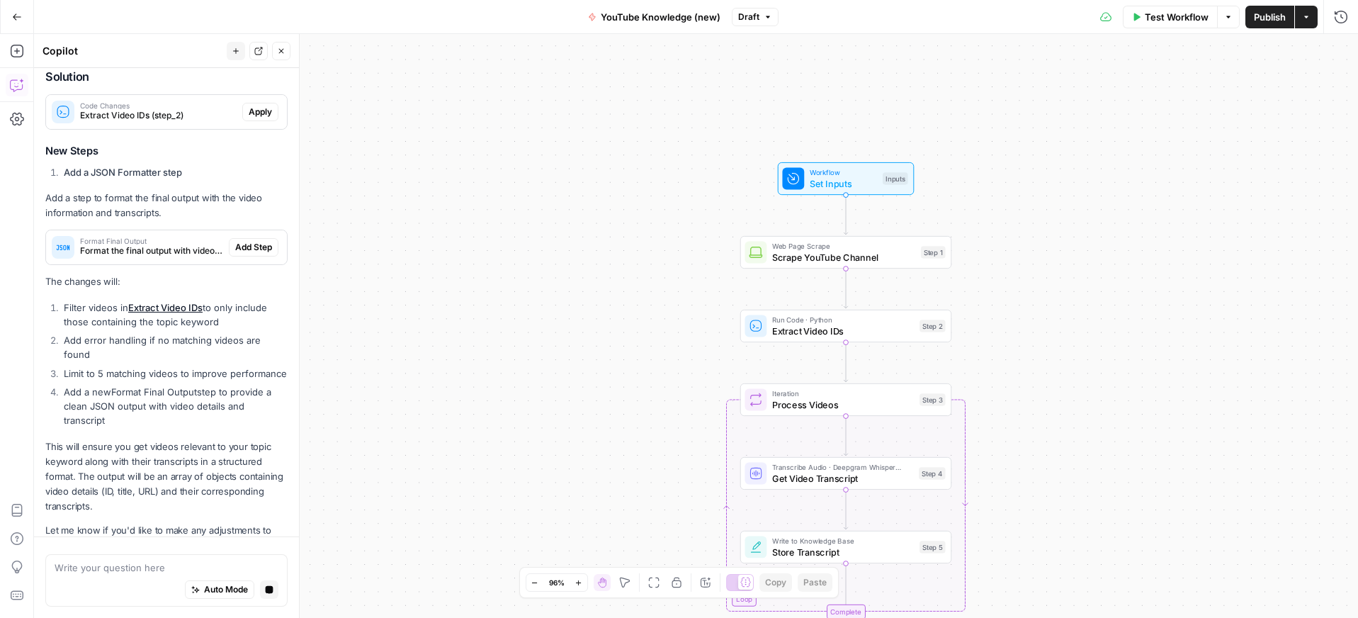
scroll to position [531, 0]
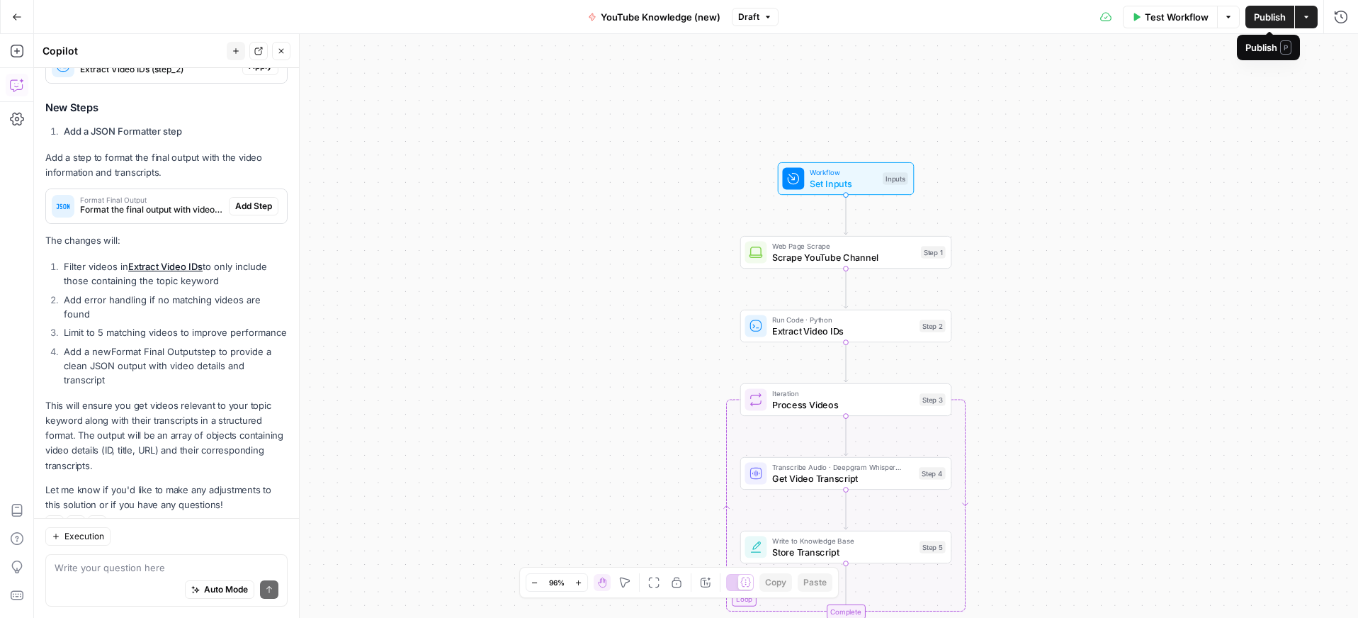
click at [1279, 19] on span "Publish" at bounding box center [1270, 17] width 32 height 14
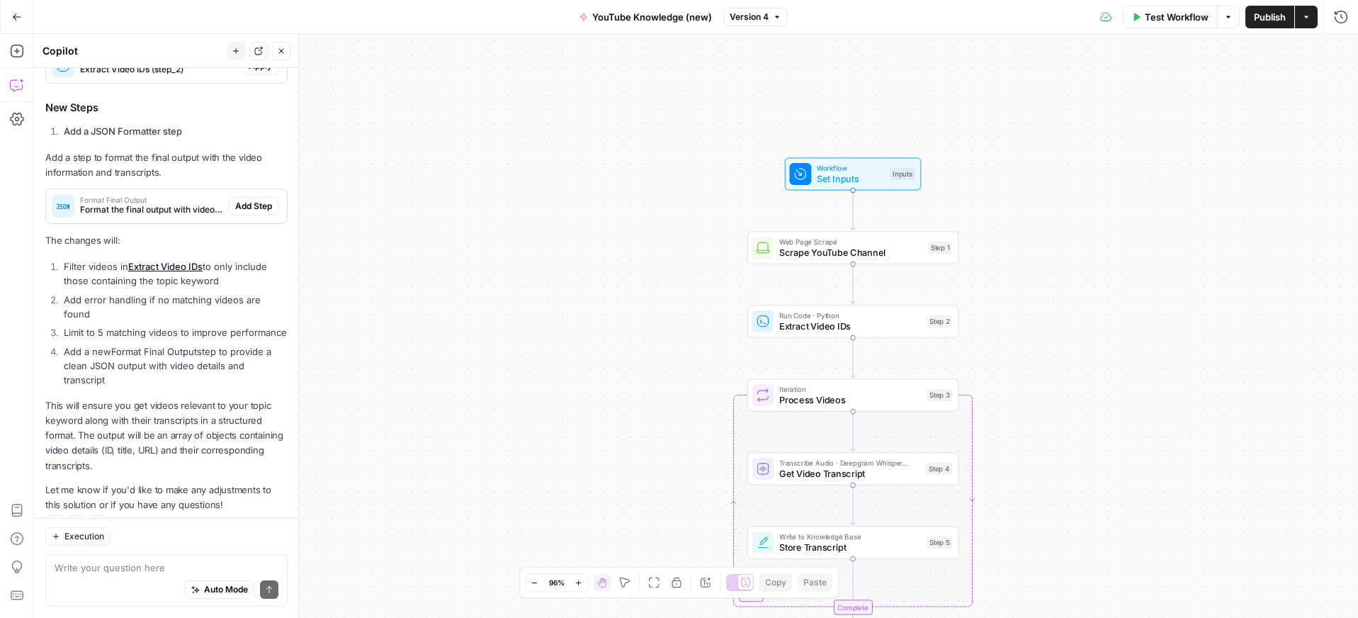
click at [9, 13] on button "Go Back" at bounding box center [17, 17] width 26 height 26
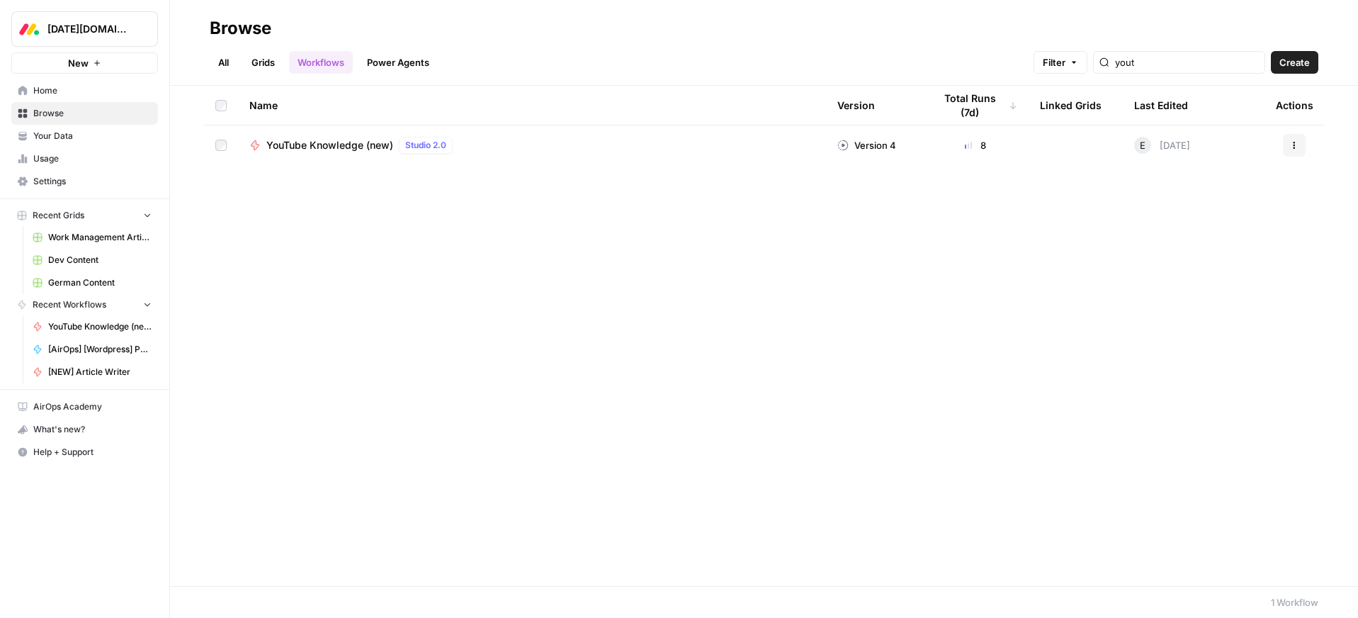
click at [932, 147] on td "8" at bounding box center [975, 145] width 106 height 40
click at [1294, 145] on icon "button" at bounding box center [1294, 146] width 2 height 2
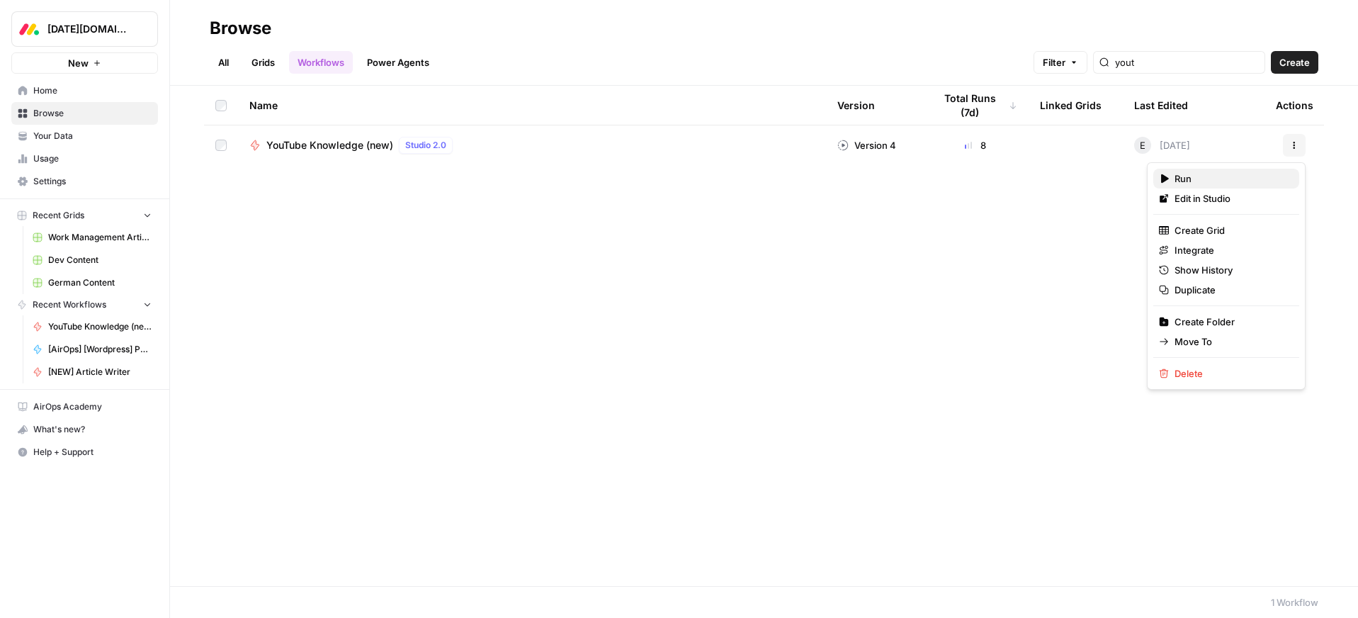
click at [1179, 178] on span "Run" at bounding box center [1230, 178] width 113 height 14
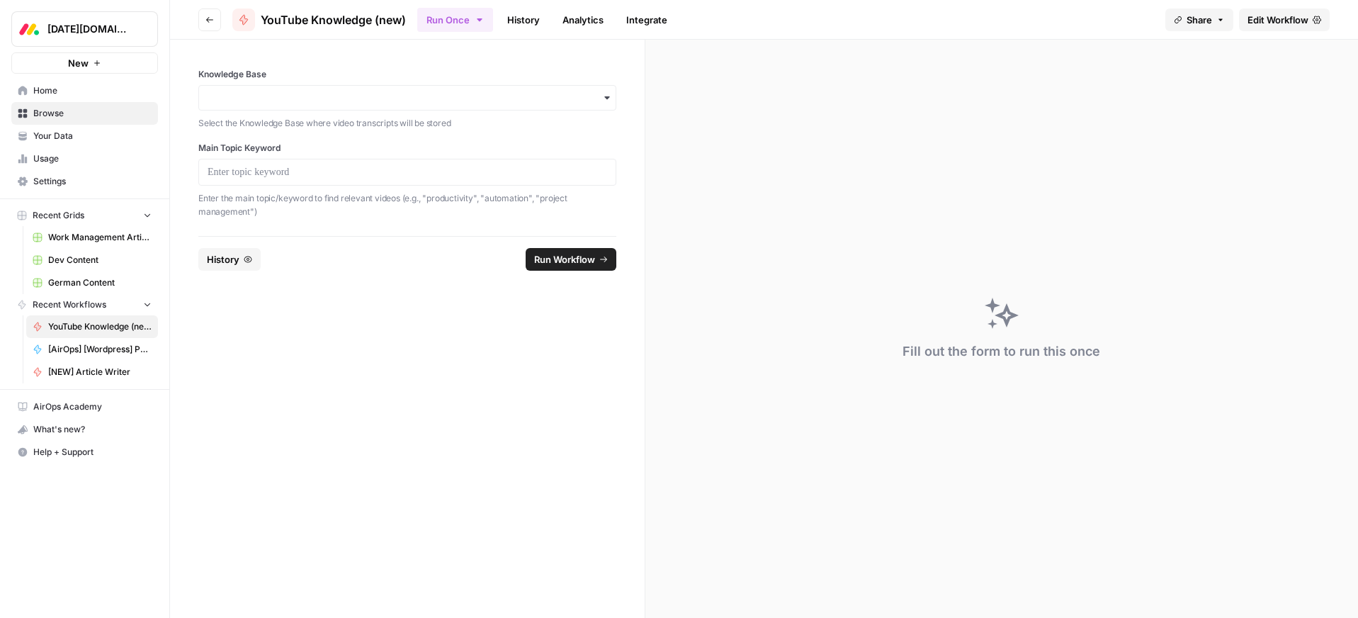
click at [293, 85] on div "button" at bounding box center [407, 98] width 418 height 26
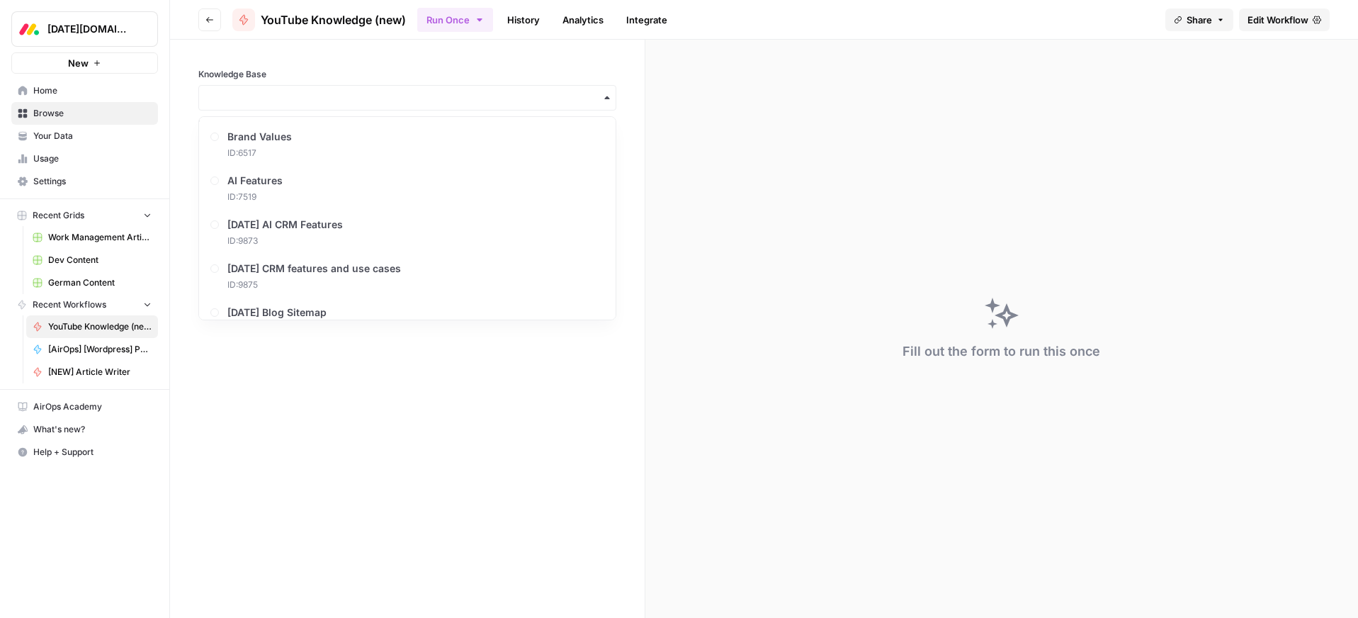
click at [295, 87] on div "button" at bounding box center [407, 98] width 418 height 26
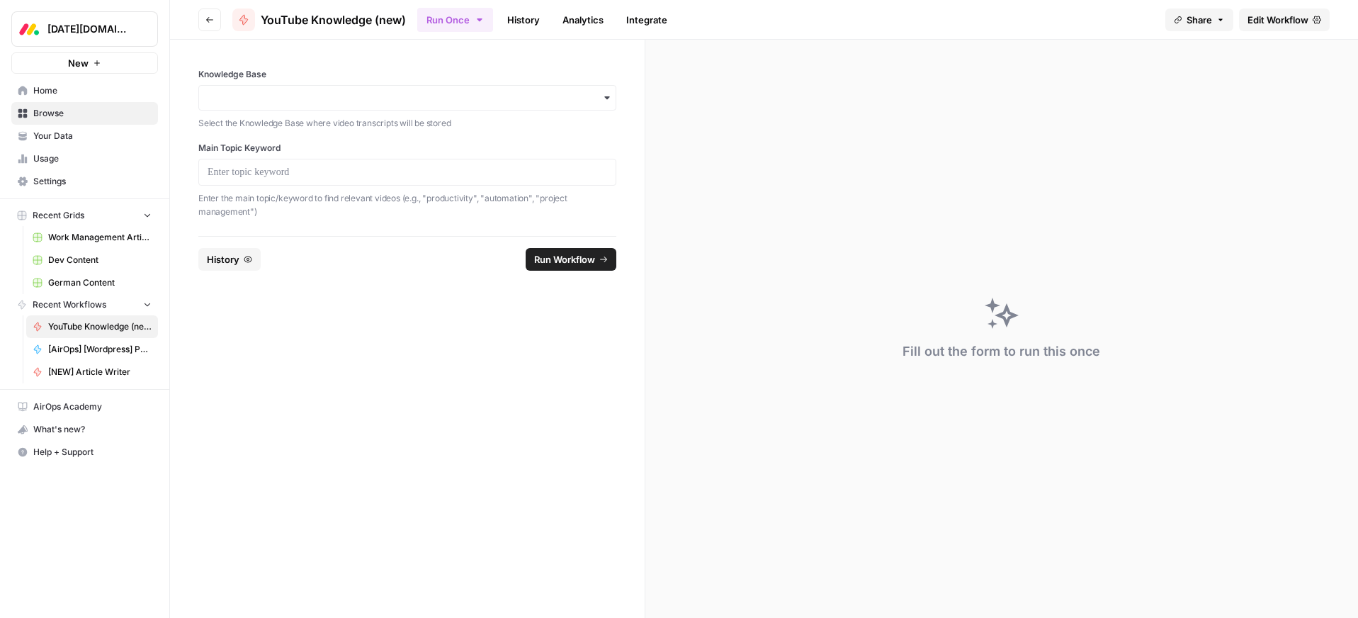
click at [295, 87] on div "button" at bounding box center [407, 98] width 418 height 26
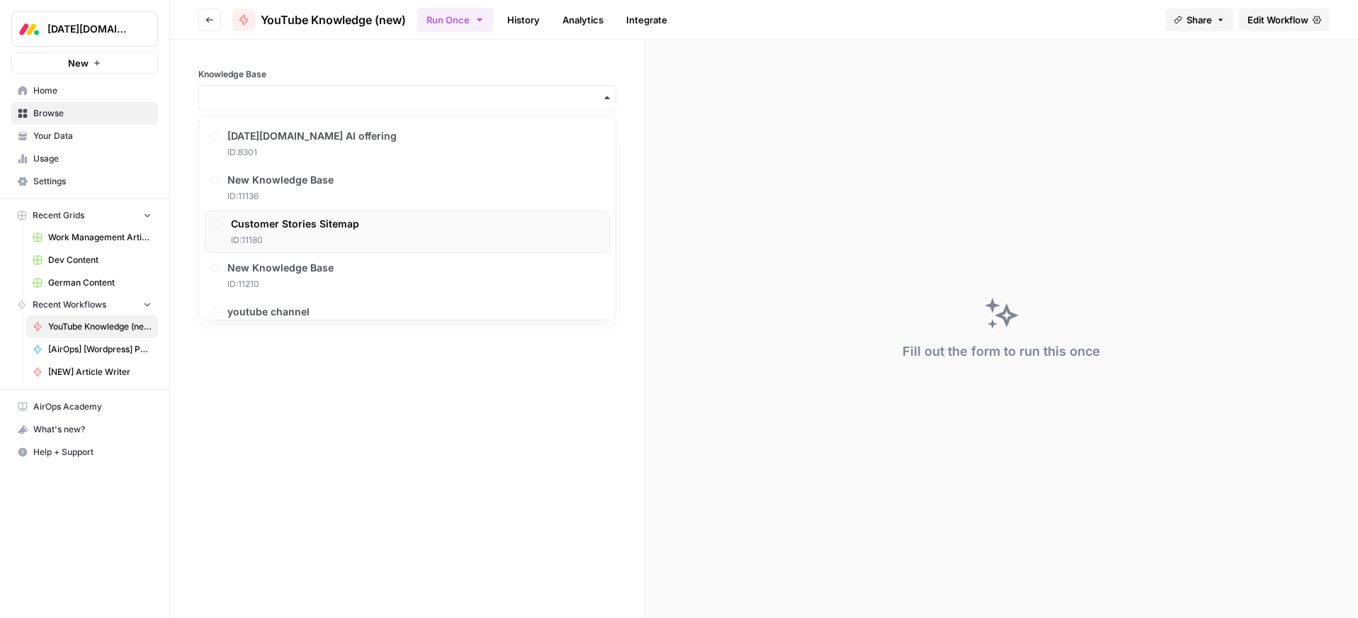
scroll to position [687, 0]
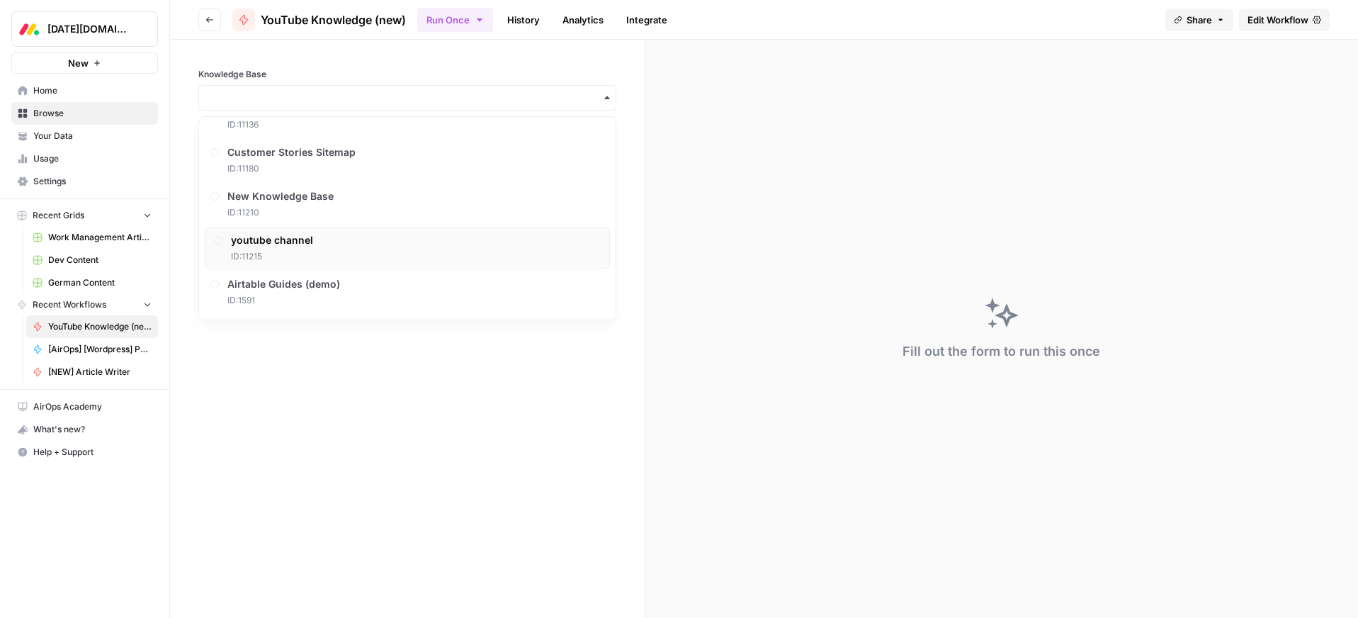
click at [292, 248] on div "youtube channel ID: 11215" at bounding box center [272, 248] width 82 height 30
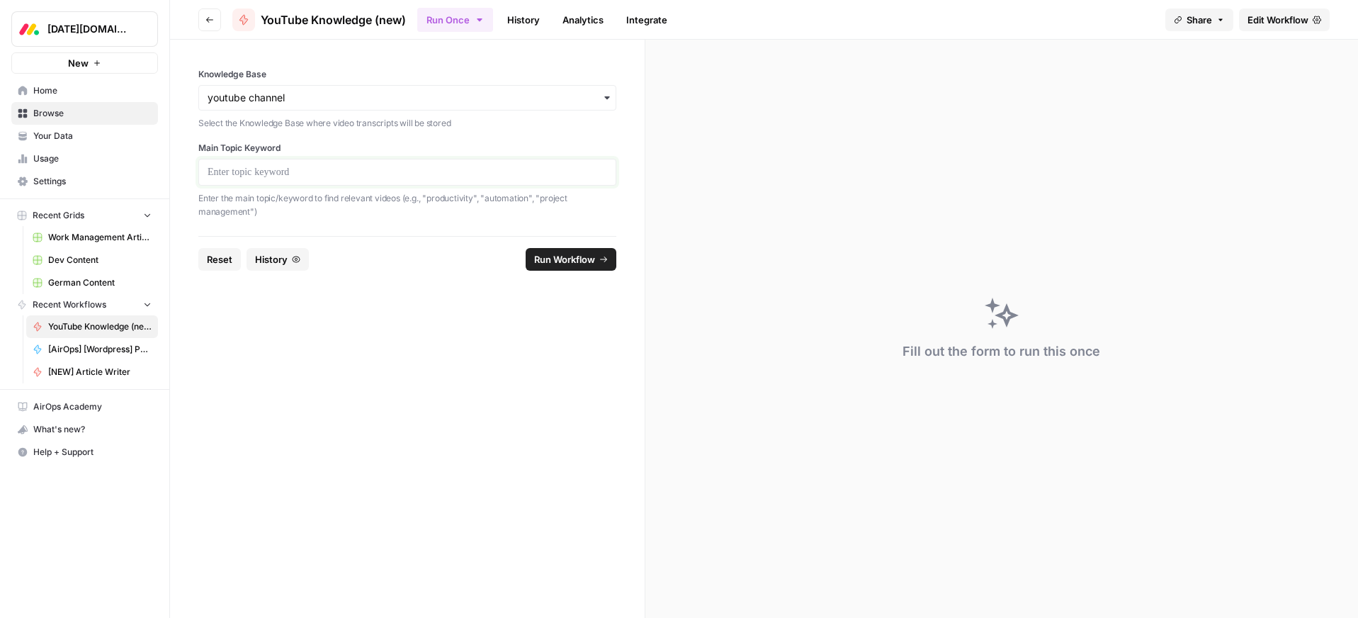
click at [271, 174] on p at bounding box center [408, 172] width 400 height 14
click at [570, 258] on span "Run Workflow" at bounding box center [564, 259] width 61 height 14
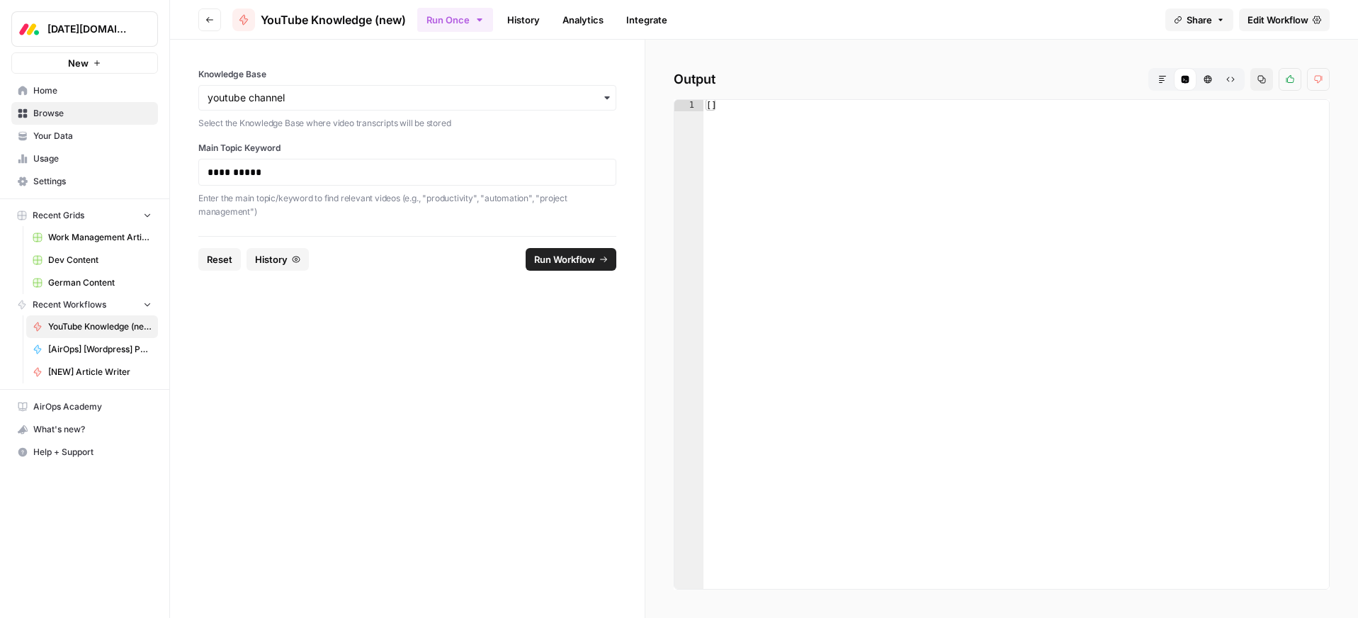
type textarea "**"
click at [712, 108] on div "[ ]" at bounding box center [1015, 355] width 625 height 511
click at [743, 109] on div "[ ]" at bounding box center [1015, 355] width 625 height 511
click at [252, 169] on p "**********" at bounding box center [408, 172] width 400 height 14
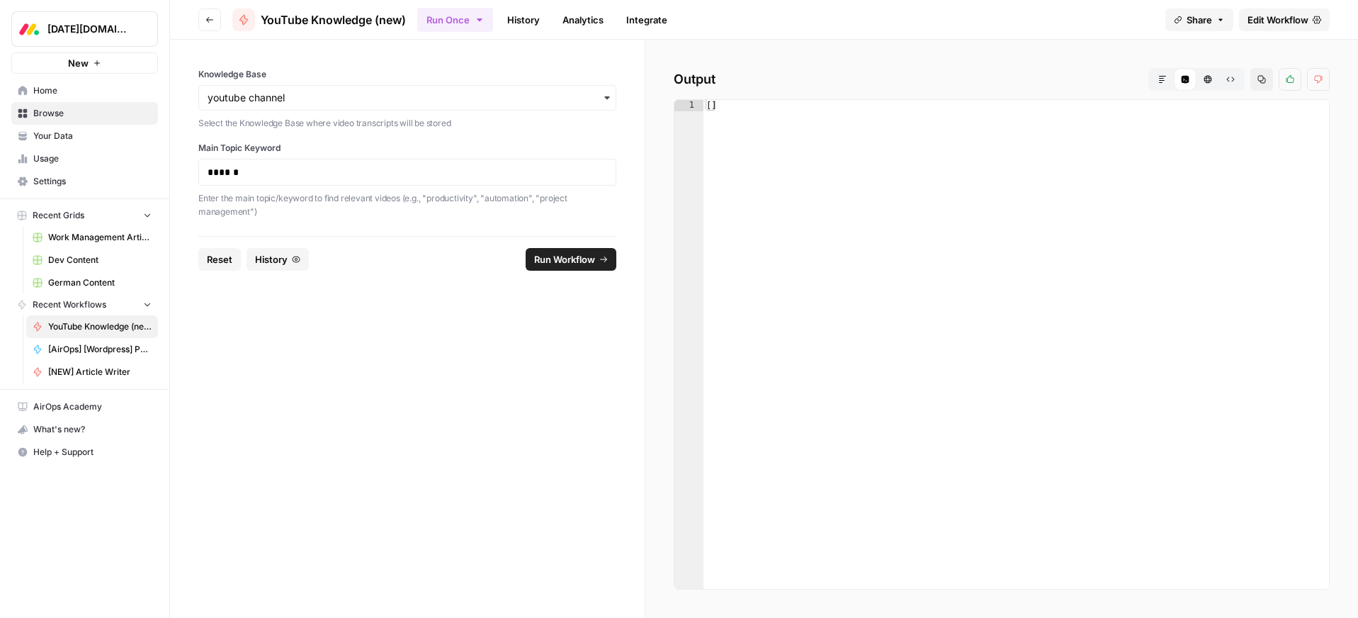
click at [562, 254] on span "Run Workflow" at bounding box center [564, 259] width 61 height 14
click at [60, 91] on span "Home" at bounding box center [92, 90] width 118 height 13
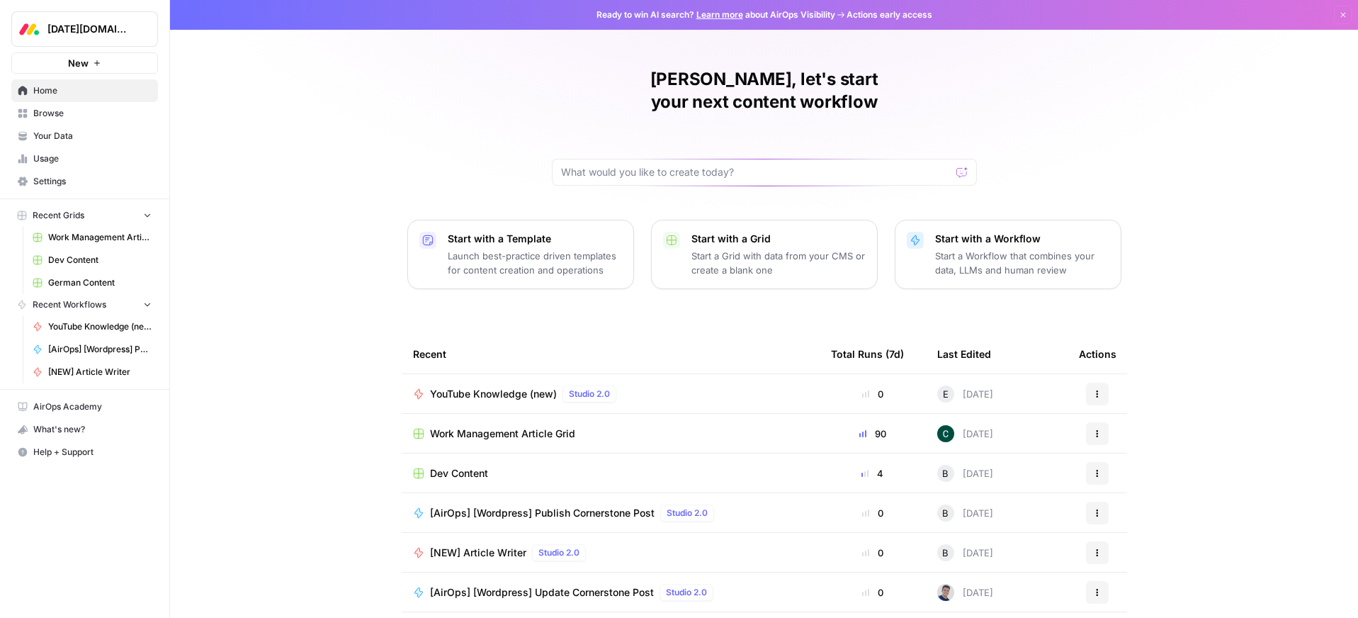
click at [57, 115] on span "Browse" at bounding box center [92, 113] width 118 height 13
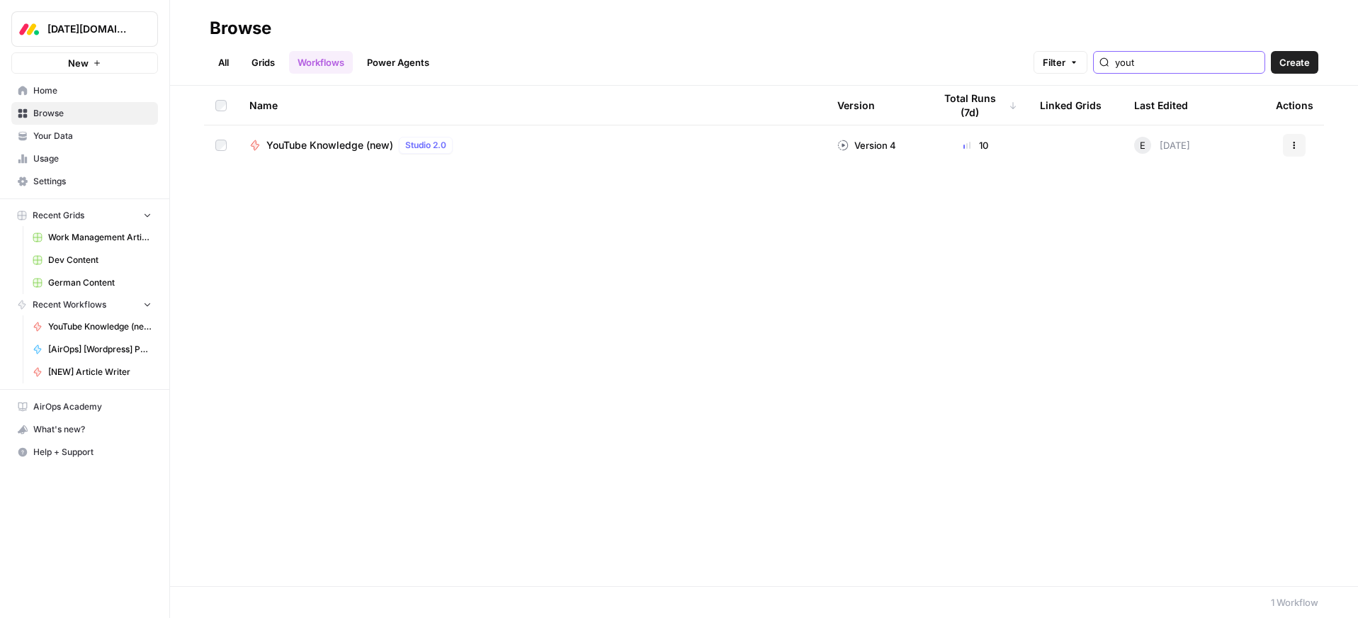
drag, startPoint x: 1177, startPoint y: 67, endPoint x: 1162, endPoint y: 62, distance: 16.2
click at [0, 0] on div "Filter yout" at bounding box center [0, 0] width 0 height 0
click at [1253, 66] on input "yout" at bounding box center [1187, 62] width 144 height 14
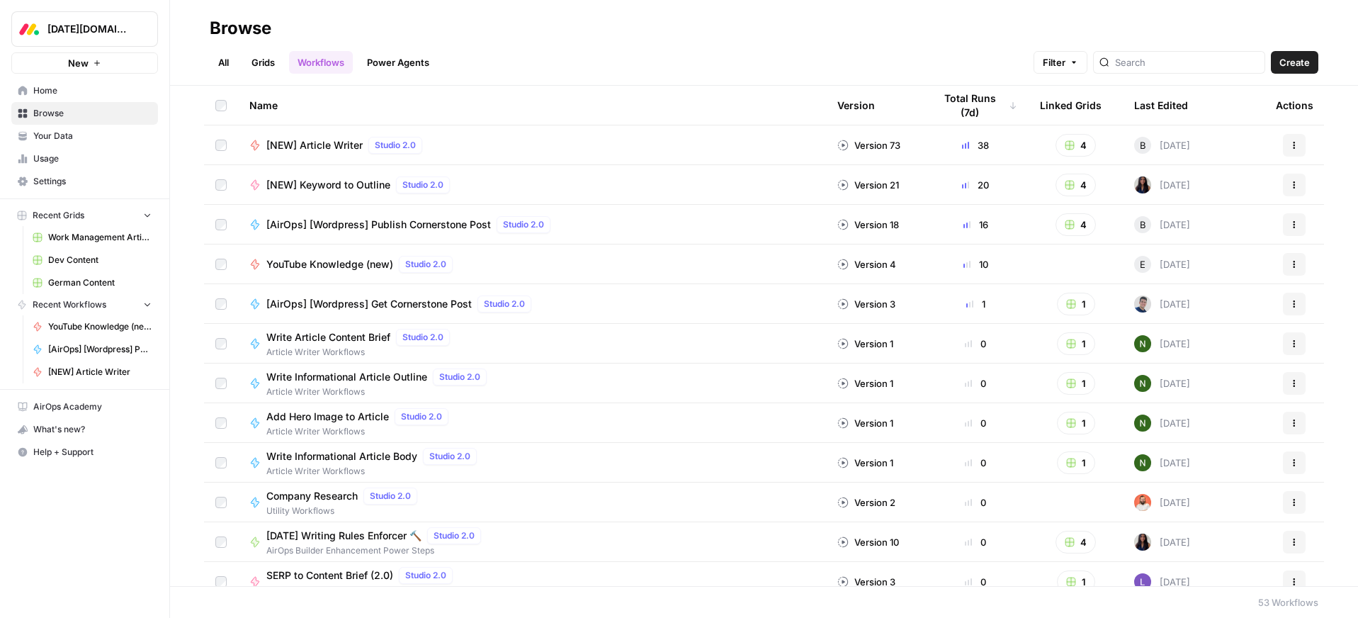
click at [512, 148] on div "[NEW] Article Writer Studio 2.0" at bounding box center [531, 145] width 565 height 17
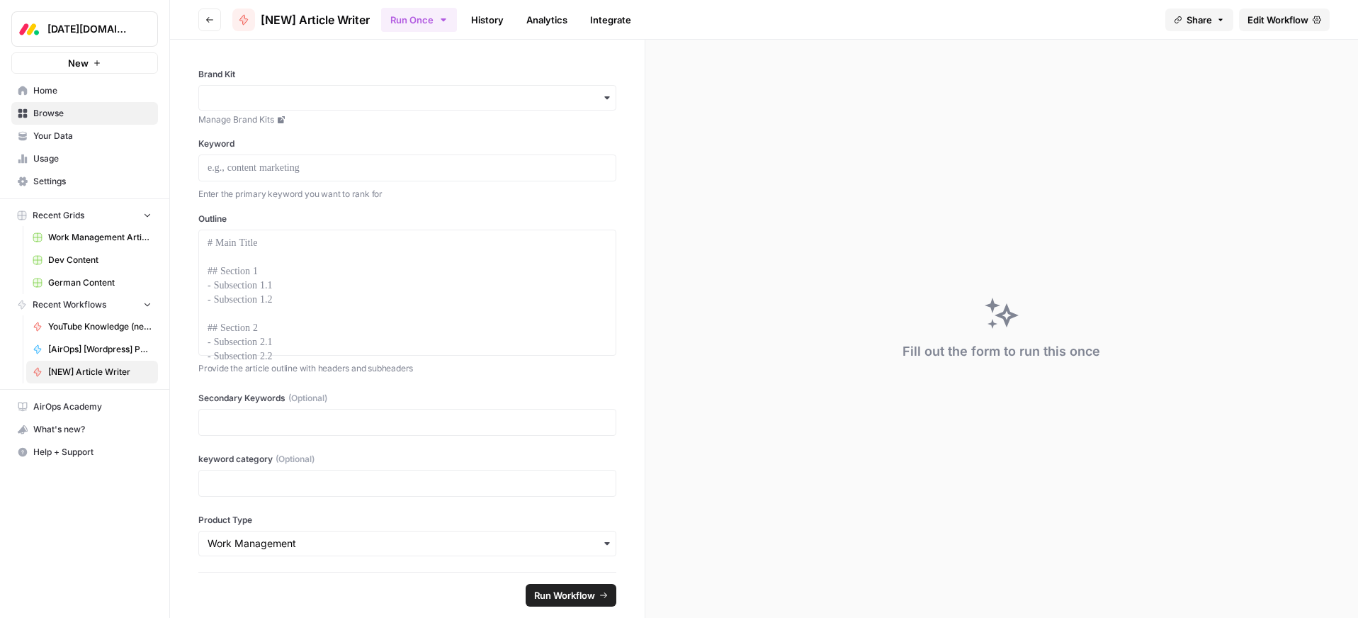
click at [211, 18] on icon "button" at bounding box center [209, 20] width 9 height 9
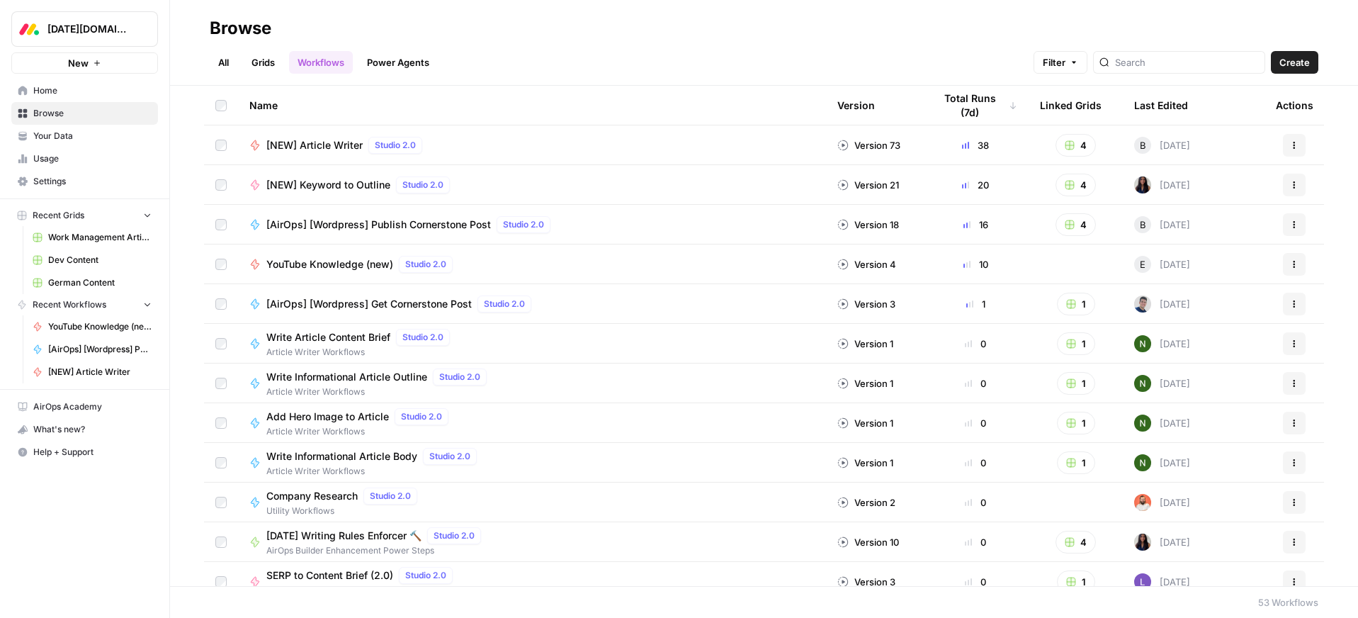
click at [48, 145] on link "Your Data" at bounding box center [84, 136] width 147 height 23
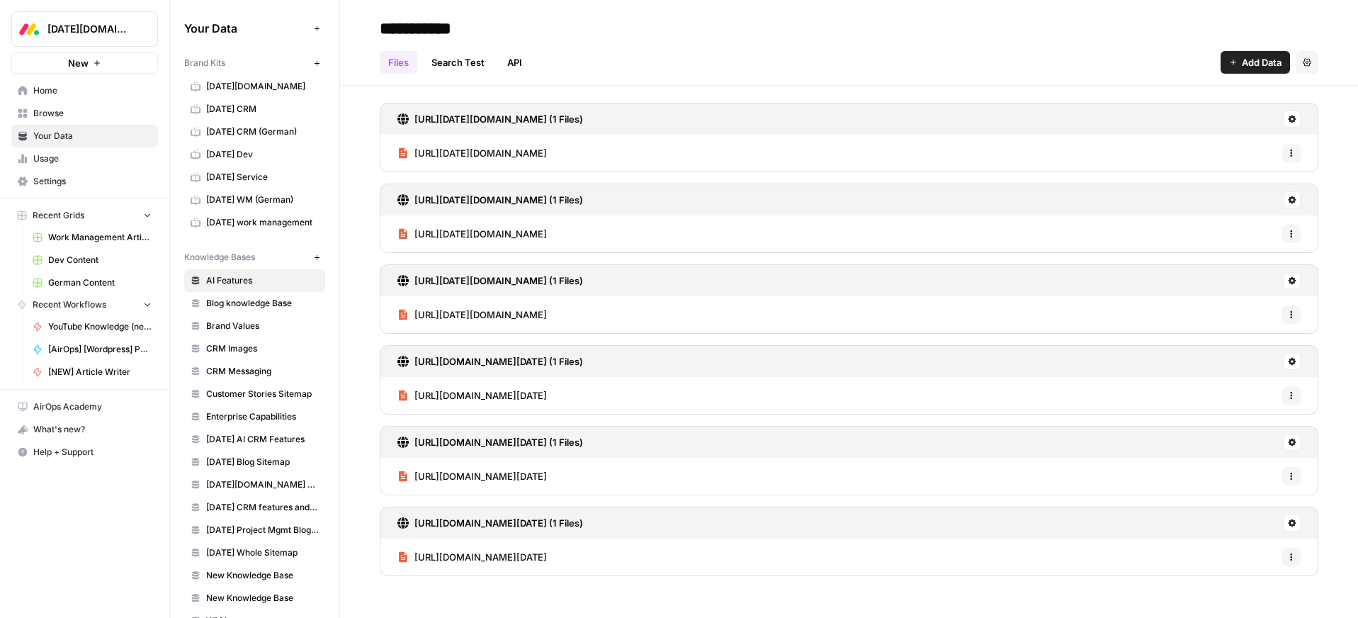
click at [256, 111] on span "monday CRM" at bounding box center [262, 109] width 113 height 13
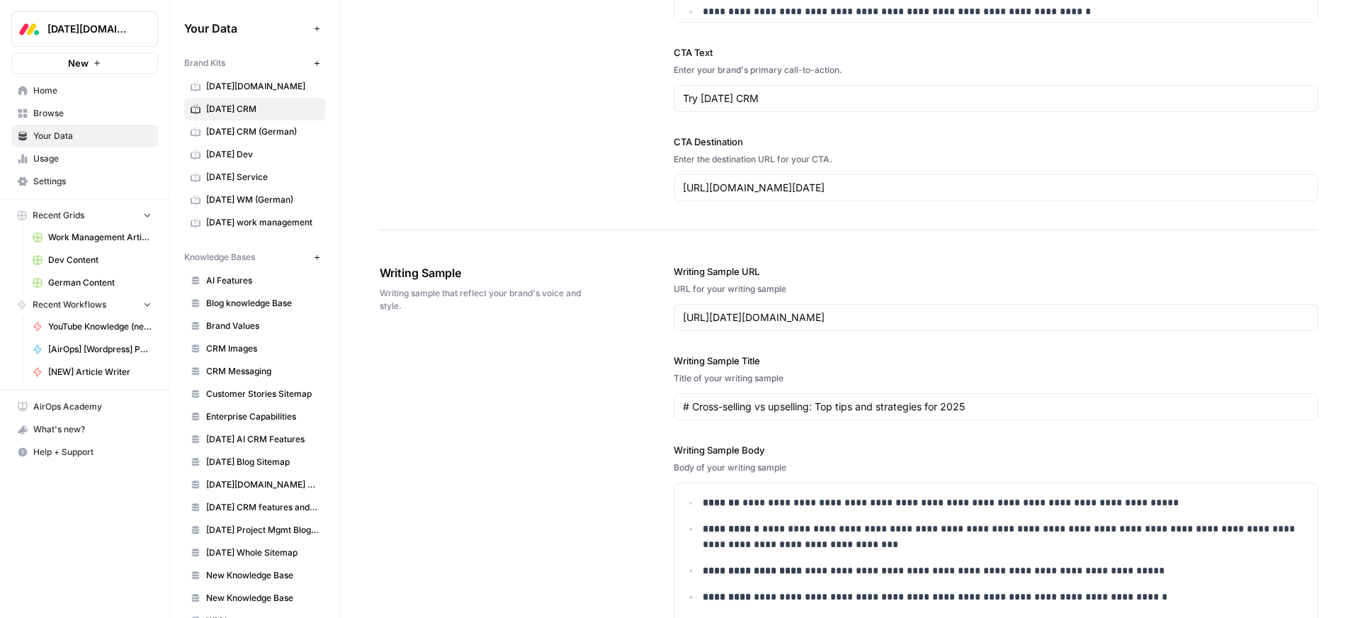
scroll to position [99, 0]
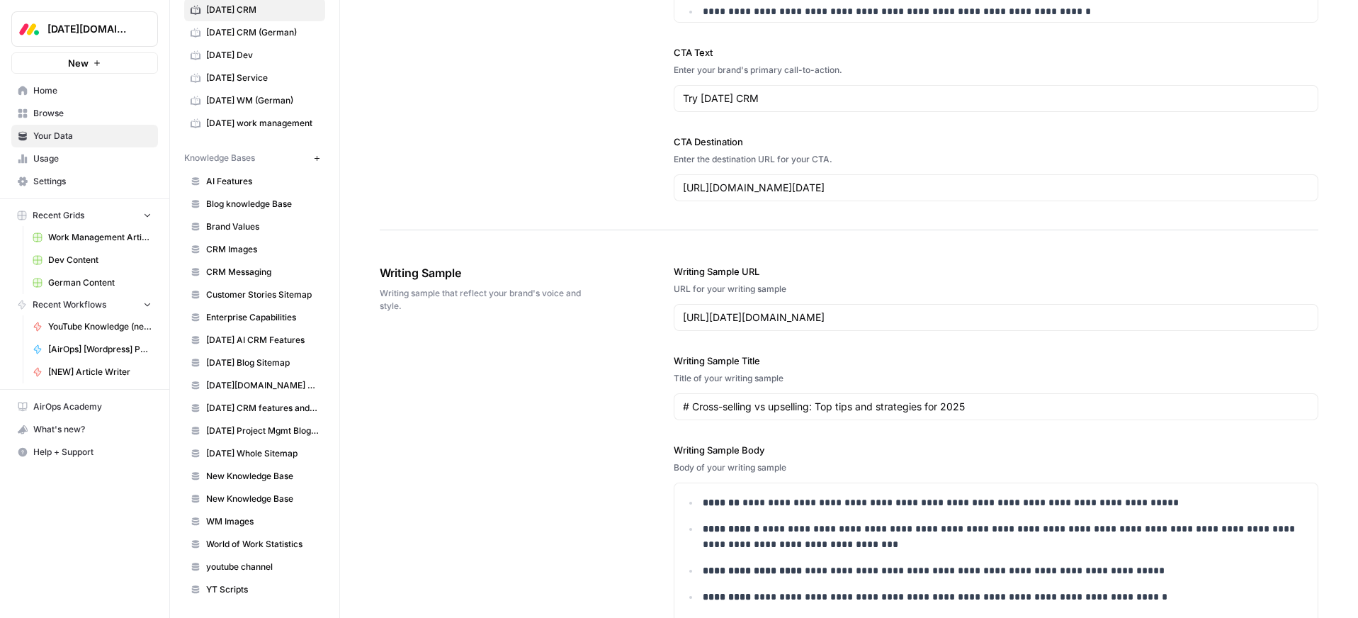
click at [46, 86] on span "Home" at bounding box center [92, 90] width 118 height 13
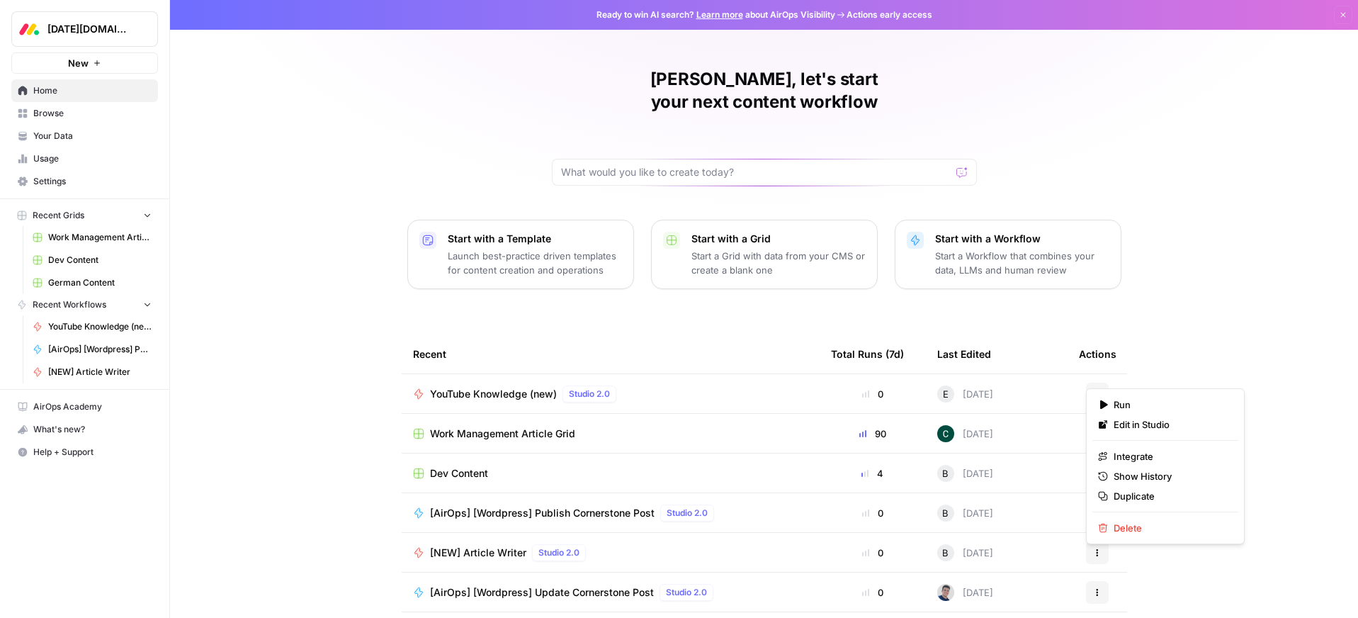
click at [1094, 390] on icon "button" at bounding box center [1097, 394] width 9 height 9
click at [1124, 421] on span "Edit in Studio" at bounding box center [1170, 424] width 113 height 14
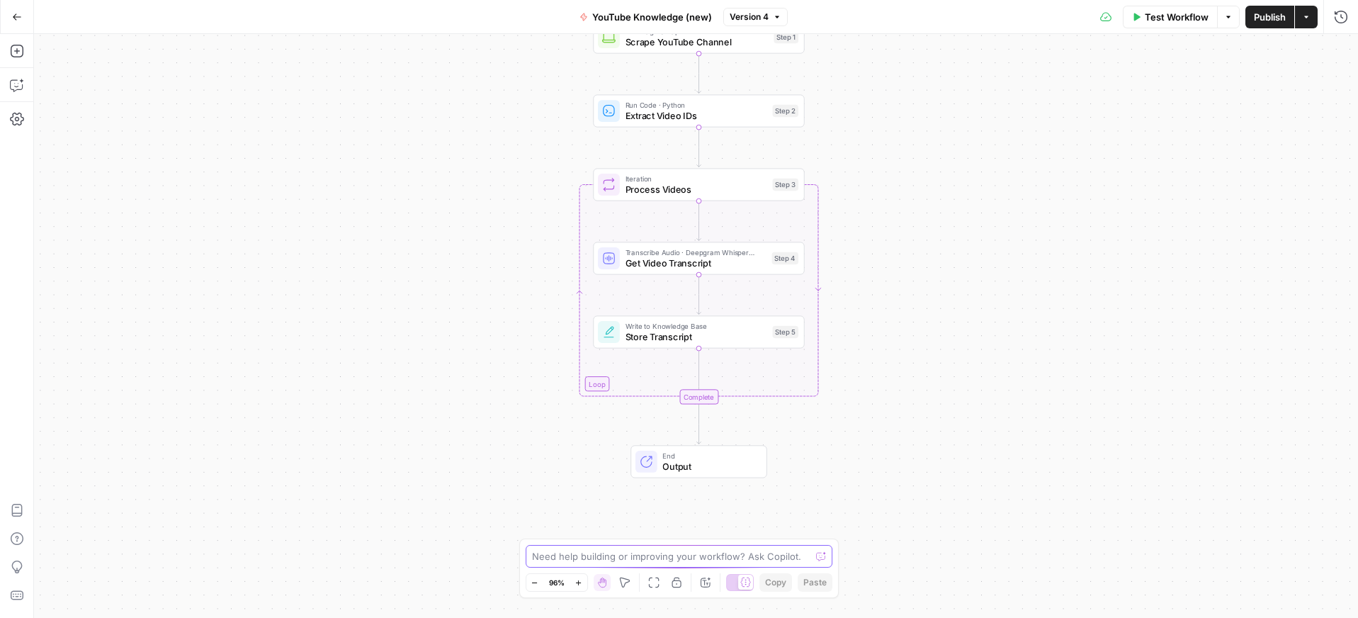
click at [611, 558] on textarea at bounding box center [671, 556] width 279 height 14
type textarea "I still don't get a final video that been located by this process"
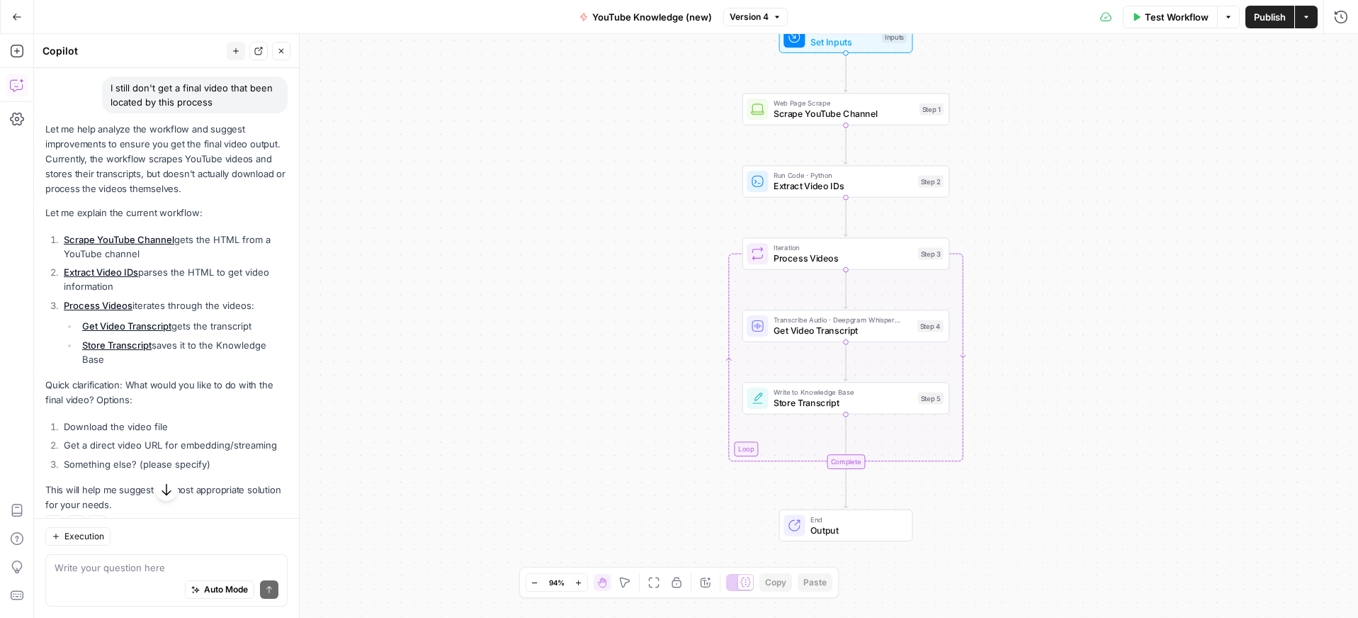
scroll to position [133, 0]
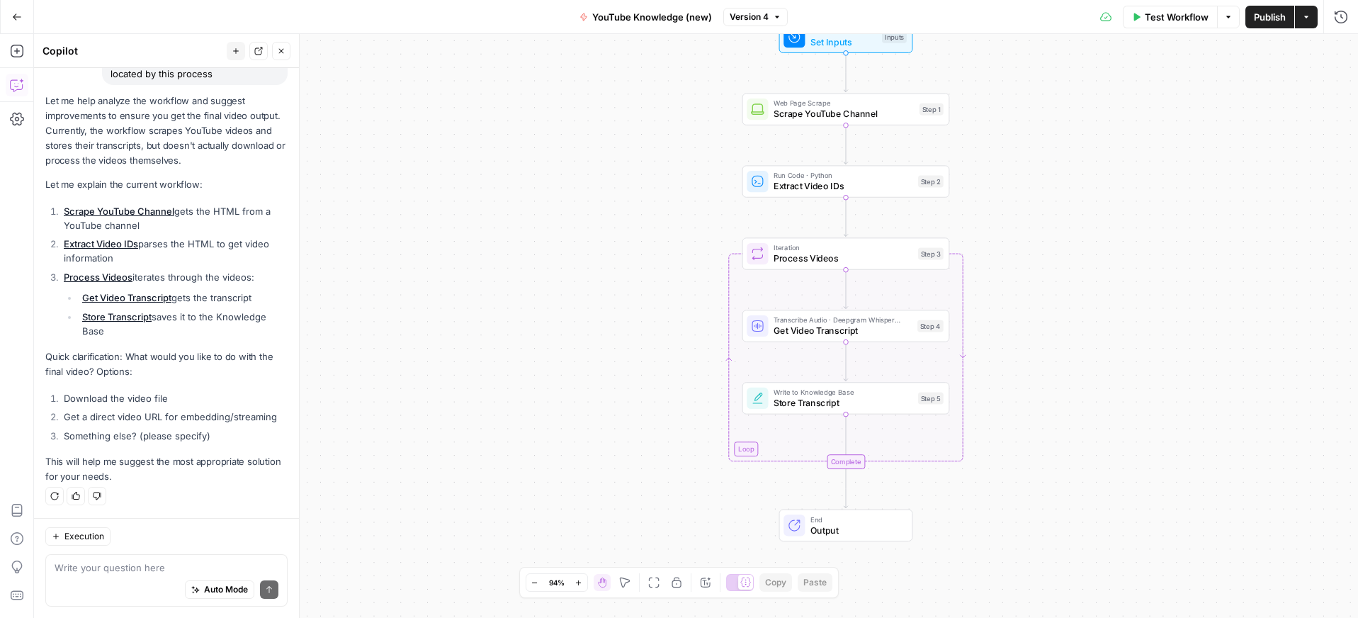
click at [123, 417] on li "Get a direct video URL for embedding/streaming" at bounding box center [173, 416] width 227 height 14
copy ol "Get a direct video URL for embedding/streaming"
click at [93, 574] on div "Auto Mode Send" at bounding box center [167, 589] width 224 height 31
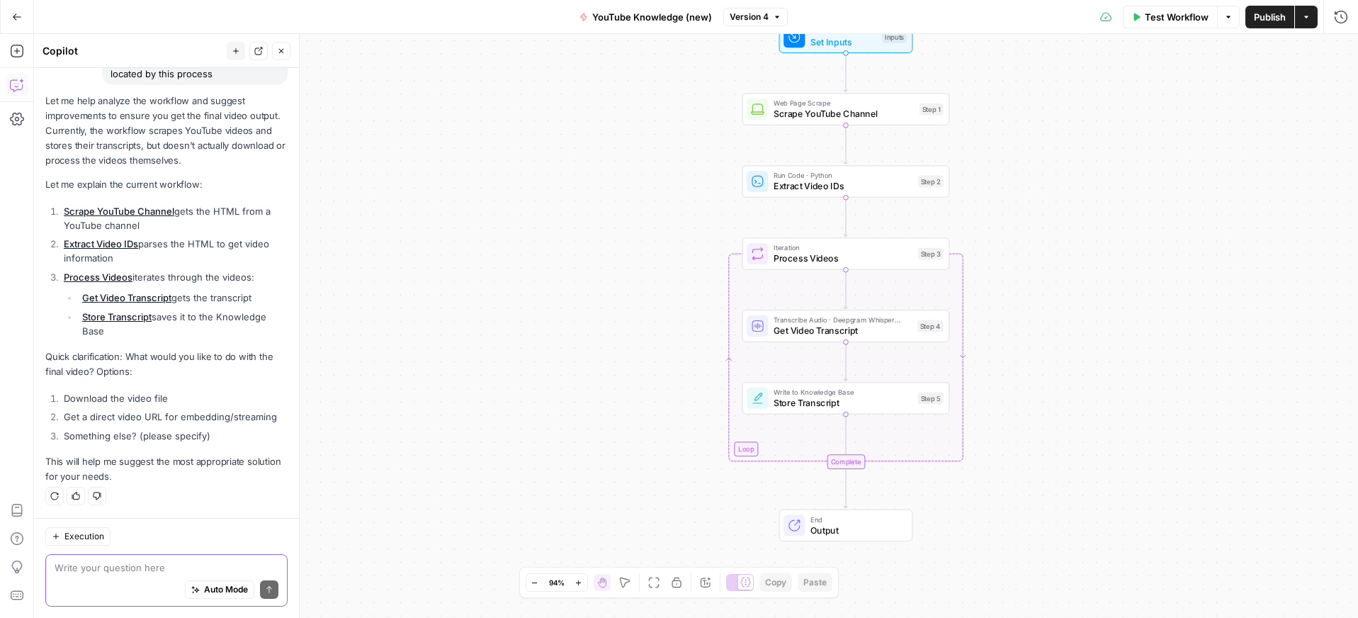
paste textarea "Get a direct video URL for embedding/streaming"
type textarea "Get a direct video URL for embedding/streaming"
click at [271, 591] on icon "submit" at bounding box center [269, 589] width 9 height 9
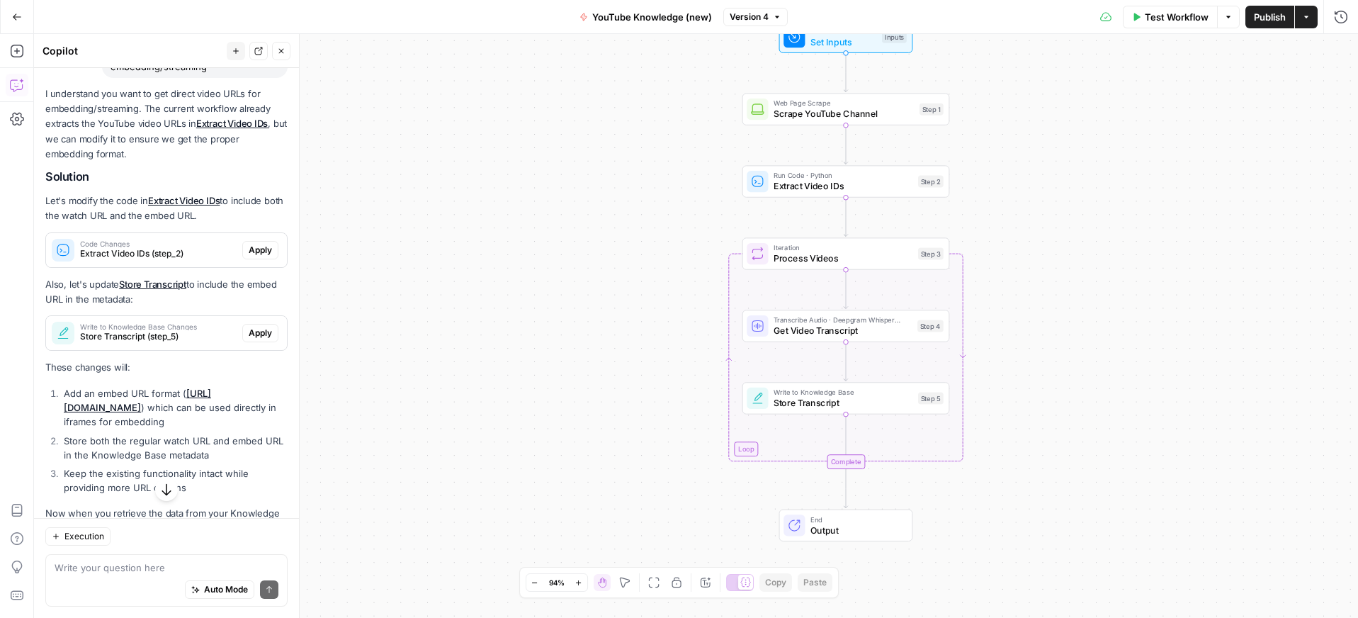
scroll to position [582, 0]
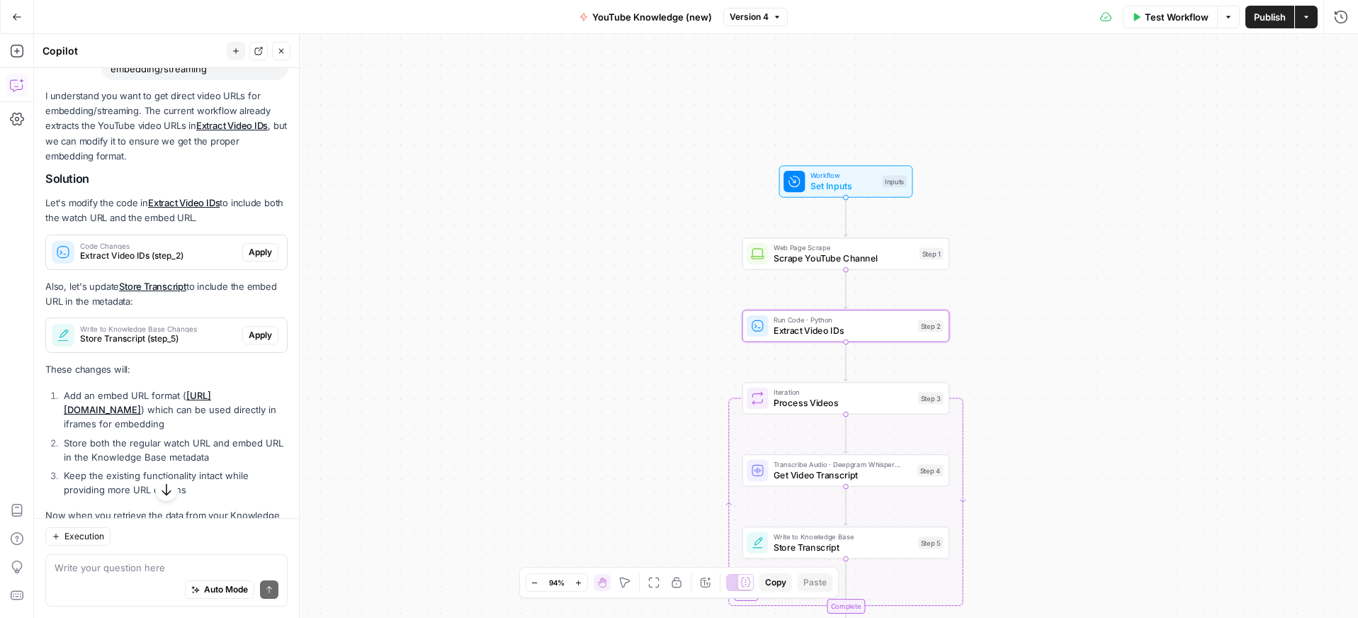
click at [264, 252] on span "Apply" at bounding box center [260, 252] width 23 height 13
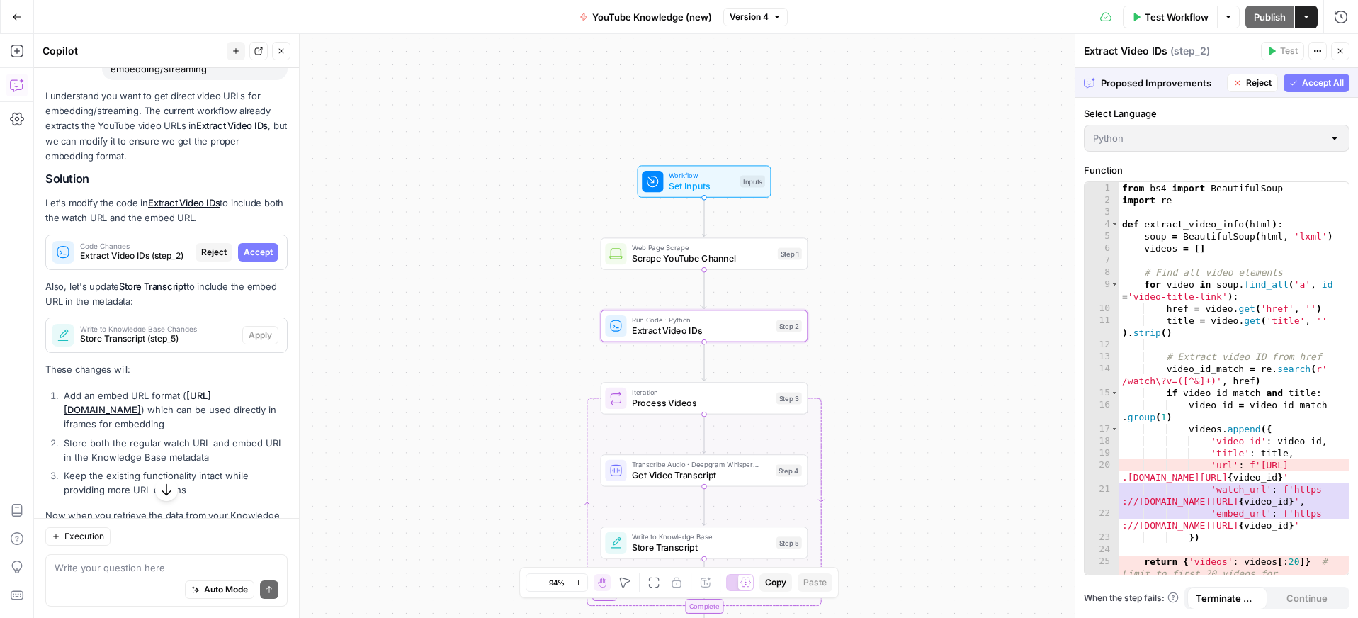
click at [270, 253] on span "Accept" at bounding box center [258, 252] width 29 height 13
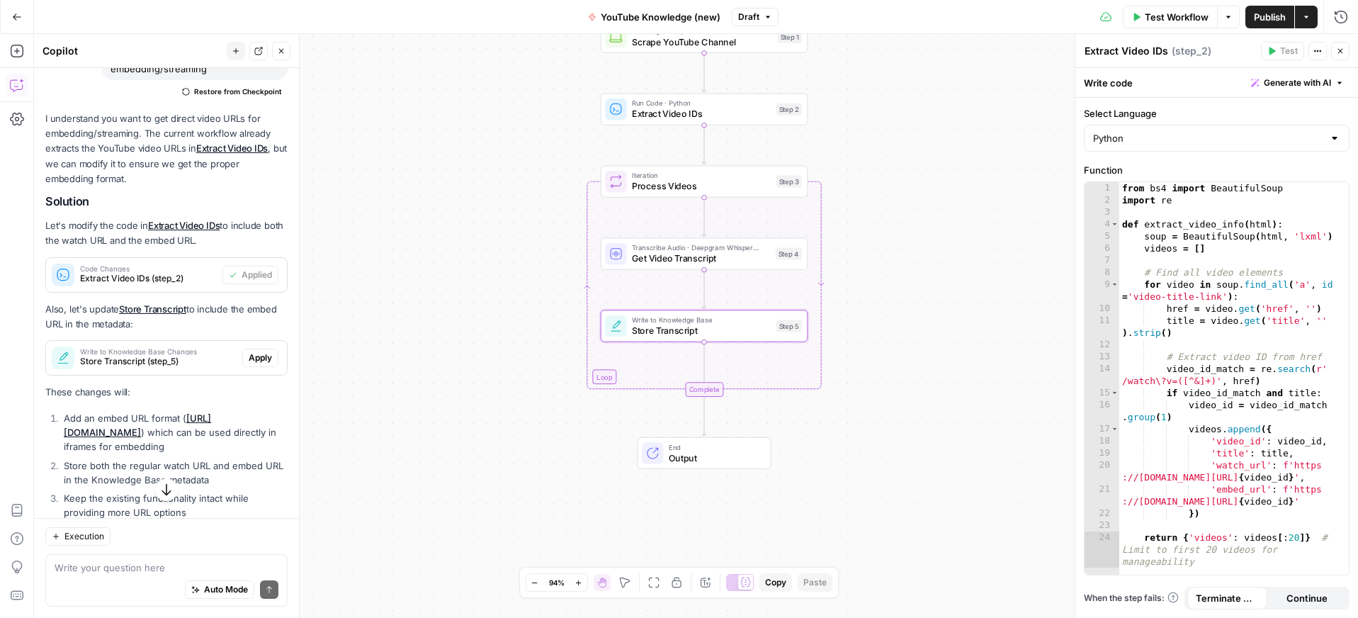
click at [259, 351] on span "Apply" at bounding box center [260, 357] width 23 height 13
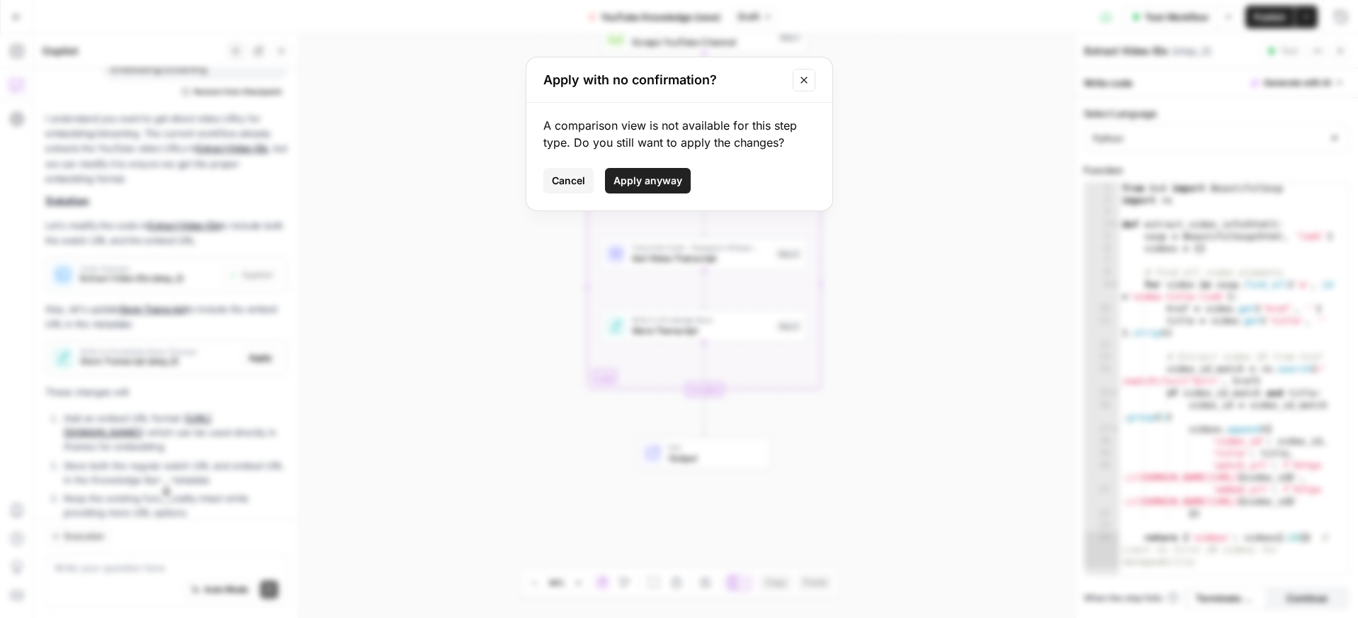
click at [647, 179] on span "Apply anyway" at bounding box center [647, 181] width 69 height 14
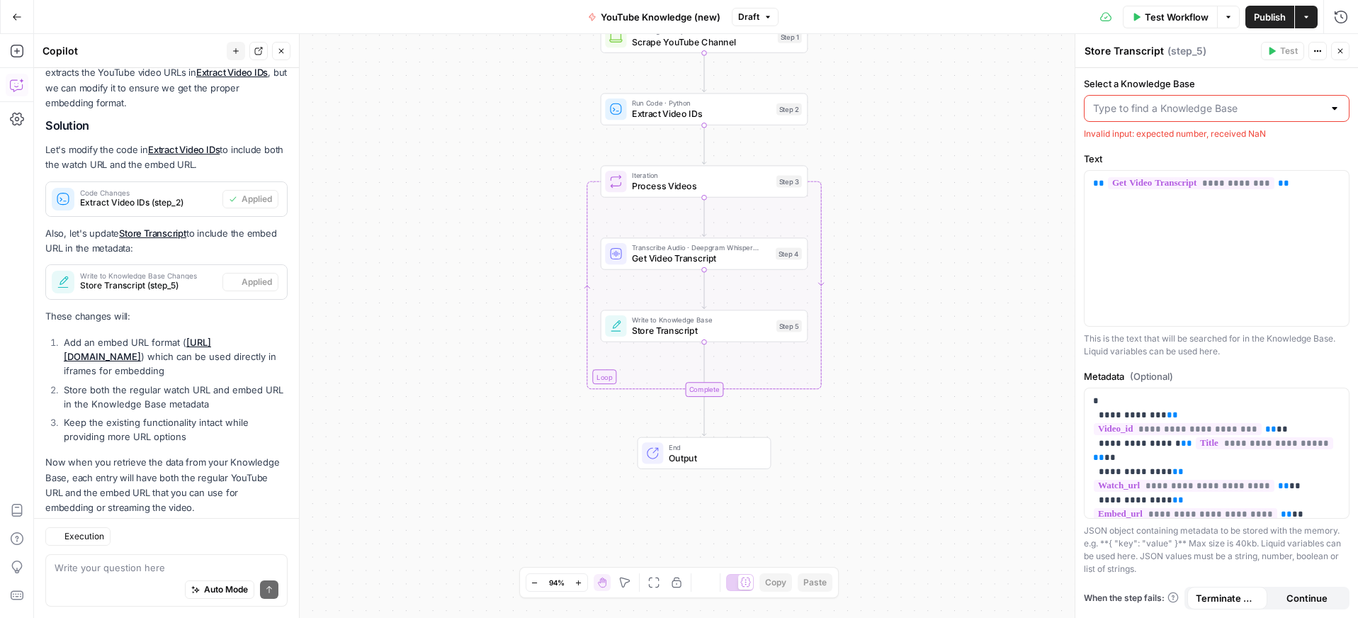
scroll to position [726, 0]
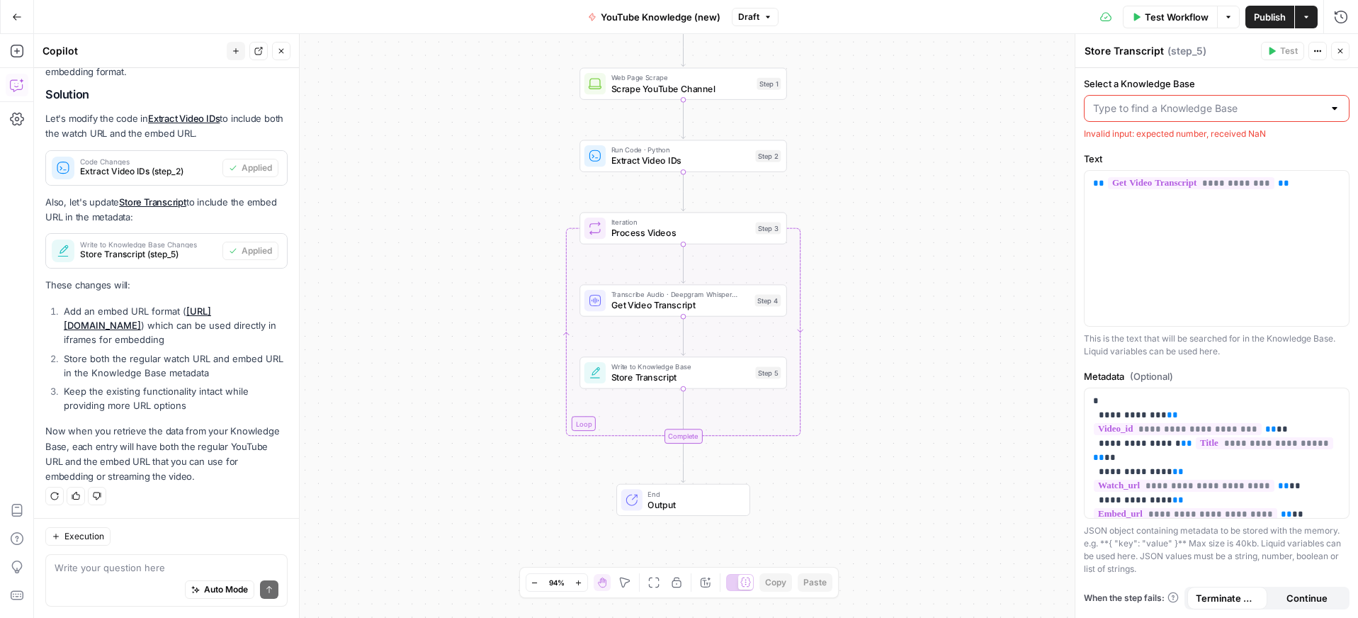
click at [1232, 106] on input "Select a Knowledge Base" at bounding box center [1208, 108] width 230 height 14
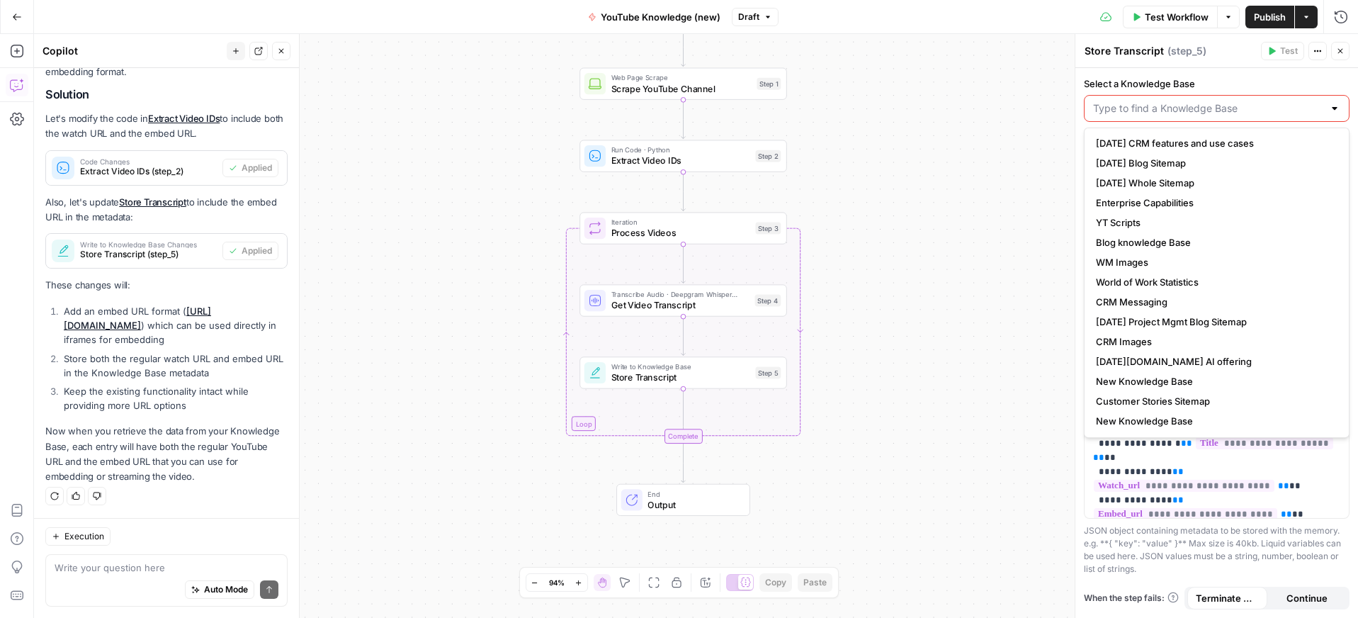
scroll to position [79, 0]
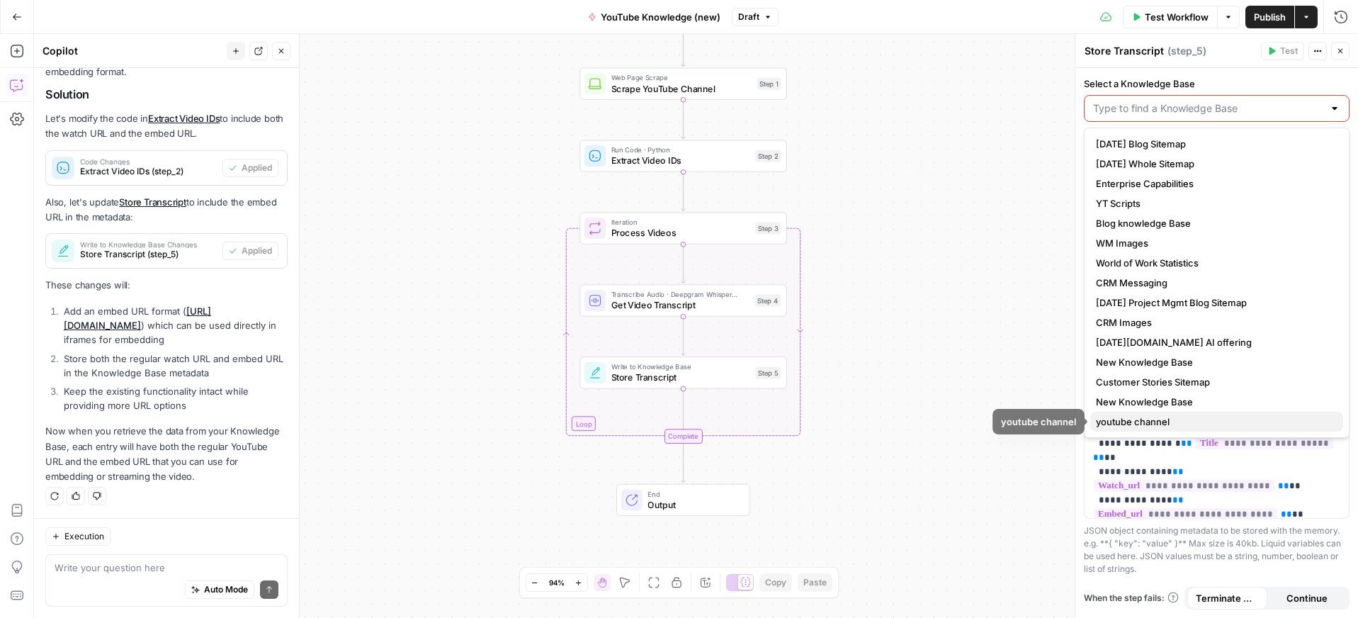
click at [1135, 418] on span "youtube channel" at bounding box center [1214, 421] width 236 height 14
type input "youtube channel"
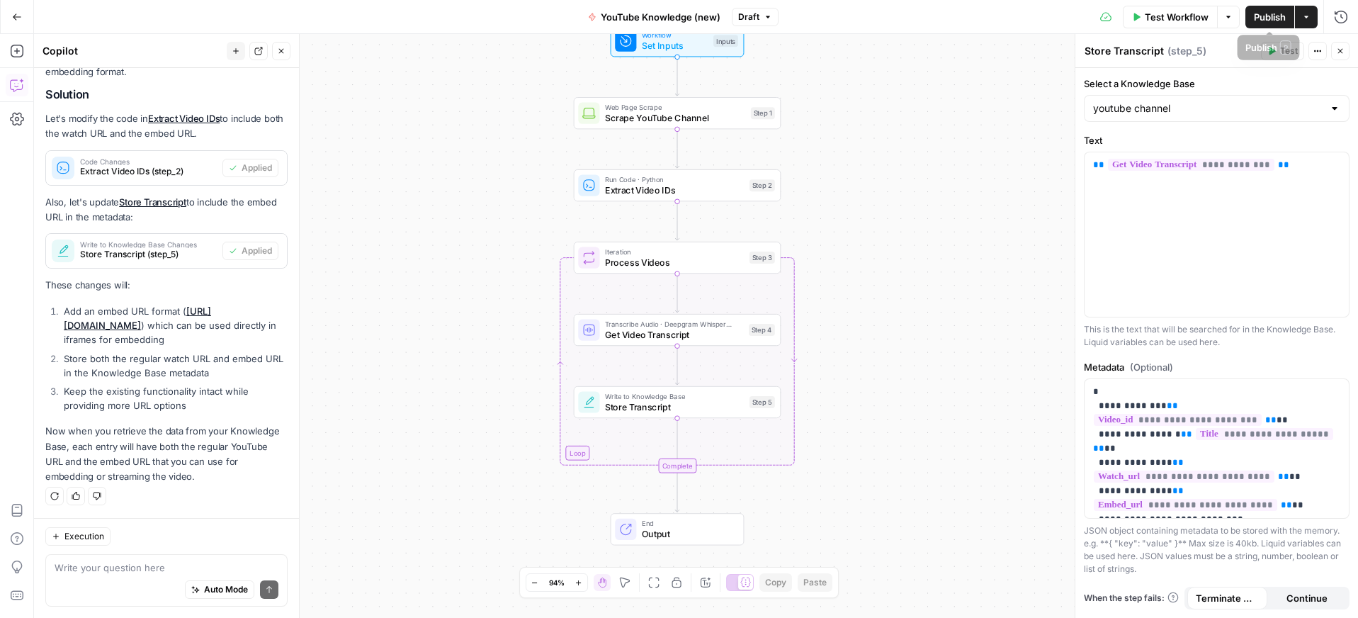
click at [1271, 20] on span "Publish" at bounding box center [1270, 17] width 32 height 14
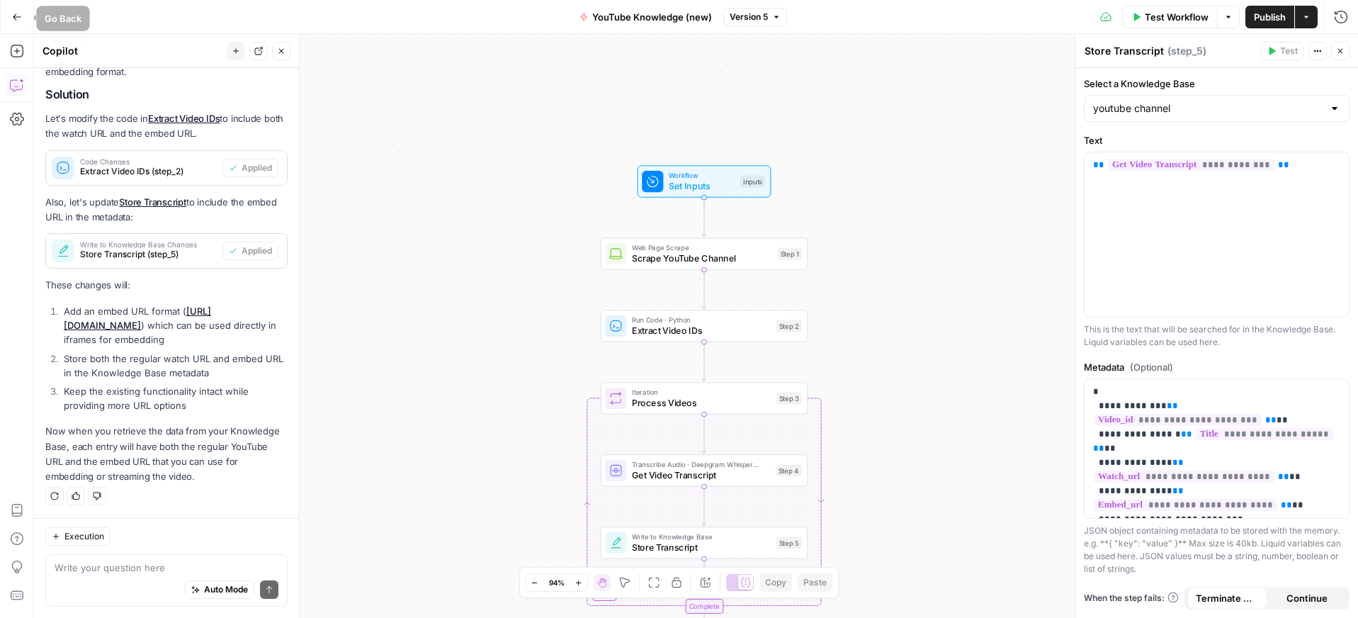
click at [13, 12] on icon "button" at bounding box center [17, 17] width 10 height 10
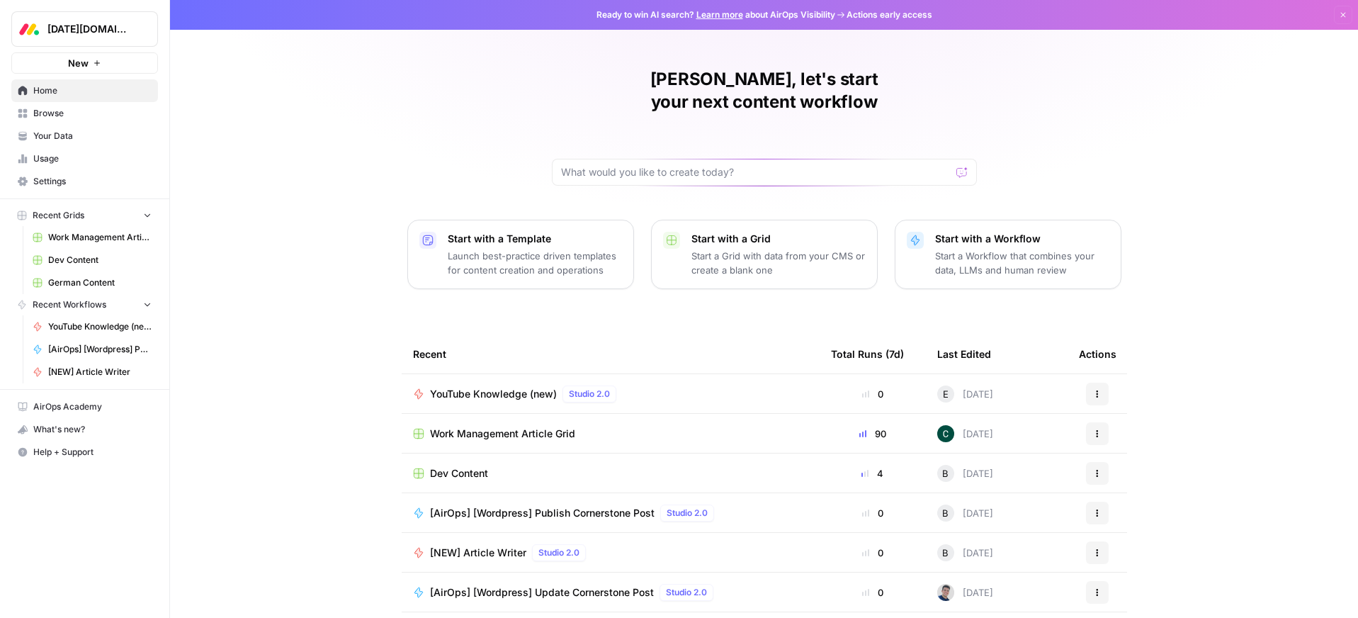
click at [47, 116] on span "Browse" at bounding box center [92, 113] width 118 height 13
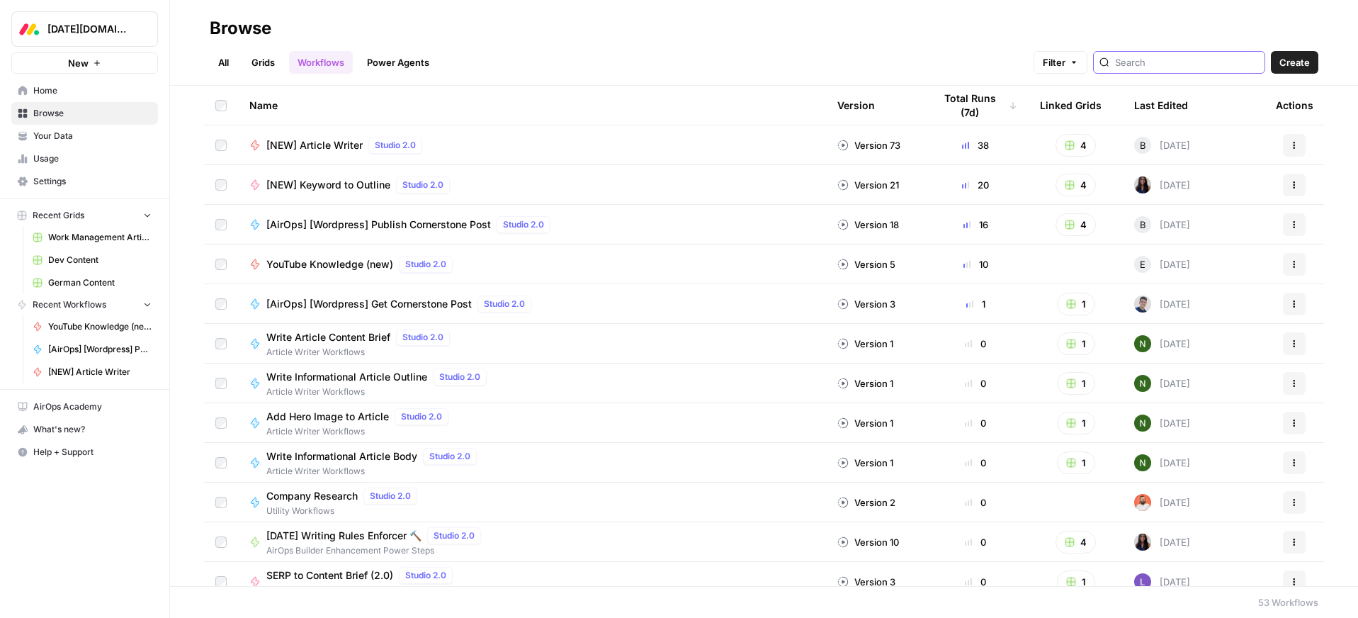
click at [1176, 66] on input "search" at bounding box center [1187, 62] width 144 height 14
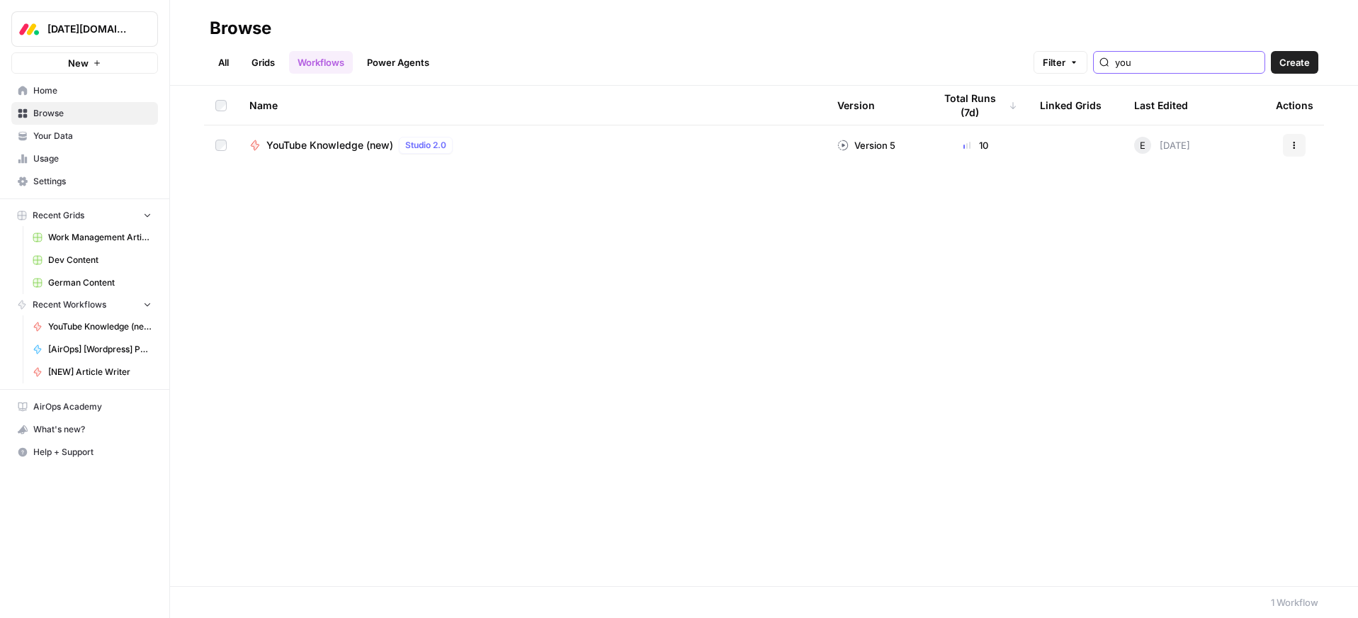
type input "you"
click at [430, 140] on span "Studio 2.0" at bounding box center [425, 145] width 41 height 13
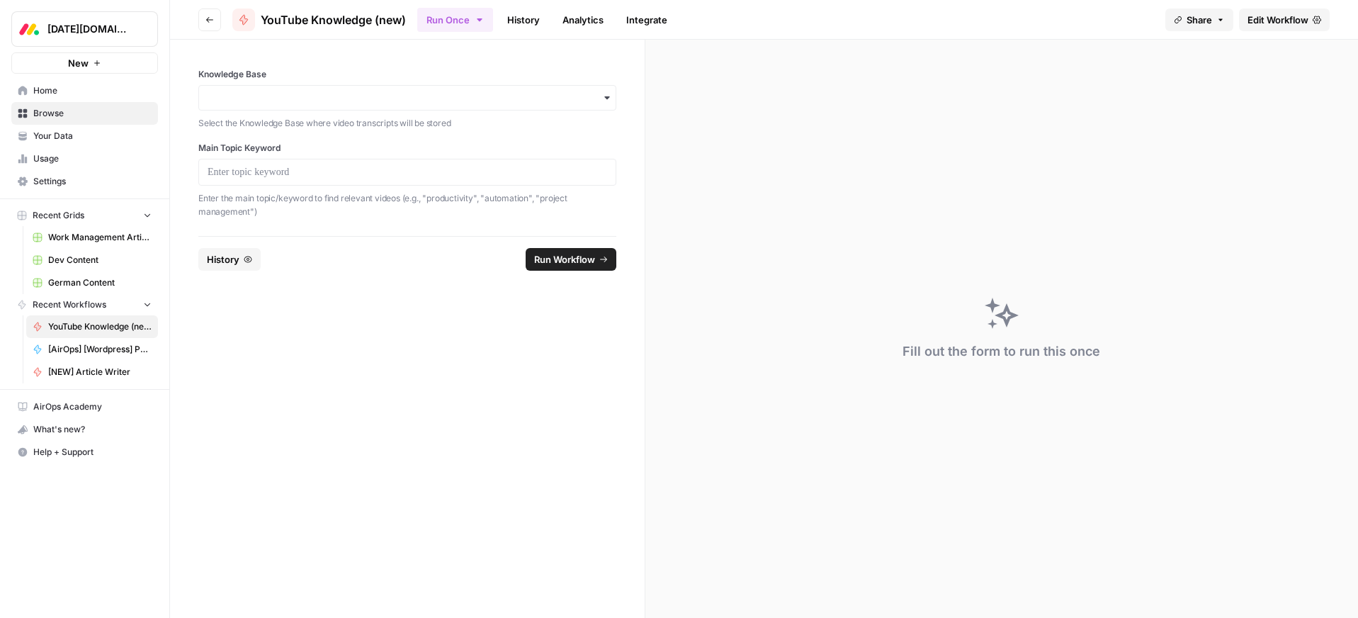
click at [284, 109] on div "button" at bounding box center [407, 98] width 418 height 26
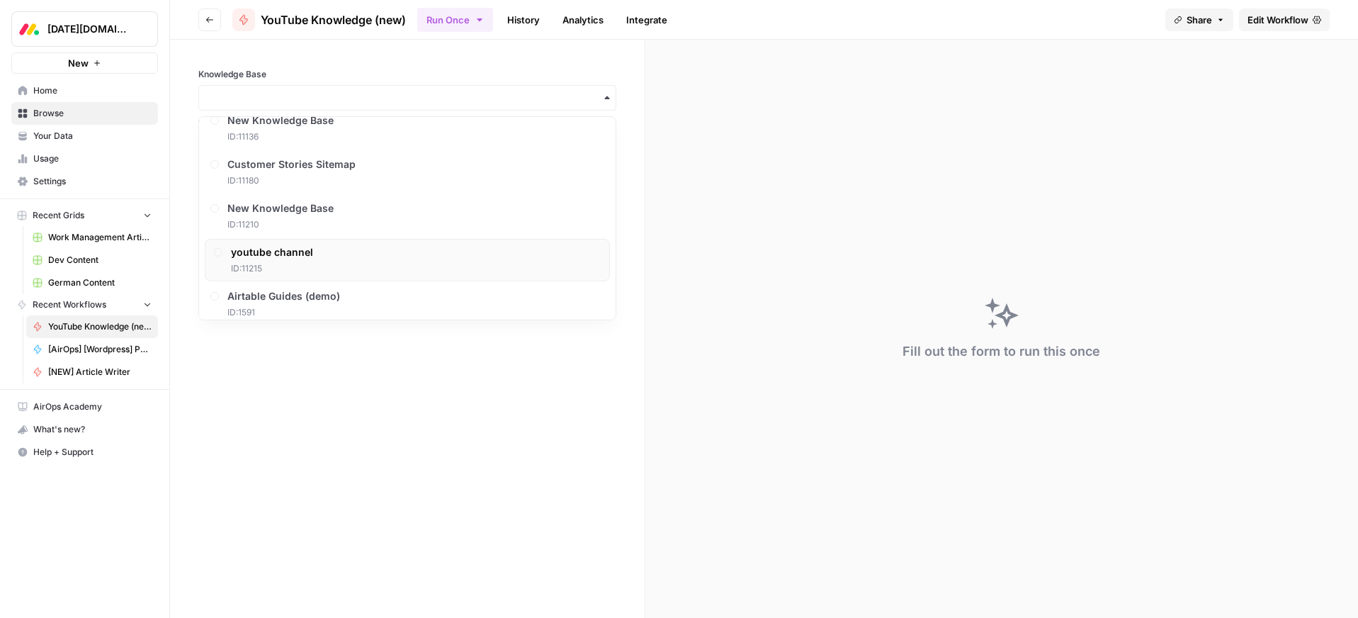
scroll to position [687, 0]
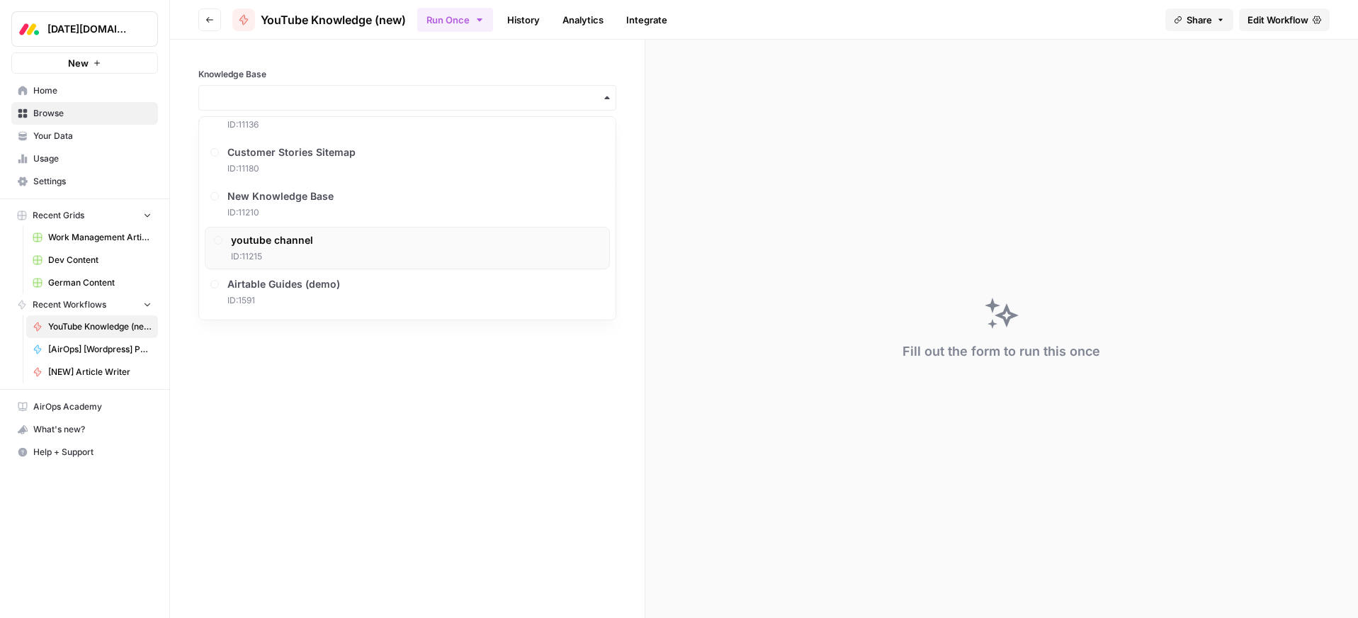
click at [265, 254] on span "ID: 11215" at bounding box center [272, 256] width 82 height 13
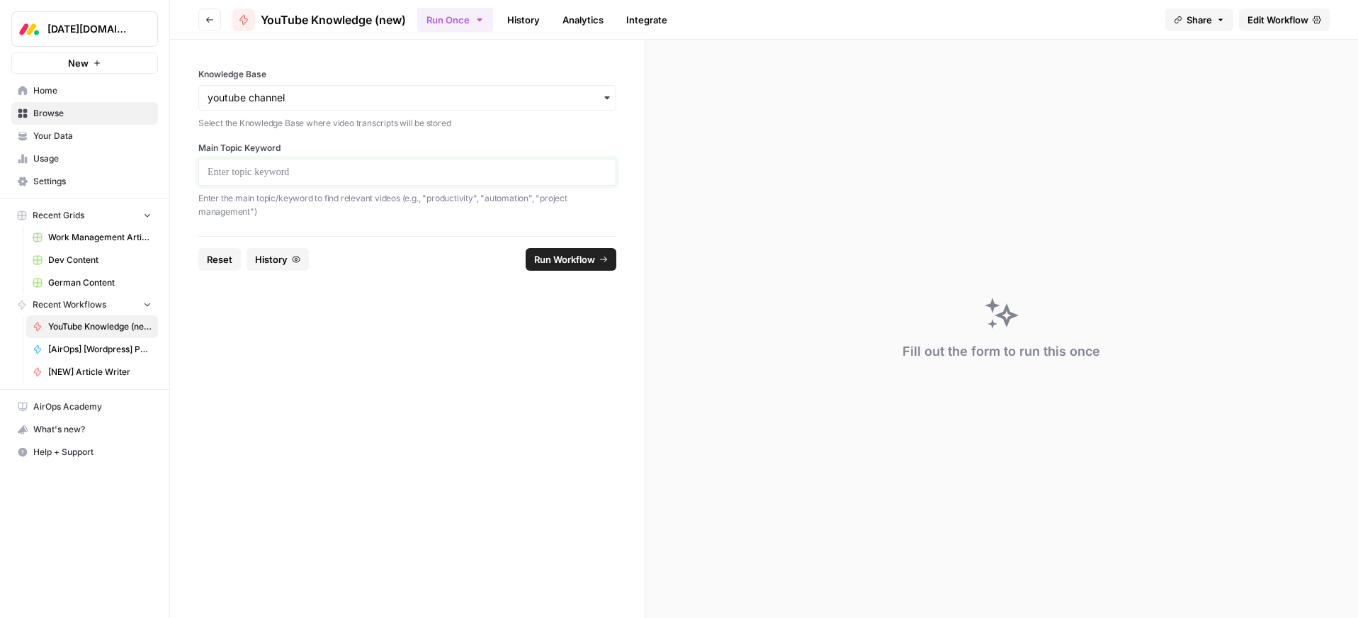
click at [269, 174] on p at bounding box center [408, 172] width 400 height 14
click at [567, 264] on span "Run Workflow" at bounding box center [564, 259] width 61 height 14
click at [563, 98] on input "Knowledge Base" at bounding box center [408, 98] width 400 height 14
click at [395, 373] on form "**********" at bounding box center [407, 329] width 475 height 578
click at [1261, 23] on span "Edit Workflow" at bounding box center [1277, 20] width 61 height 14
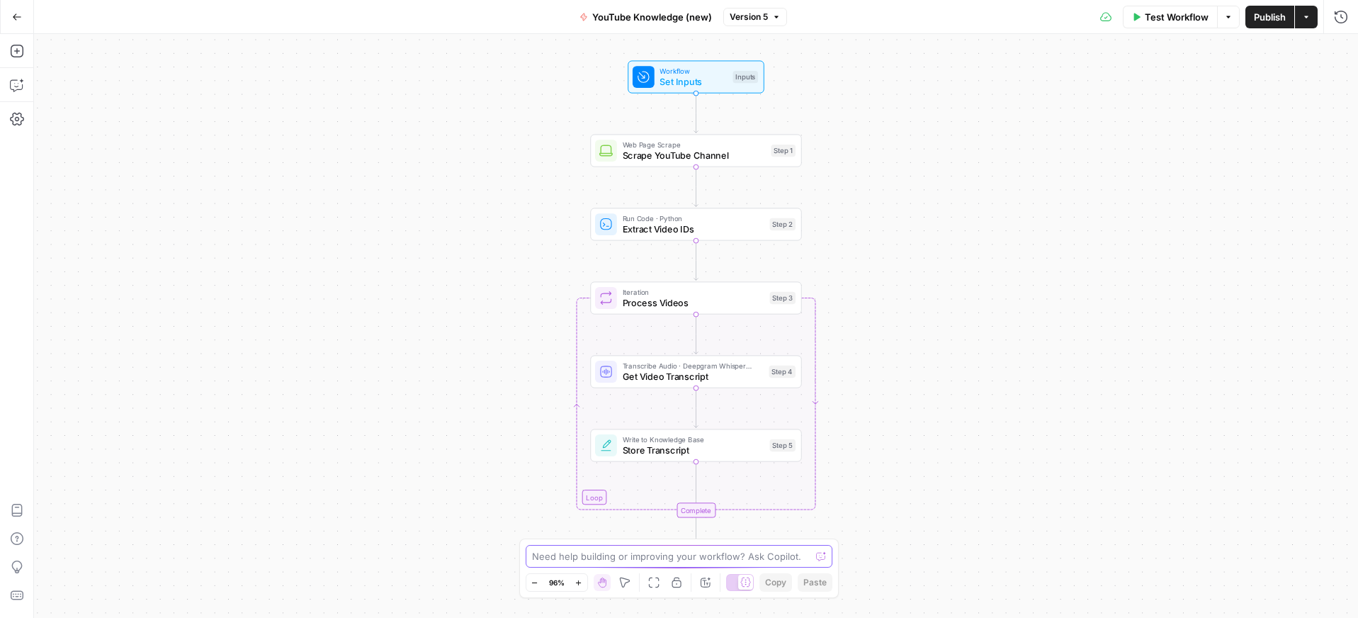
click at [627, 552] on textarea at bounding box center [671, 556] width 279 height 14
type textarea "it's not working. How should I use it?"
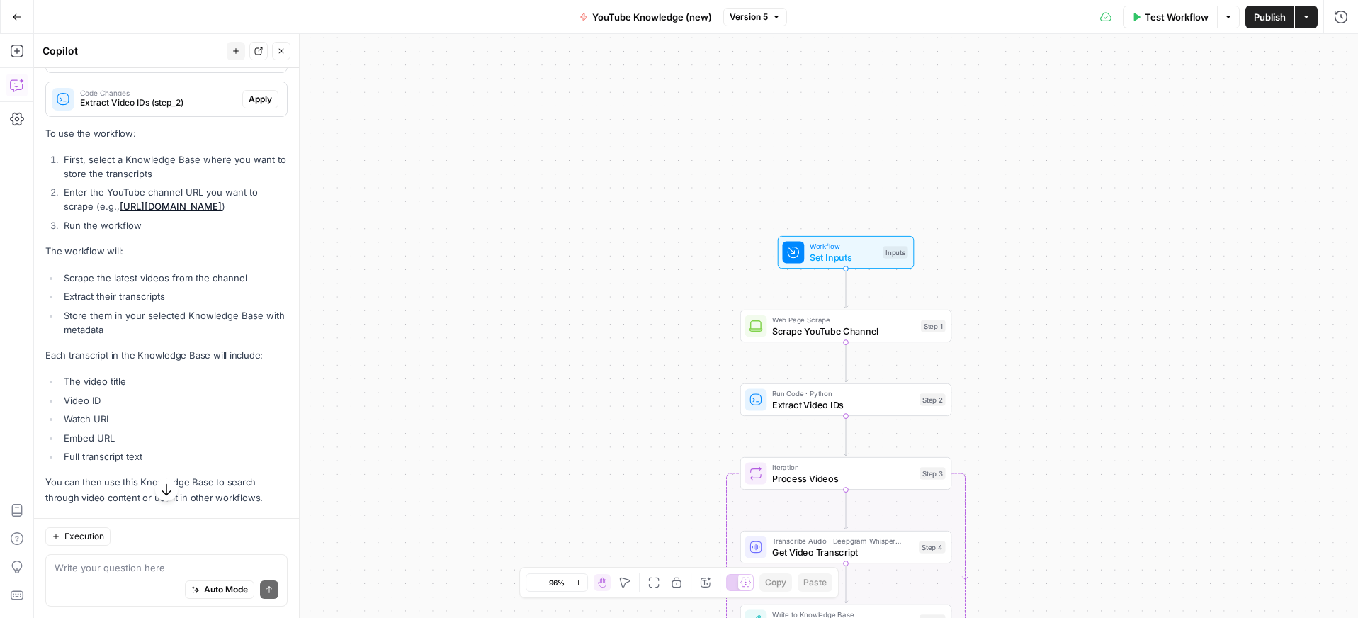
scroll to position [871, 0]
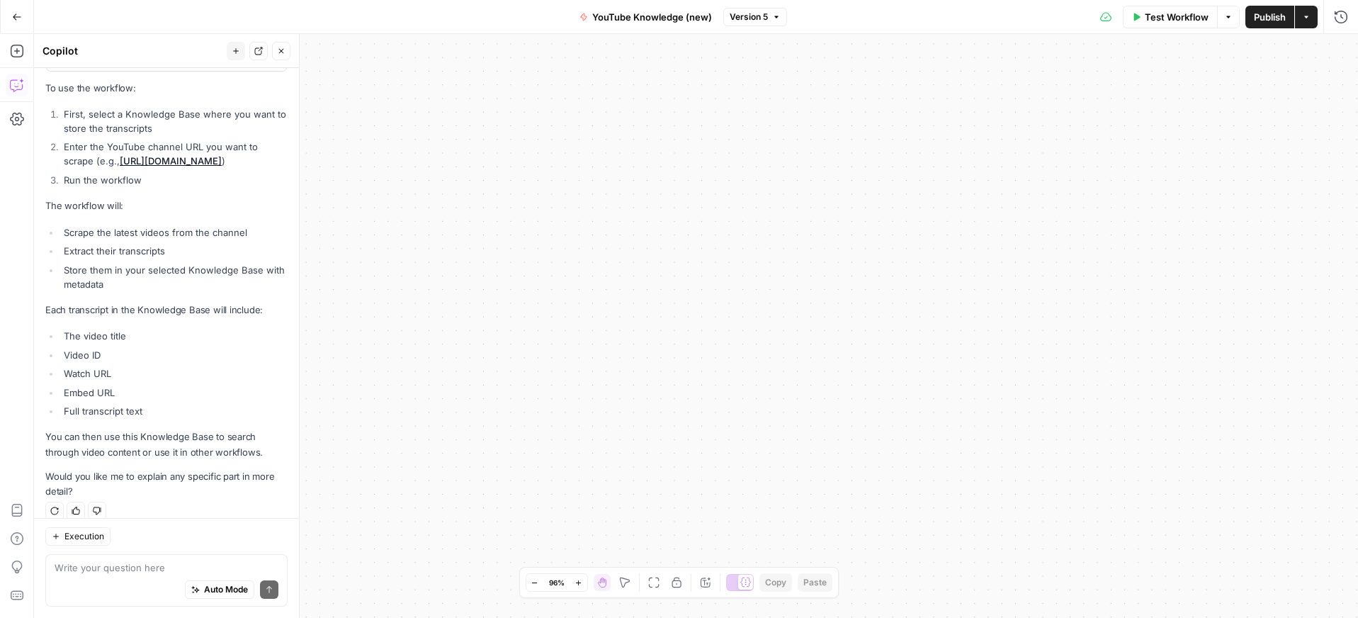
click at [1264, 30] on div "Test Workflow Options Publish Actions Run History" at bounding box center [1072, 16] width 571 height 33
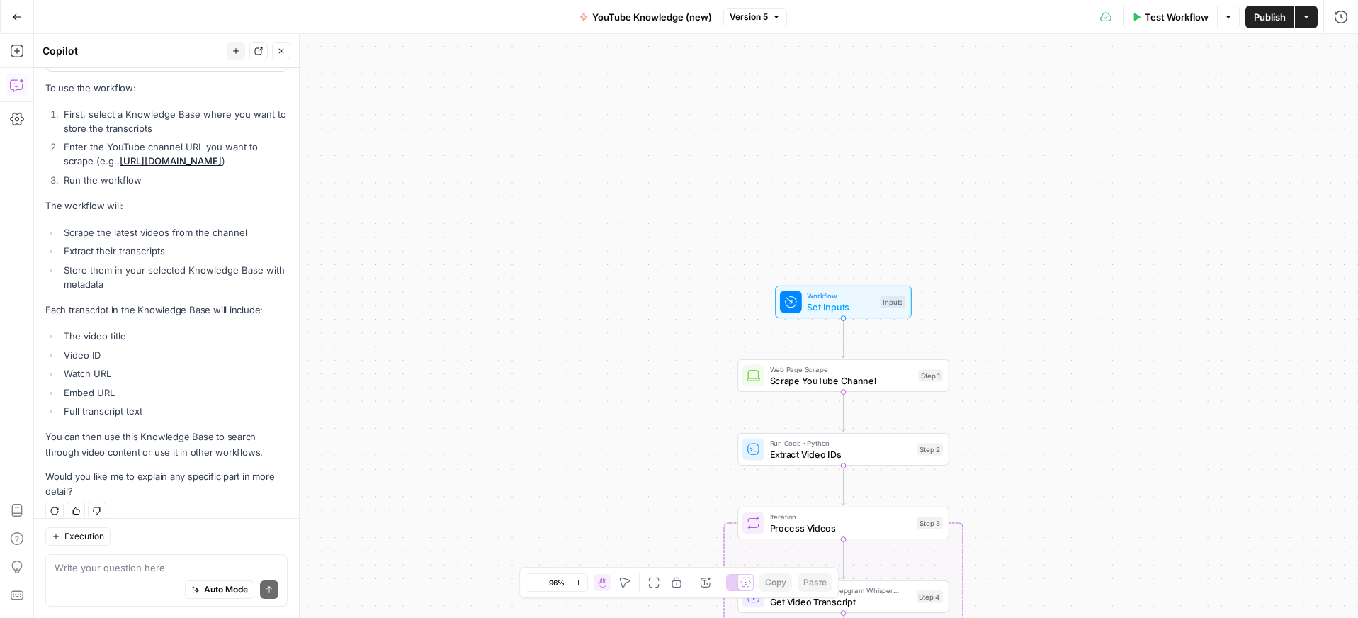
click at [1274, 17] on span "Publish" at bounding box center [1270, 17] width 32 height 14
click at [1158, 11] on span "Test Workflow" at bounding box center [1177, 17] width 64 height 14
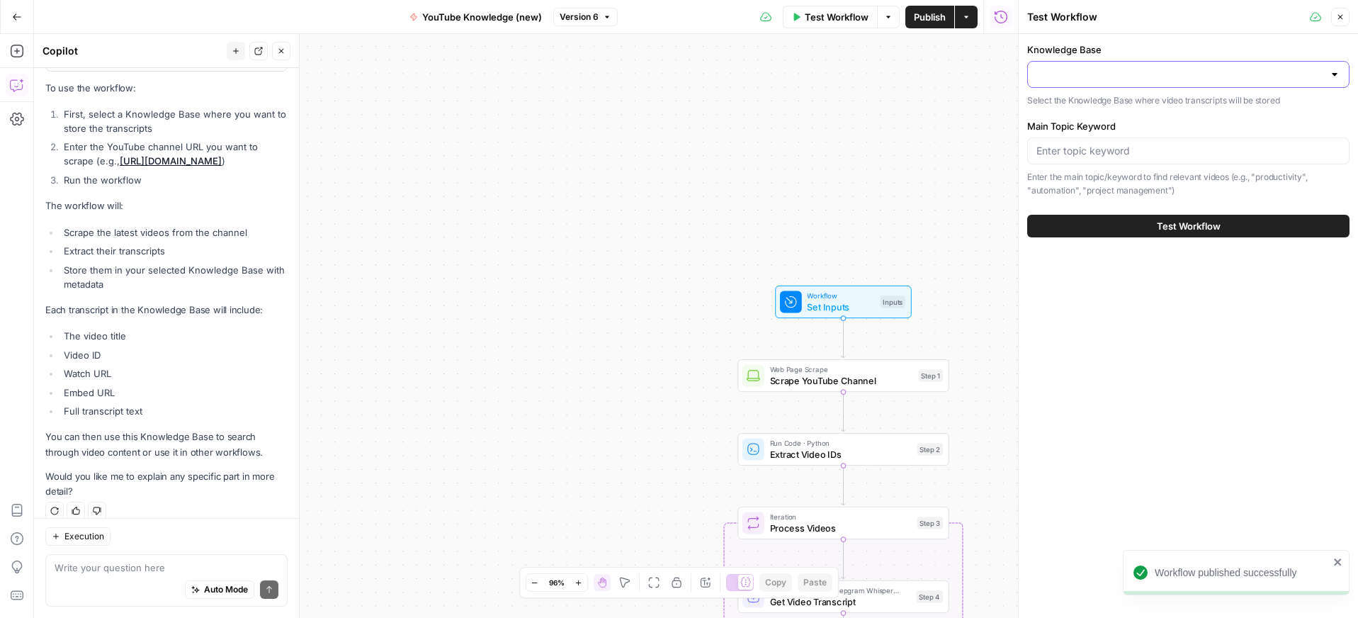
click at [1080, 74] on input "Knowledge Base" at bounding box center [1179, 74] width 287 height 14
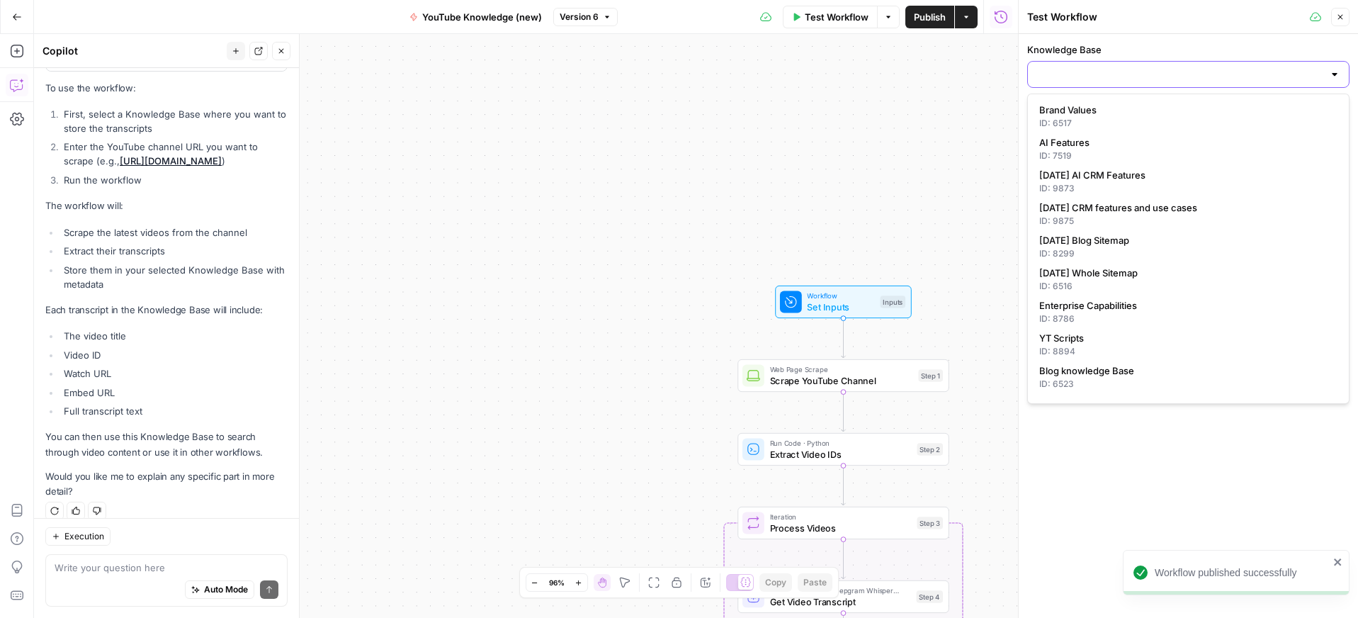
paste input "[URL][DOMAIN_NAME]"
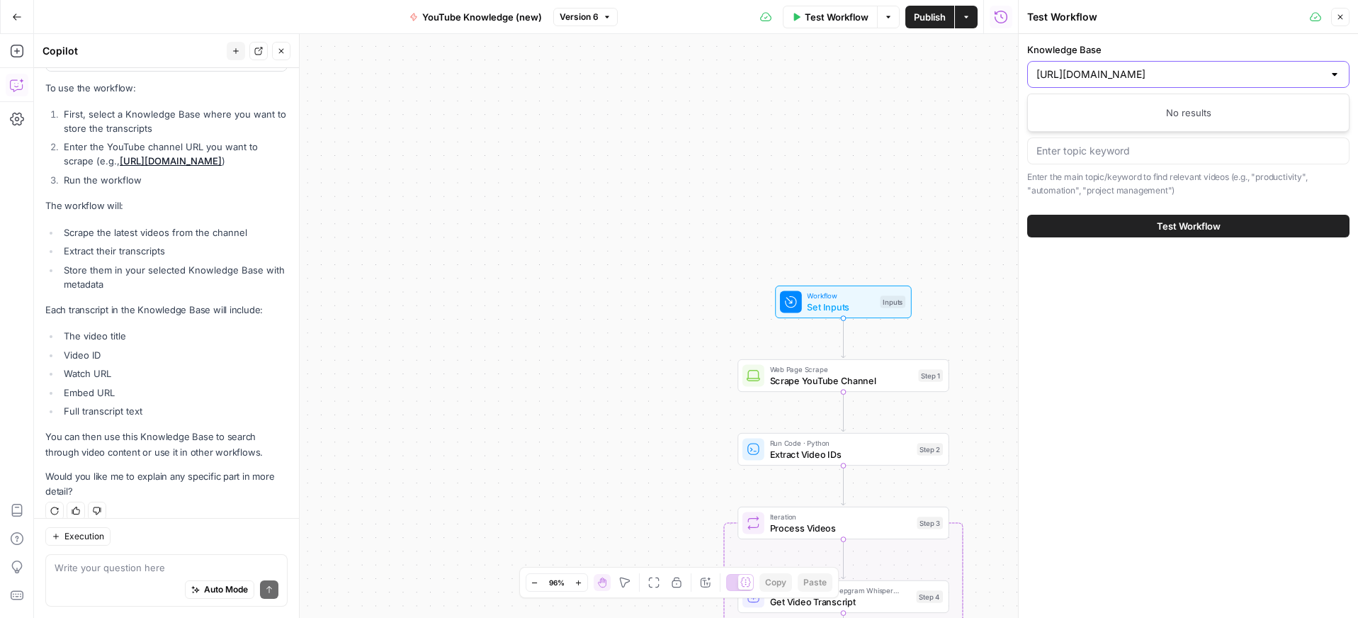
drag, startPoint x: 1276, startPoint y: 74, endPoint x: 842, endPoint y: 74, distance: 434.2
click at [842, 74] on body "Monday.com New Home Browse Your Data Usage Settings Recent Grids Work Managemen…" at bounding box center [679, 309] width 1358 height 618
drag, startPoint x: 1302, startPoint y: 74, endPoint x: 950, endPoint y: 72, distance: 352.1
click at [935, 72] on body "Monday.com New Home Browse Your Data Usage Settings Recent Grids Work Managemen…" at bounding box center [679, 309] width 1358 height 618
type input "https://www.youtube.com/@mondaydotcom/featu"
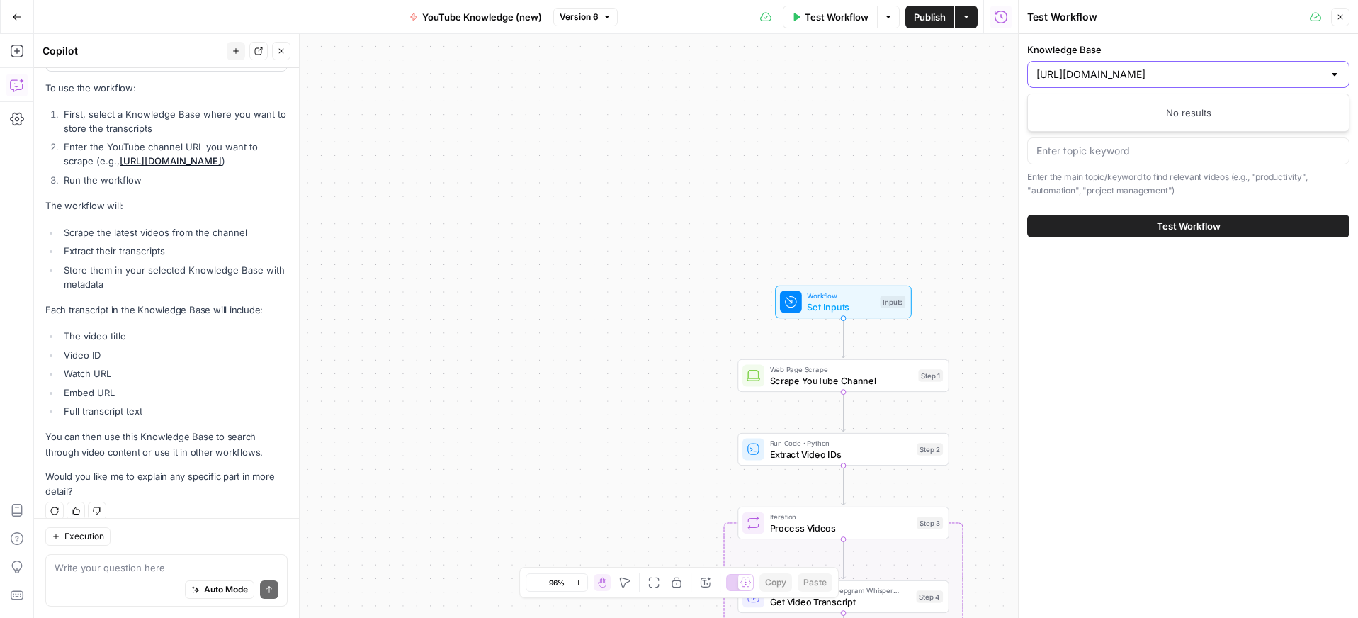
click at [1158, 74] on input "https://www.youtube.com/@mondaydotcom/featu" at bounding box center [1179, 74] width 287 height 14
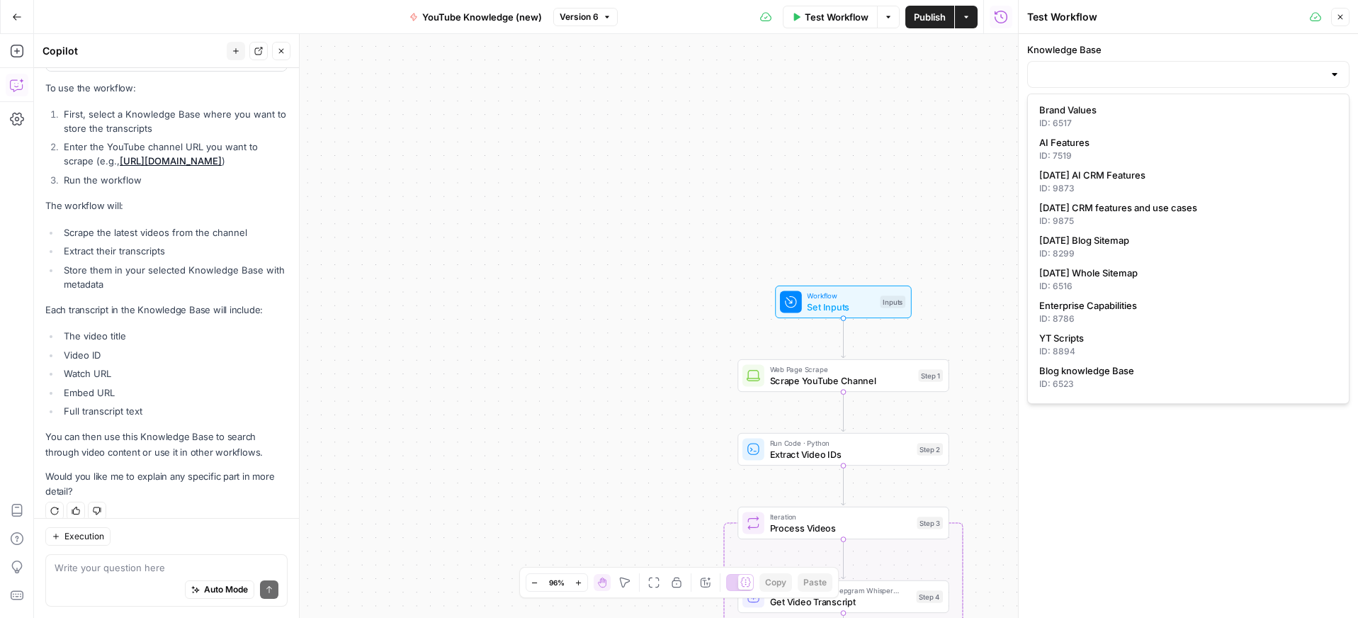
click at [1332, 75] on div at bounding box center [1334, 74] width 11 height 14
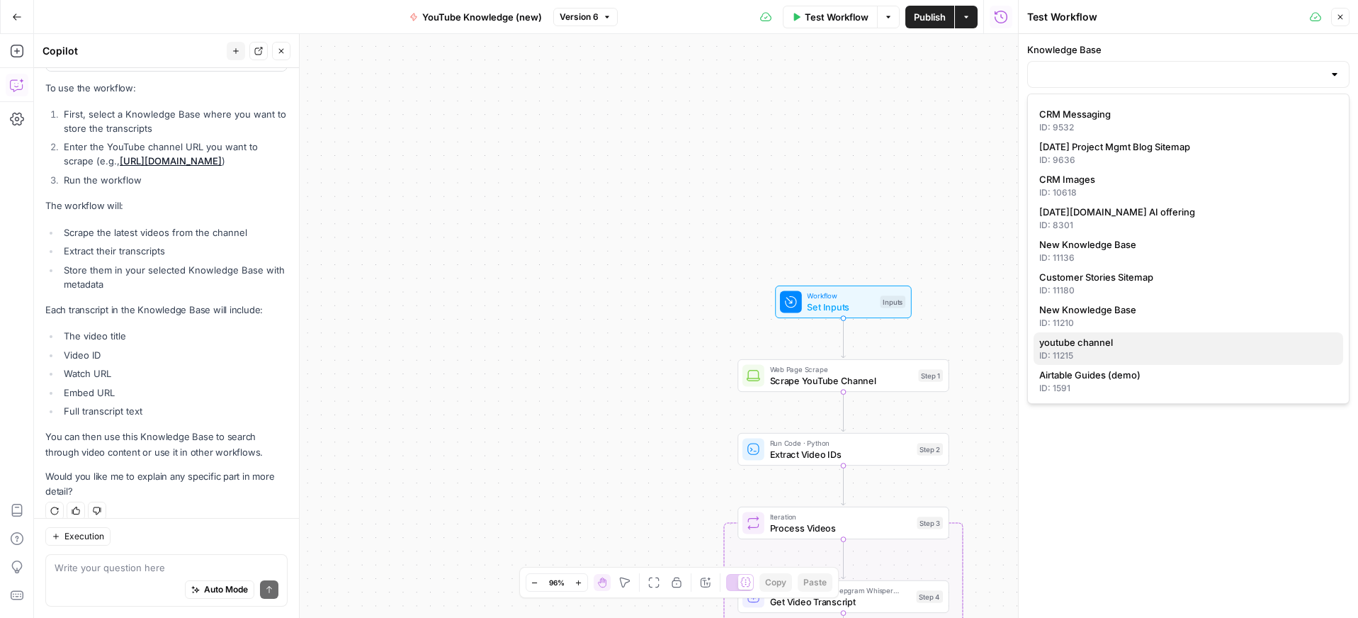
click at [1082, 346] on span "youtube channel" at bounding box center [1185, 342] width 293 height 14
type input "youtube channel"
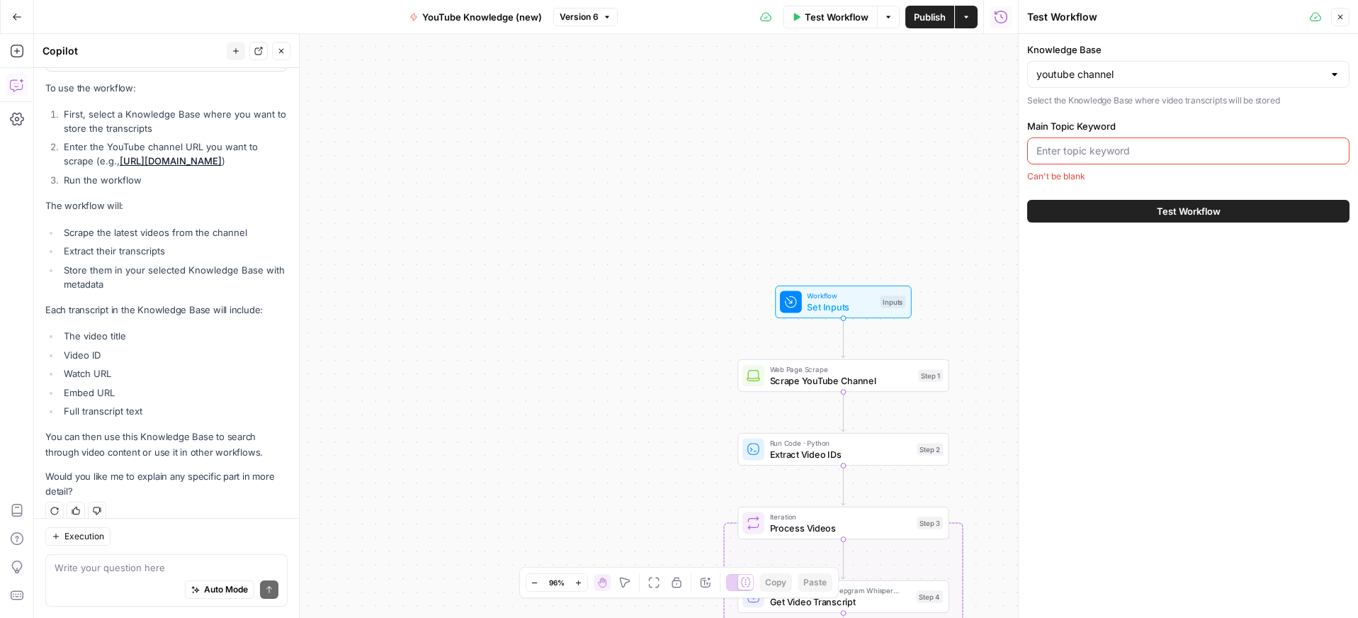
click at [1087, 152] on input "Main Topic Keyword" at bounding box center [1188, 151] width 304 height 14
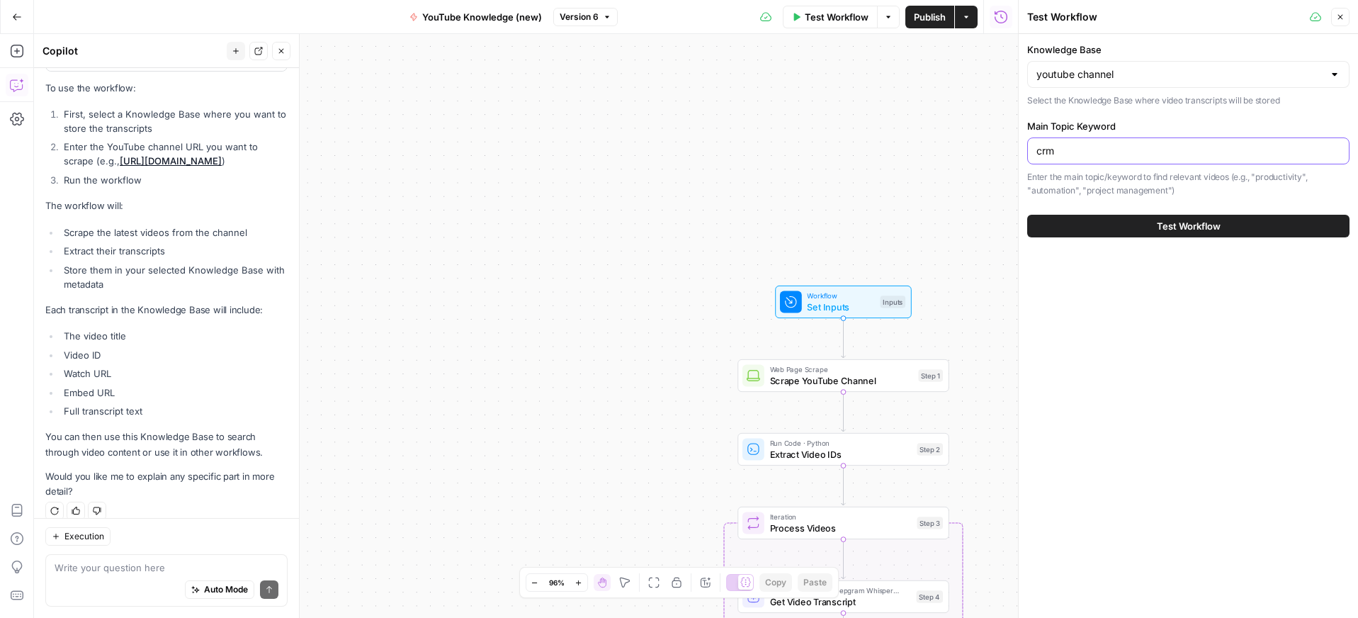
type input "crm"
click at [1145, 228] on button "Test Workflow" at bounding box center [1188, 226] width 322 height 23
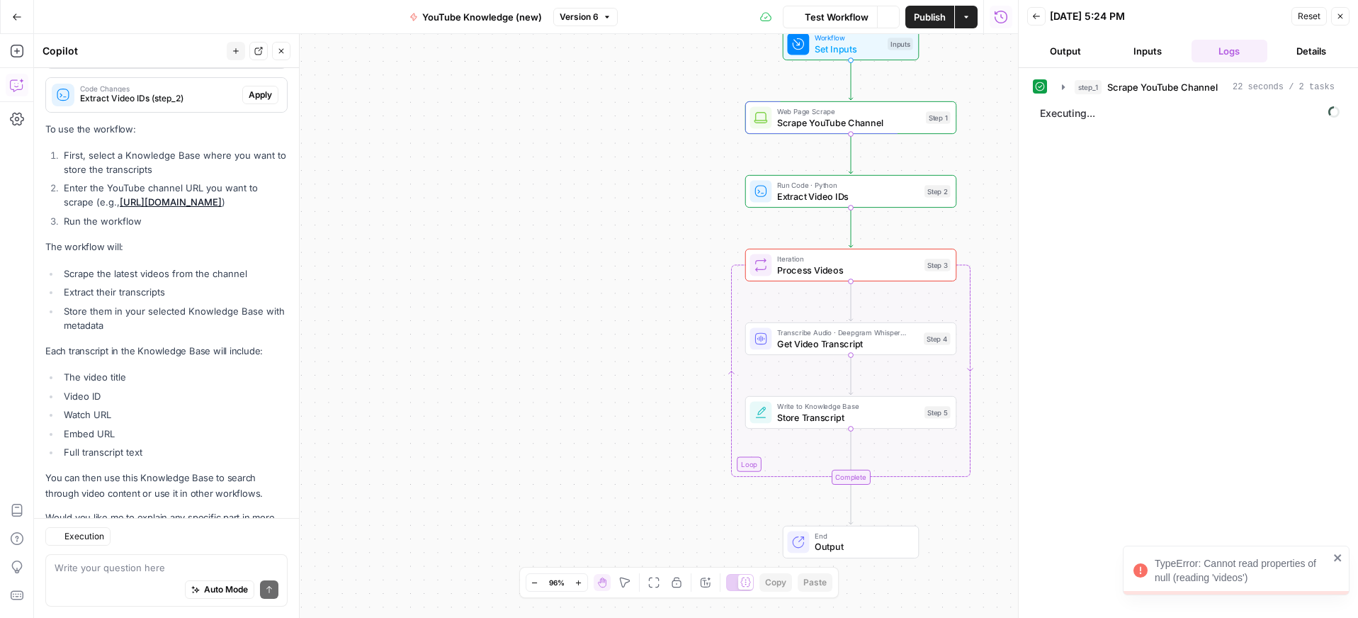
scroll to position [871, 0]
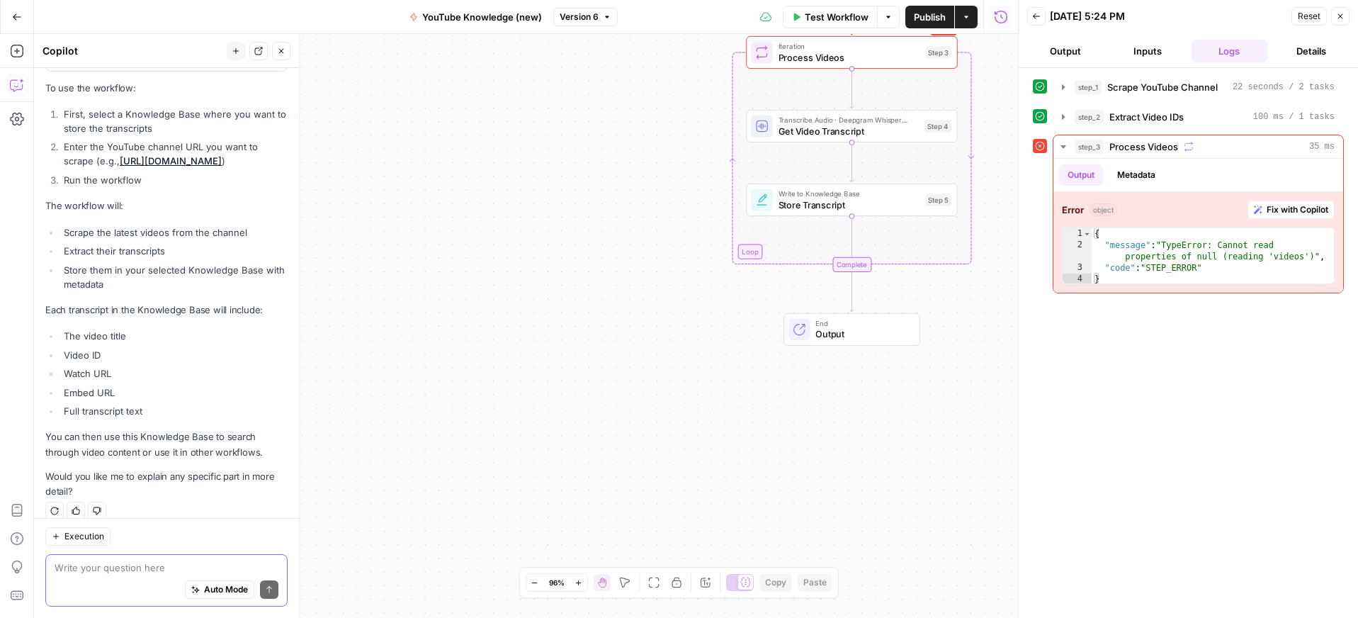
drag, startPoint x: 129, startPoint y: 562, endPoint x: 121, endPoint y: 569, distance: 10.5
click at [129, 562] on textarea at bounding box center [167, 567] width 224 height 14
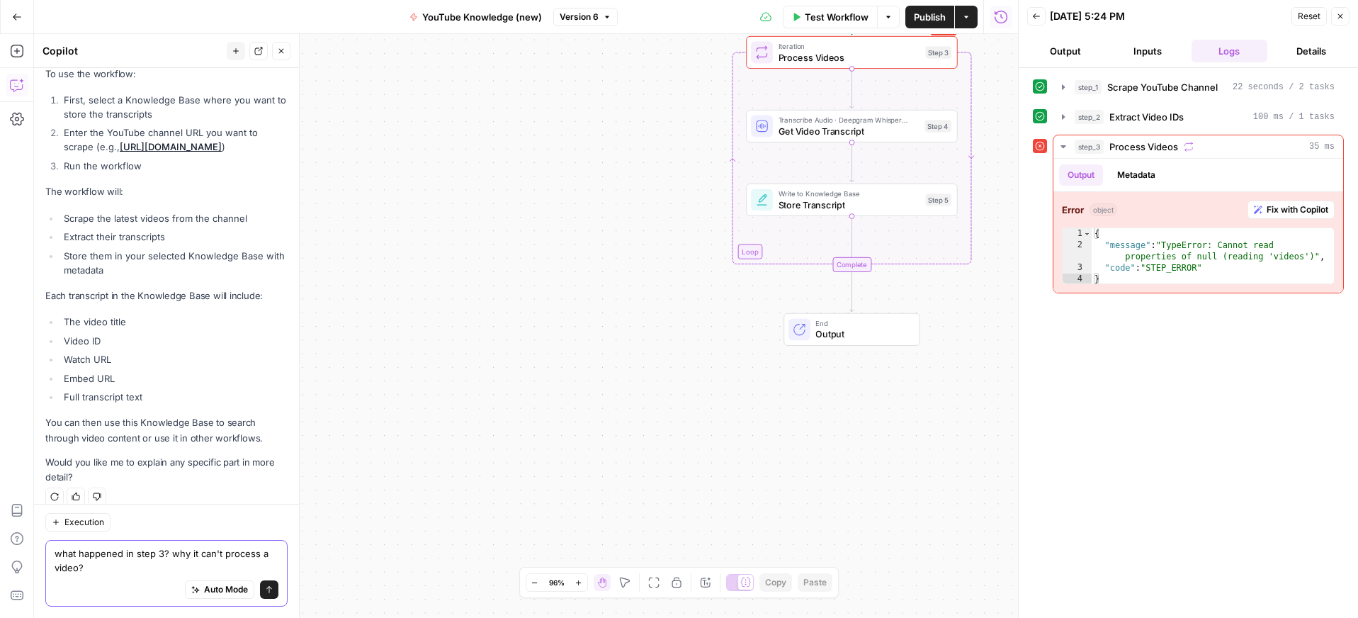
type textarea "what happened in step 3? why it can't process a video?"
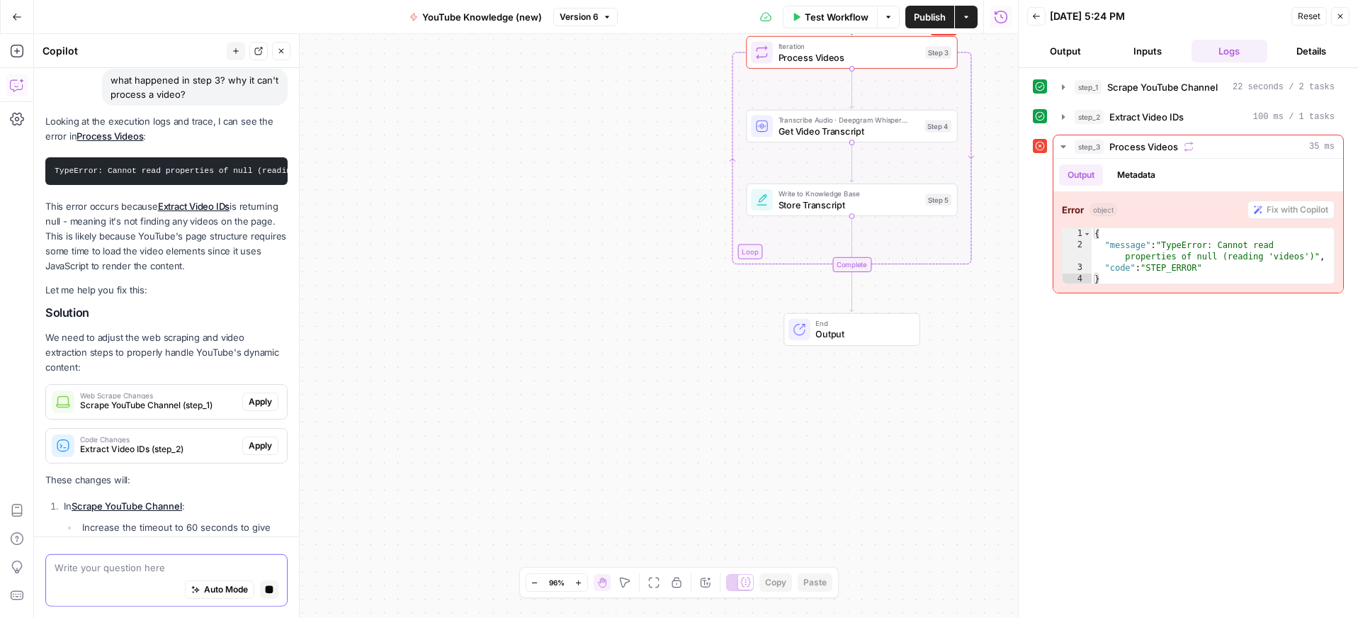
scroll to position [1337, 0]
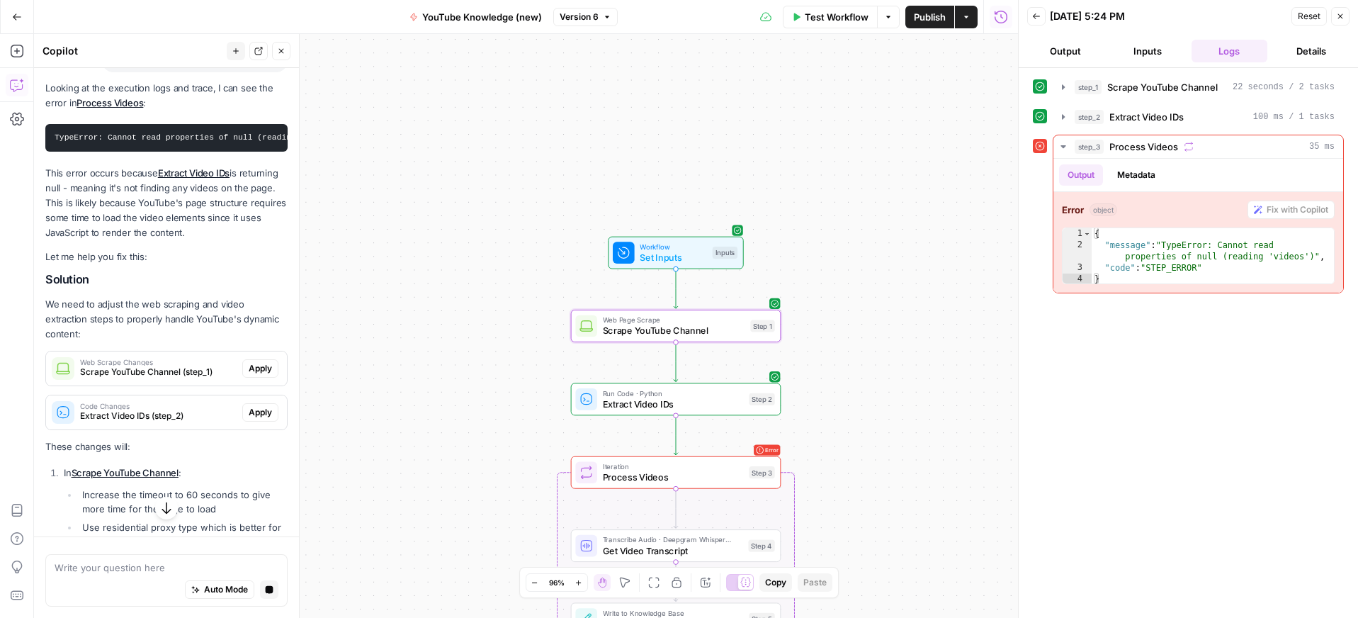
click at [269, 362] on span "Apply" at bounding box center [260, 368] width 23 height 13
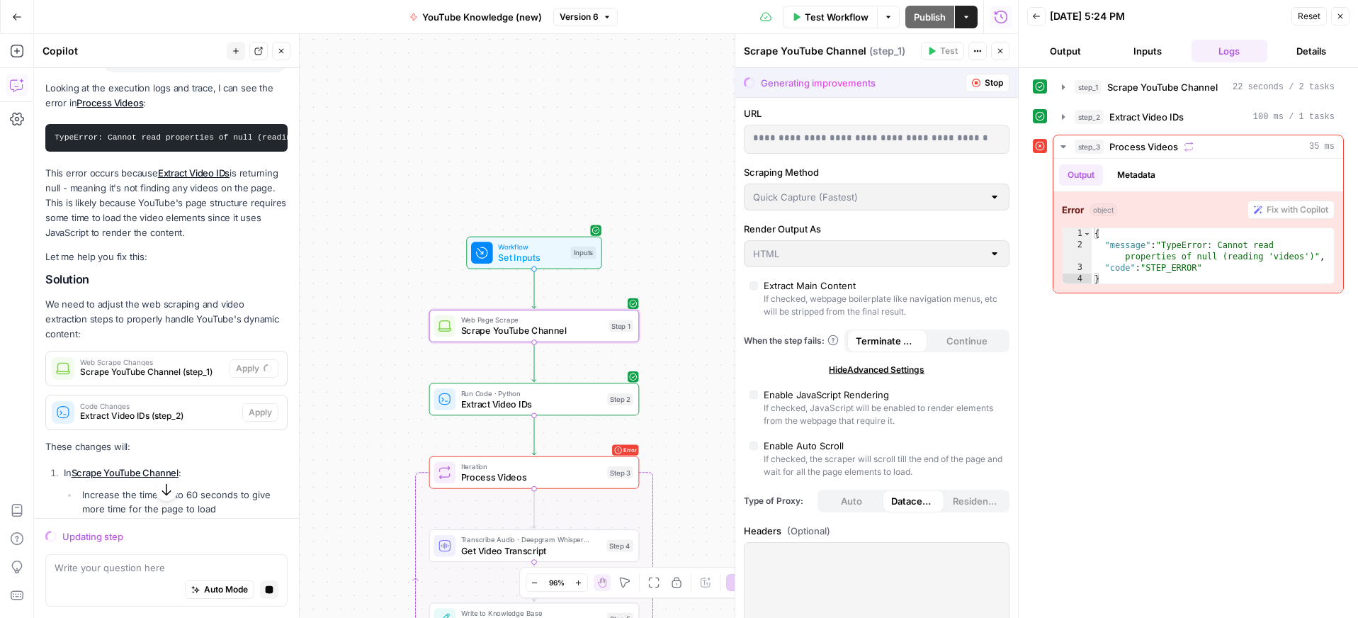
scroll to position [1342, 0]
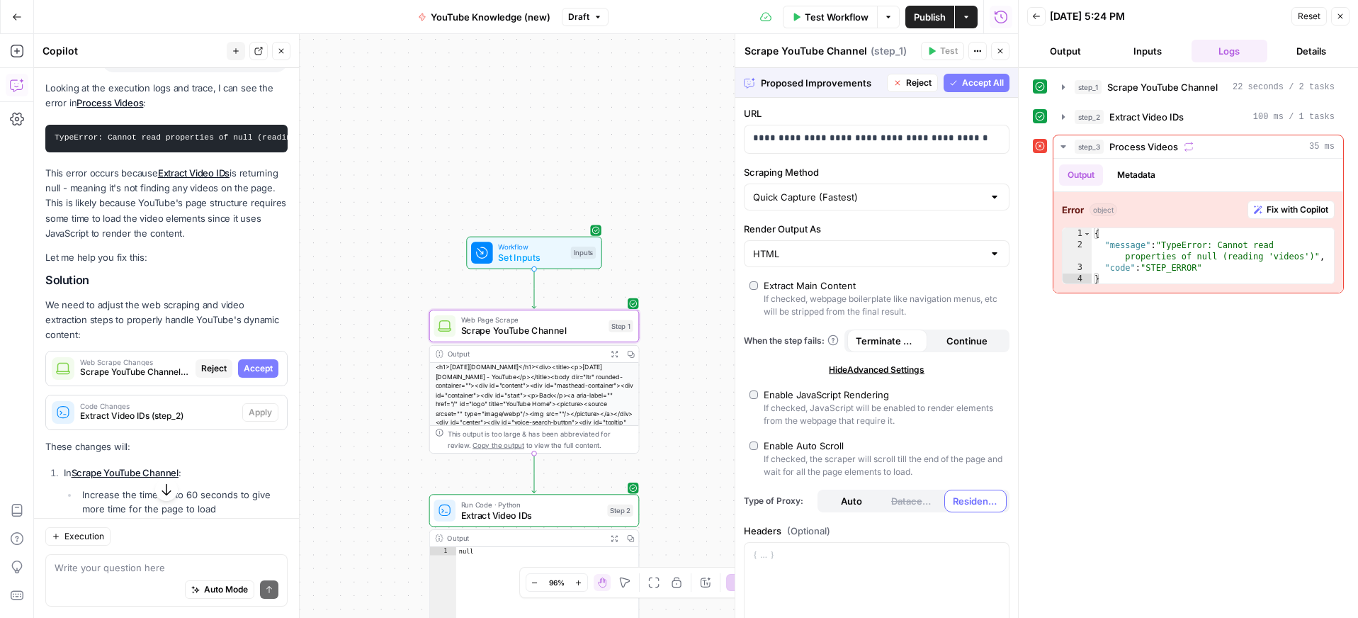
click at [257, 362] on span "Accept" at bounding box center [258, 368] width 29 height 13
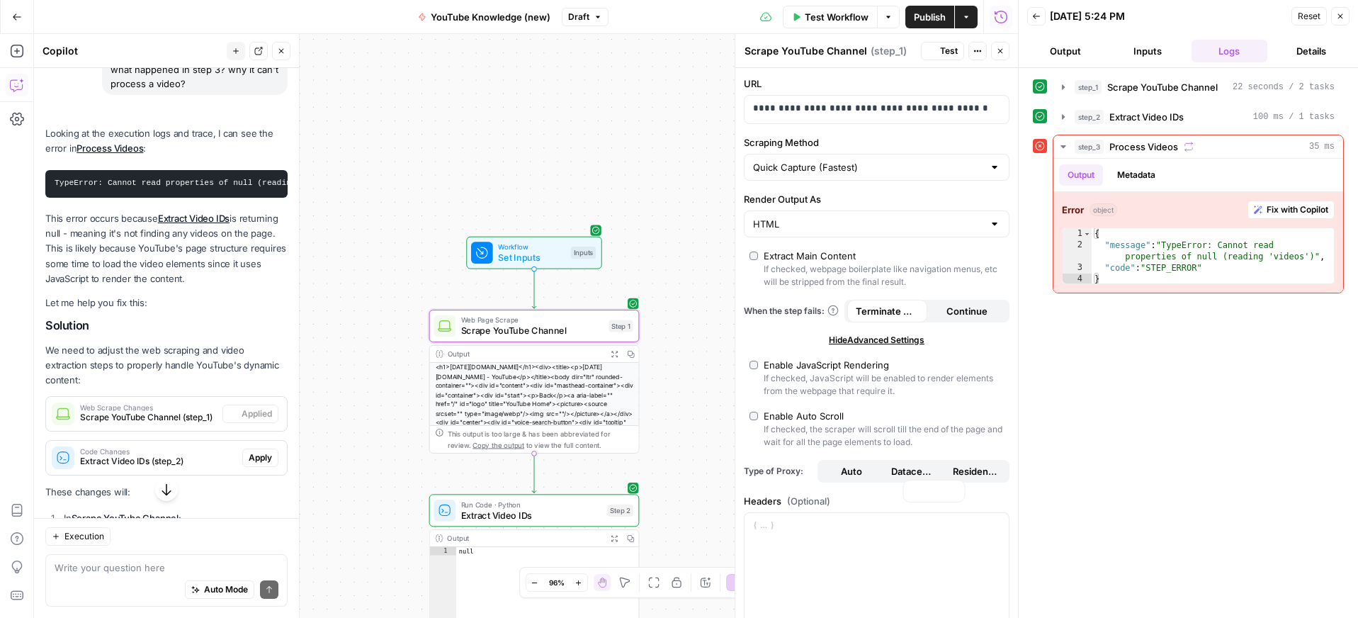
scroll to position [1388, 0]
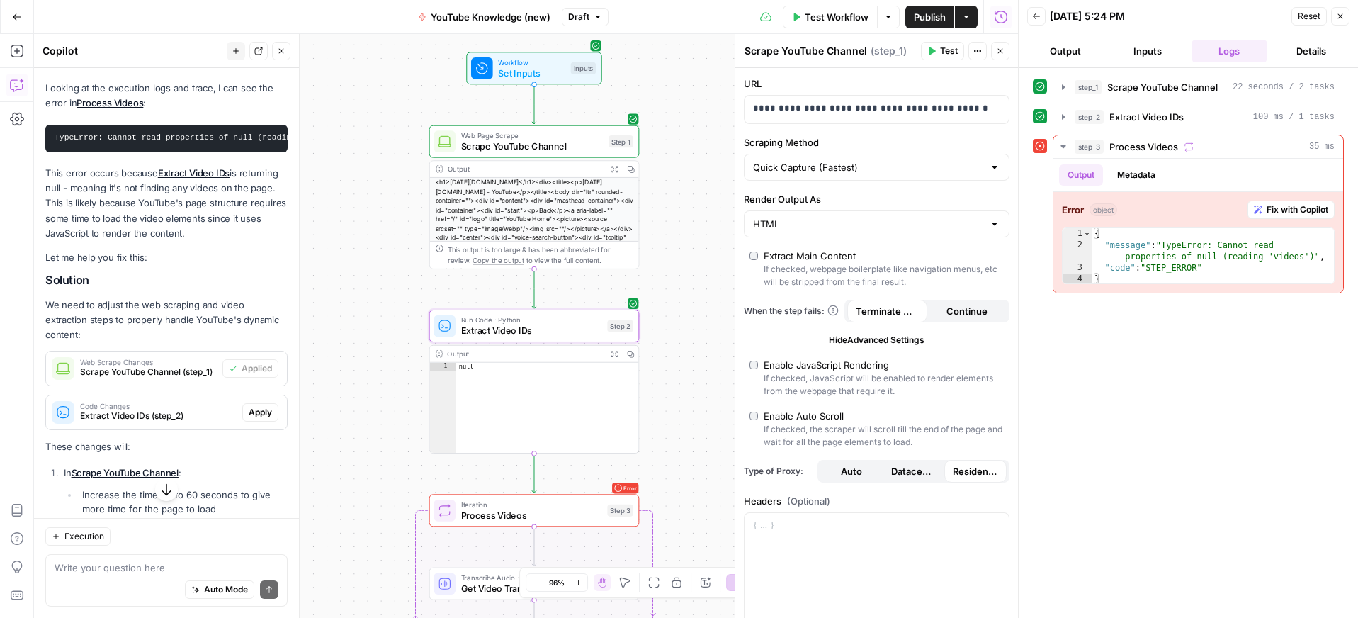
click at [257, 406] on span "Apply" at bounding box center [260, 412] width 23 height 13
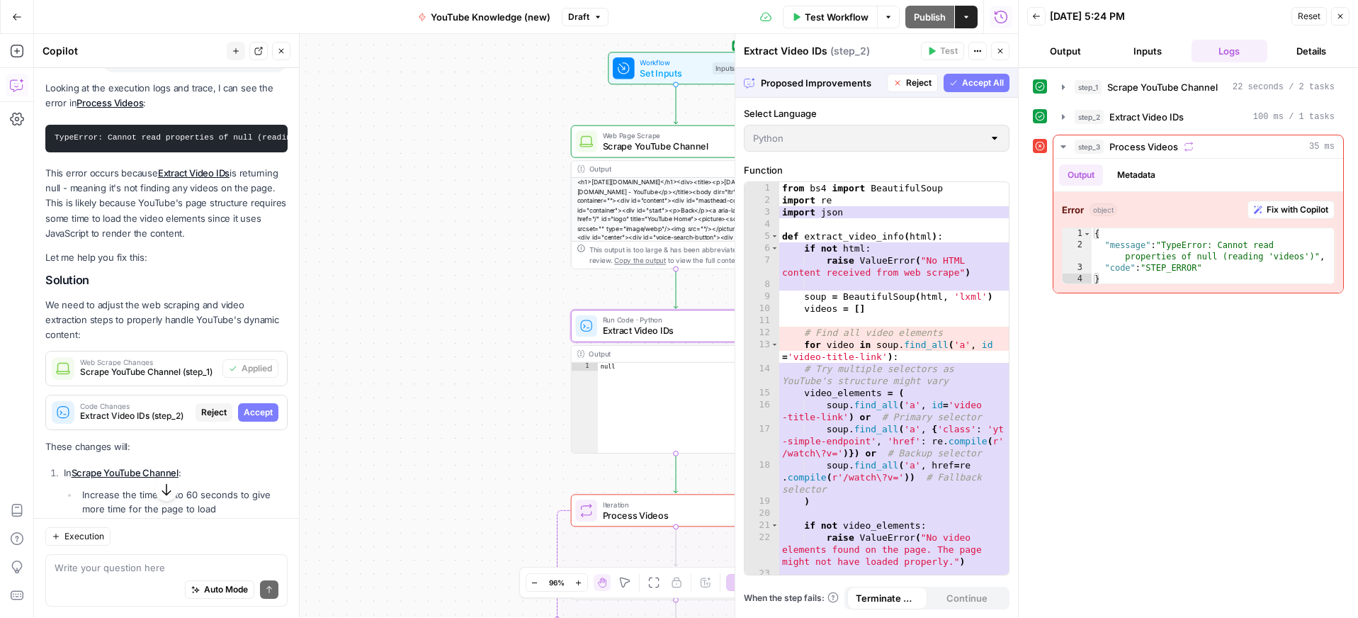
click at [266, 406] on span "Accept" at bounding box center [258, 412] width 29 height 13
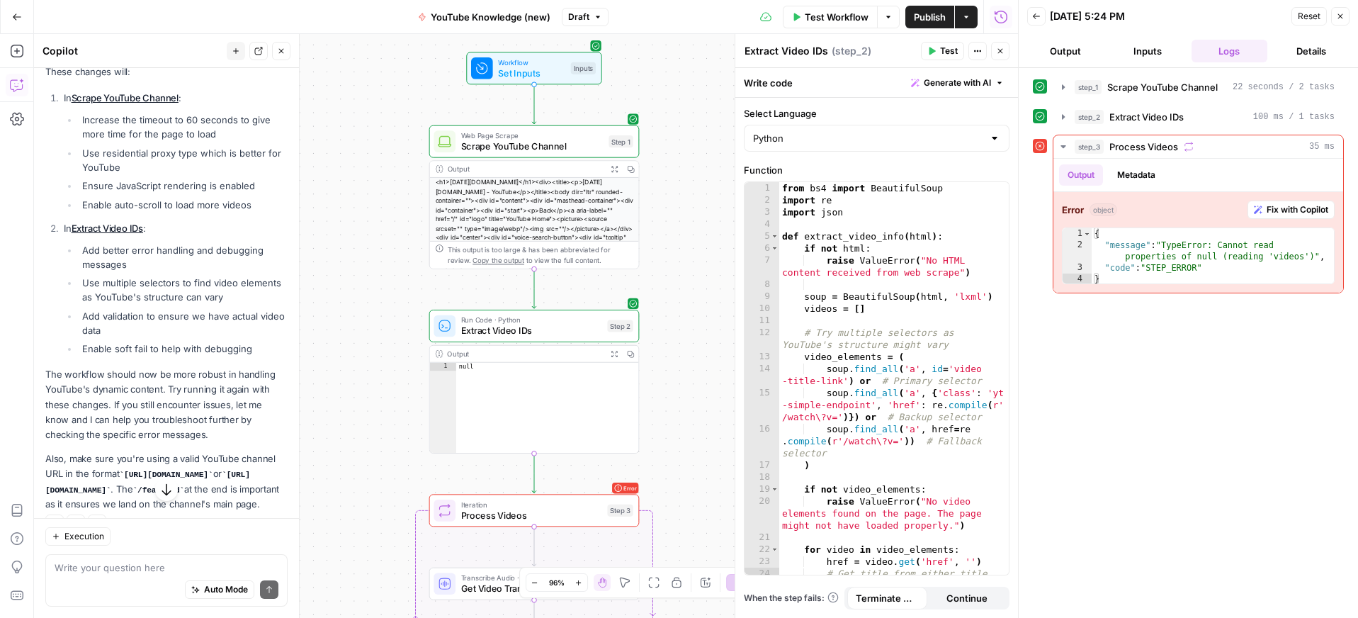
scroll to position [1790, 0]
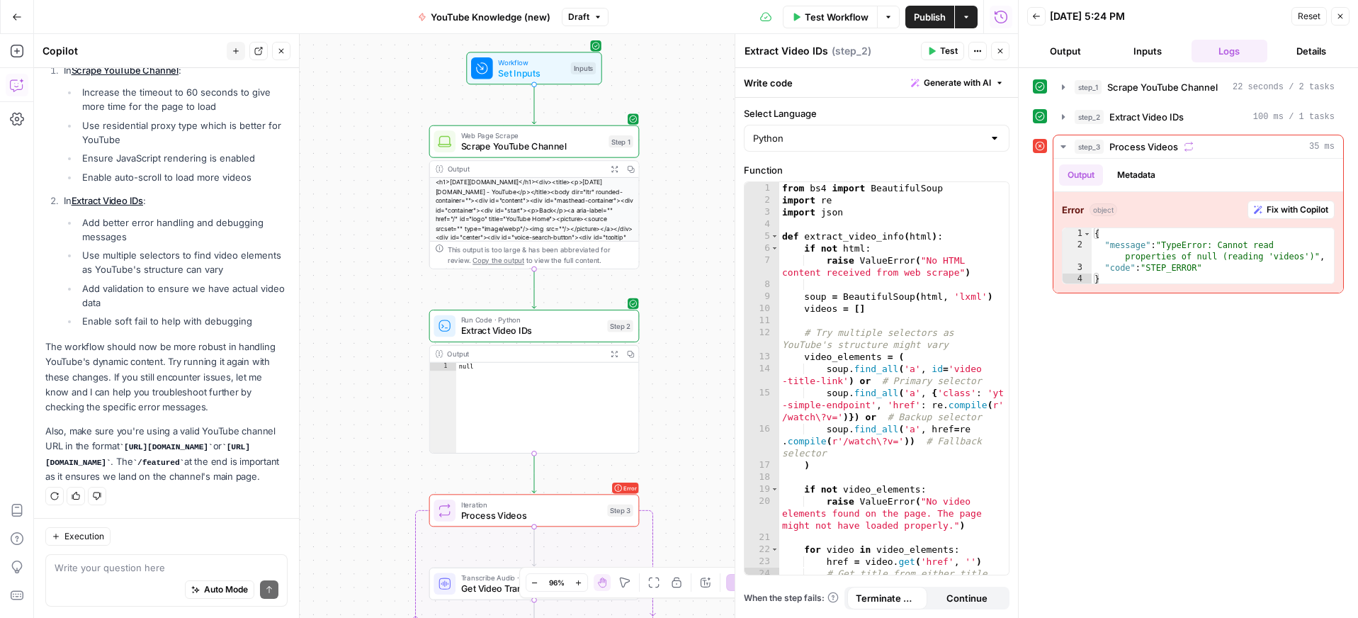
click at [1042, 147] on icon at bounding box center [1040, 146] width 10 height 10
click at [1189, 145] on icon "button" at bounding box center [1189, 147] width 10 height 10
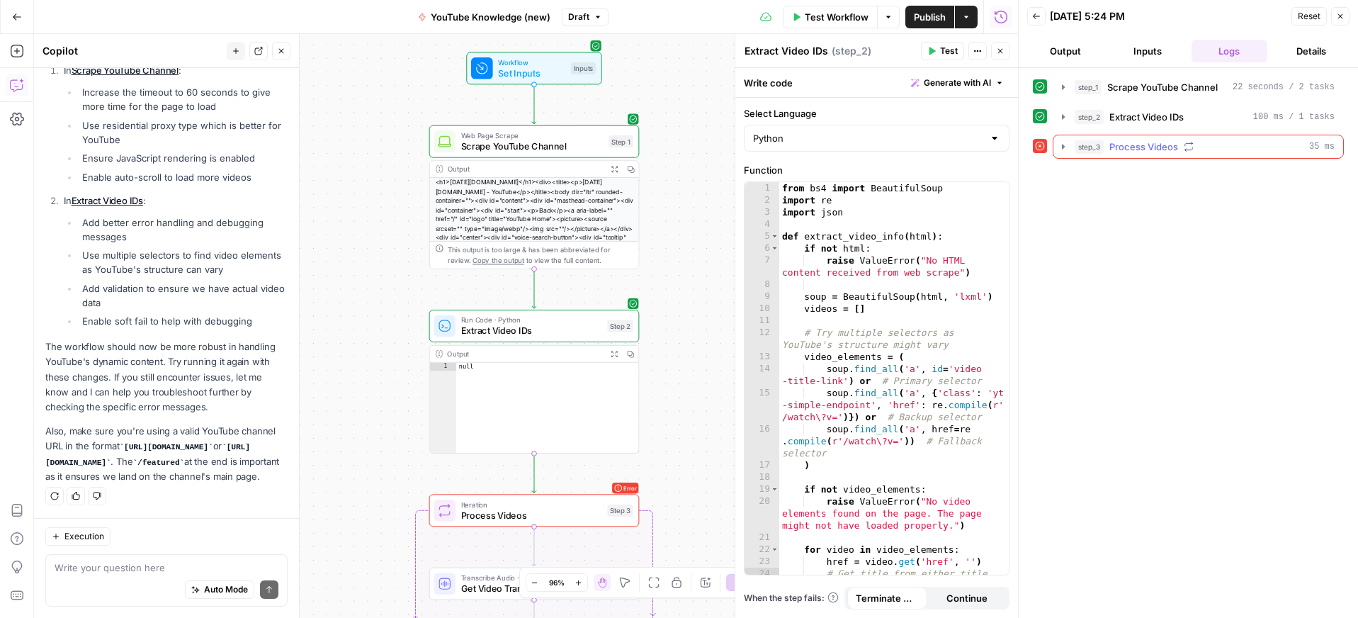
click at [1189, 145] on icon "button" at bounding box center [1189, 147] width 10 height 10
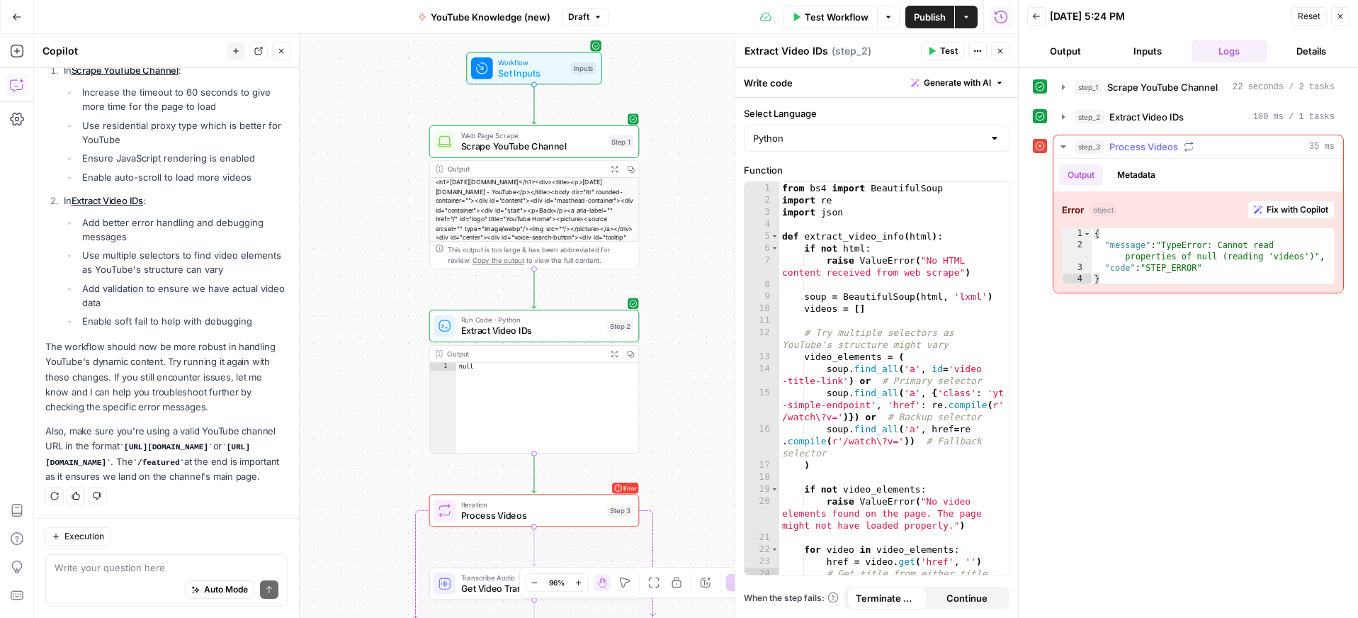
click at [1279, 211] on span "Fix with Copilot" at bounding box center [1298, 209] width 62 height 13
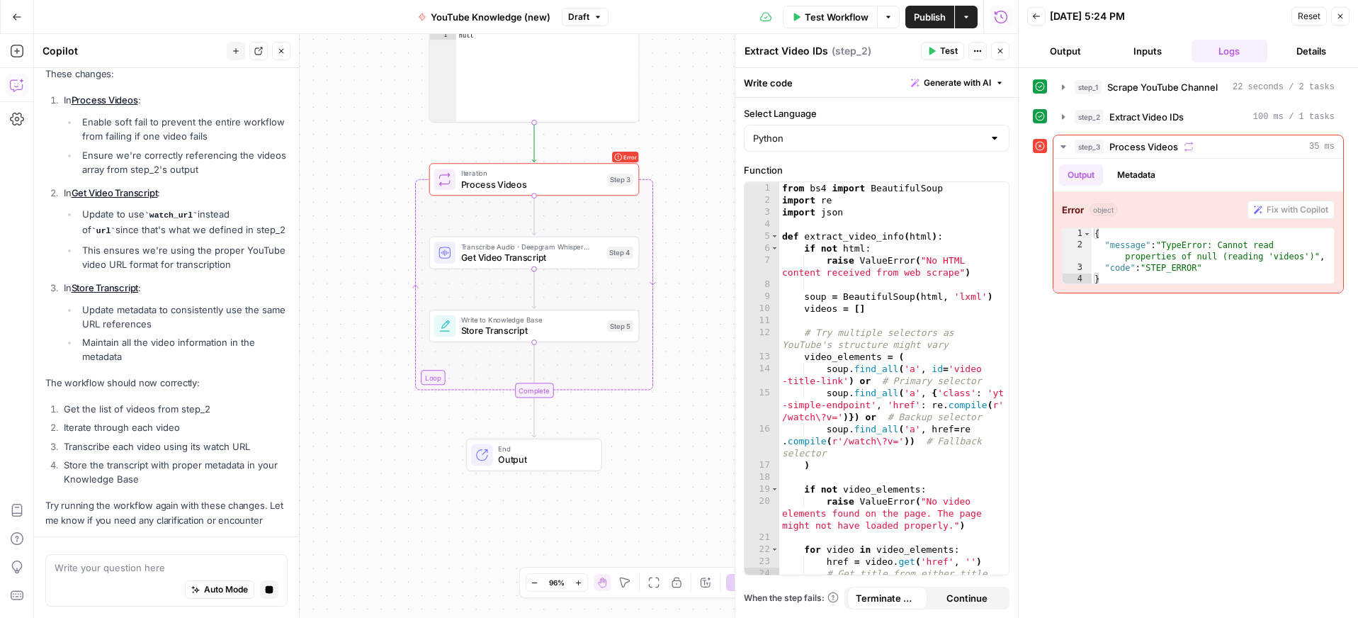
scroll to position [2421, 0]
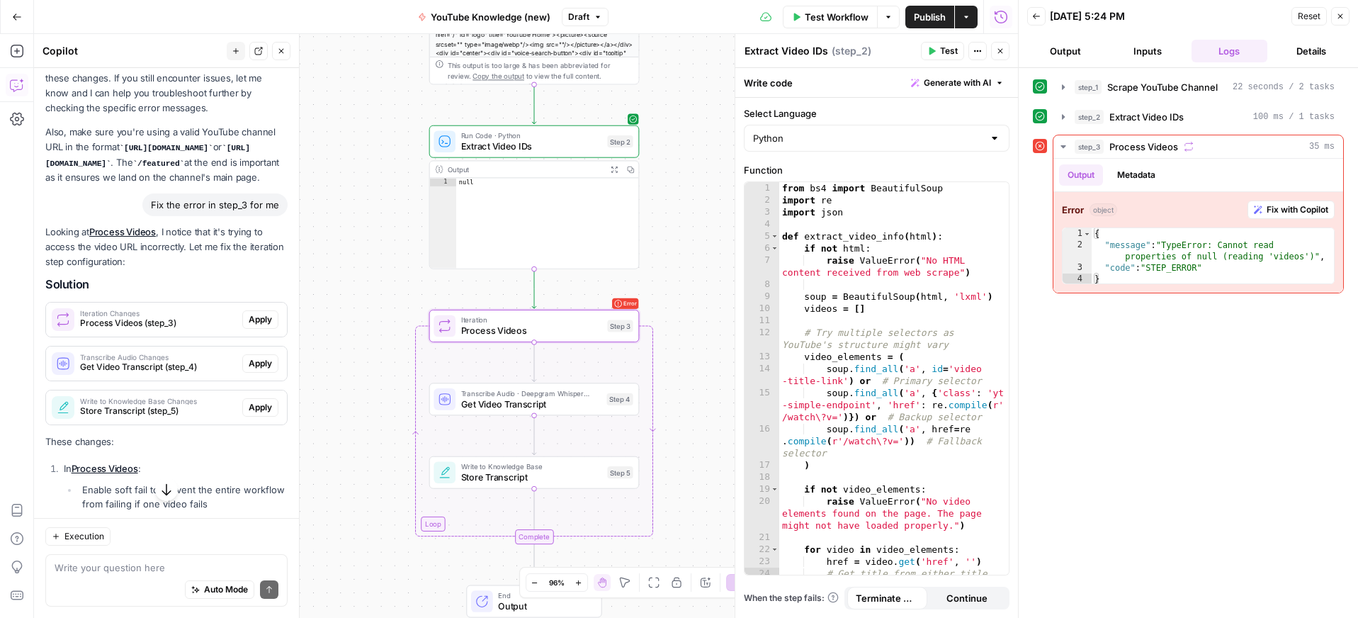
click at [255, 322] on span "Apply" at bounding box center [260, 319] width 23 height 13
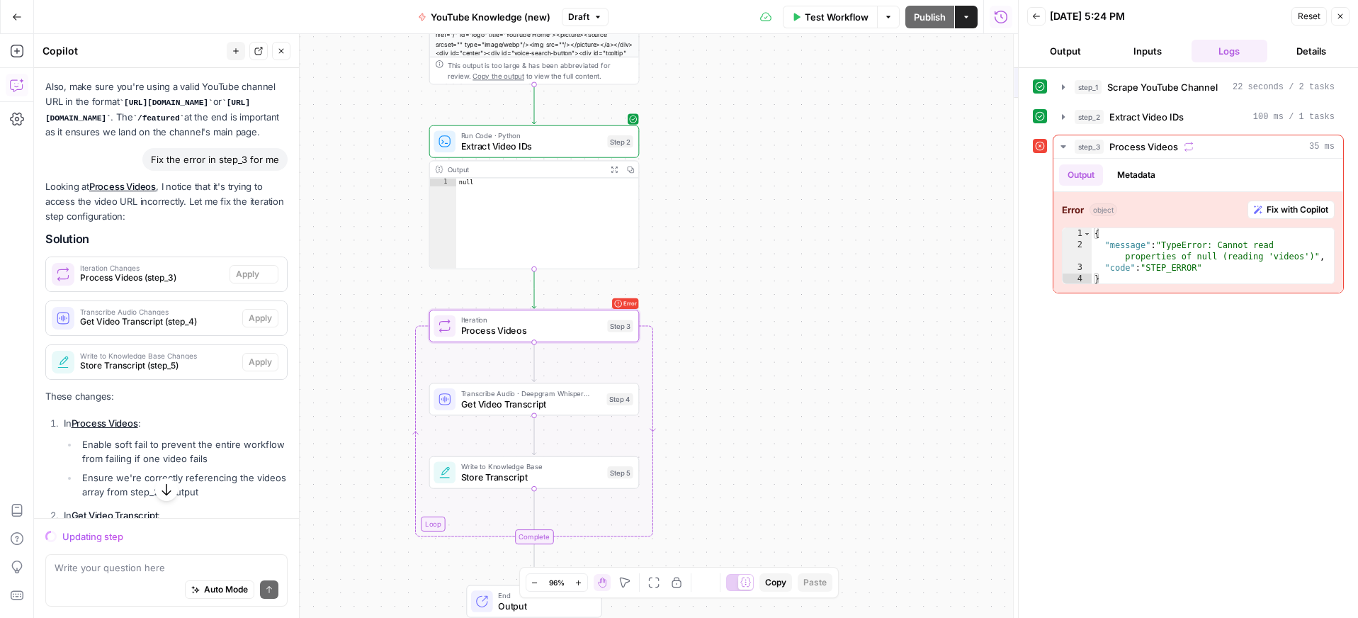
scroll to position [2044, 0]
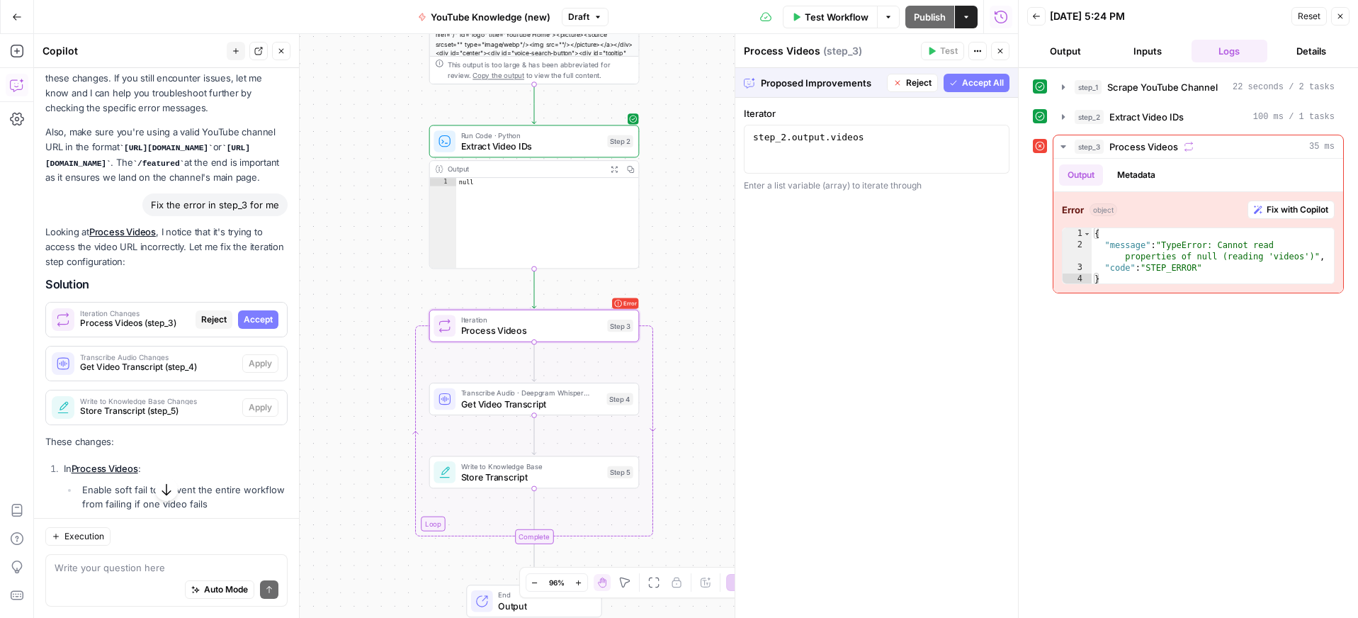
click at [254, 315] on span "Accept" at bounding box center [258, 319] width 29 height 13
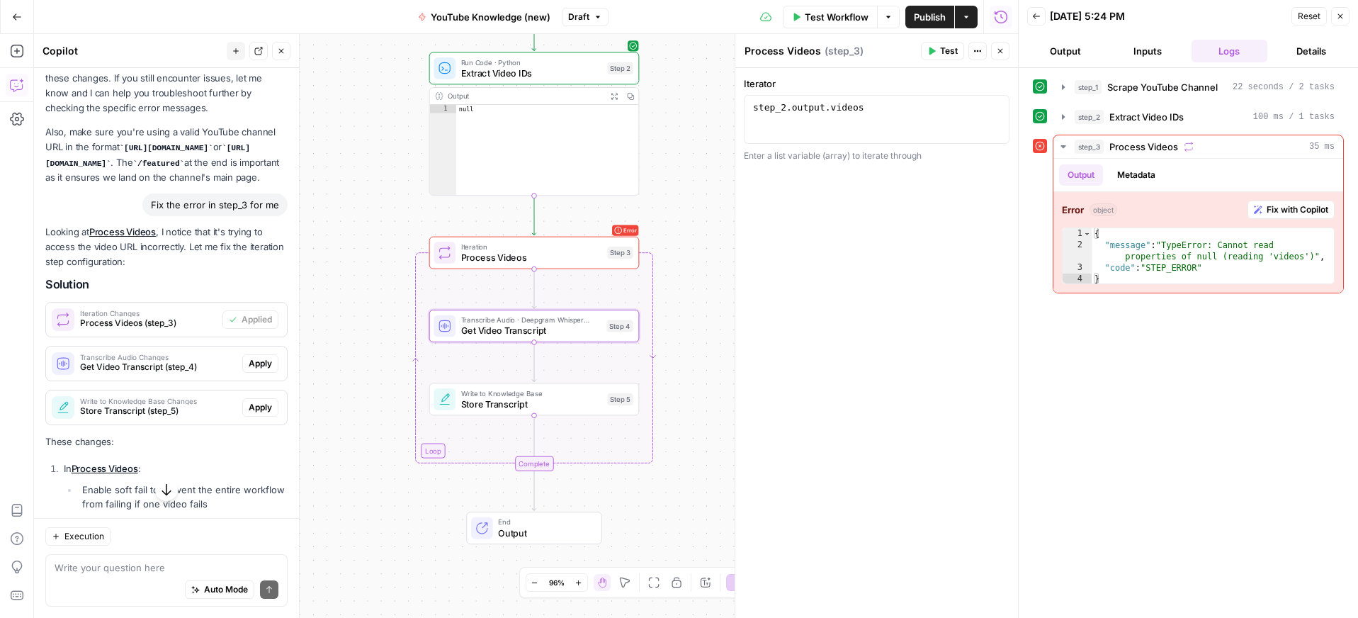
click at [262, 361] on span "Apply" at bounding box center [260, 363] width 23 height 13
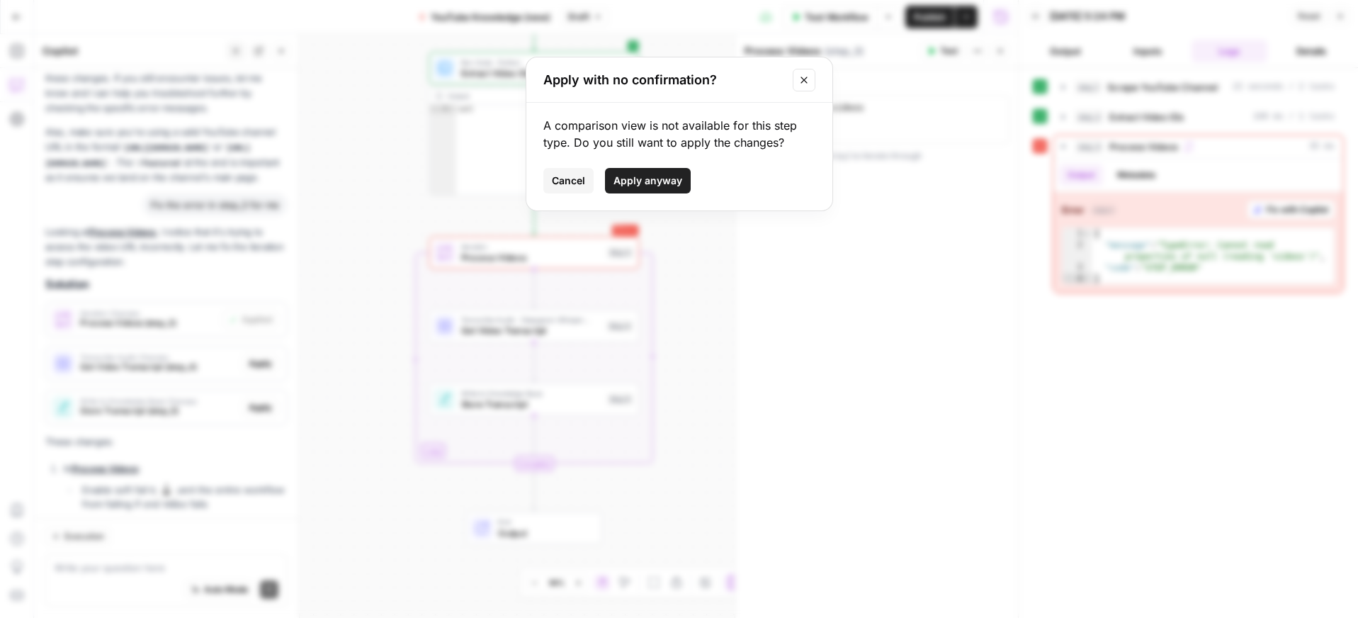
click at [646, 178] on span "Apply anyway" at bounding box center [647, 181] width 69 height 14
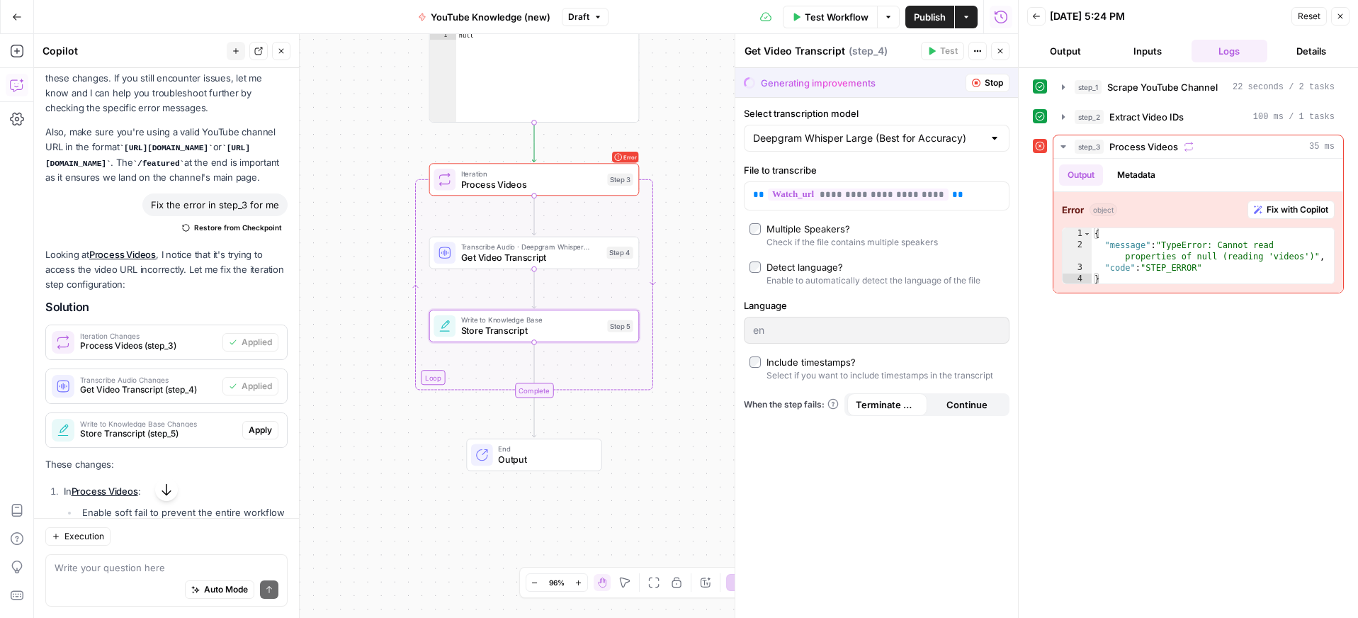
click at [259, 436] on span "Apply" at bounding box center [260, 430] width 23 height 13
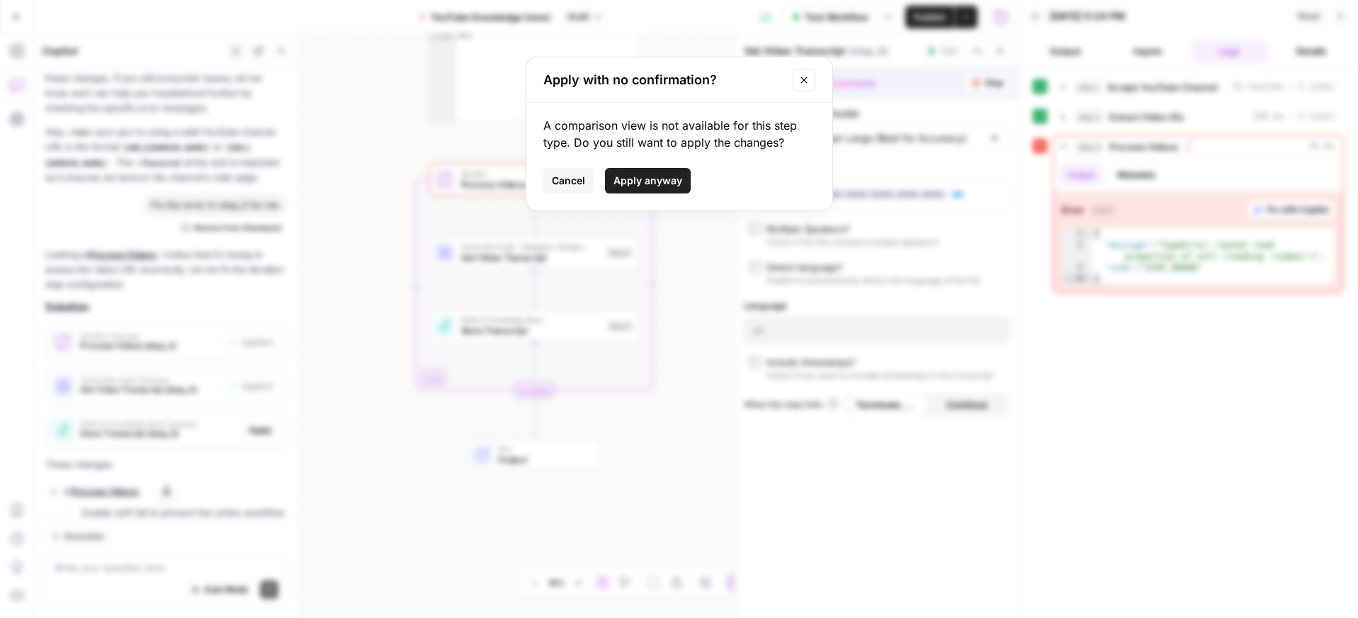
drag, startPoint x: 633, startPoint y: 187, endPoint x: 548, endPoint y: 239, distance: 99.3
click at [632, 187] on span "Apply anyway" at bounding box center [647, 181] width 69 height 14
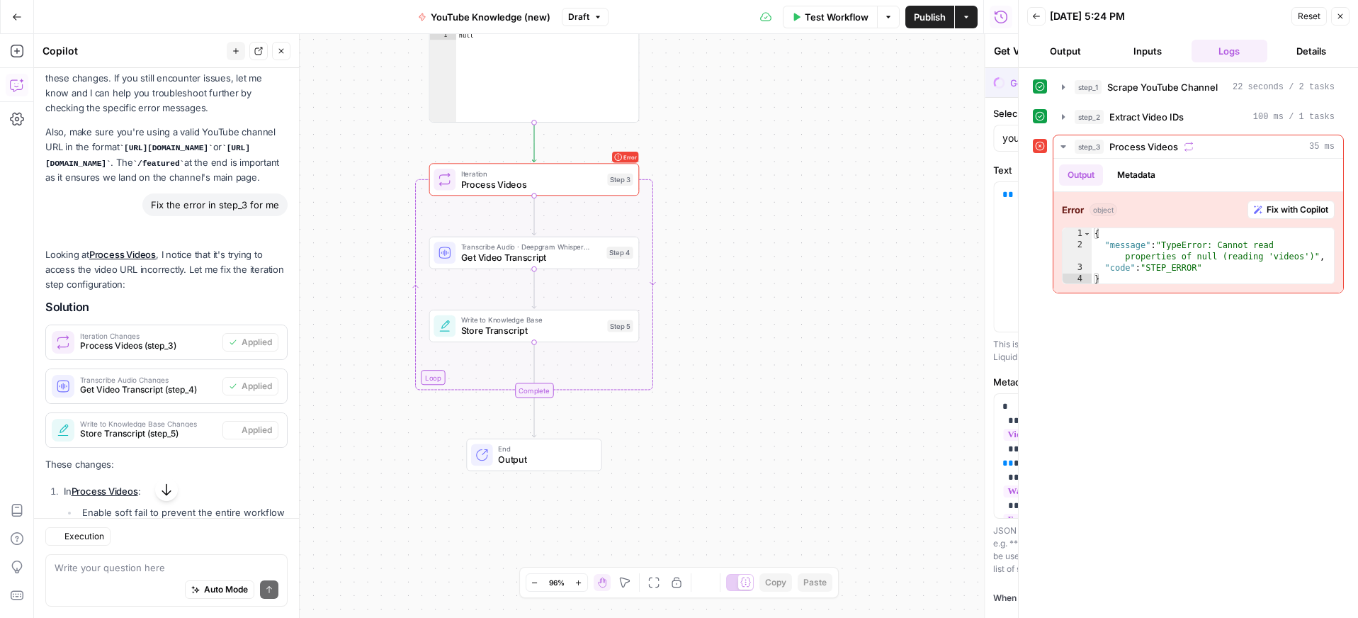
type textarea "Store Transcript"
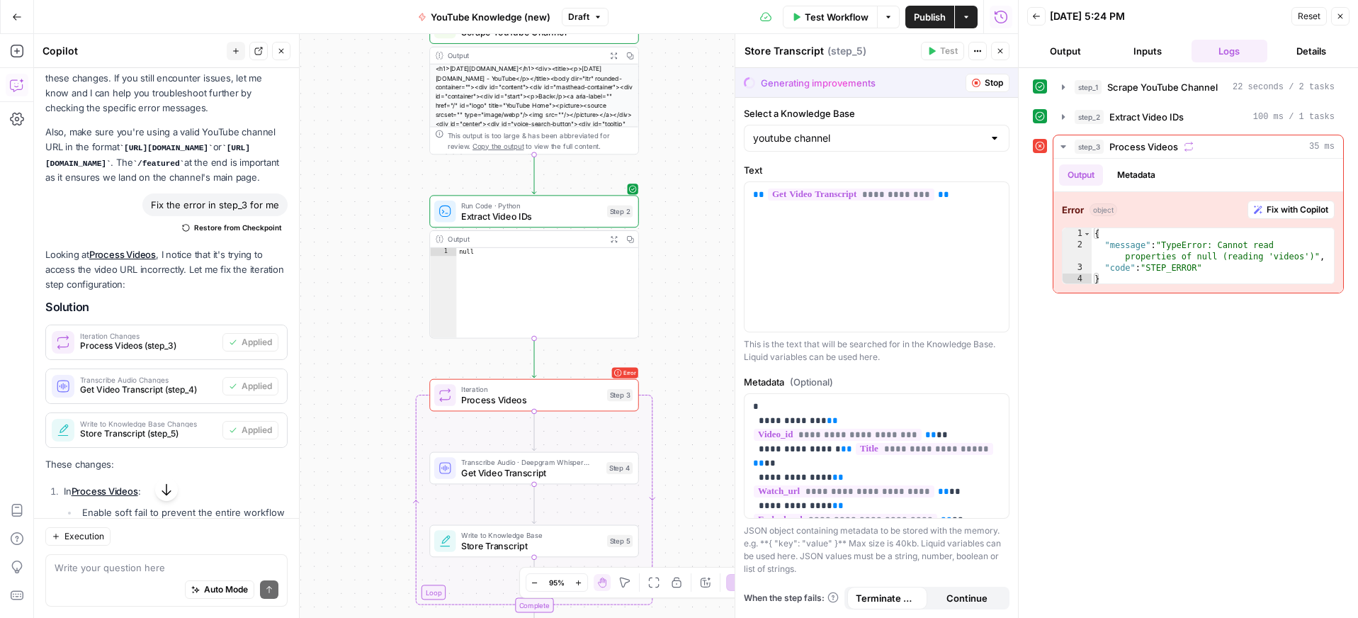
click at [852, 19] on span "Test Workflow" at bounding box center [837, 17] width 64 height 14
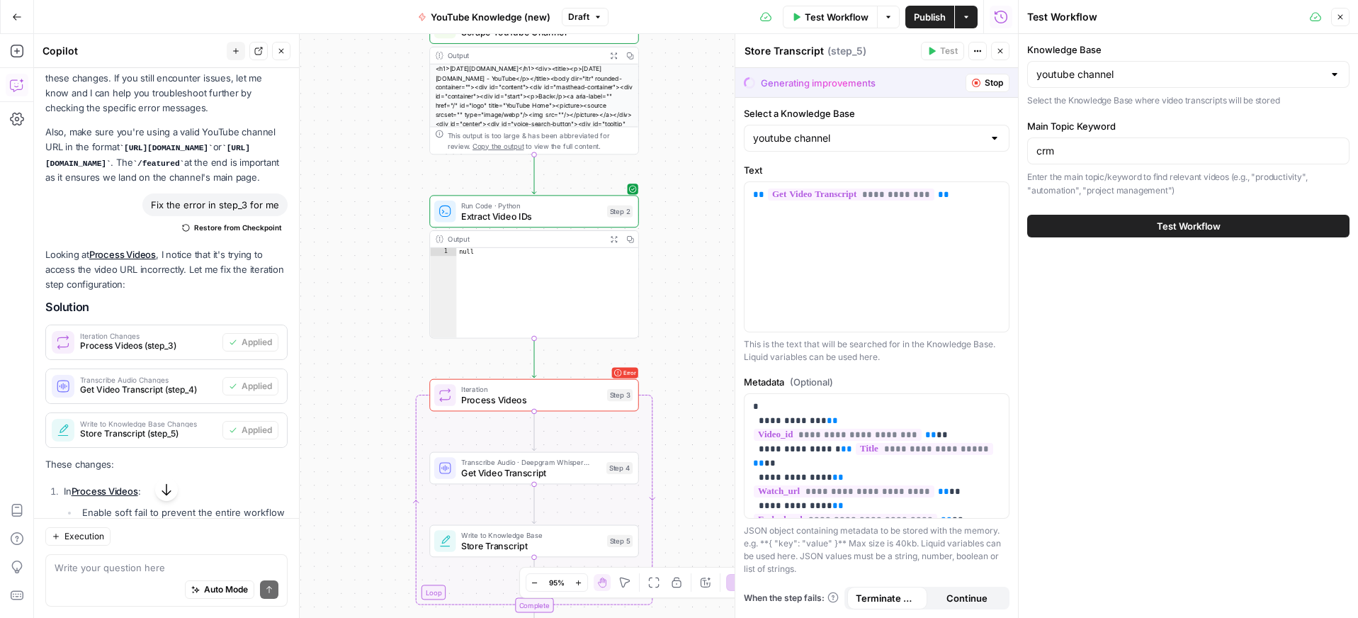
click at [1137, 222] on button "Test Workflow" at bounding box center [1188, 226] width 322 height 23
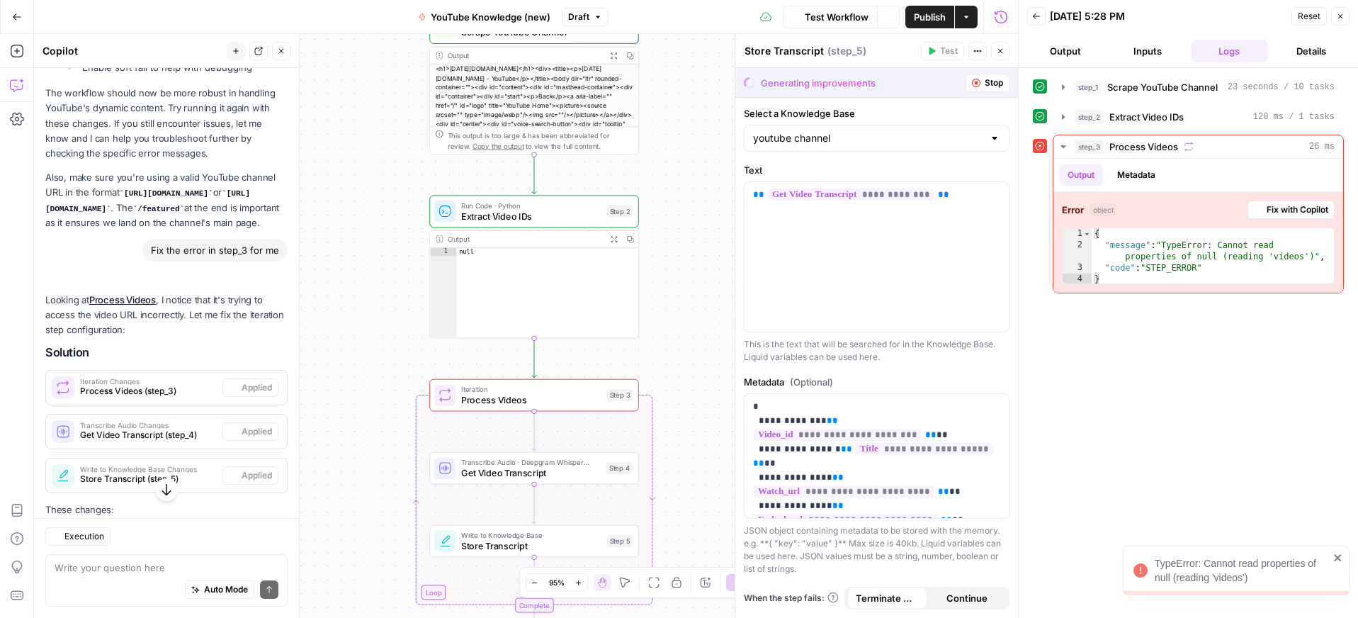
scroll to position [2089, 0]
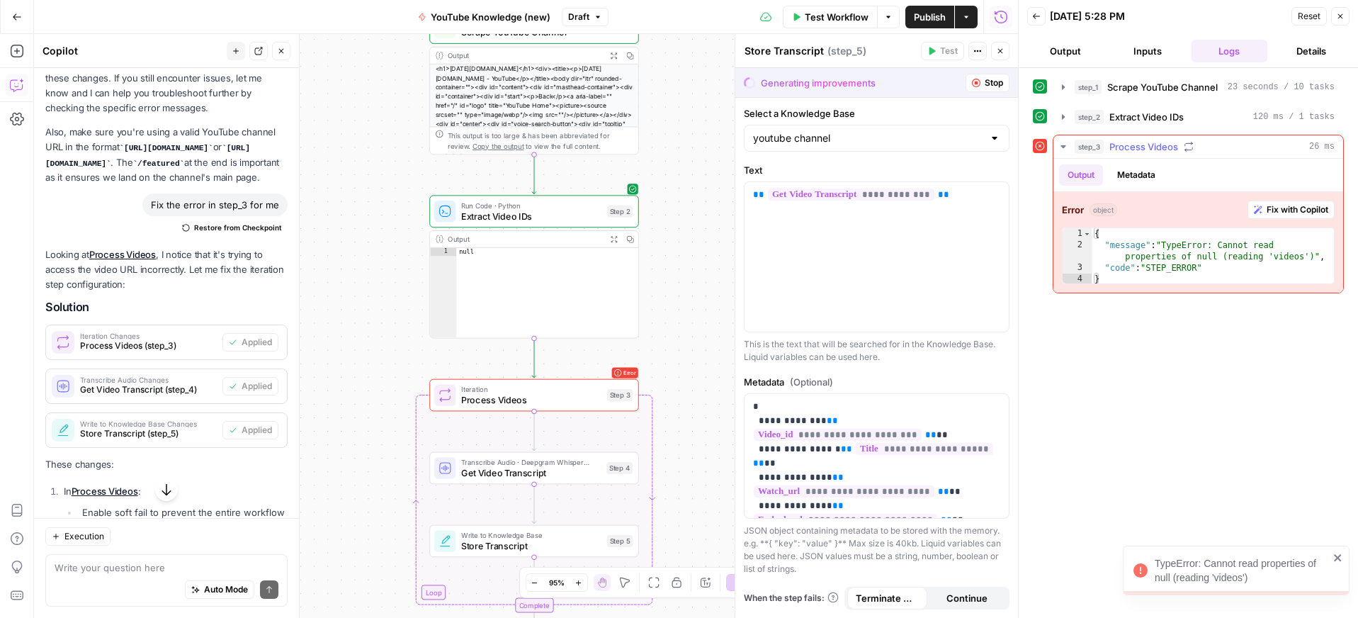
click at [1281, 212] on span "Fix with Copilot" at bounding box center [1298, 209] width 62 height 13
click at [1281, 207] on span "Fix with Copilot" at bounding box center [1298, 209] width 62 height 13
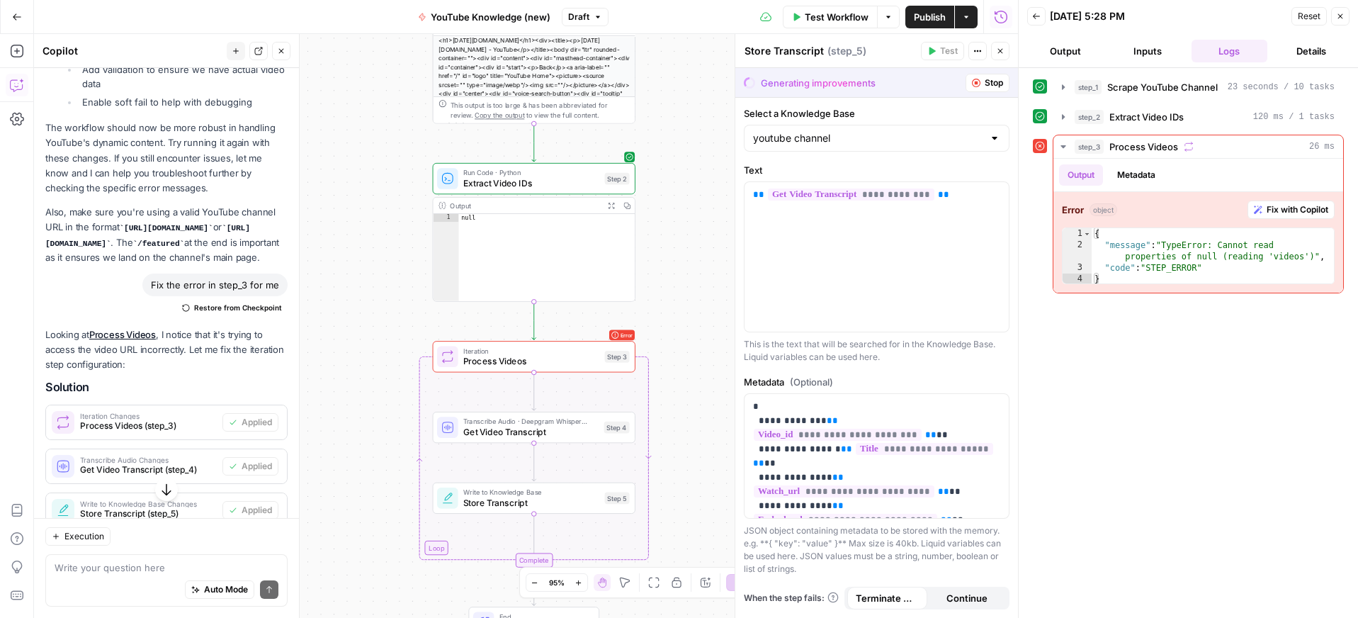
scroll to position [1981, 0]
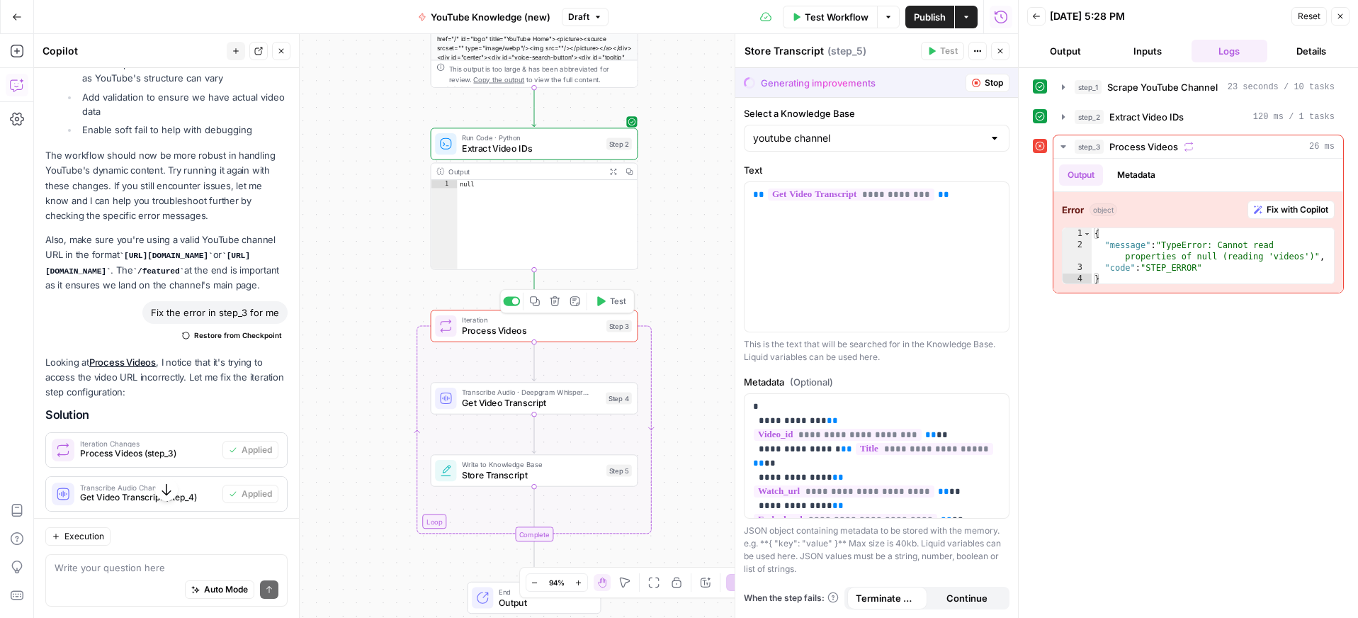
click at [612, 310] on div "Copy step Delete step Add Note Test" at bounding box center [567, 301] width 135 height 24
click at [603, 306] on icon "button" at bounding box center [600, 300] width 11 height 11
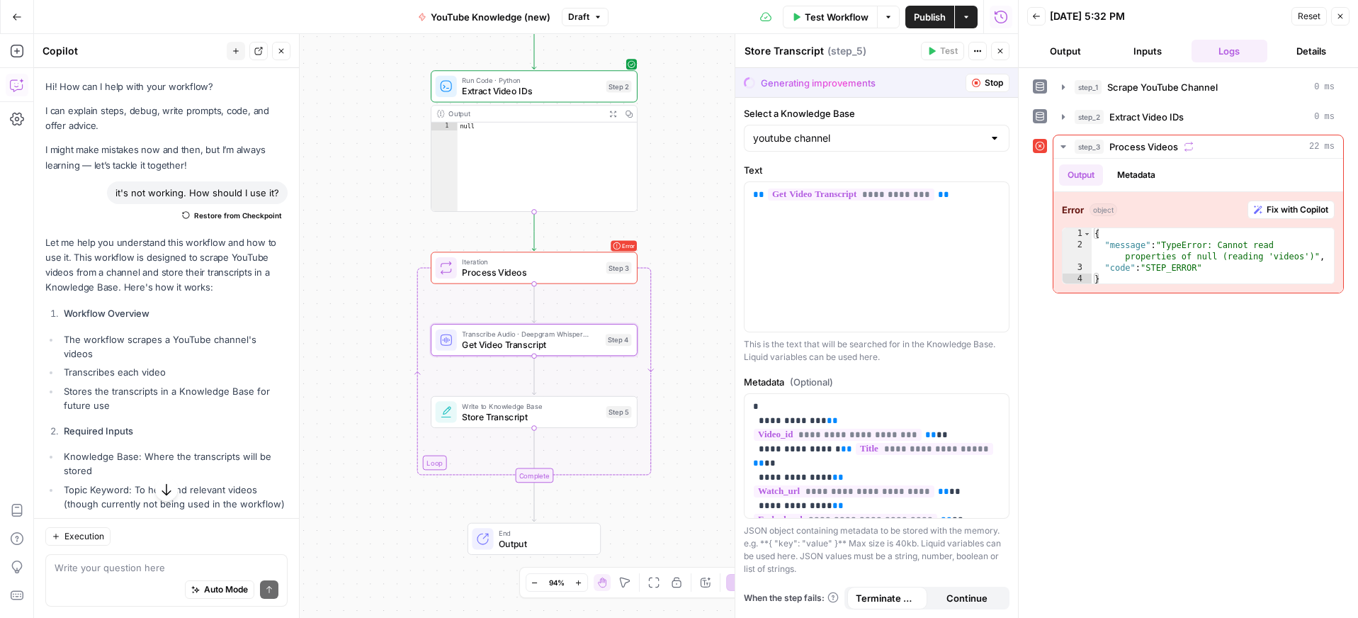
scroll to position [1981, 0]
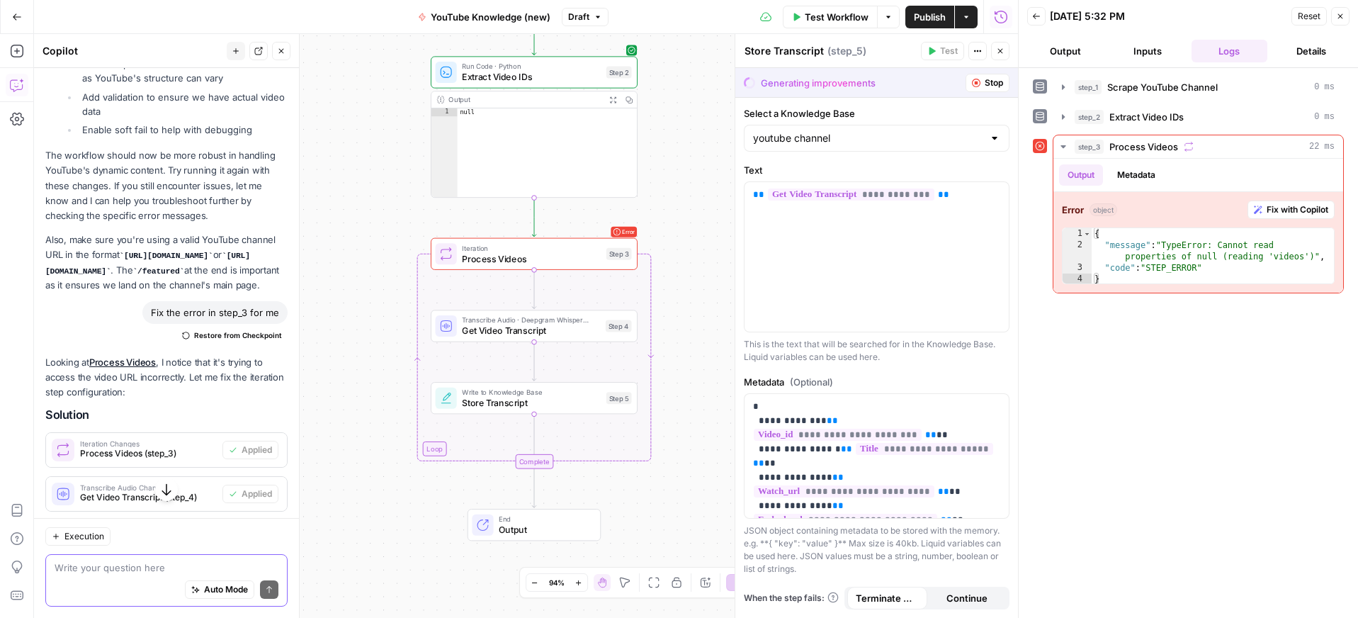
click at [97, 572] on textarea at bounding box center [167, 567] width 224 height 14
type textarea "something is wrong with step 3 of process videos."
click at [272, 594] on button "Send" at bounding box center [269, 589] width 18 height 18
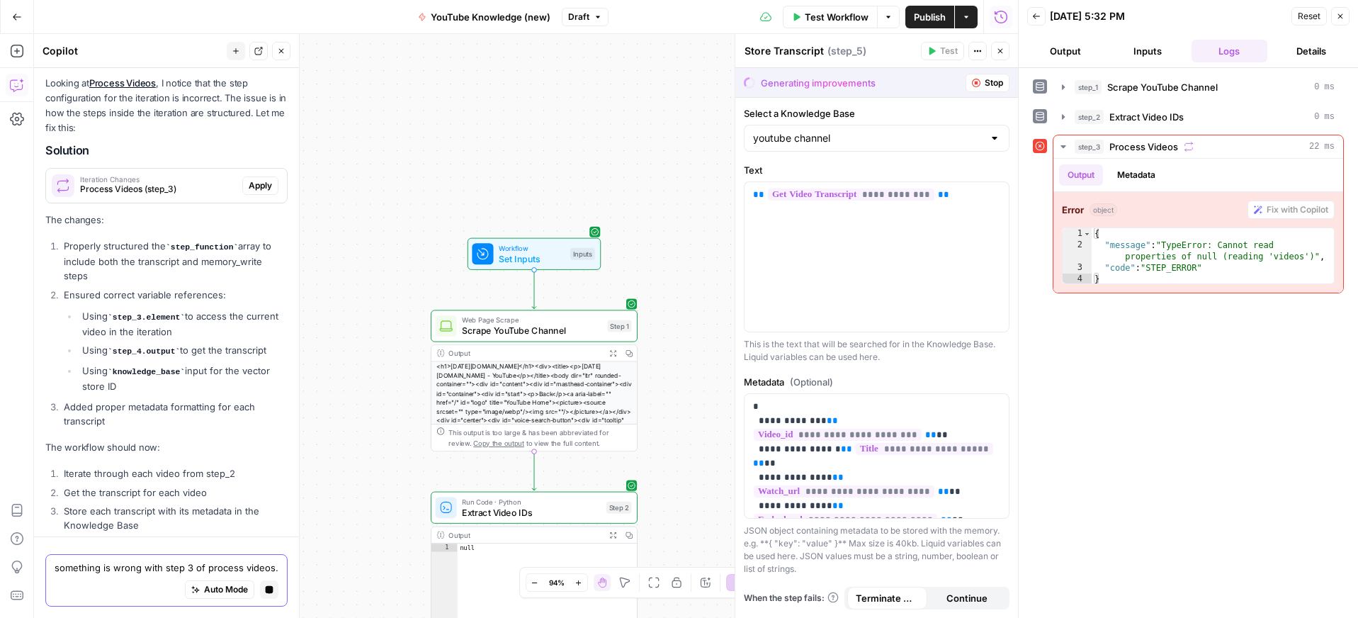
scroll to position [4200, 0]
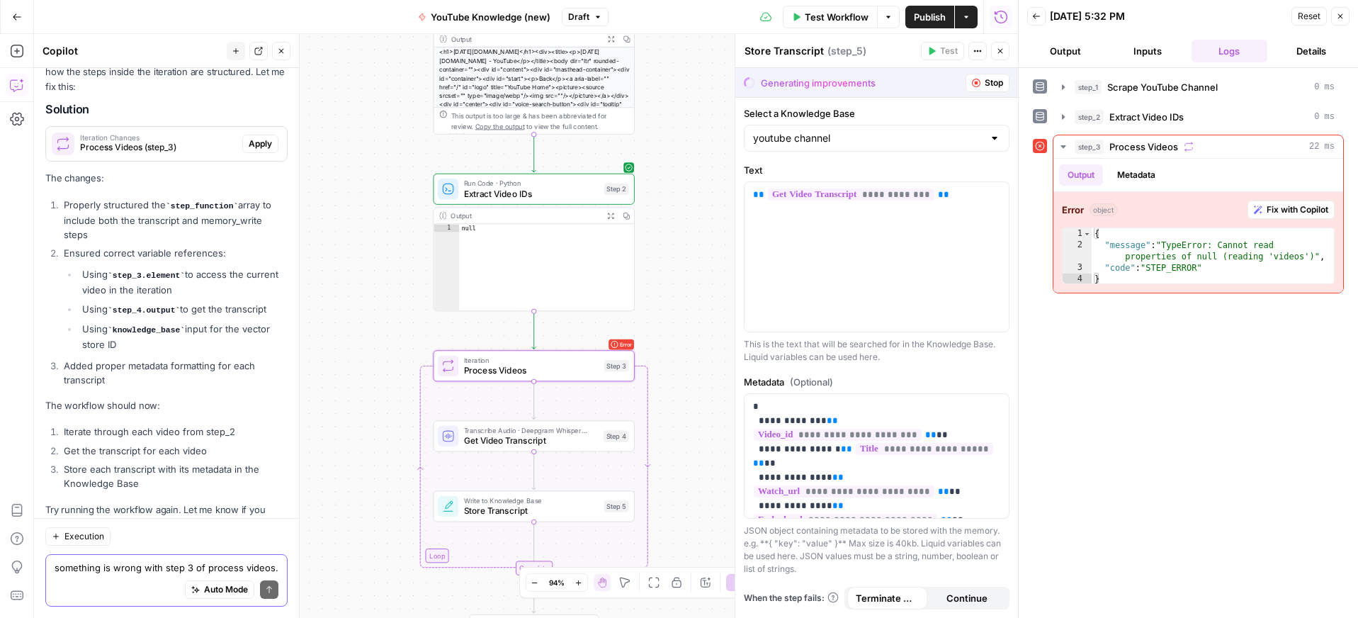
click at [257, 137] on span "Apply" at bounding box center [260, 143] width 23 height 13
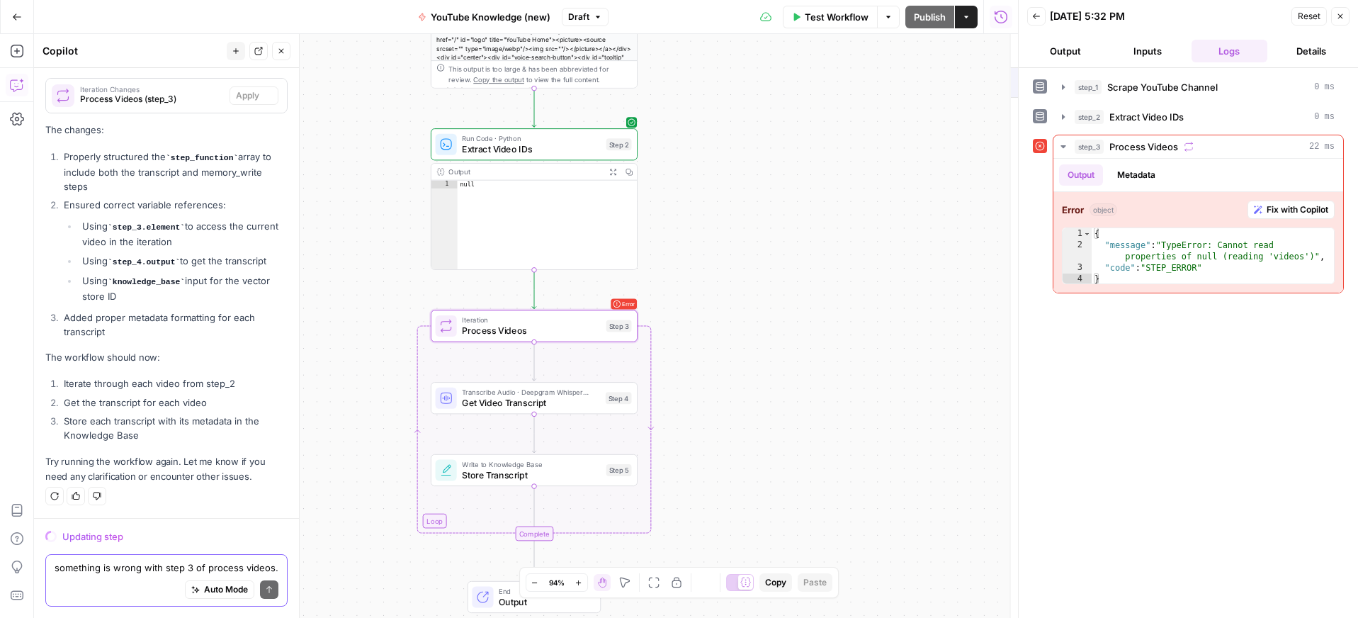
scroll to position [4132, 0]
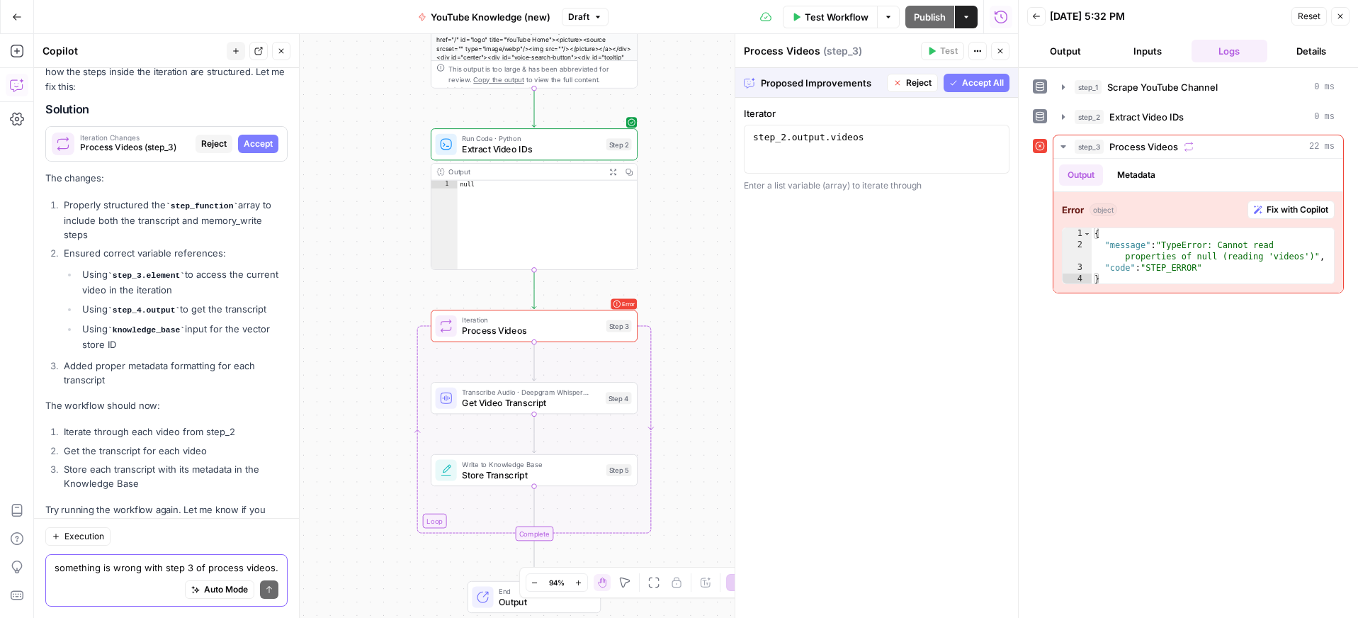
click at [985, 84] on span "Accept All" at bounding box center [983, 83] width 42 height 13
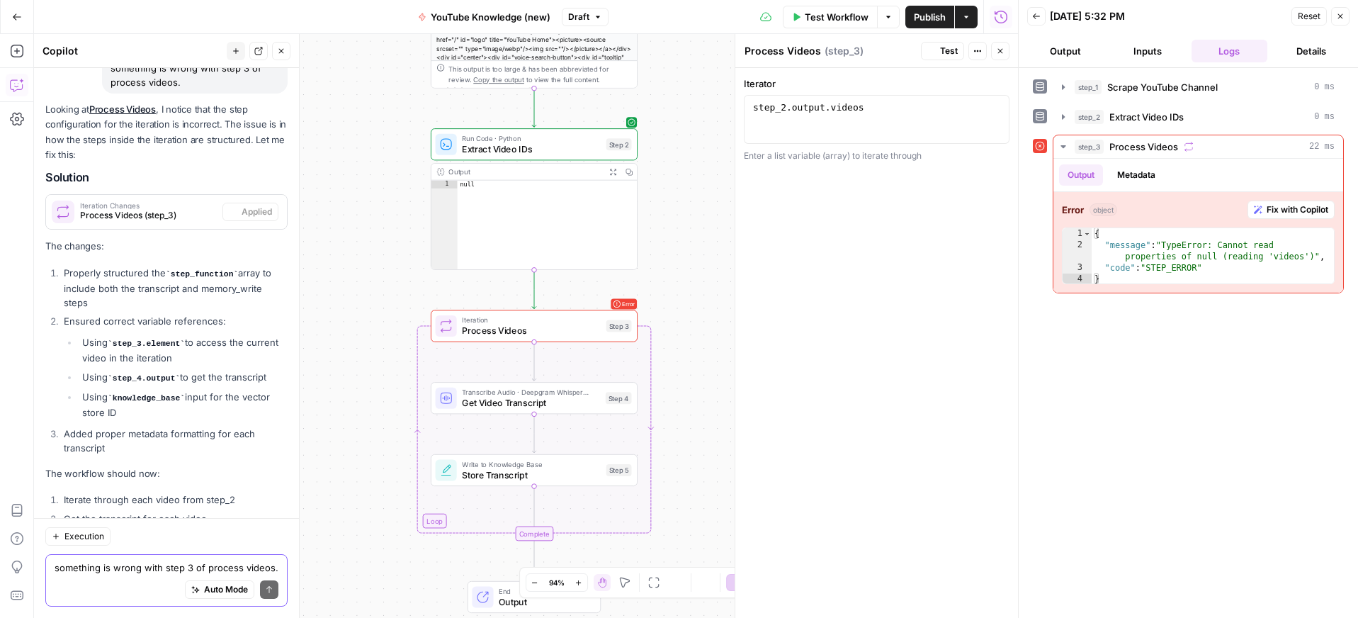
scroll to position [4200, 0]
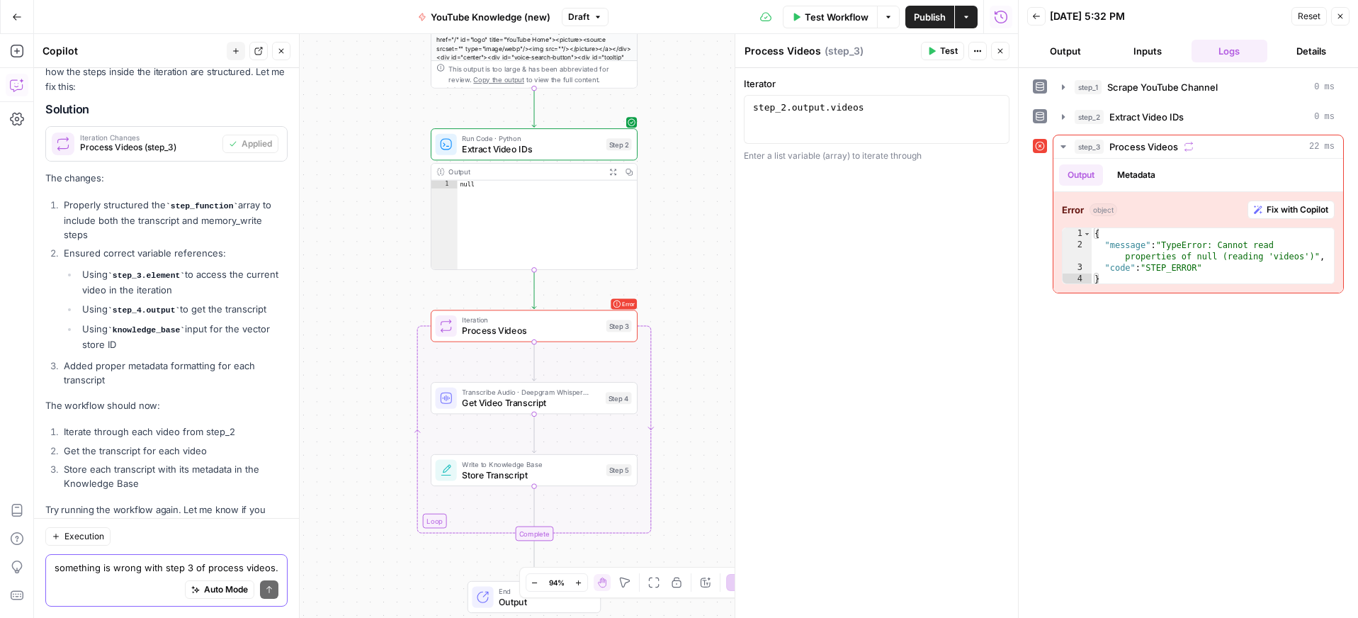
click at [942, 50] on span "Test" at bounding box center [949, 51] width 18 height 13
click at [1286, 213] on span "Fix with Copilot" at bounding box center [1298, 209] width 62 height 13
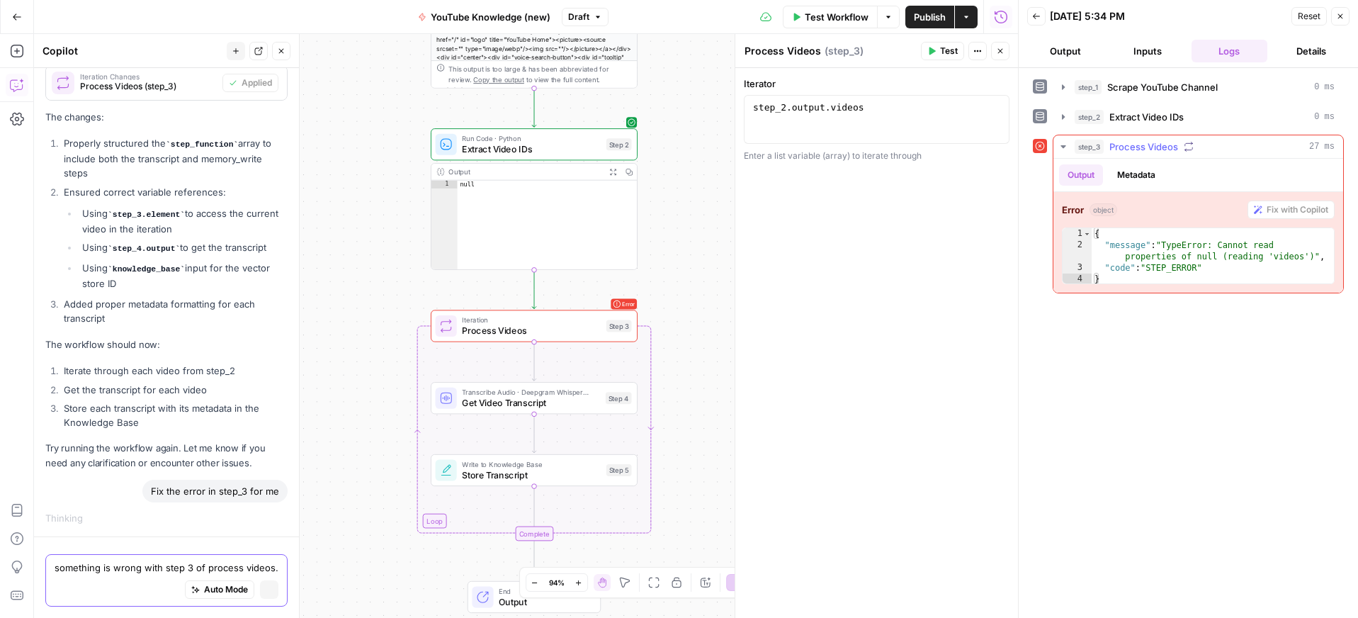
scroll to position [4139, 0]
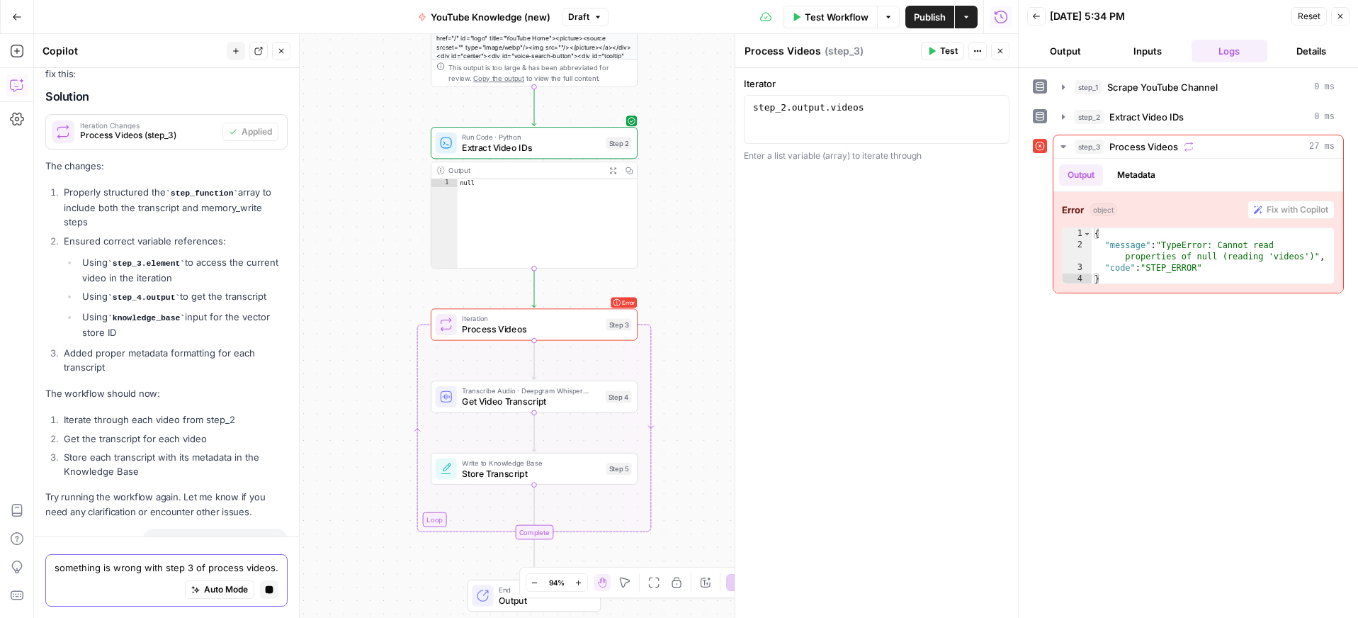
click at [114, 572] on textarea "something is wrong with step 3 of process videos." at bounding box center [167, 567] width 224 height 14
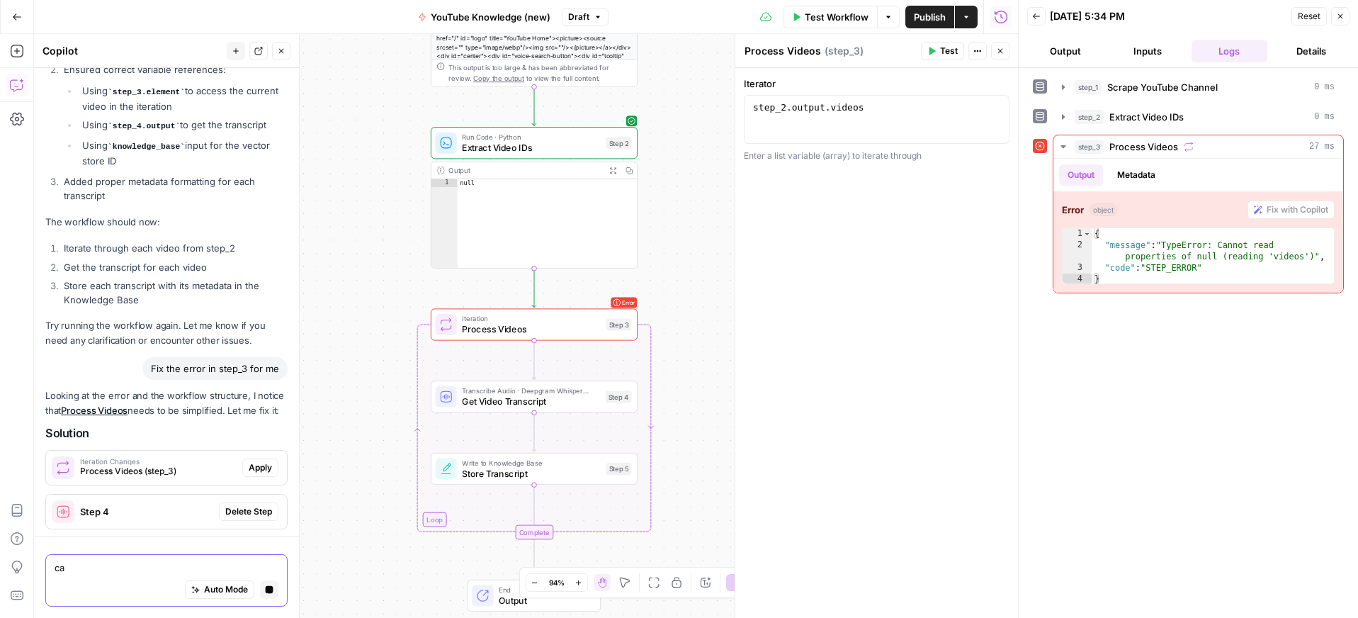
type textarea "c"
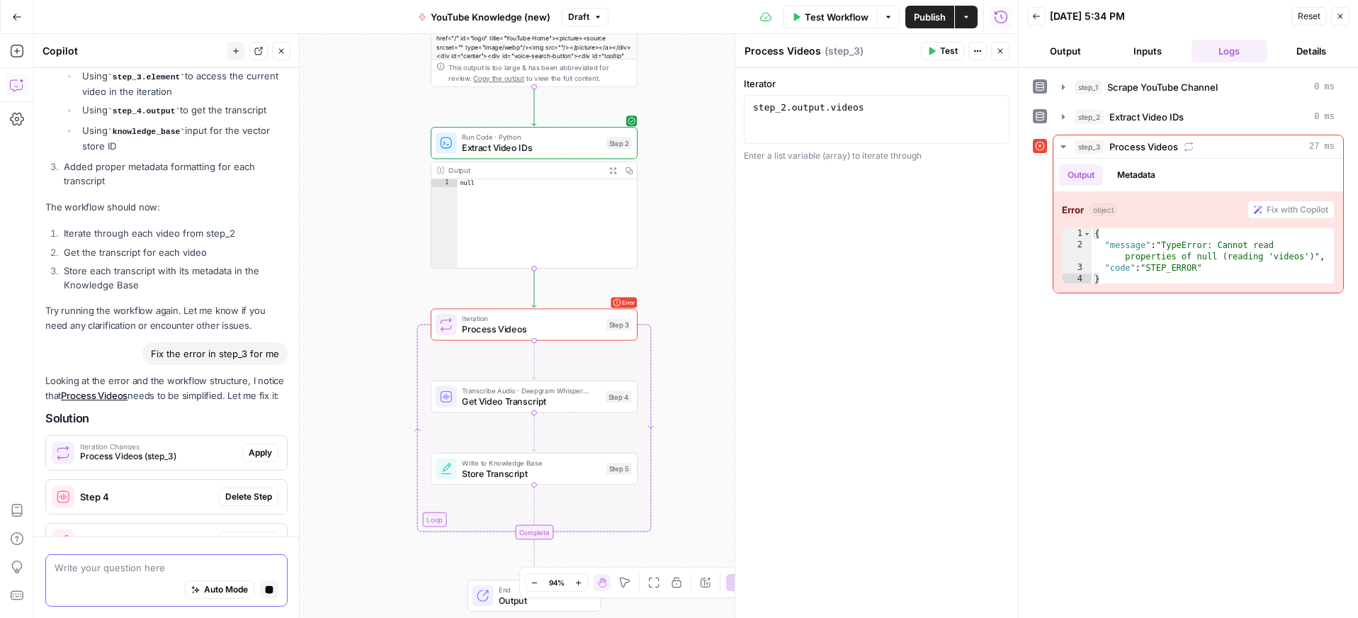
scroll to position [4387, 0]
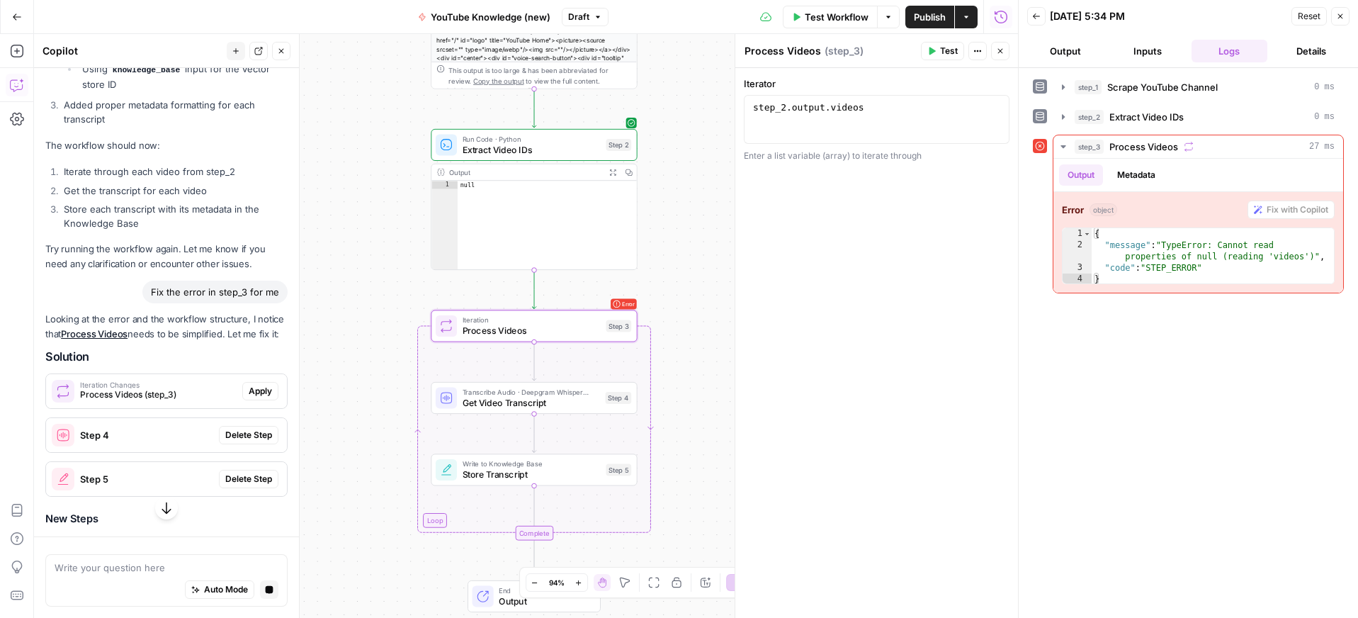
click at [266, 385] on span "Apply" at bounding box center [260, 391] width 23 height 13
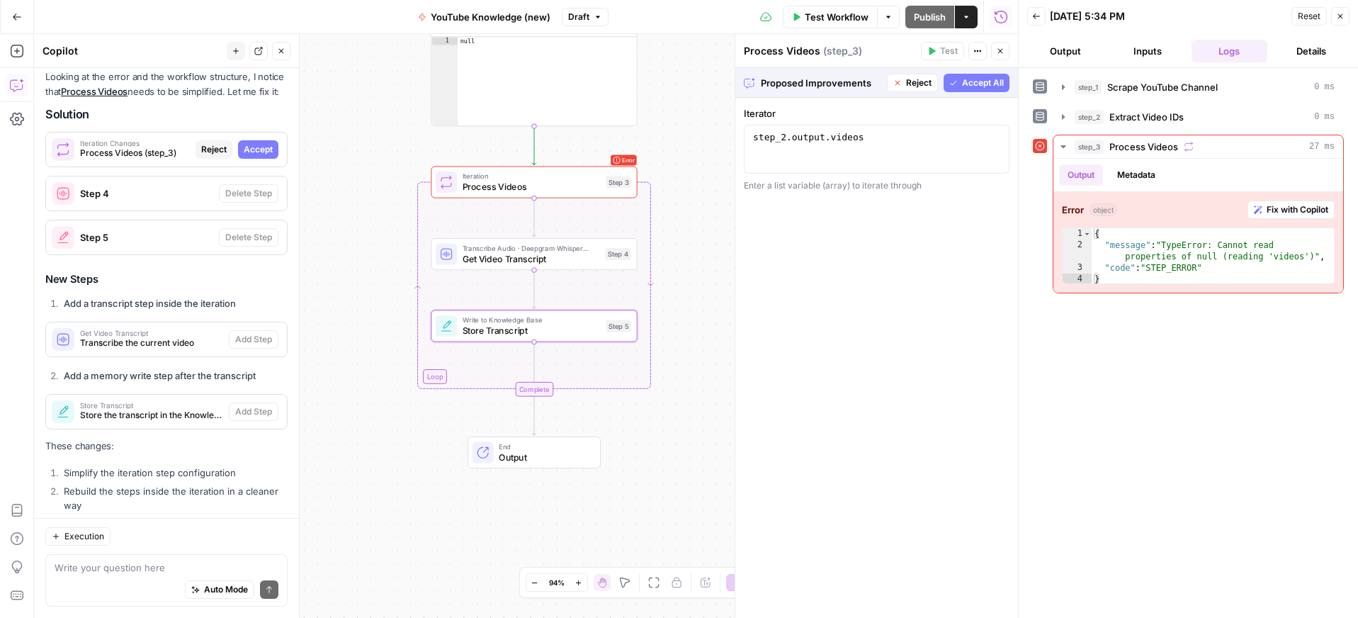
scroll to position [4574, 0]
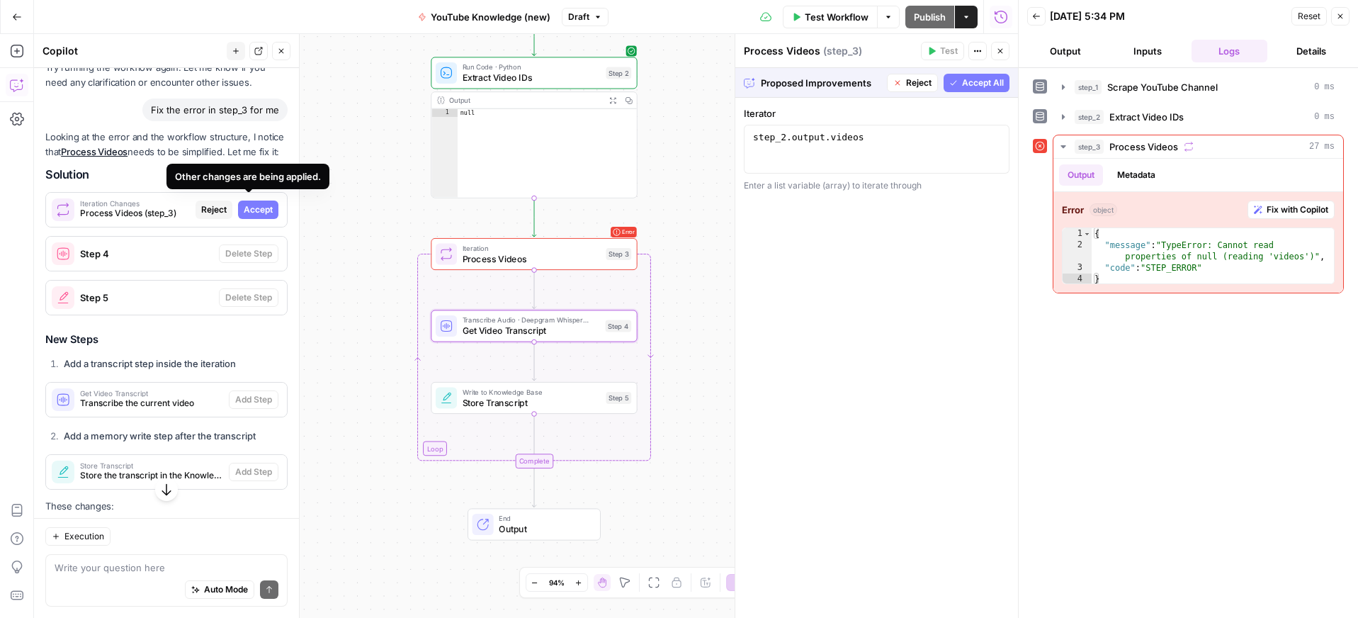
click at [255, 167] on div "Other changes are being applied." at bounding box center [247, 177] width 163 height 26
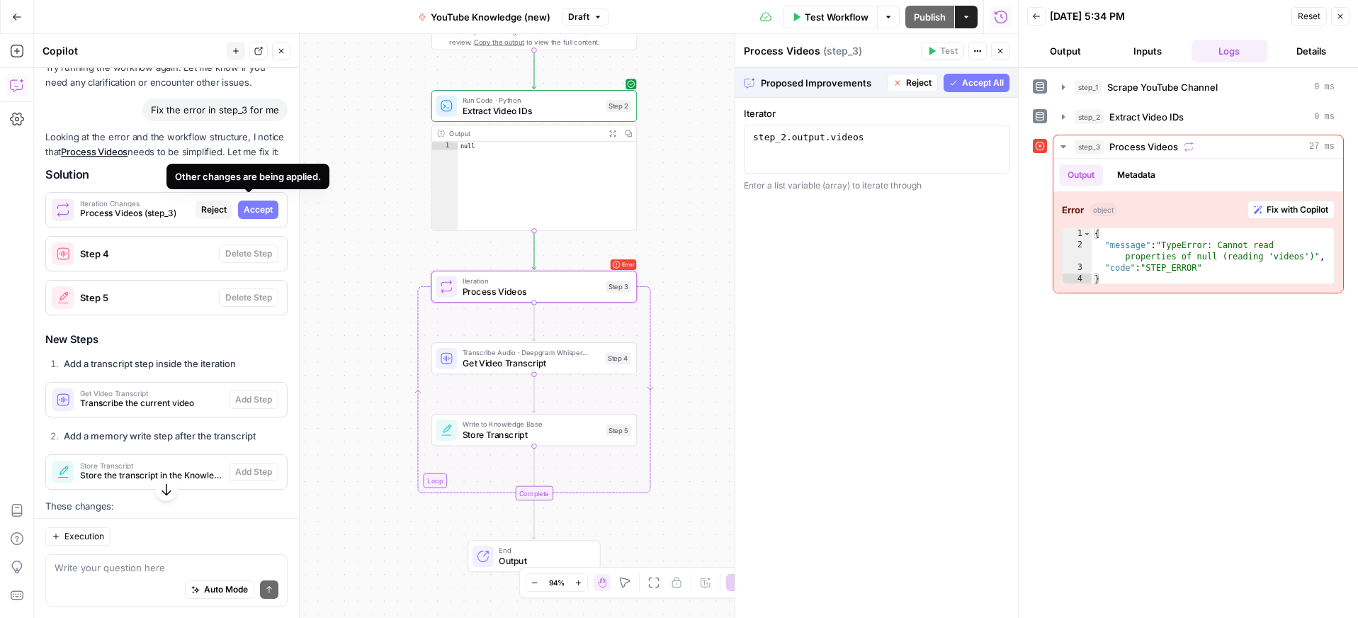
click at [258, 203] on span "Accept" at bounding box center [258, 209] width 29 height 13
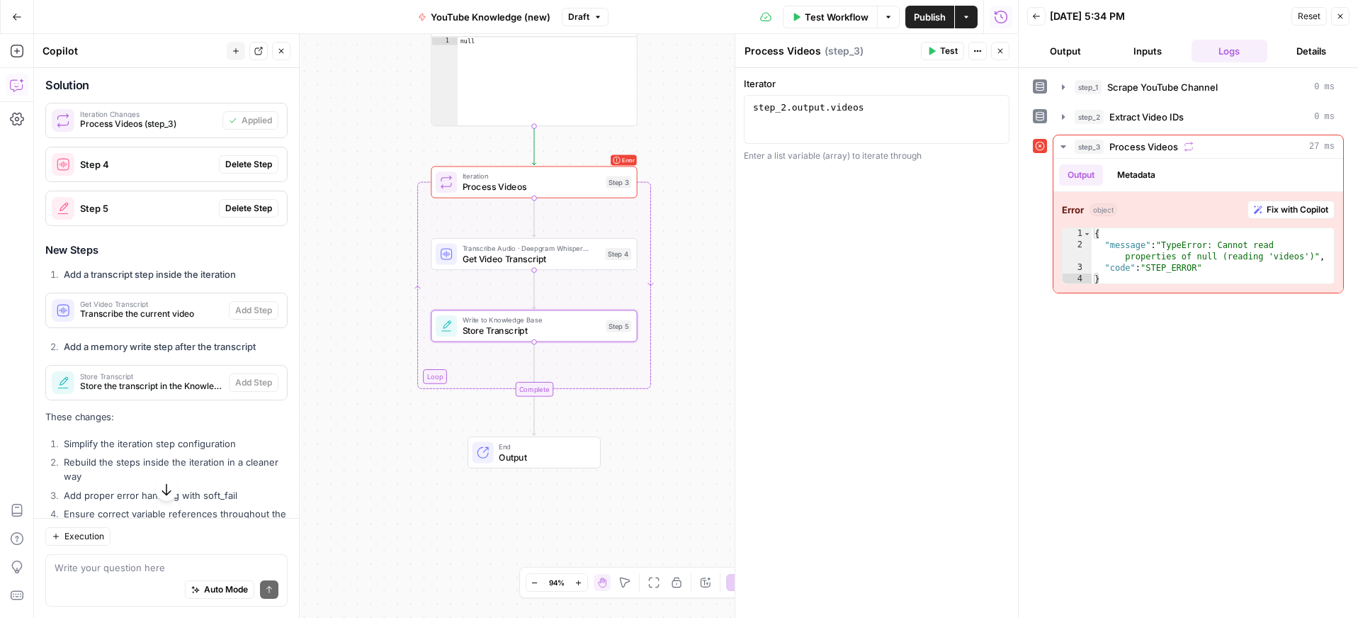
scroll to position [4865, 0]
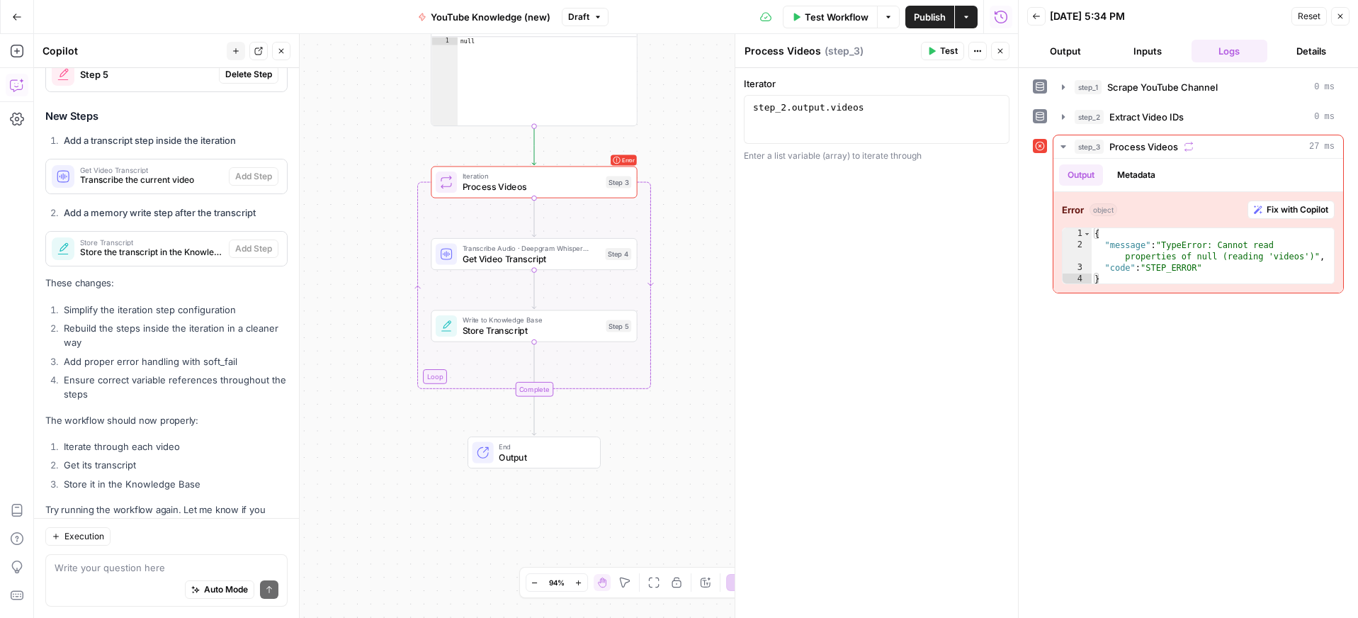
click at [948, 52] on span "Test" at bounding box center [949, 51] width 18 height 13
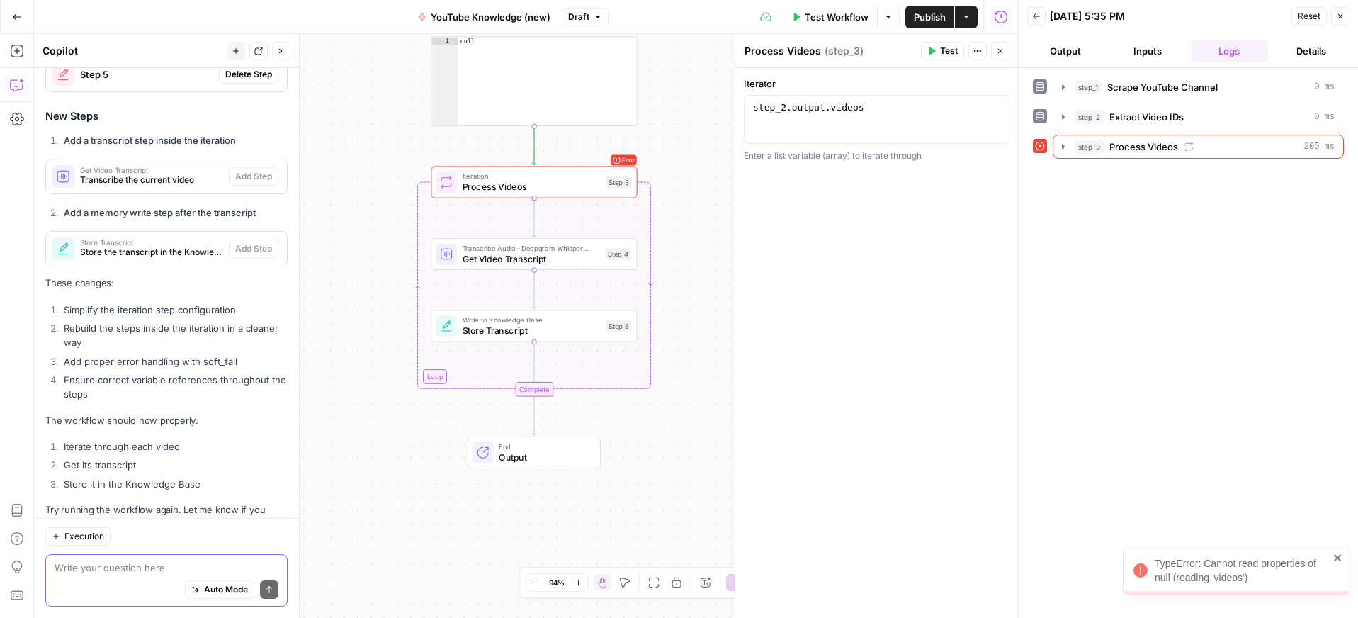
click at [103, 565] on textarea at bounding box center [167, 567] width 224 height 14
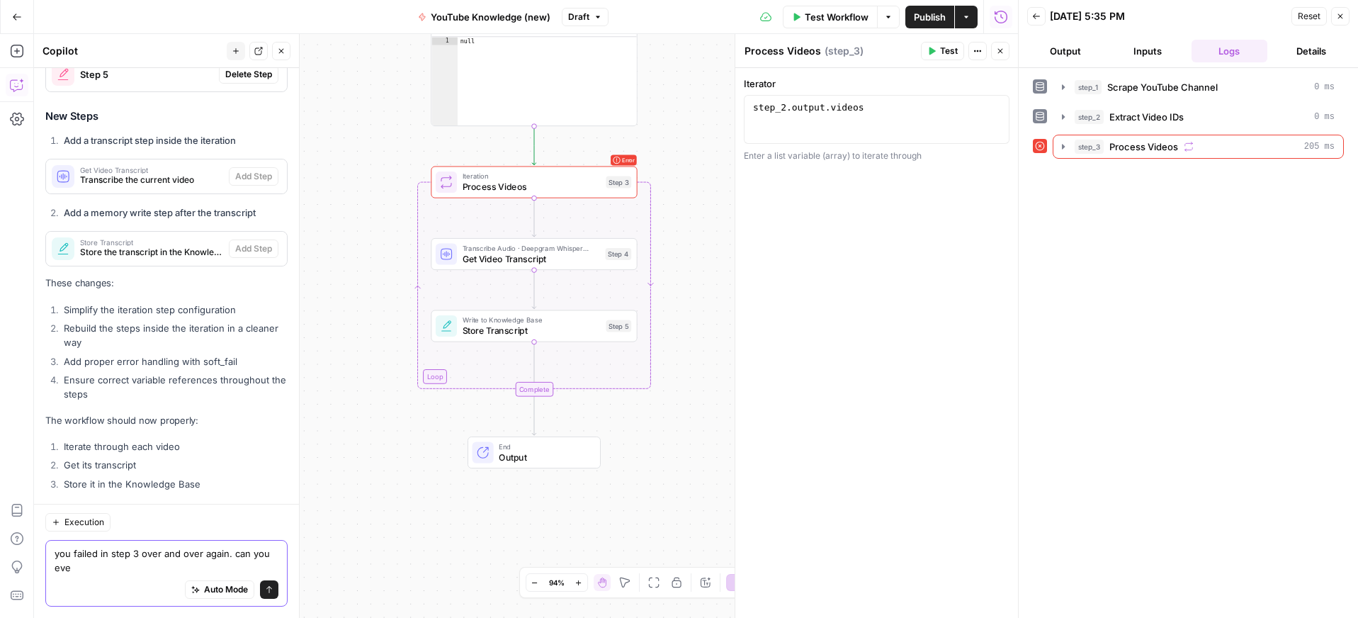
scroll to position [4879, 0]
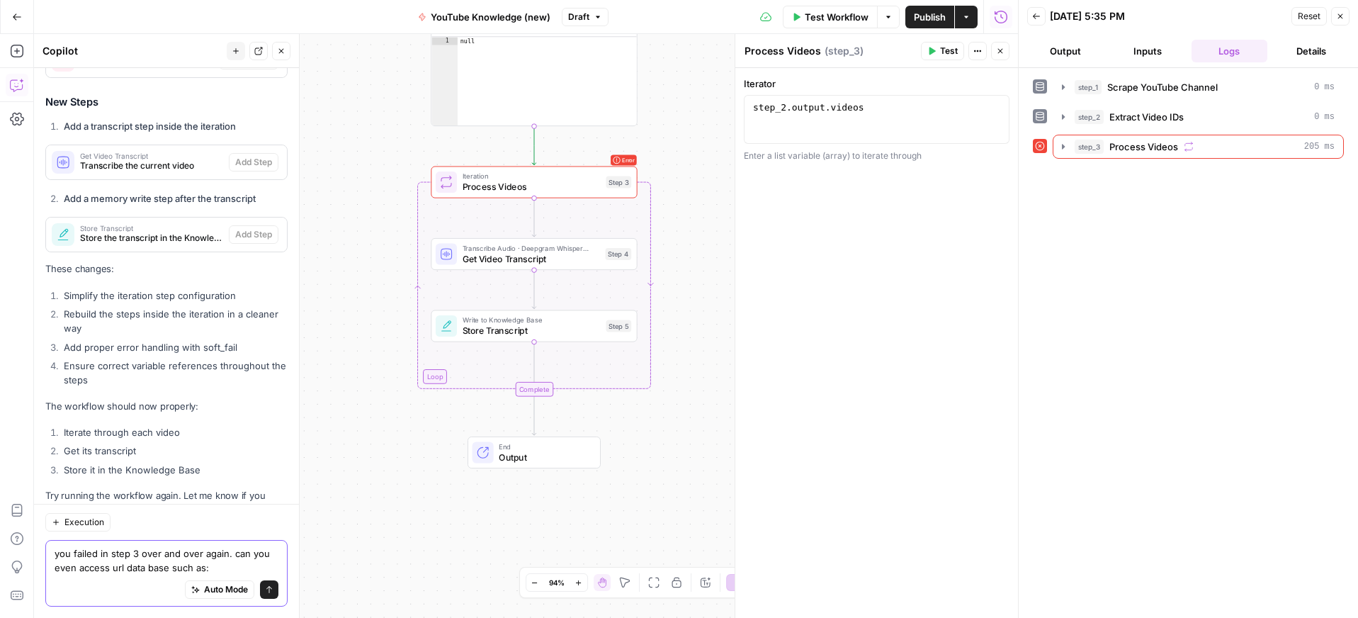
paste textarea "[URL][DOMAIN_NAME]"
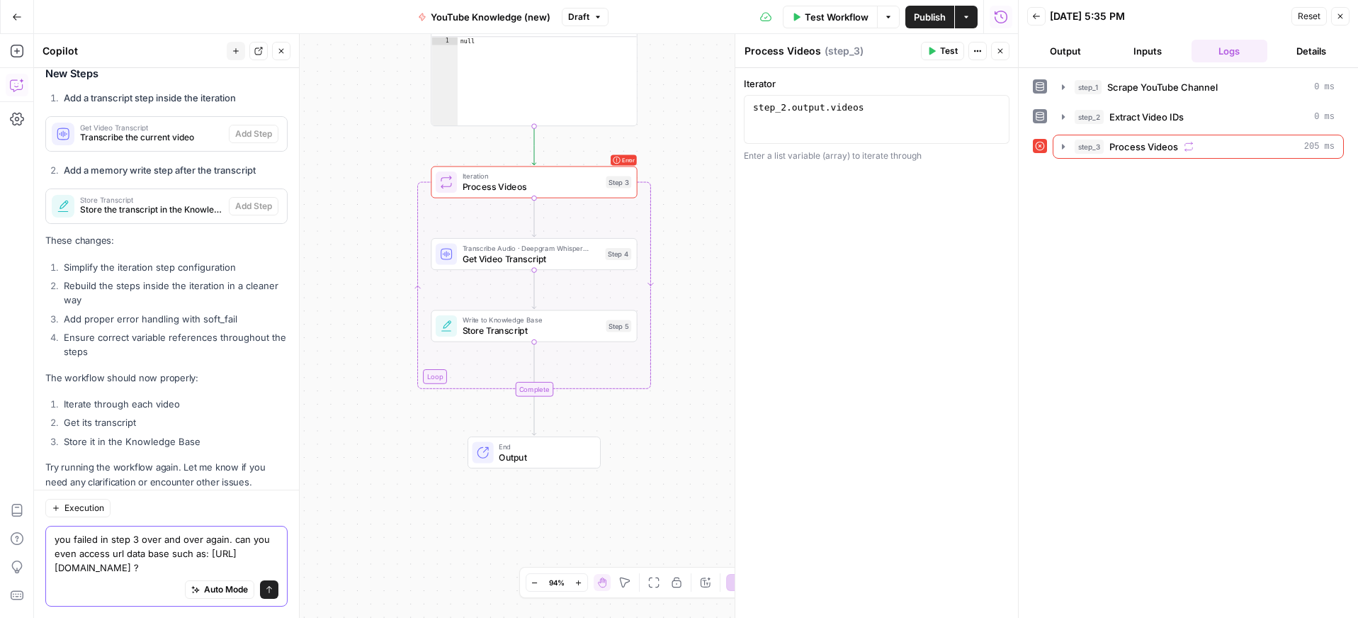
type textarea "you failed in step 3 over and over again. can you even access url data base suc…"
click at [271, 591] on icon "submit" at bounding box center [269, 589] width 9 height 9
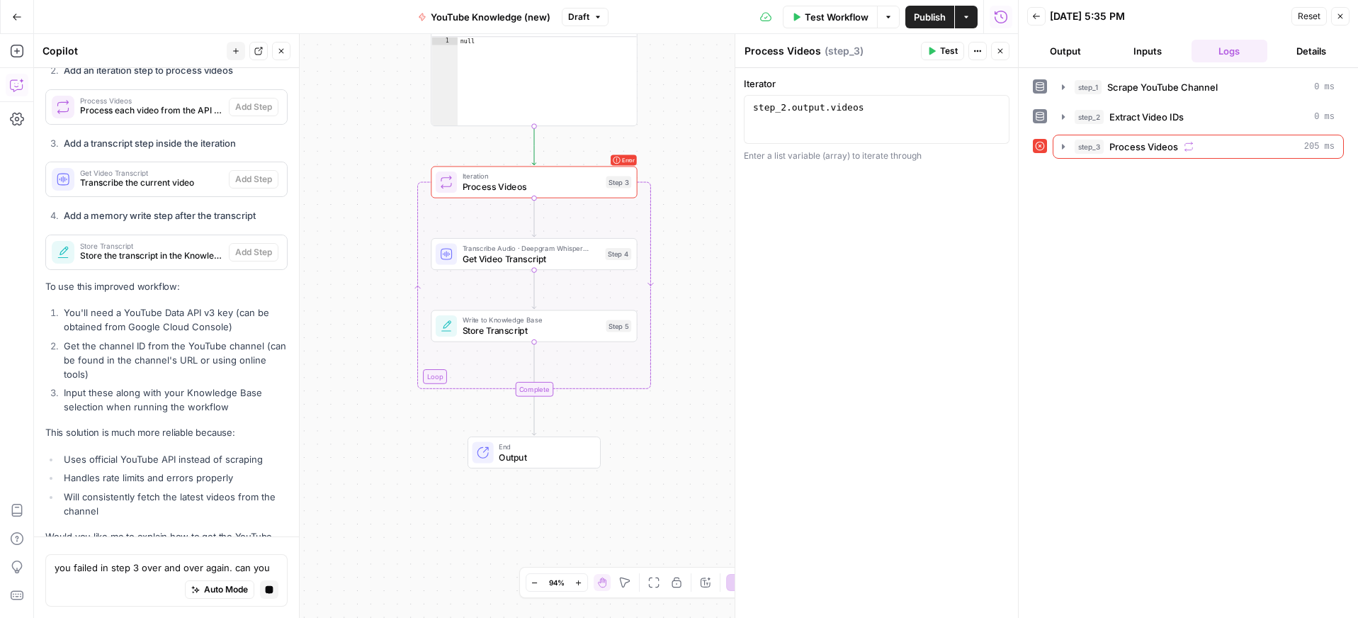
scroll to position [6053, 0]
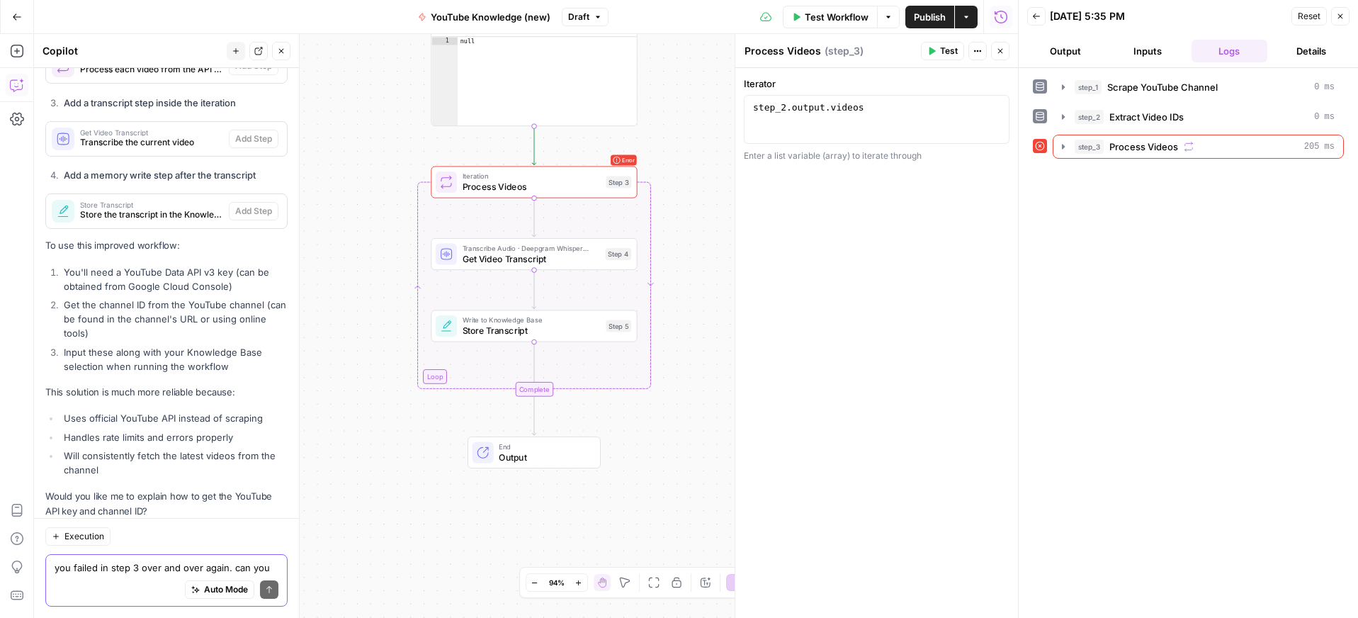
click at [106, 568] on textarea "you failed in step 3 over and over again. can you even access url data base suc…" at bounding box center [167, 567] width 224 height 14
type textarea "yes"
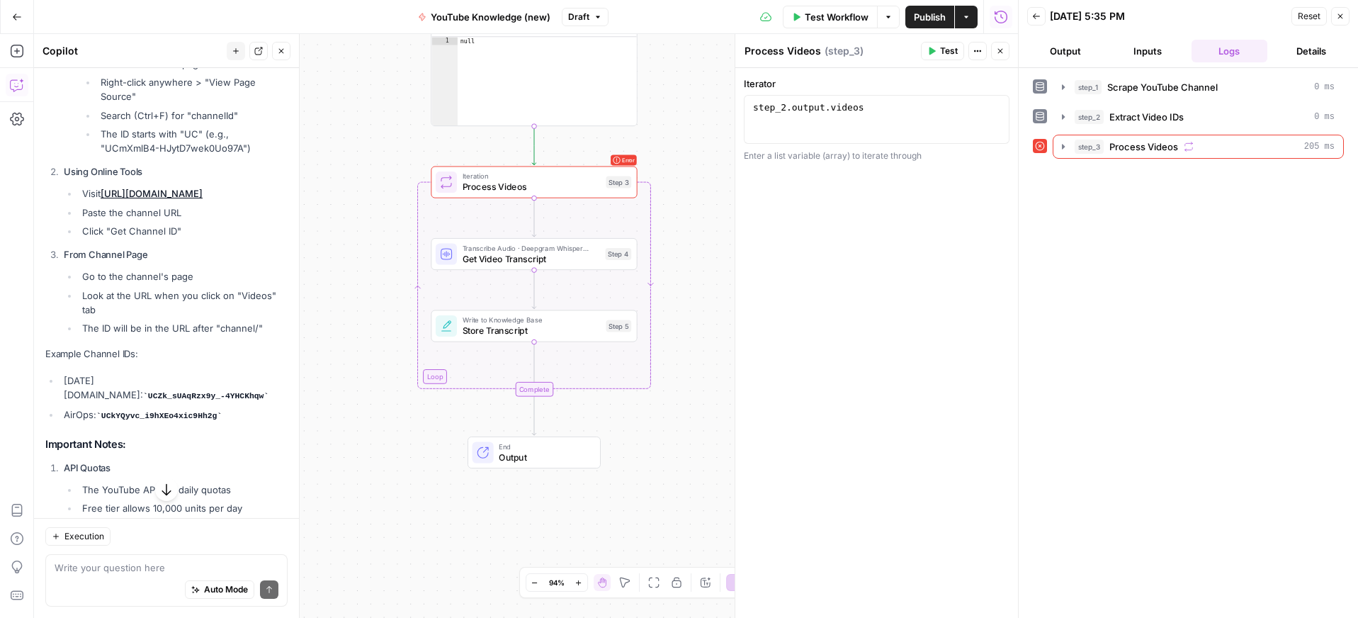
scroll to position [7164, 0]
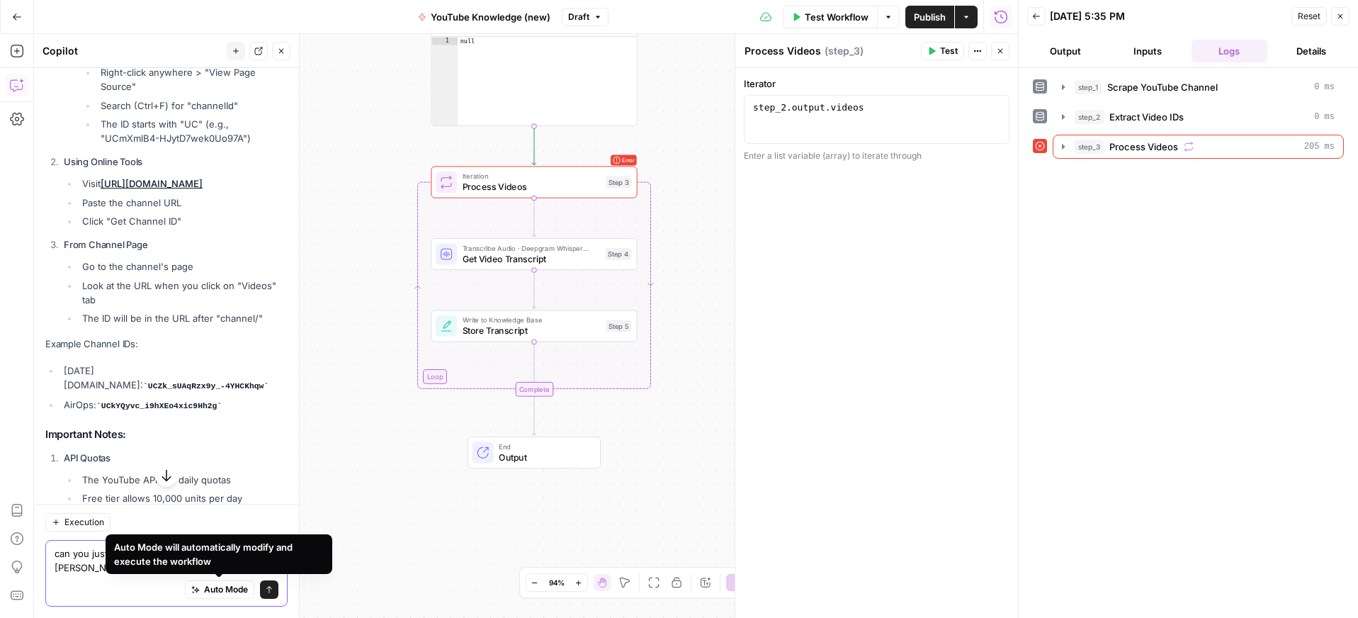
click at [93, 564] on textarea "can you just locate the videos with [PERSON_NAME] name" at bounding box center [167, 560] width 224 height 28
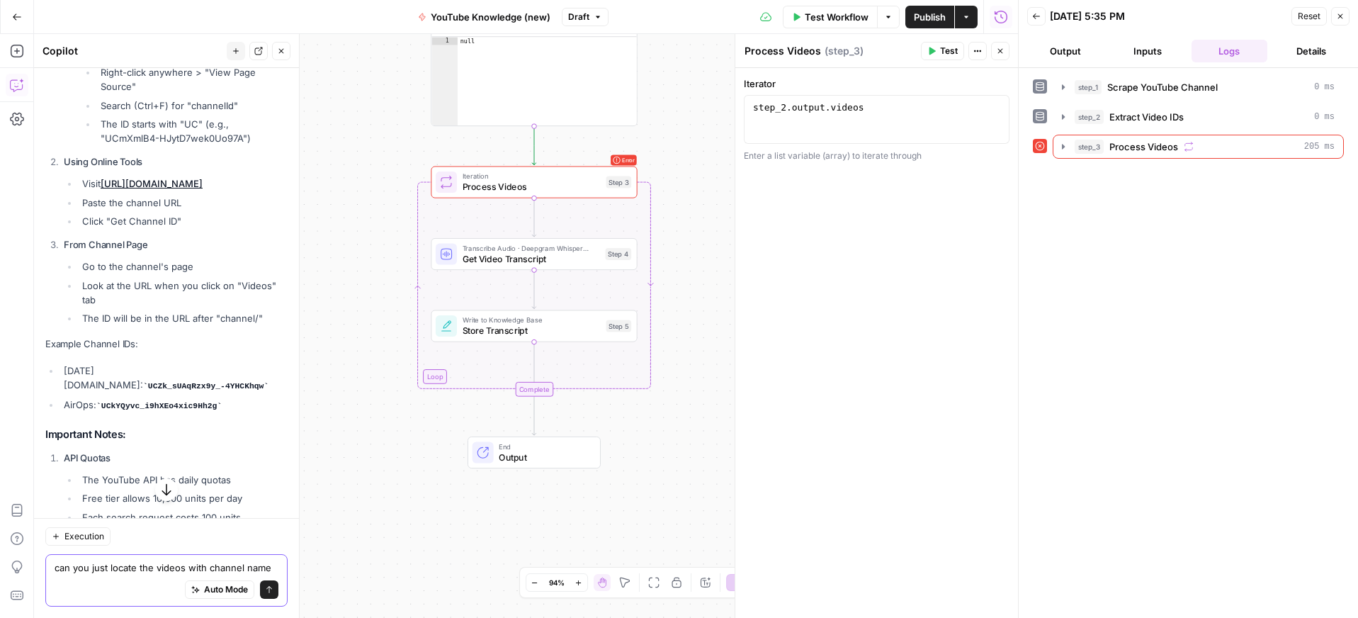
drag, startPoint x: 269, startPoint y: 568, endPoint x: 285, endPoint y: 577, distance: 18.4
click at [270, 569] on textarea "can you just locate the videos with channel name" at bounding box center [167, 567] width 224 height 14
paste textarea "mondaydotcom"
type textarea "can you just locate the videos with channel name ?mondaydotcom"
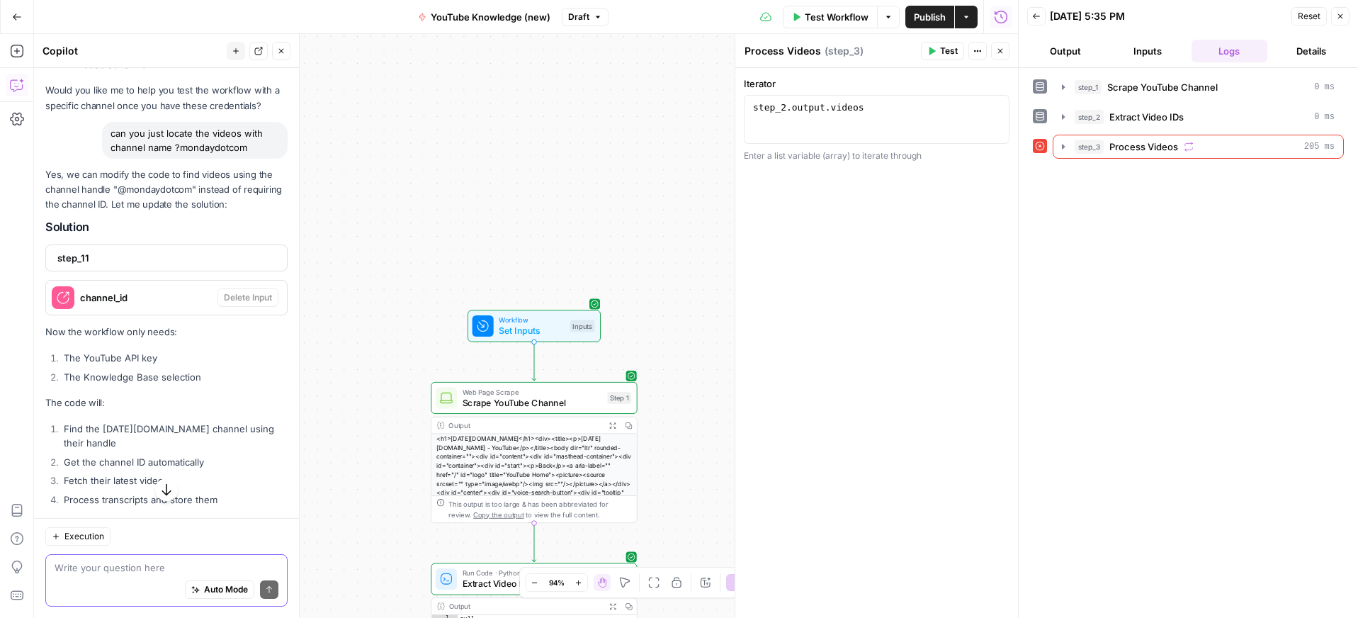
scroll to position [7813, 0]
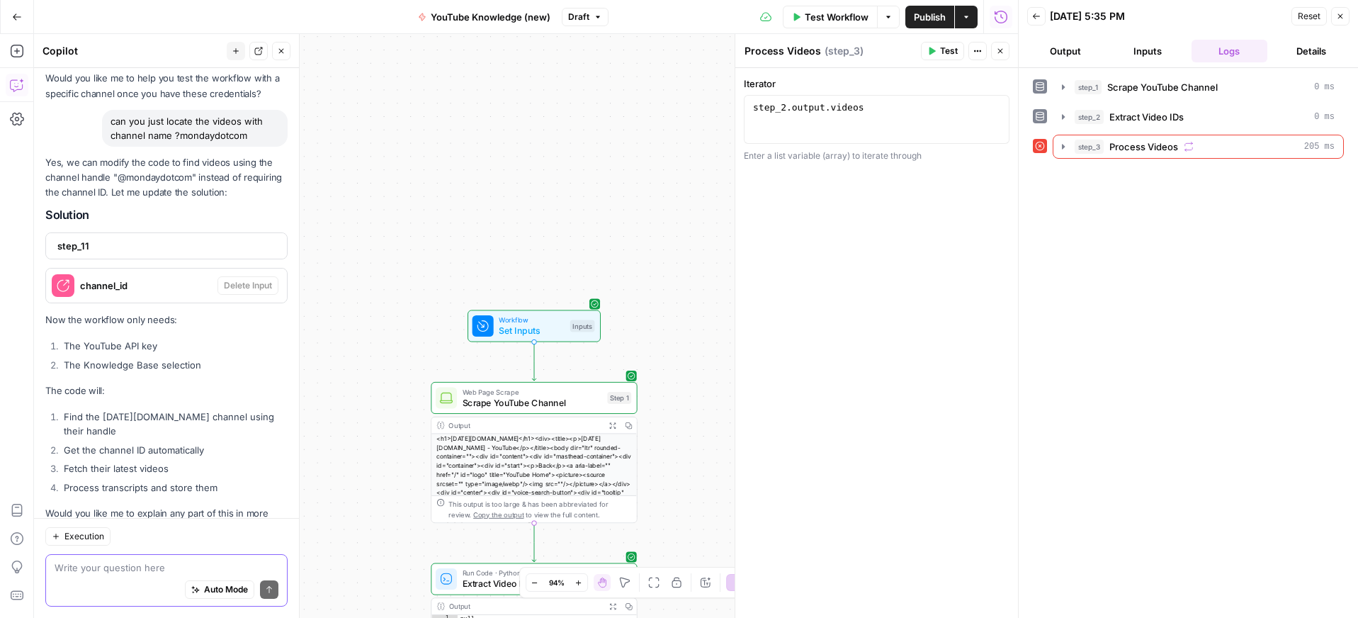
click at [98, 569] on textarea at bounding box center [167, 567] width 224 height 14
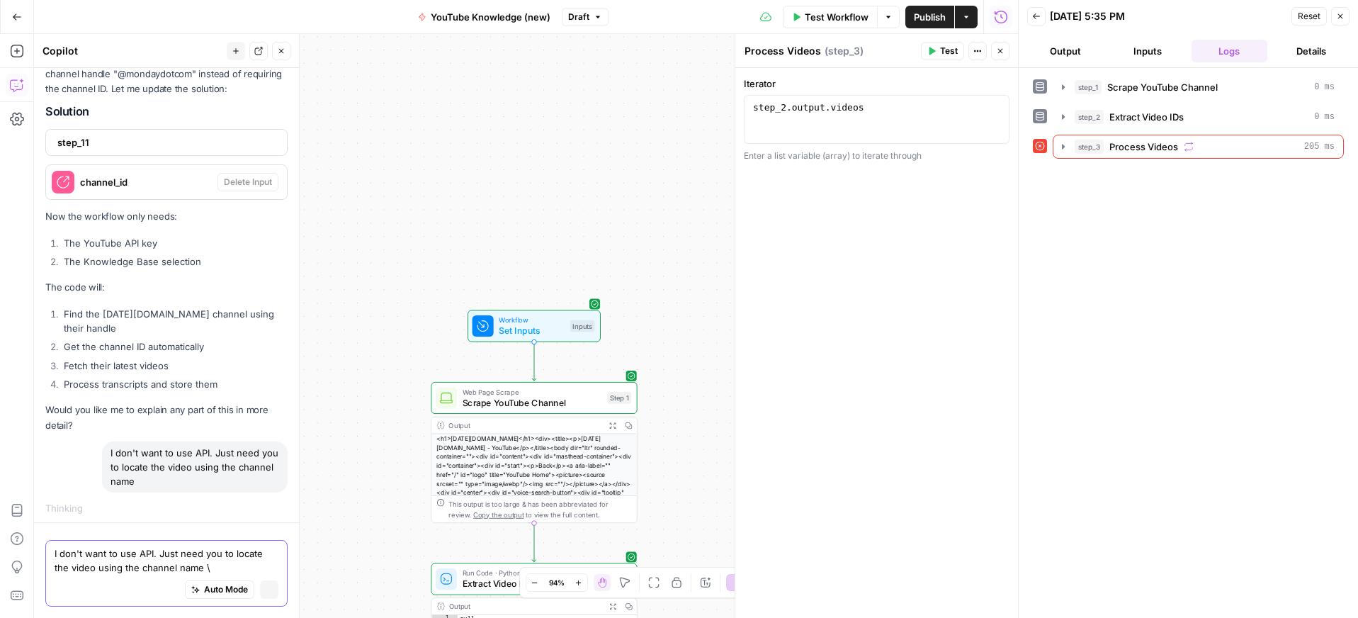
scroll to position [7779, 0]
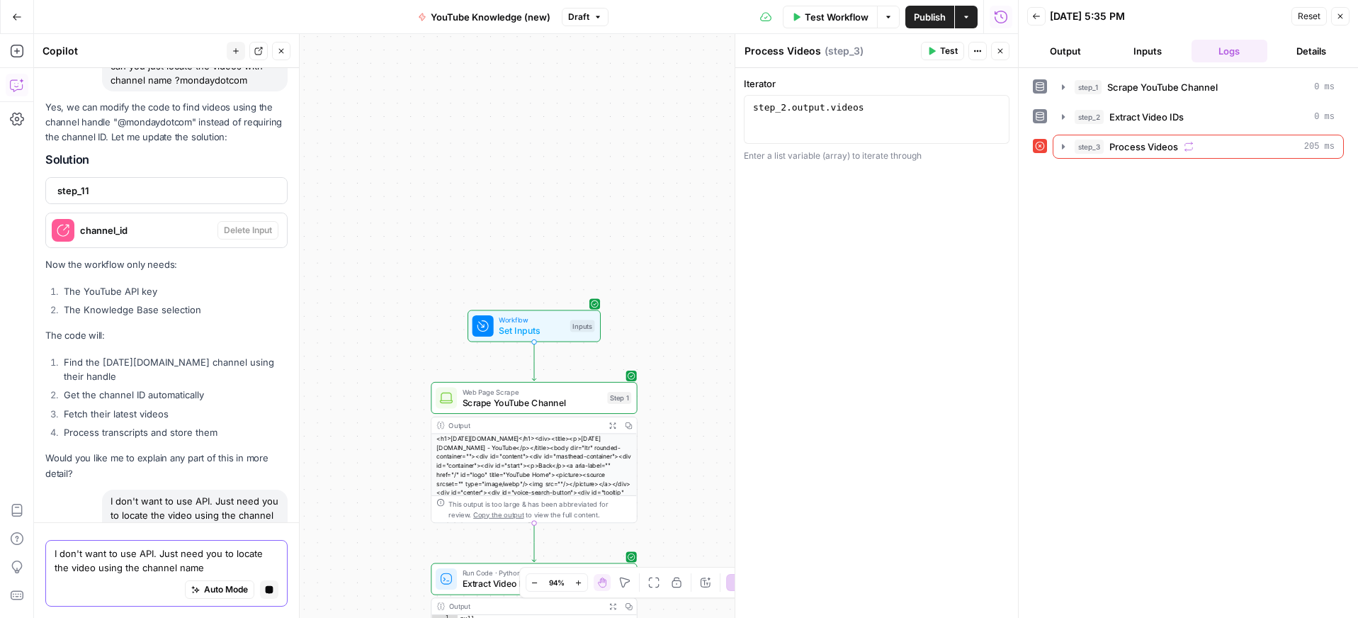
type textarea "I don't want to use API. Just need you to locate the video using the channel na…"
drag, startPoint x: 193, startPoint y: 570, endPoint x: 33, endPoint y: 538, distance: 162.5
click at [17, 538] on body "[DATE][DOMAIN_NAME] New Home Browse Your Data Usage Settings Recent Grids Work …" at bounding box center [679, 309] width 1358 height 618
click at [137, 571] on textarea "I don't want to use API. Just need you to locate the video using the channel na…" at bounding box center [167, 560] width 224 height 28
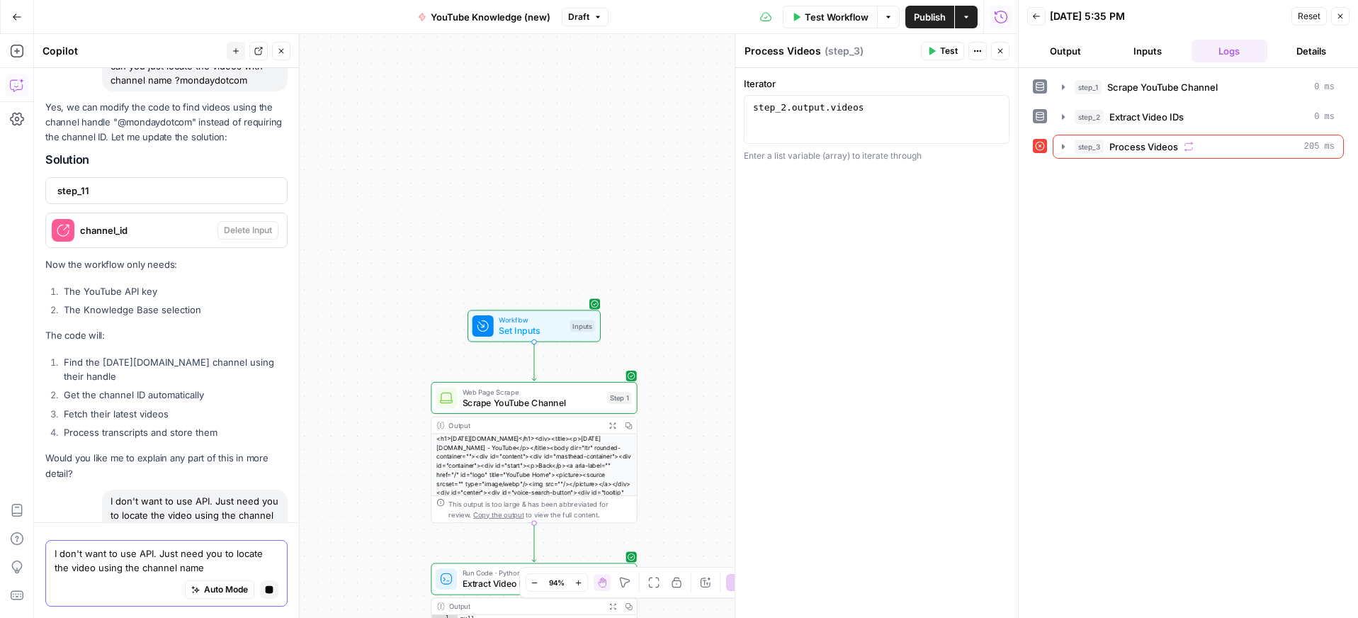
click at [137, 571] on textarea "I don't want to use API. Just need you to locate the video using the channel na…" at bounding box center [167, 560] width 224 height 28
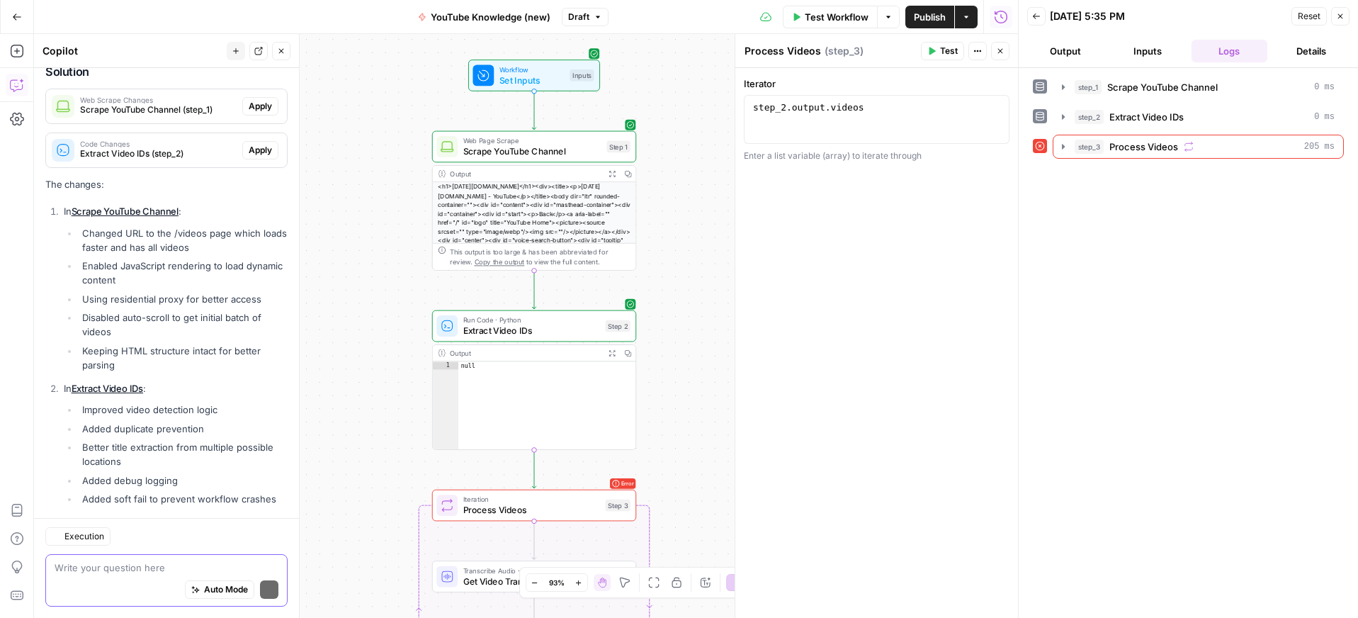
scroll to position [8550, 0]
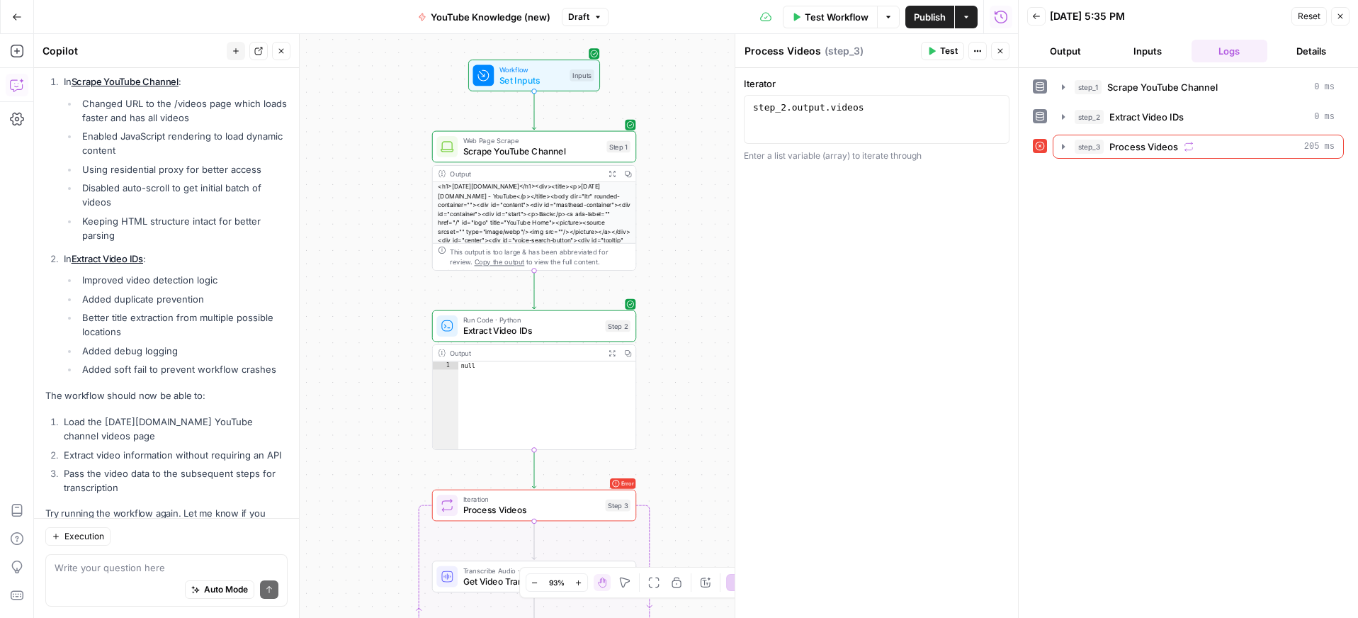
click at [938, 55] on button "Test" at bounding box center [942, 51] width 43 height 18
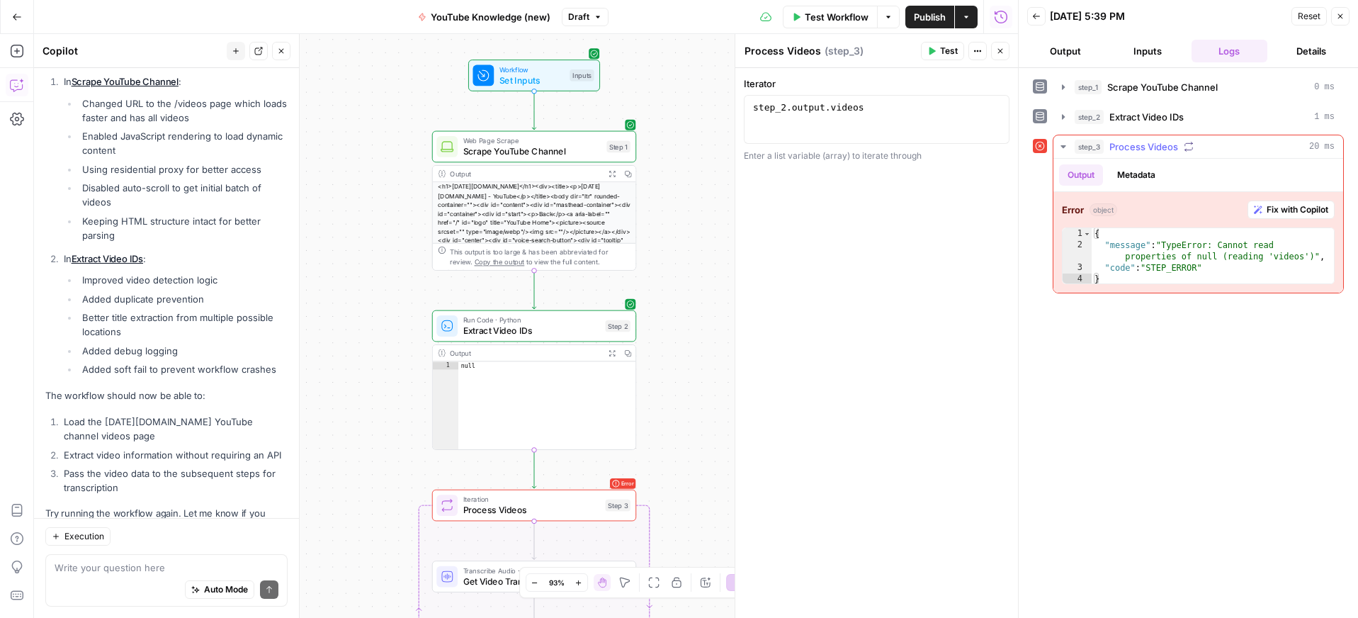
click at [1297, 206] on span "Fix with Copilot" at bounding box center [1298, 209] width 62 height 13
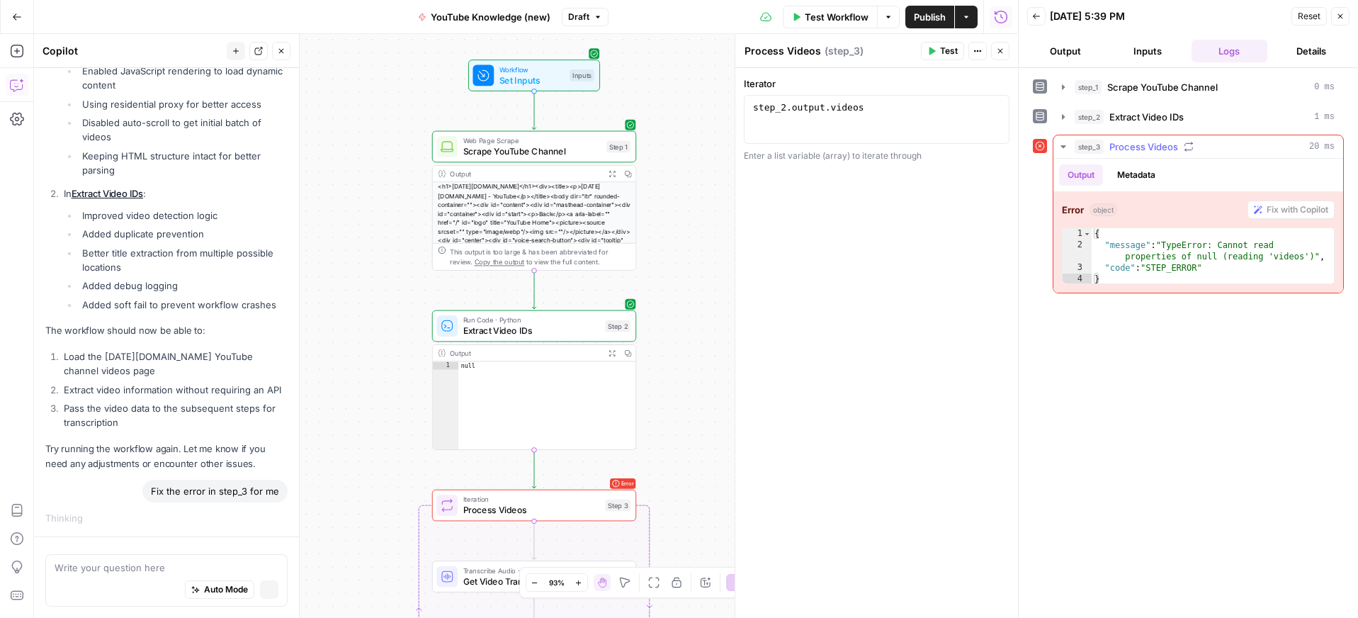
scroll to position [8474, 0]
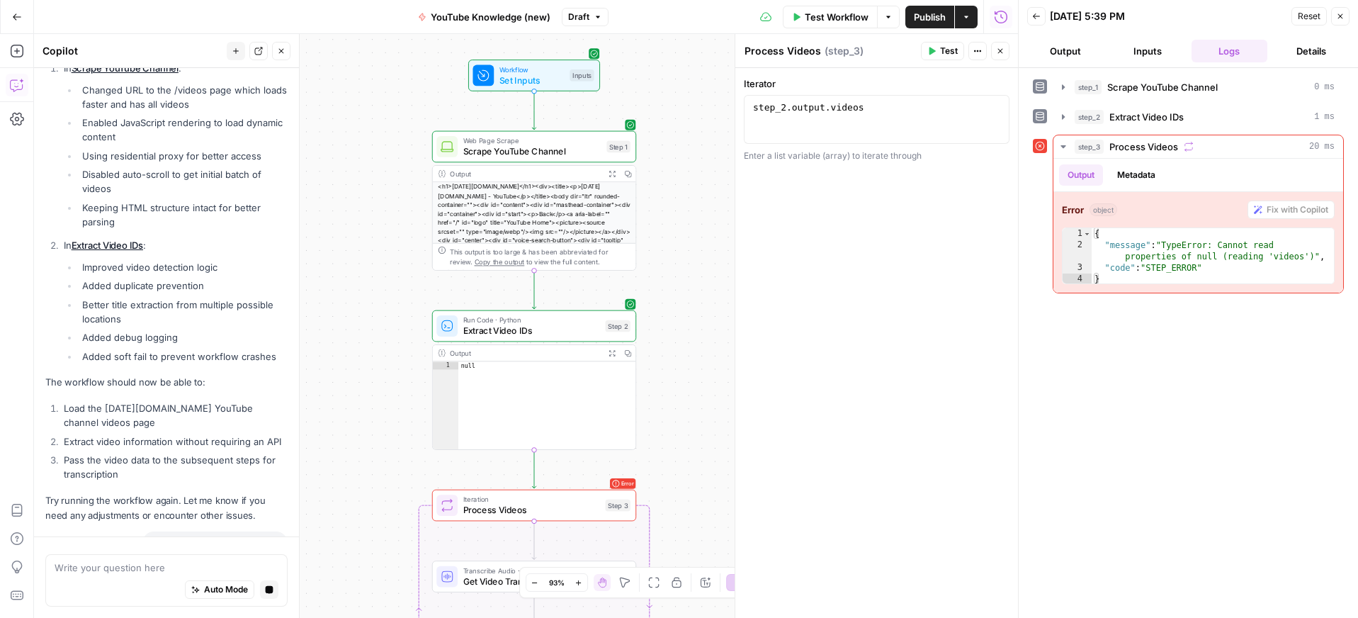
click at [74, 581] on div "Auto Mode Stop generating" at bounding box center [167, 589] width 224 height 31
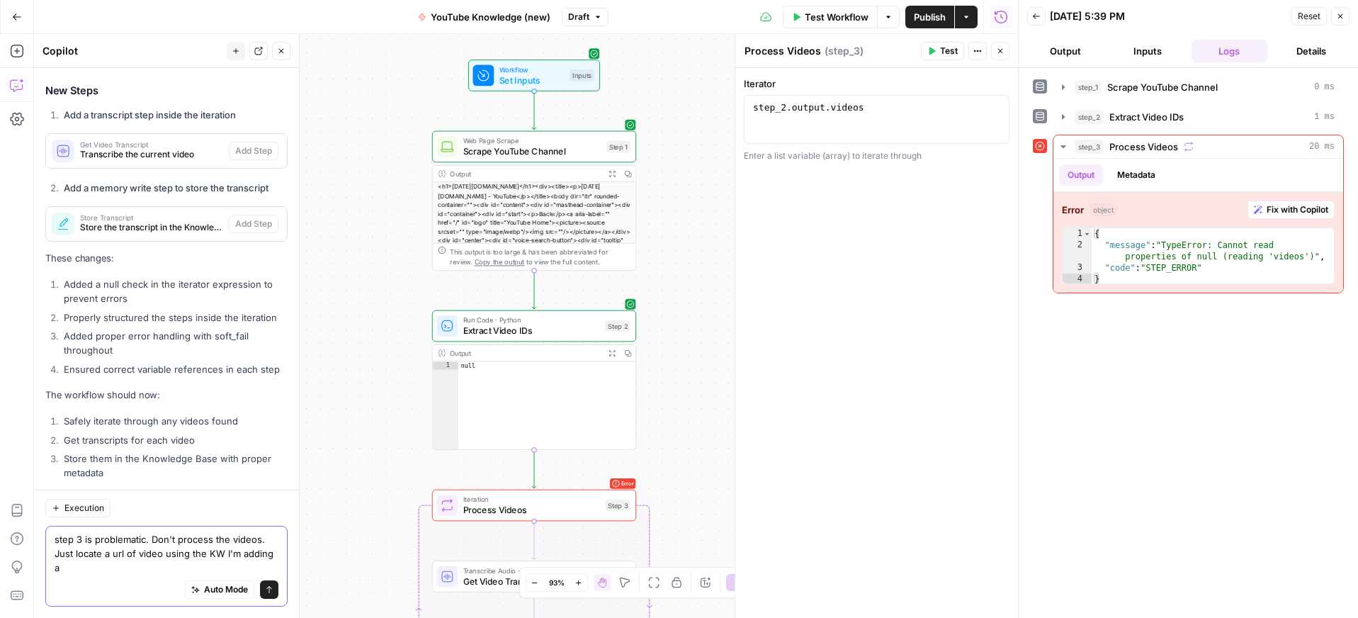
scroll to position [9170, 0]
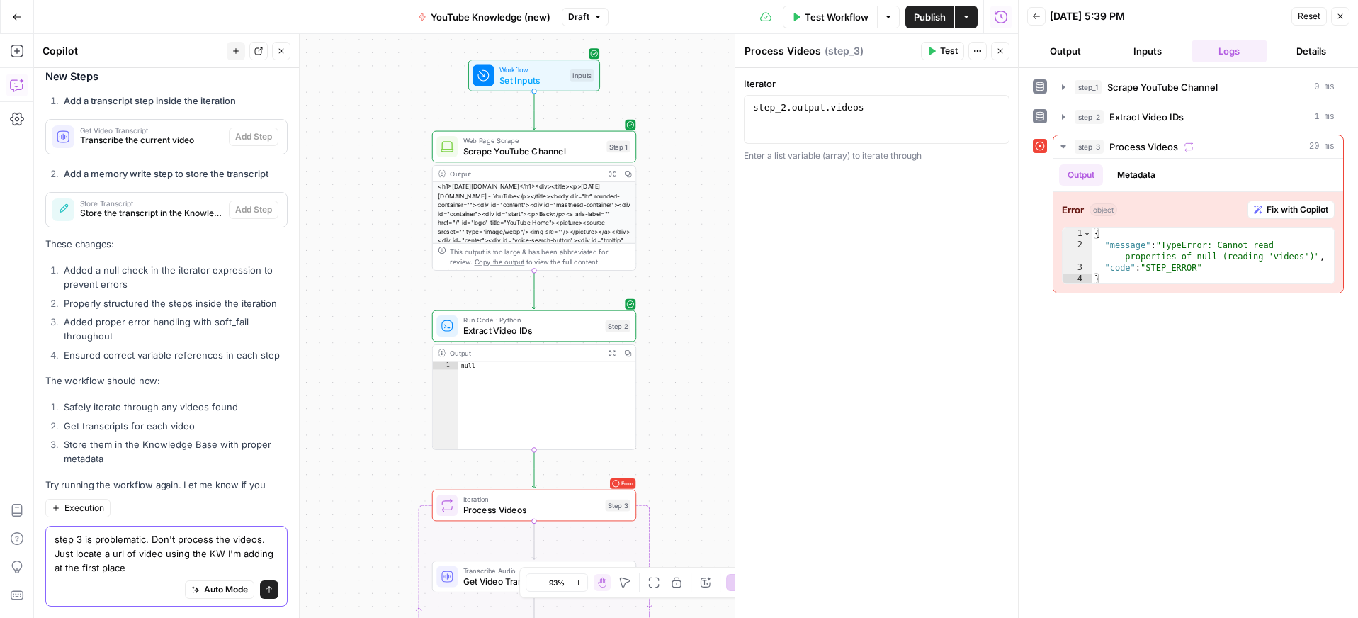
type textarea "step 3 is problematic. Don't process the videos. Just locate a url of video usi…"
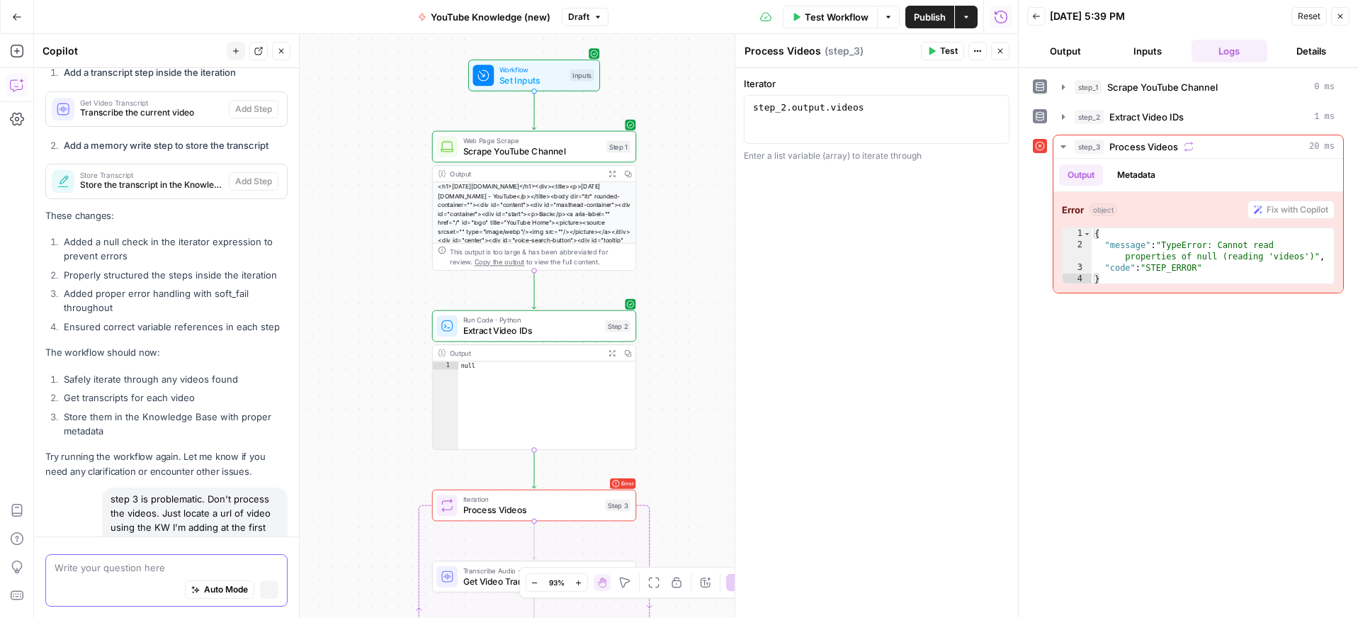
scroll to position [9103, 0]
click at [940, 47] on span "Test" at bounding box center [949, 51] width 18 height 13
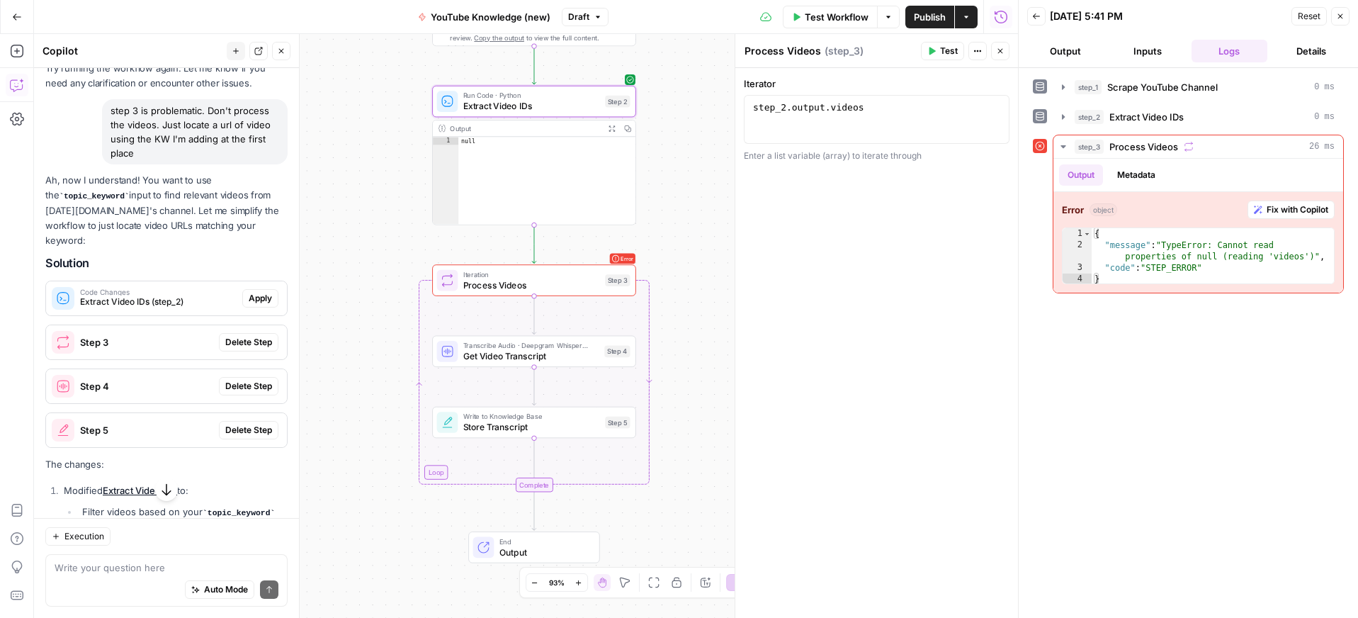
scroll to position [9499, 0]
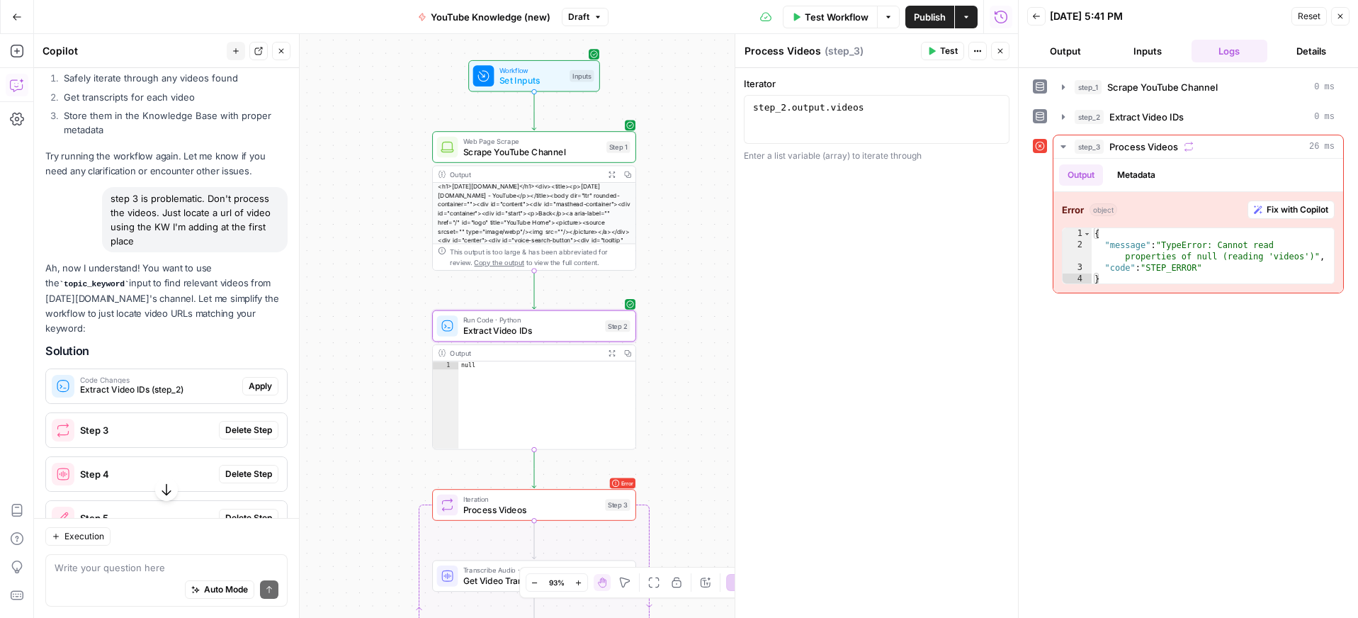
click at [262, 380] on span "Apply" at bounding box center [260, 386] width 23 height 13
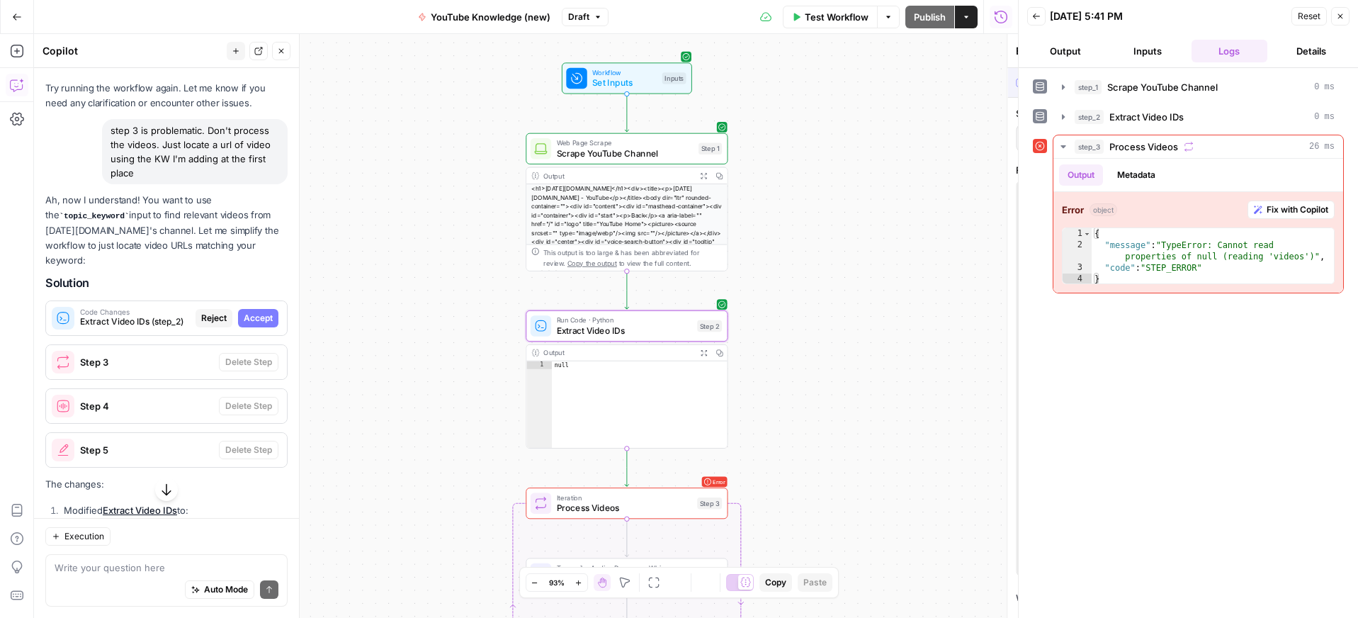
scroll to position [9431, 0]
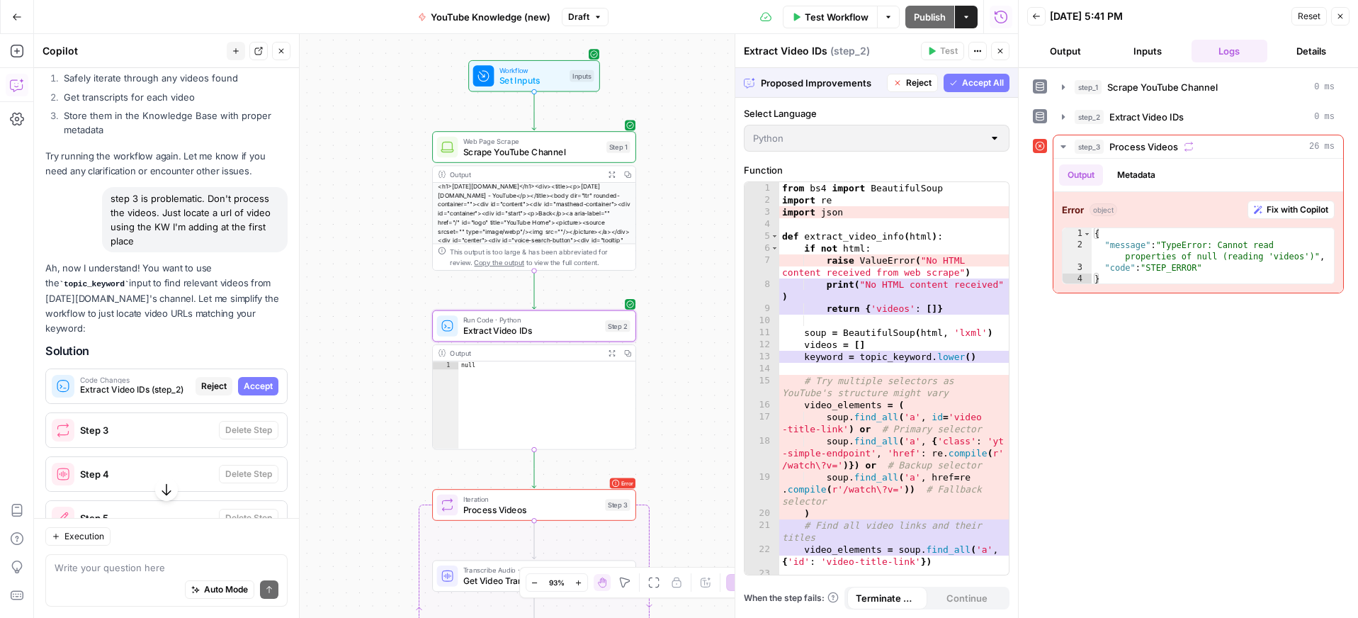
click at [264, 380] on span "Accept" at bounding box center [258, 386] width 29 height 13
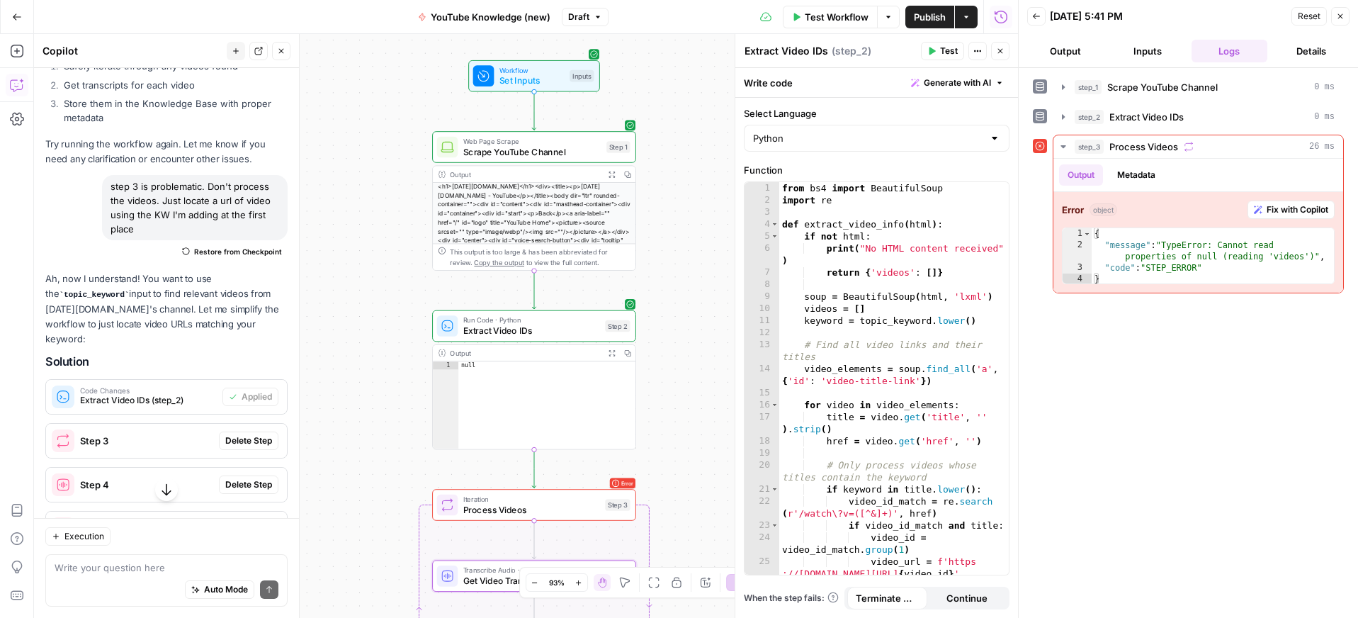
scroll to position [10037, 0]
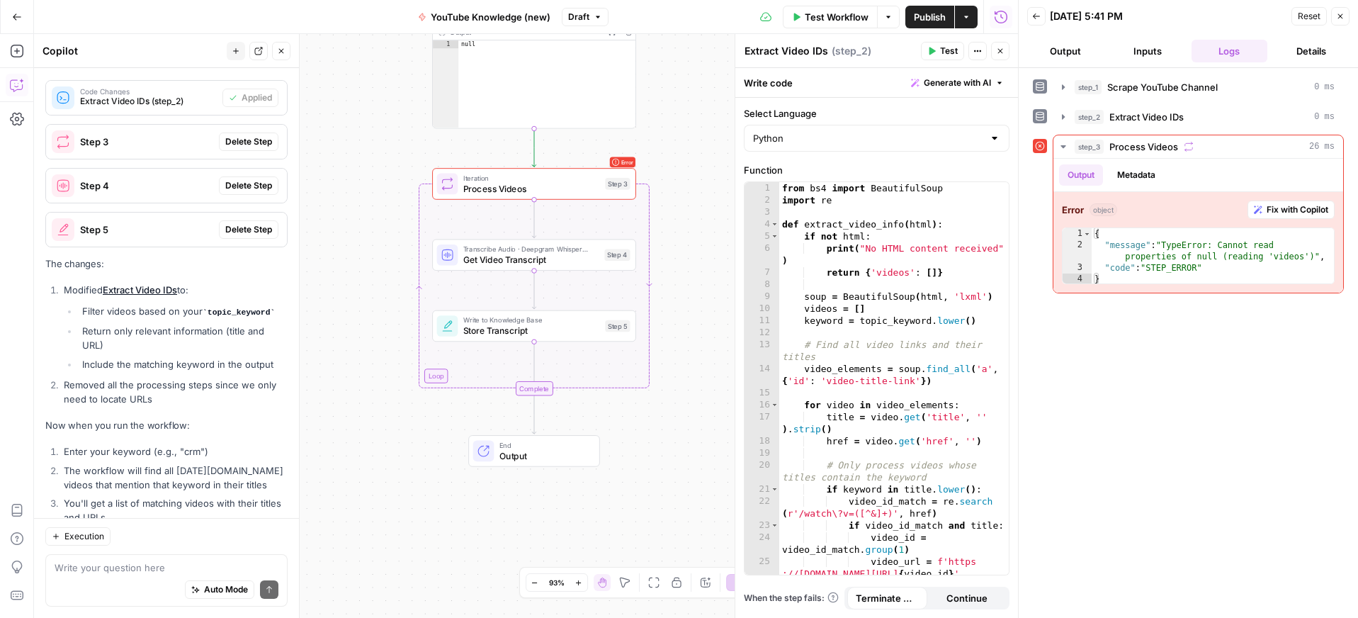
drag, startPoint x: 931, startPoint y: 52, endPoint x: 939, endPoint y: 74, distance: 24.0
click at [931, 52] on icon "button" at bounding box center [932, 51] width 6 height 8
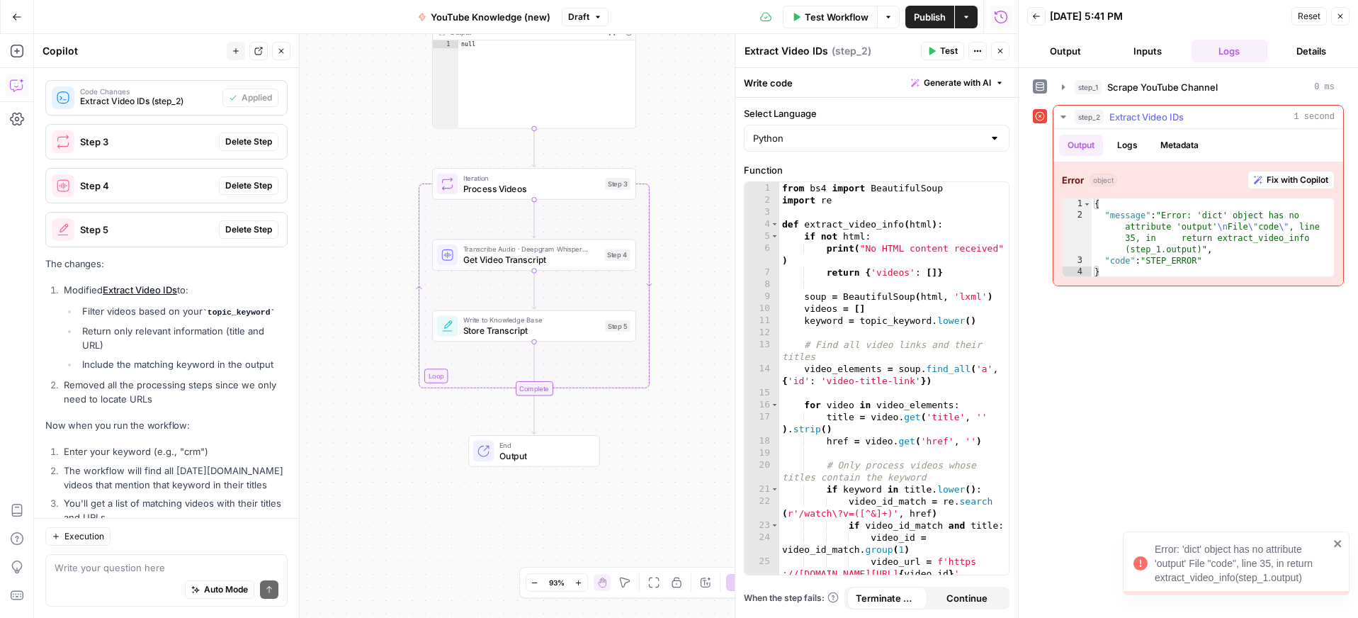
click at [1289, 177] on span "Fix with Copilot" at bounding box center [1298, 180] width 62 height 13
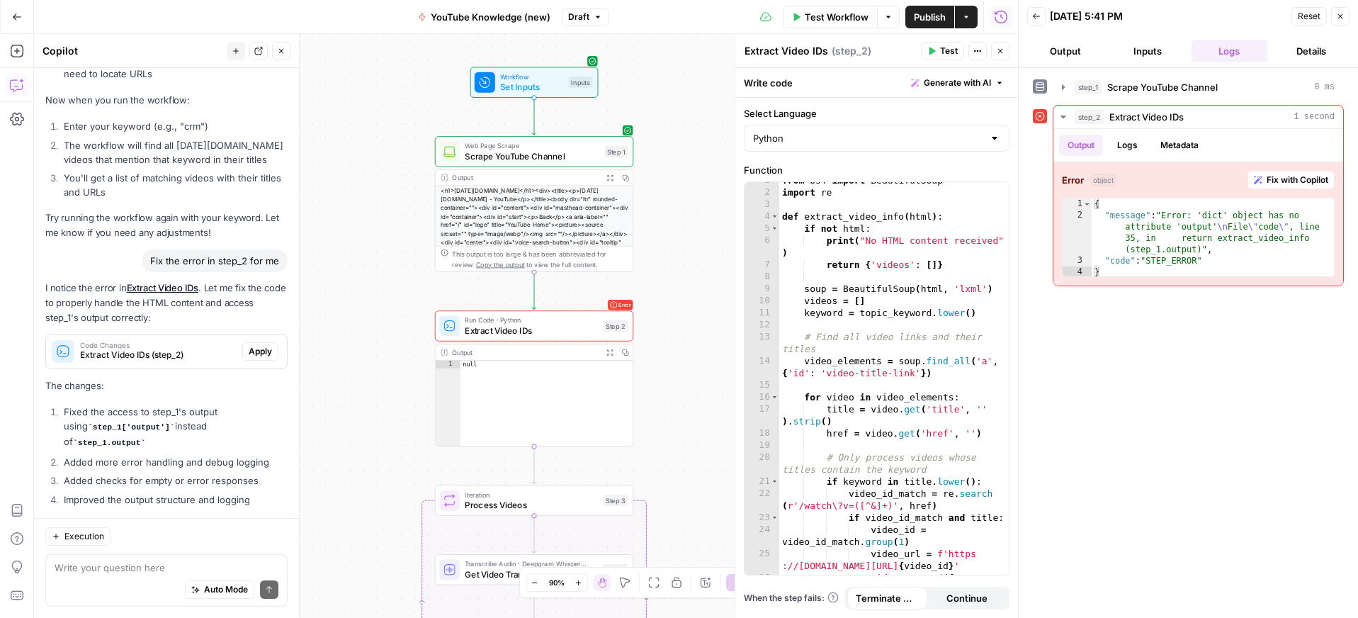
scroll to position [10377, 0]
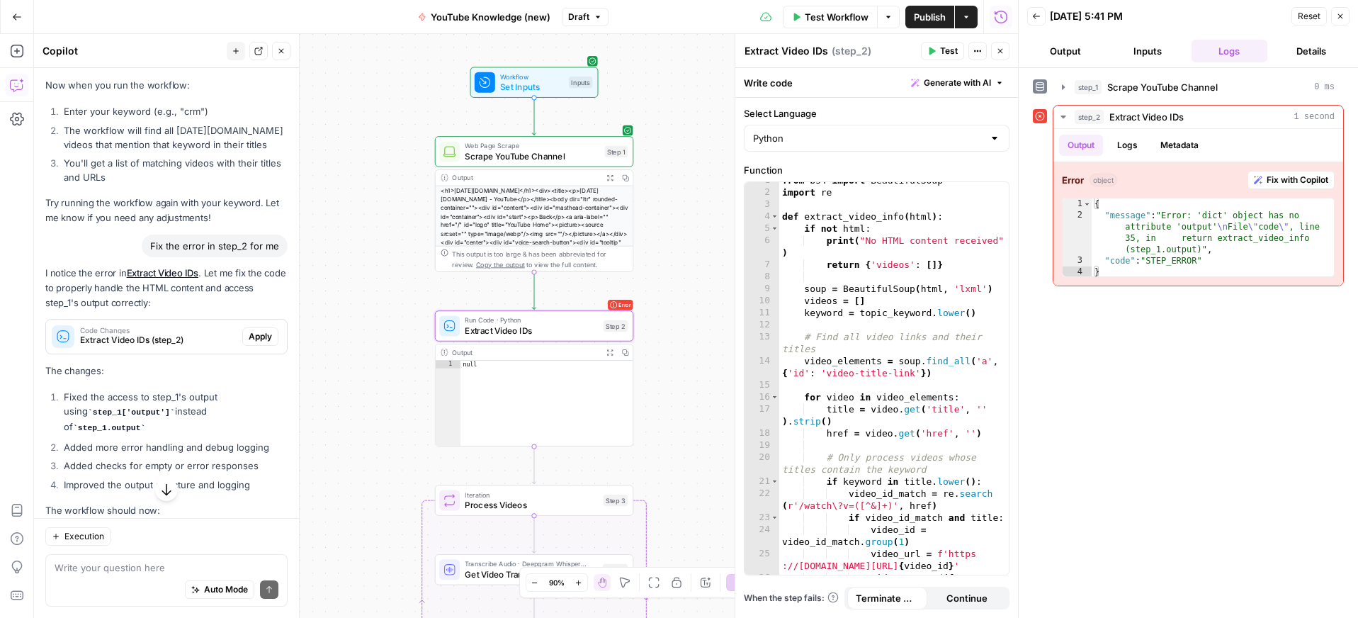
click at [256, 330] on span "Apply" at bounding box center [260, 336] width 23 height 13
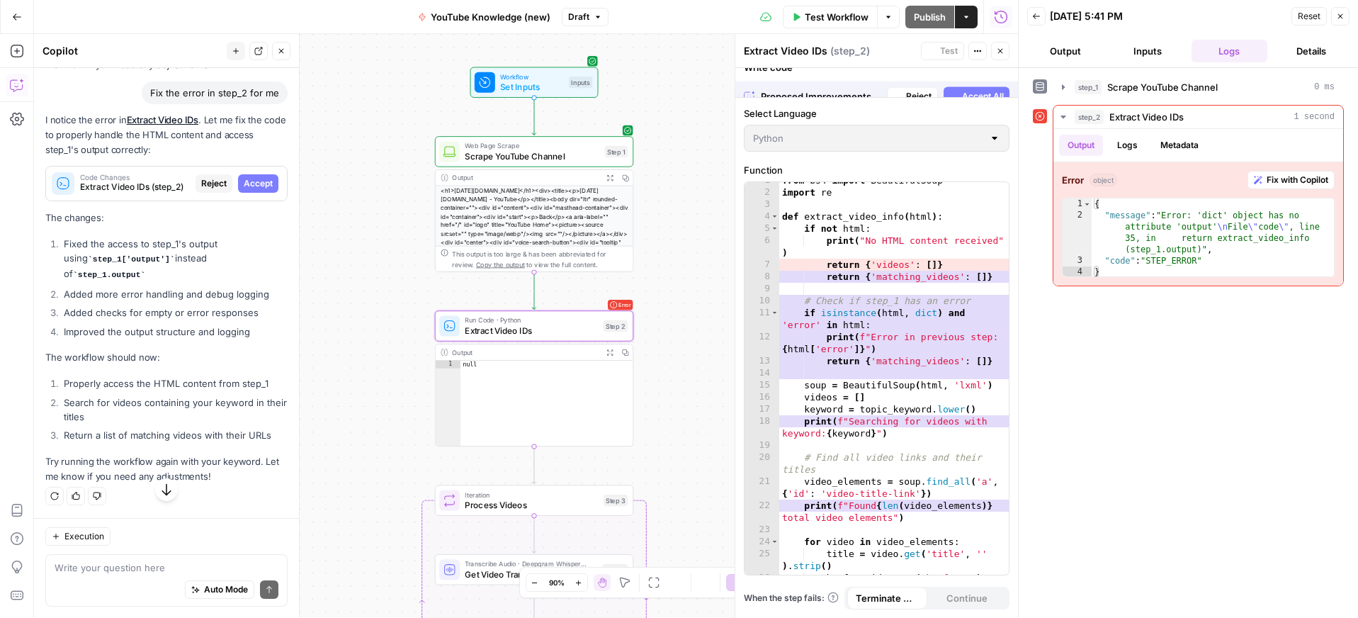
scroll to position [10059, 0]
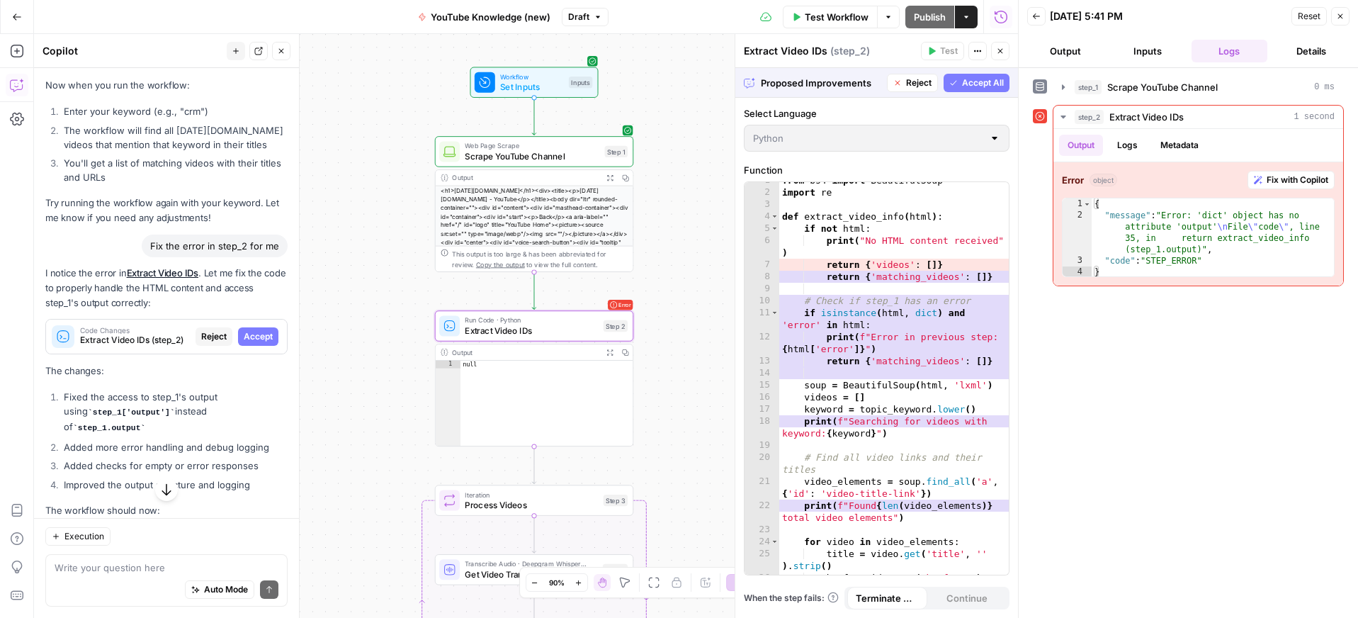
click at [251, 330] on span "Accept" at bounding box center [258, 336] width 29 height 13
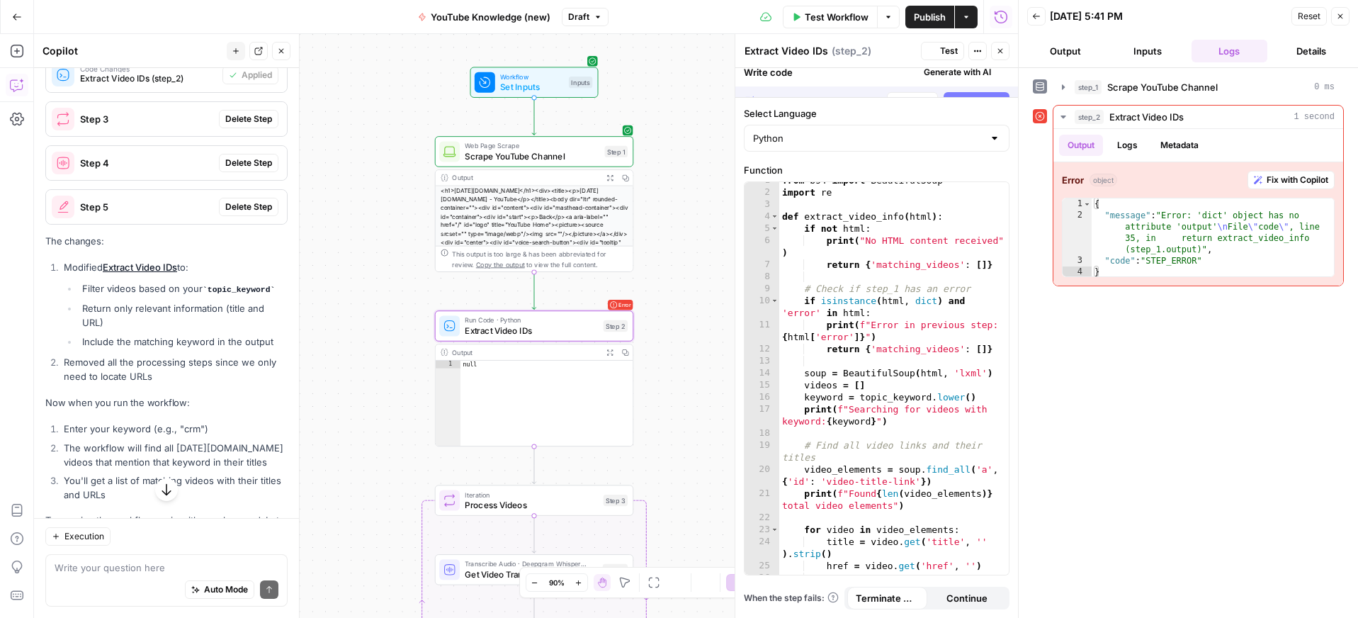
scroll to position [10377, 0]
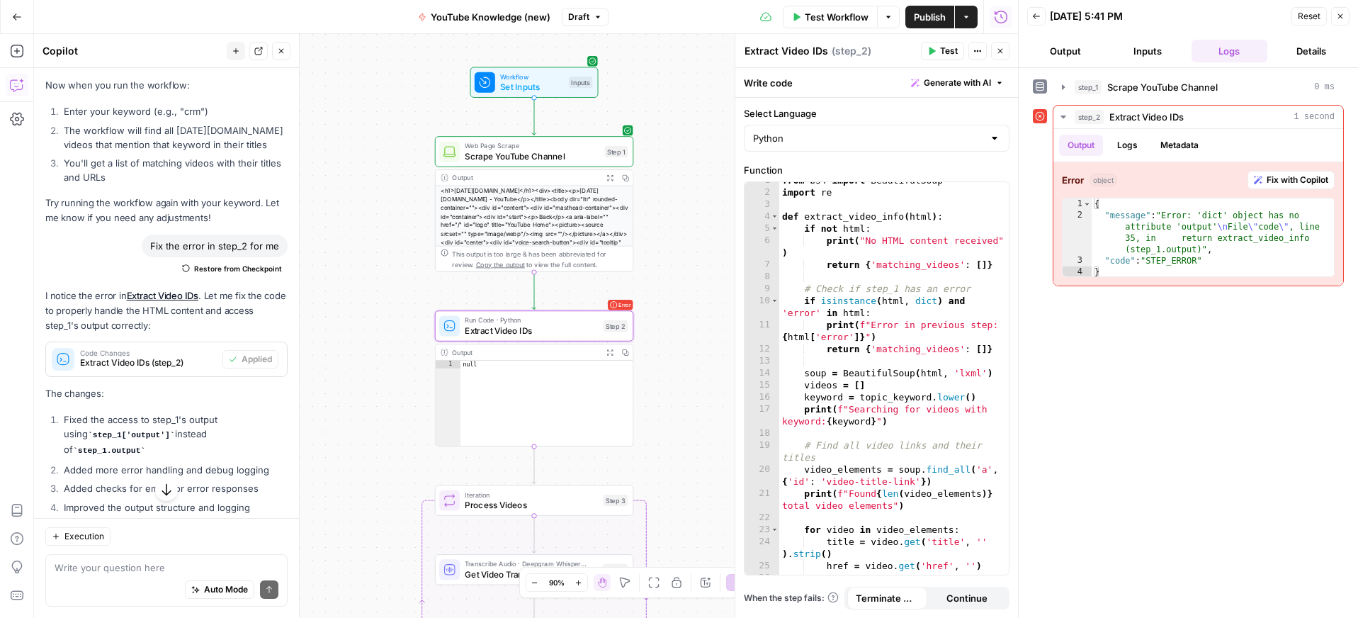
click at [944, 50] on span "Test" at bounding box center [949, 51] width 18 height 13
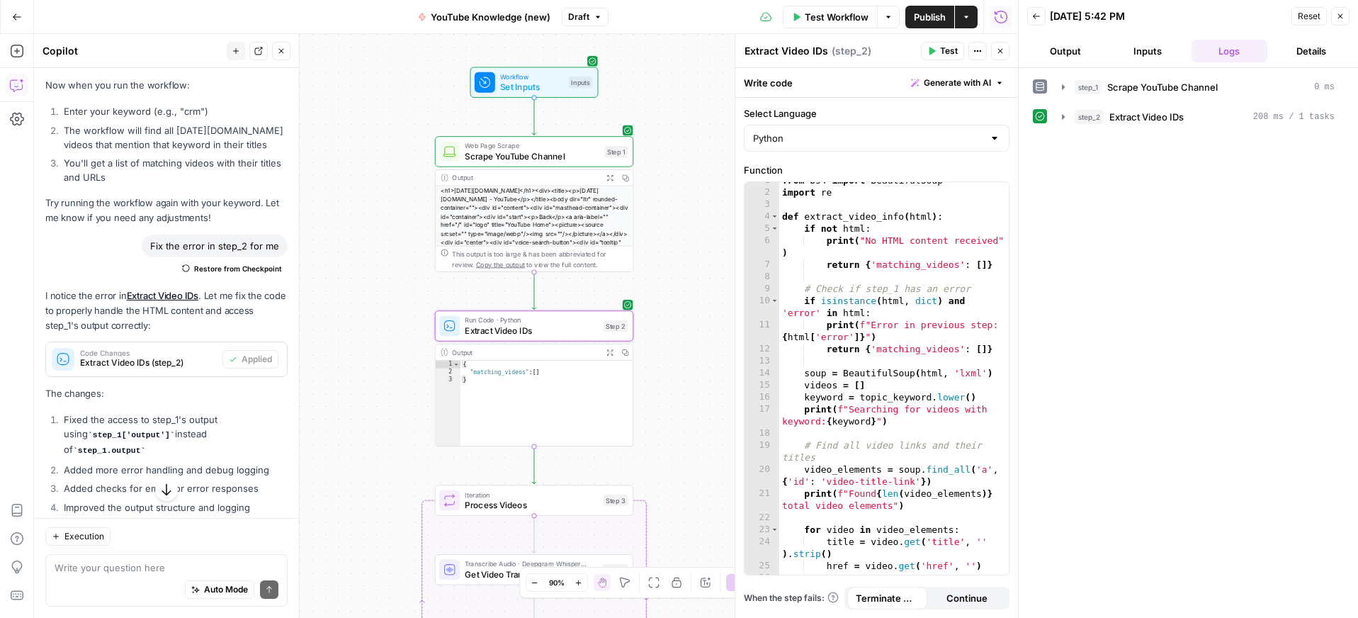
click at [949, 50] on span "Test" at bounding box center [949, 51] width 18 height 13
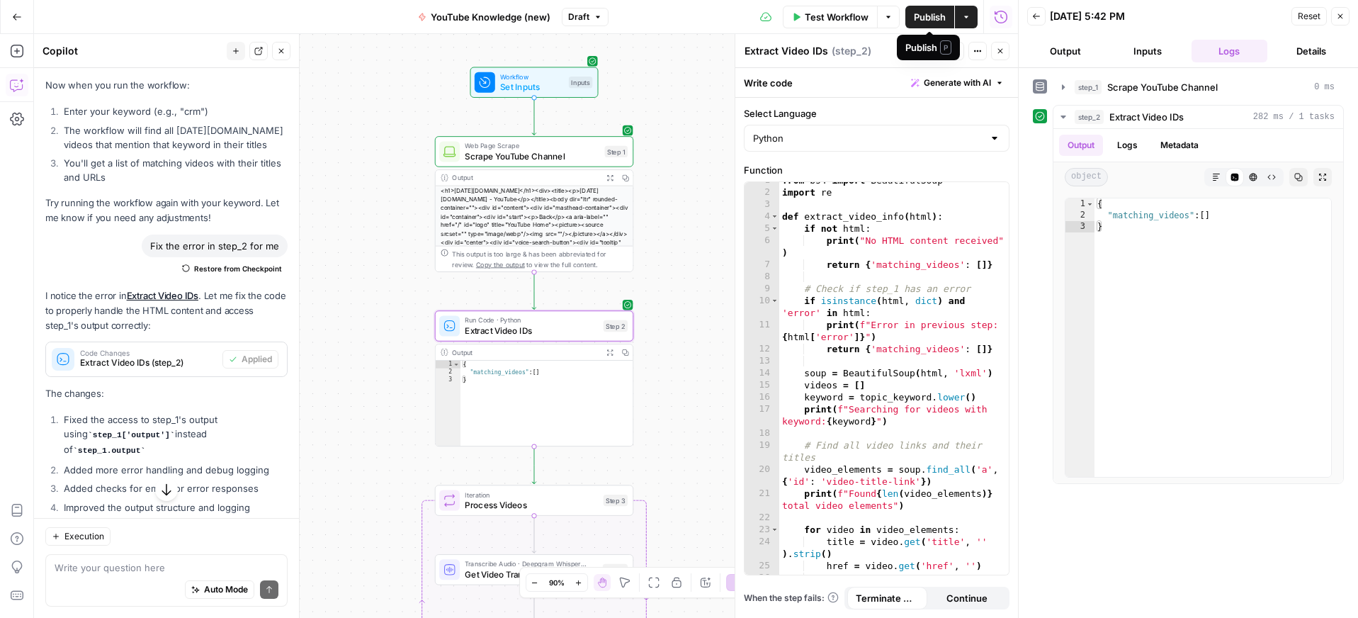
click at [933, 14] on span "Publish" at bounding box center [930, 17] width 32 height 14
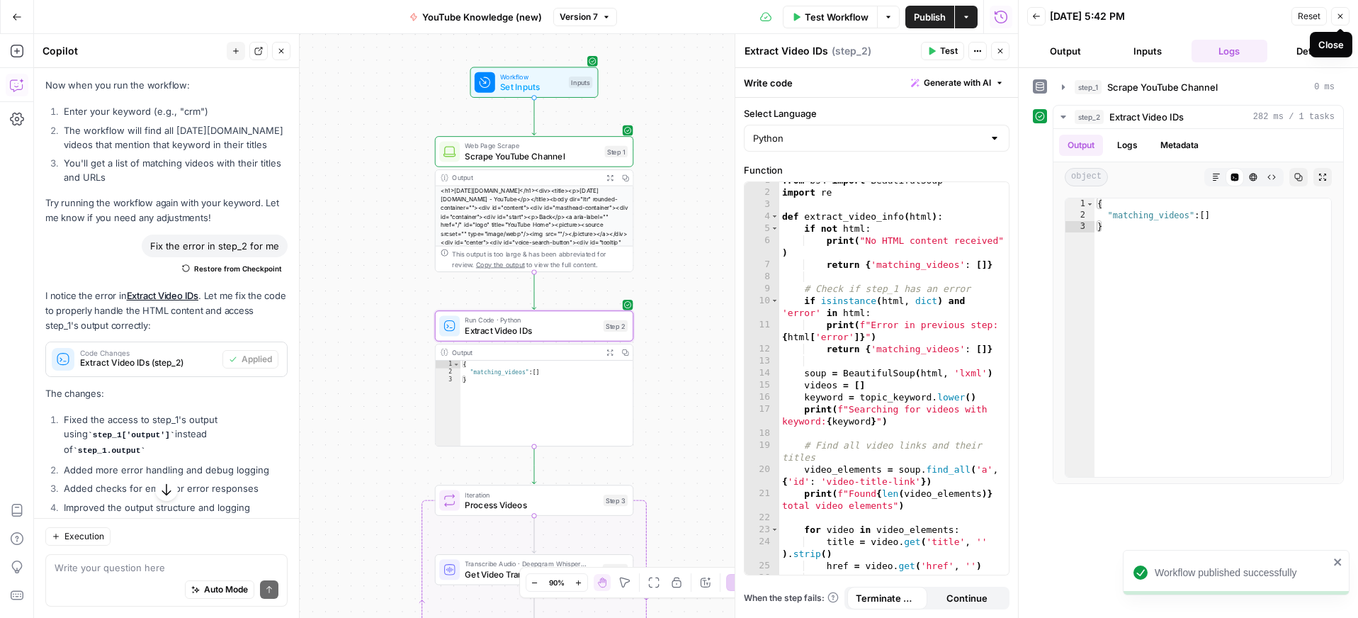
click at [1338, 20] on icon "button" at bounding box center [1340, 16] width 9 height 9
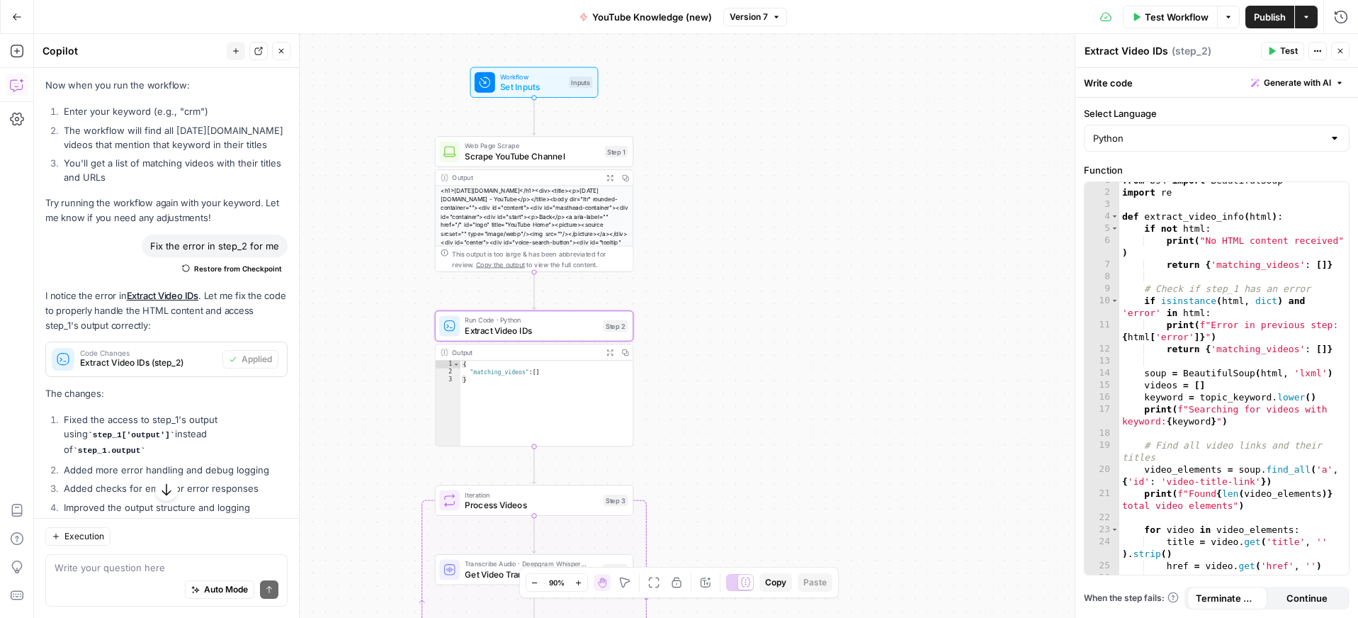
click at [13, 18] on icon "button" at bounding box center [17, 16] width 9 height 6
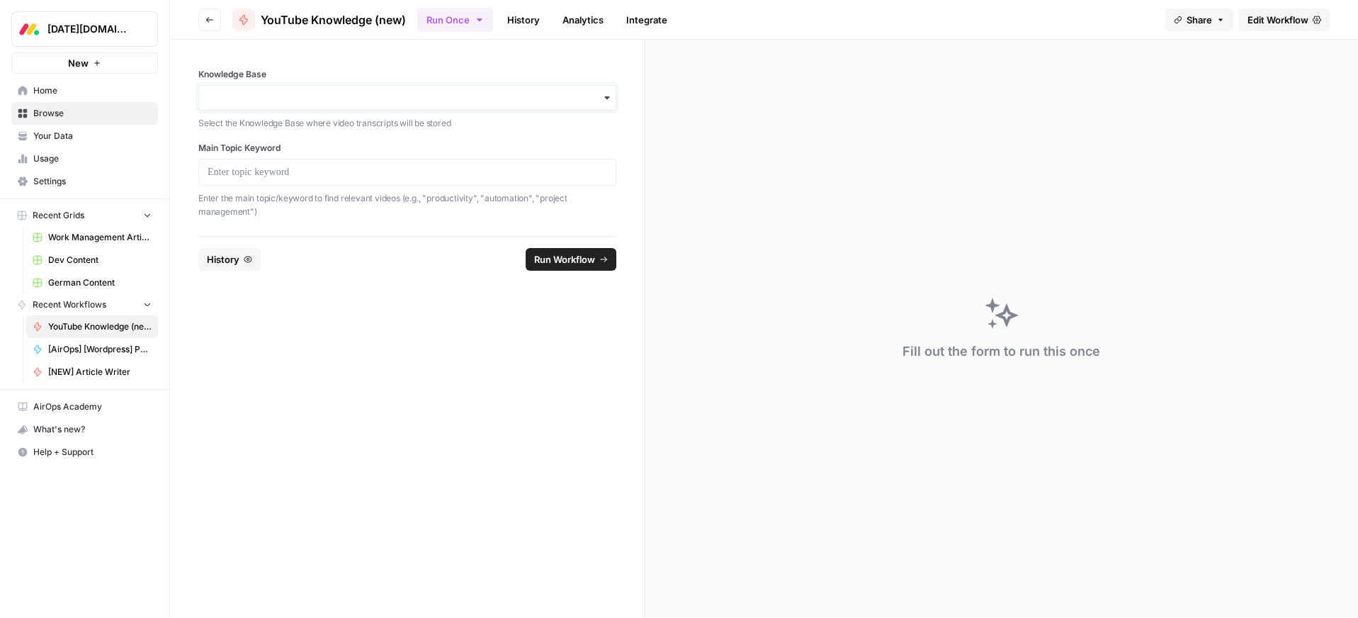
click at [268, 103] on input "Knowledge Base" at bounding box center [408, 98] width 400 height 14
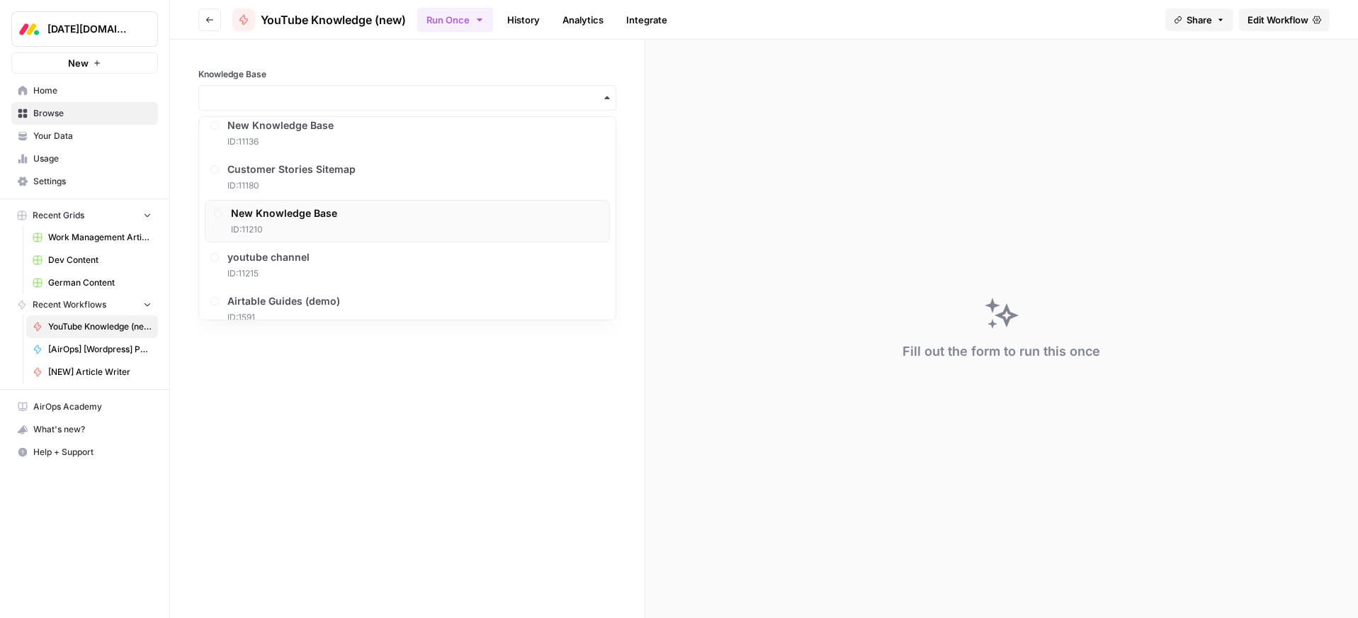
scroll to position [687, 0]
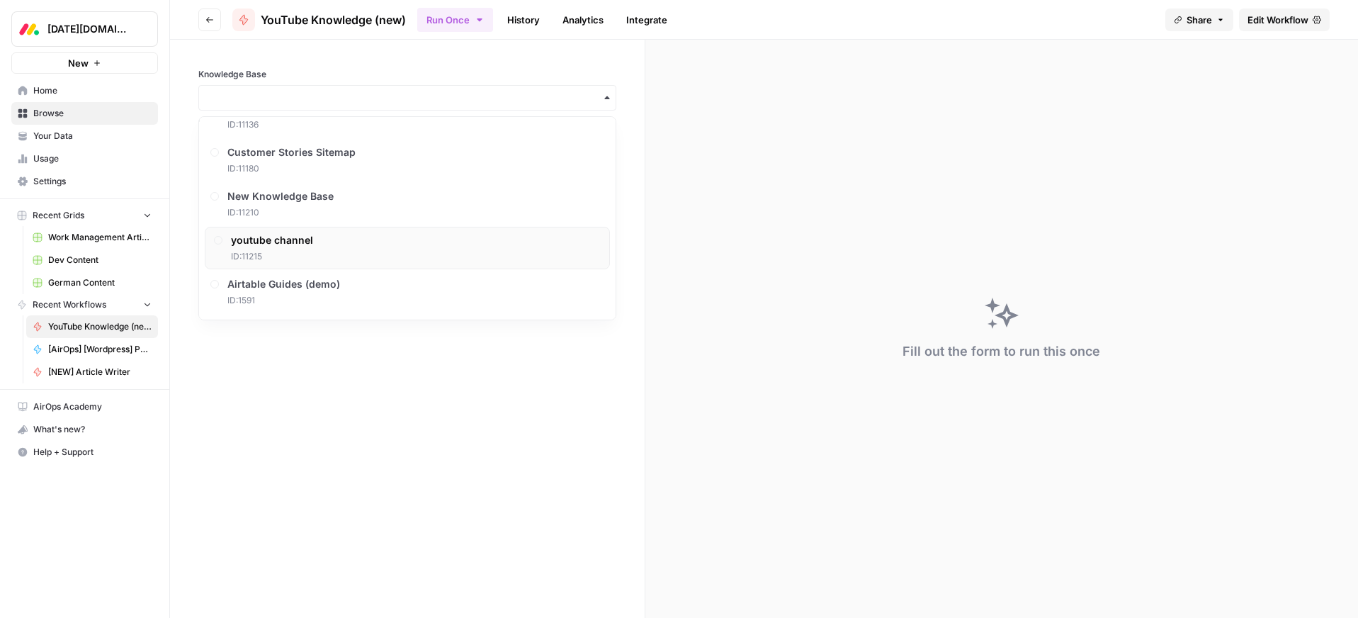
click at [261, 233] on span "youtube channel" at bounding box center [272, 240] width 82 height 14
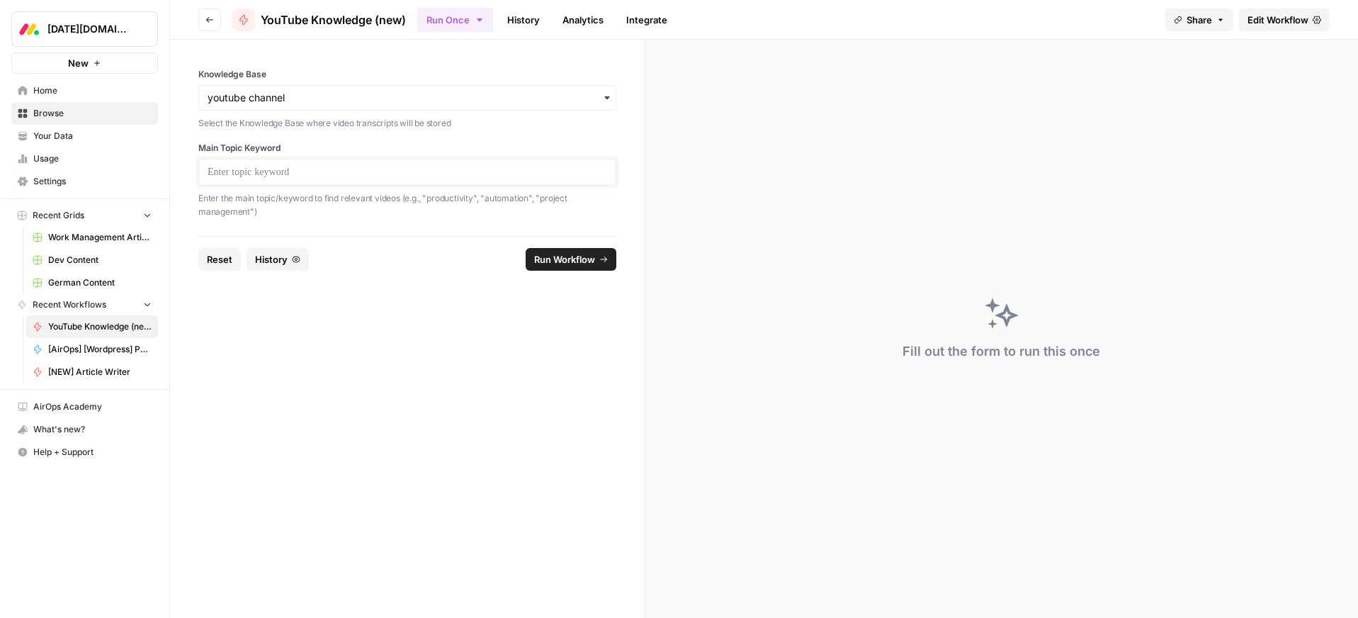
click at [253, 177] on p at bounding box center [408, 172] width 400 height 14
click at [553, 258] on span "Run Workflow" at bounding box center [564, 259] width 61 height 14
click at [1213, 576] on div "Invalid iterator type:" at bounding box center [1242, 572] width 174 height 14
click at [73, 327] on span "YouTube Knowledge (new)" at bounding box center [99, 326] width 103 height 13
click at [1276, 19] on span "Edit Workflow" at bounding box center [1277, 20] width 61 height 14
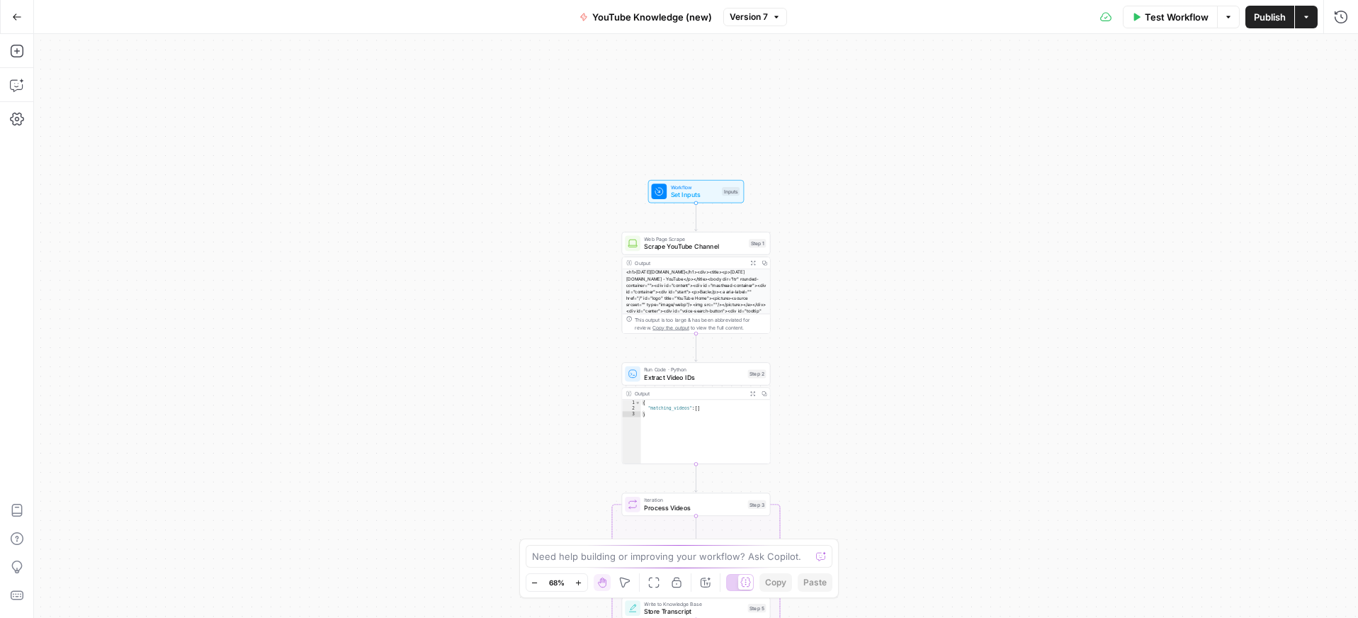
click at [1184, 19] on span "Test Workflow" at bounding box center [1177, 17] width 64 height 14
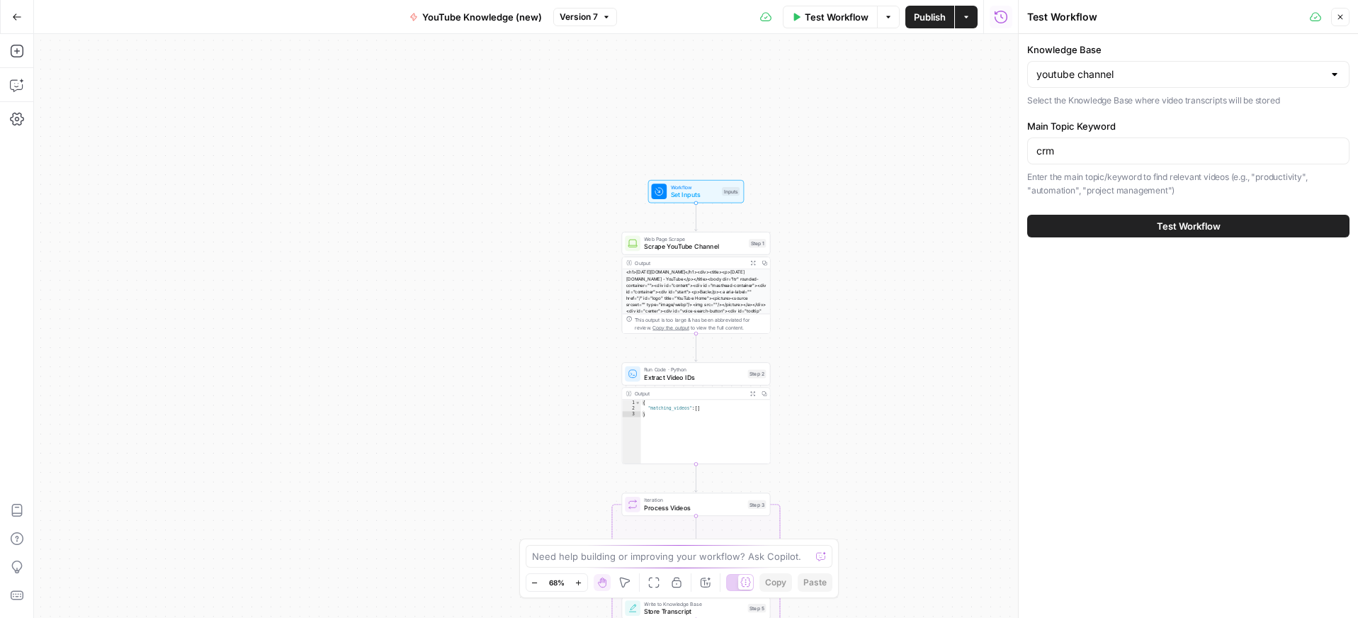
click at [1145, 224] on button "Test Workflow" at bounding box center [1188, 226] width 322 height 23
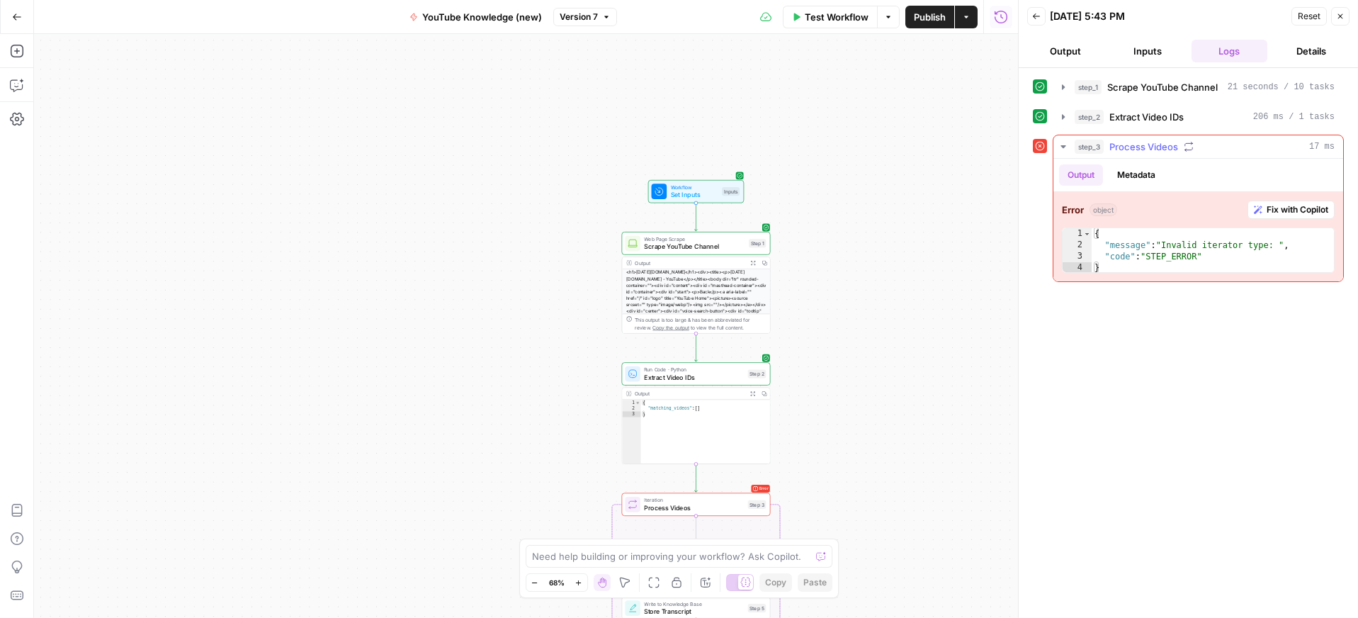
click at [1146, 147] on span "Process Videos" at bounding box center [1143, 147] width 69 height 14
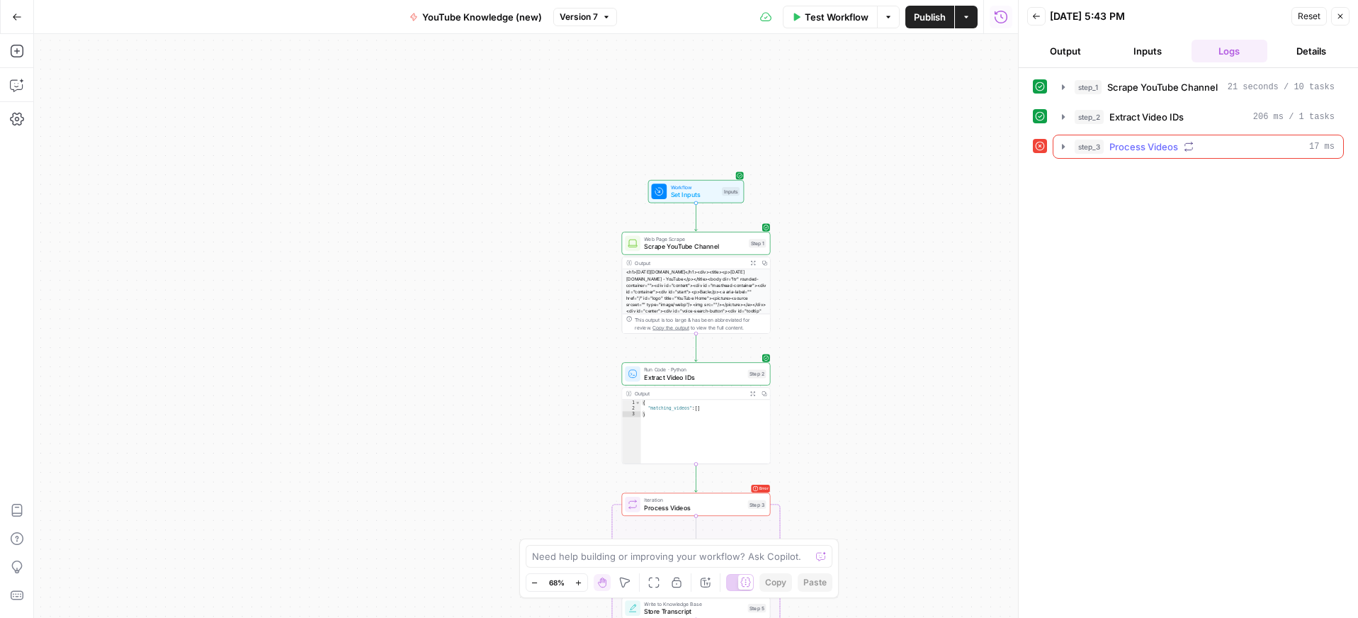
click at [1146, 147] on span "Process Videos" at bounding box center [1143, 147] width 69 height 14
